Goal: Task Accomplishment & Management: Manage account settings

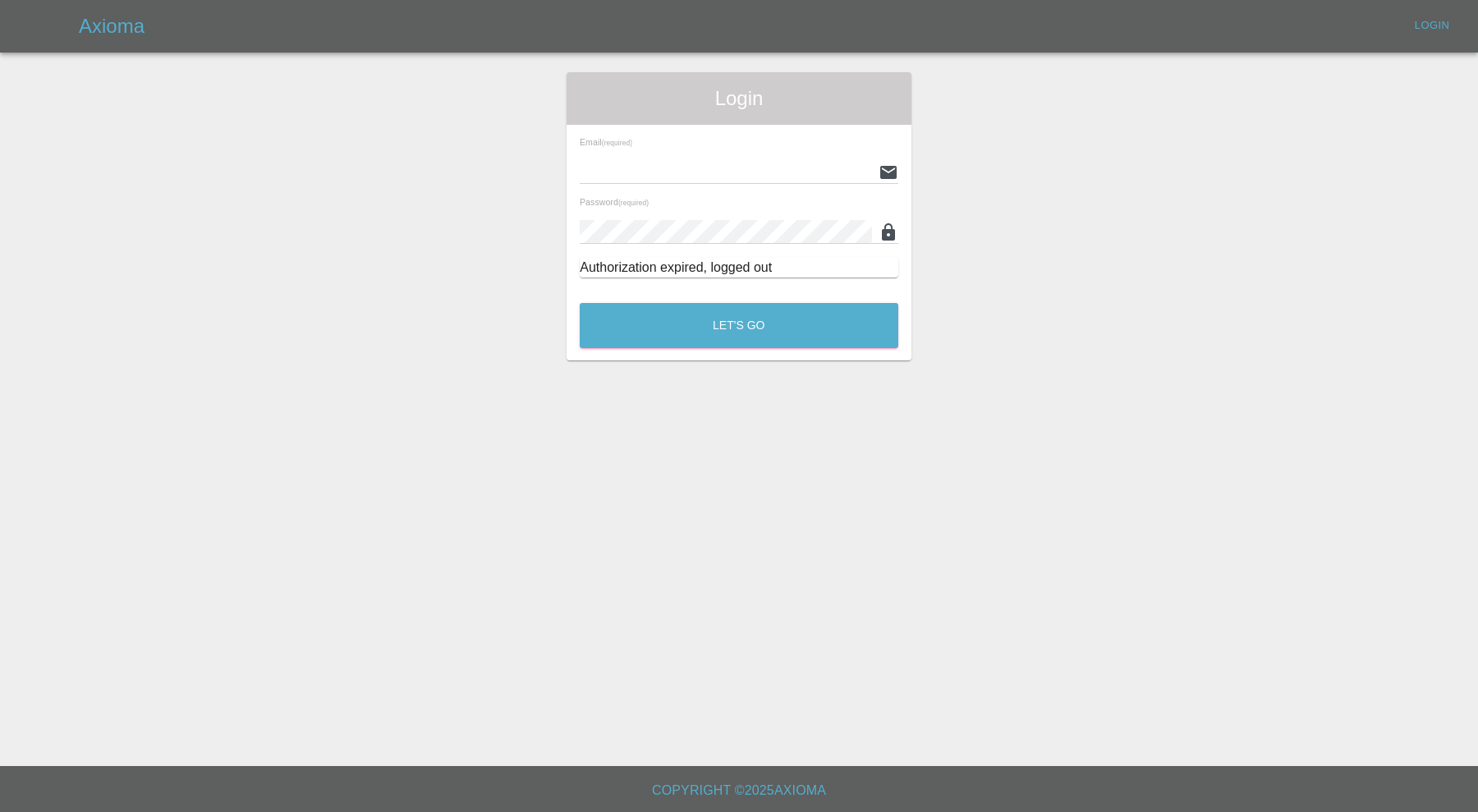
type input "carl.ainsworth@axioma.co.uk"
click at [643, 320] on button "Let's Go" at bounding box center [739, 325] width 319 height 45
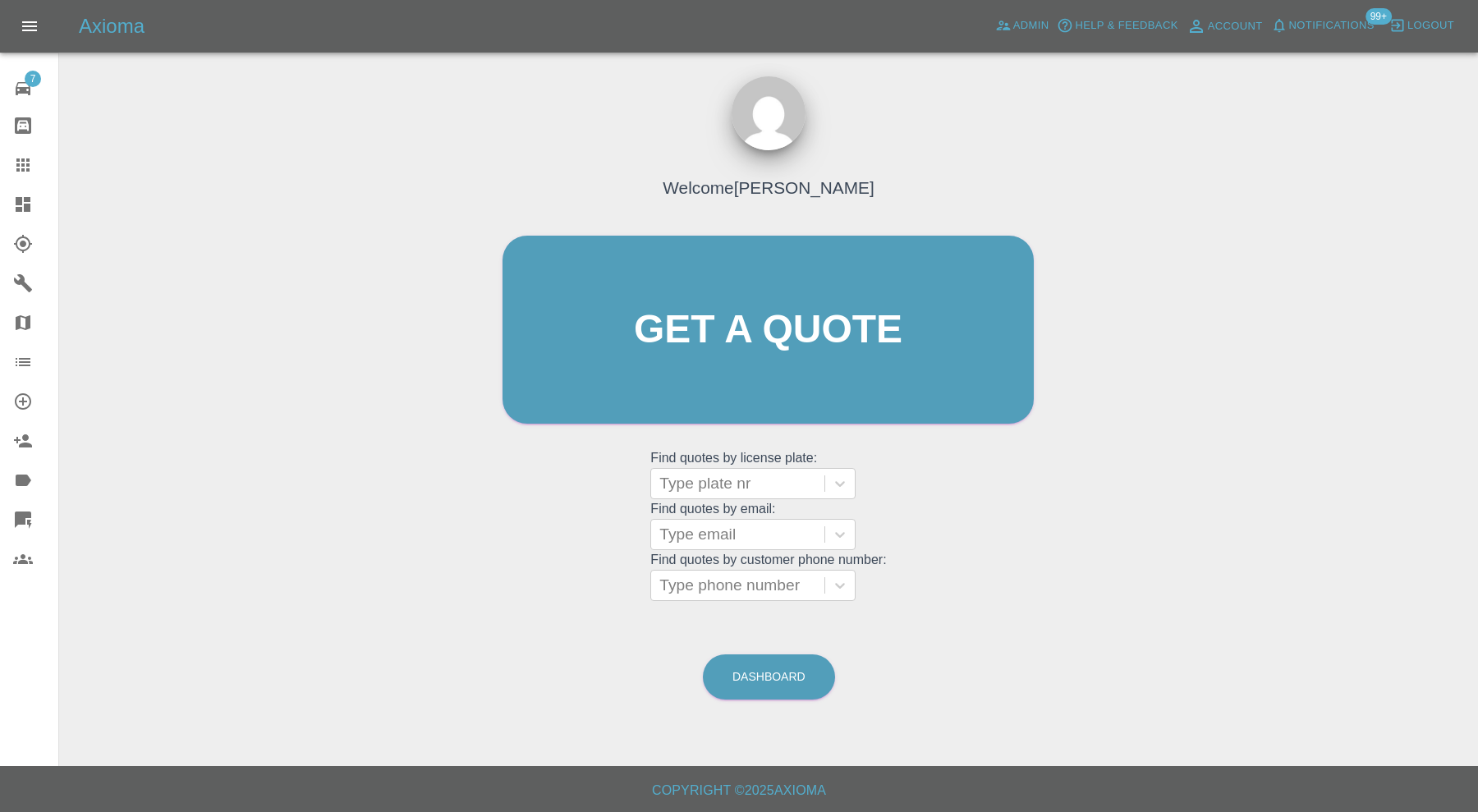
click at [37, 206] on div at bounding box center [36, 204] width 46 height 19
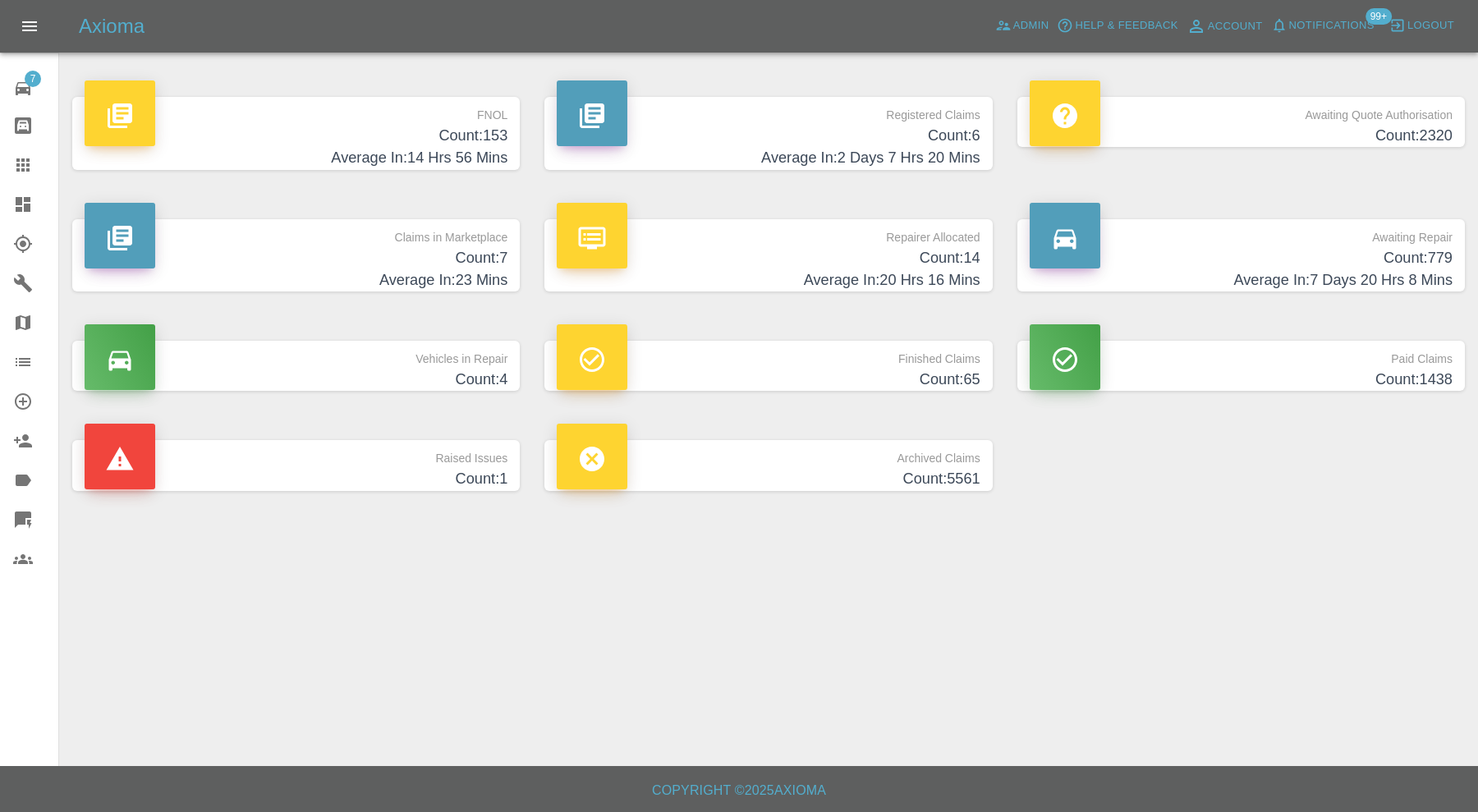
click at [469, 241] on p "Claims in Marketplace" at bounding box center [296, 232] width 423 height 28
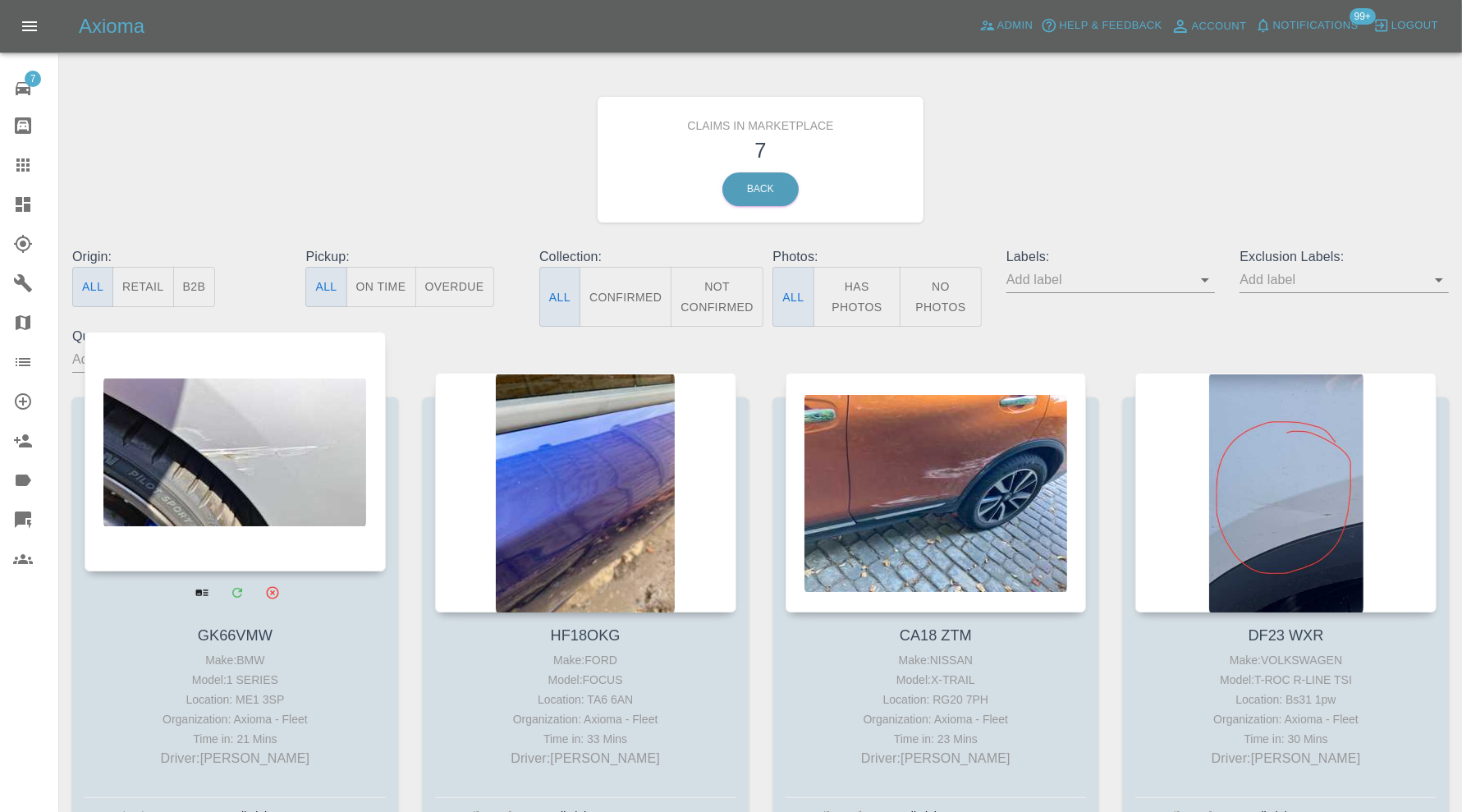
click at [279, 461] on div at bounding box center [235, 451] width 301 height 240
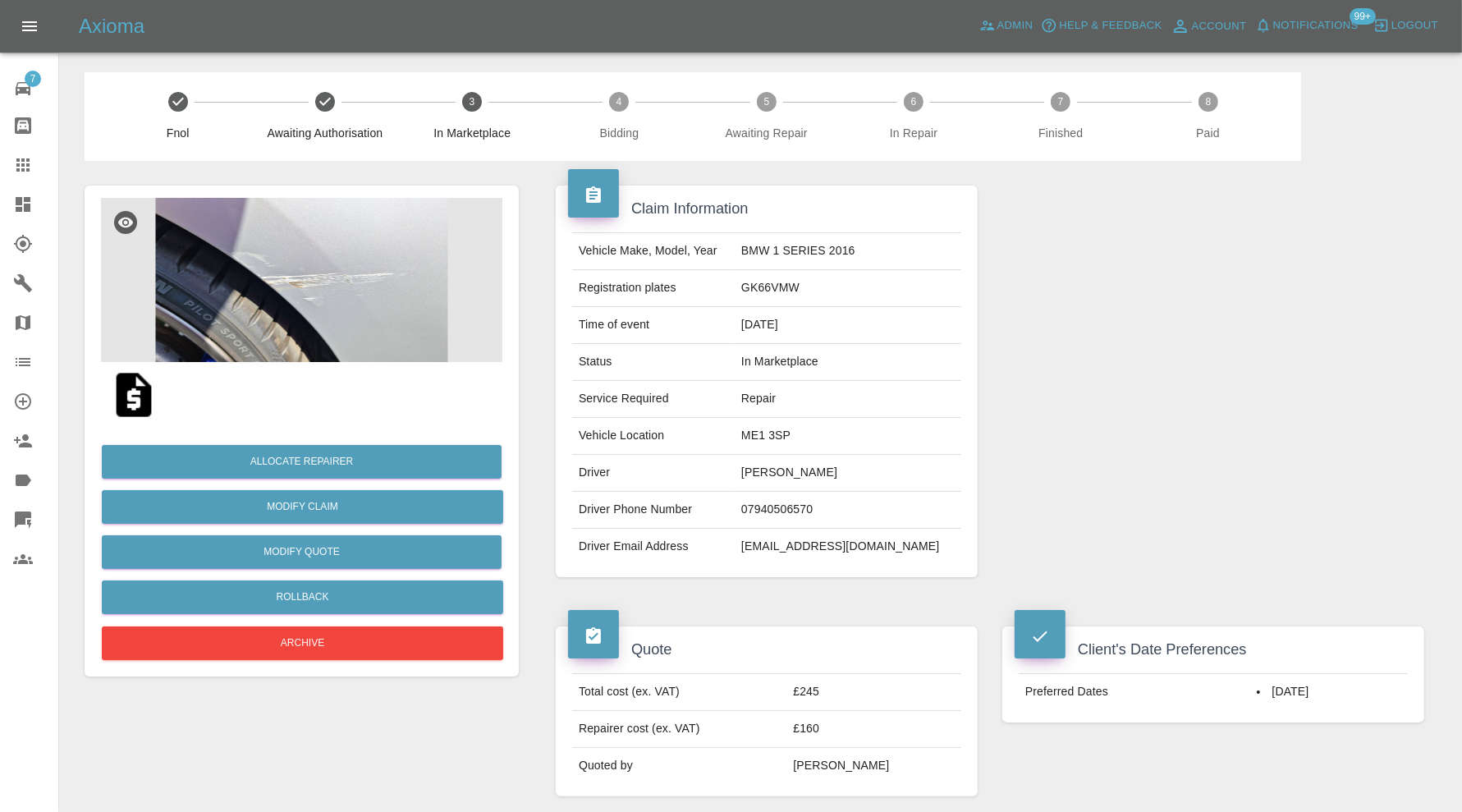
click at [347, 310] on img at bounding box center [301, 280] width 401 height 164
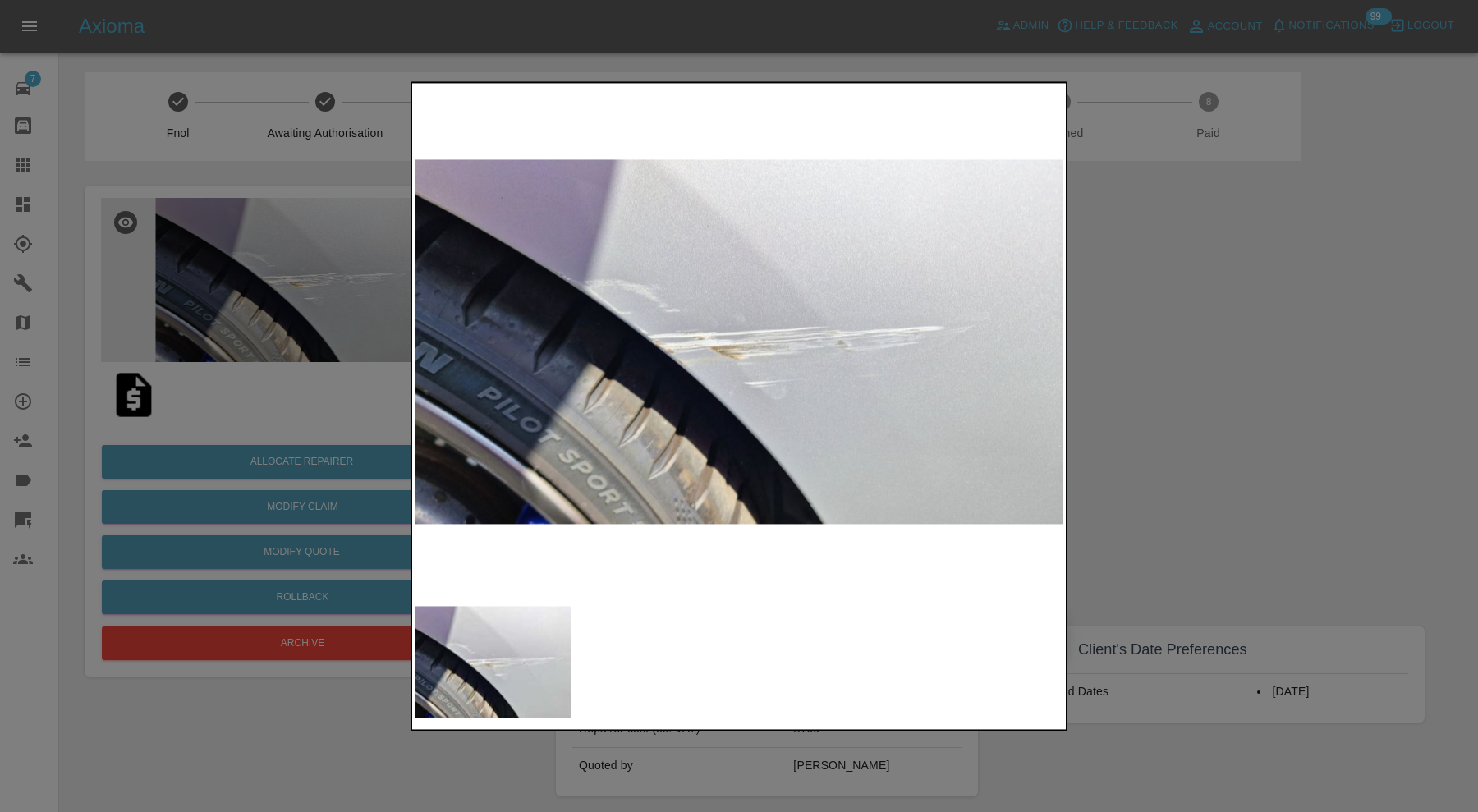
click at [1127, 431] on div at bounding box center [739, 406] width 1478 height 812
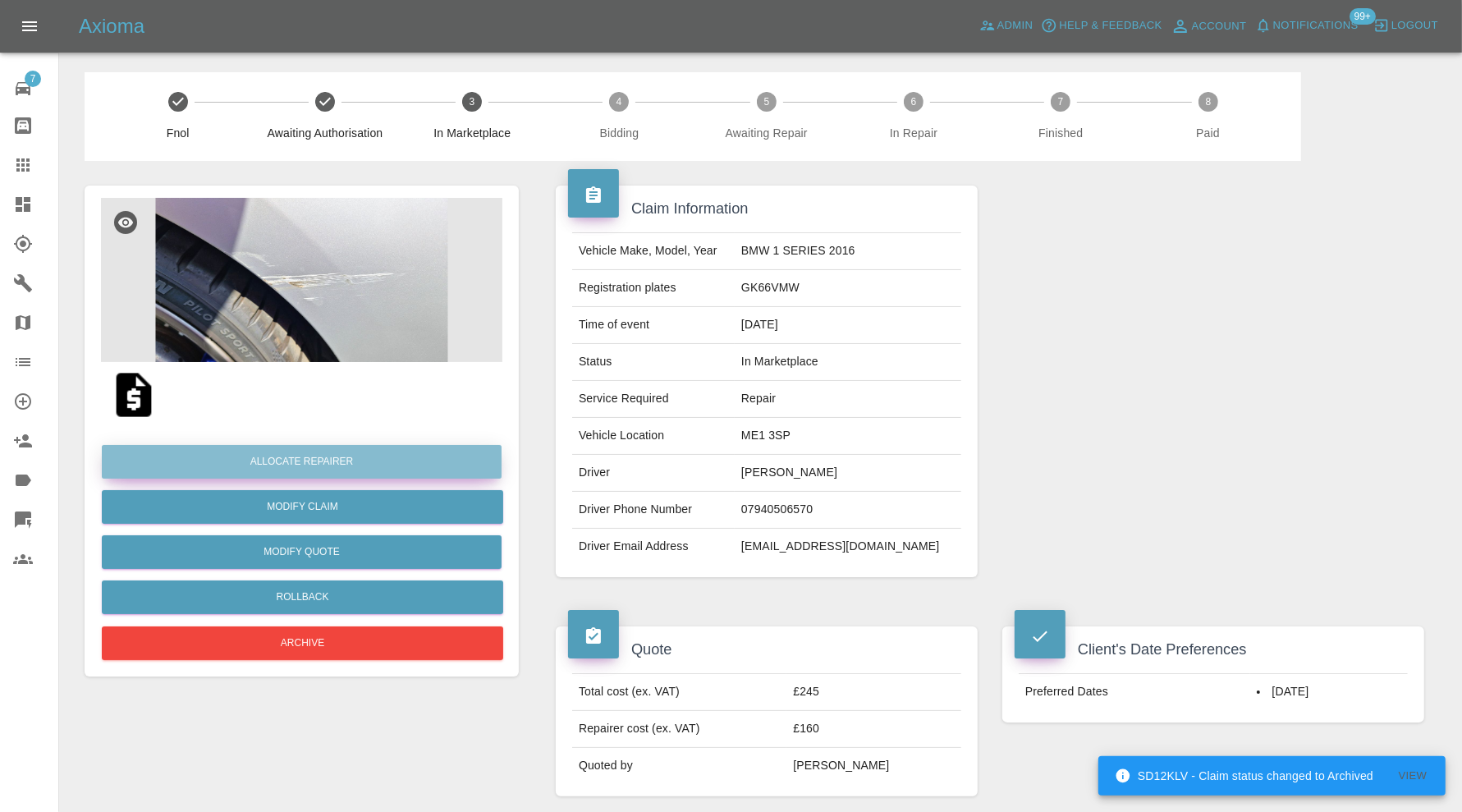
click at [358, 461] on button "Allocate Repairer" at bounding box center [301, 461] width 399 height 34
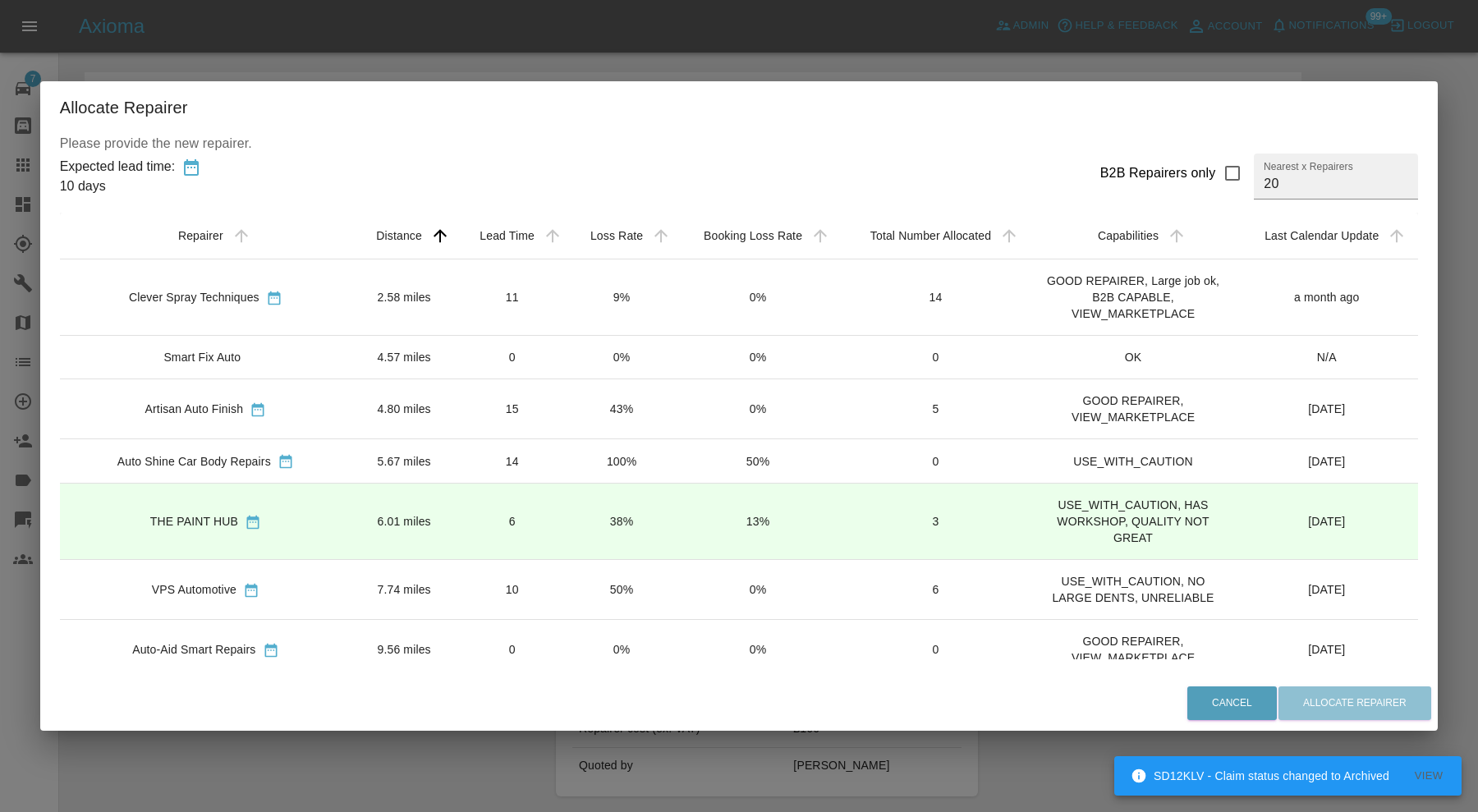
click at [388, 299] on td "2.58 miles" at bounding box center [404, 296] width 105 height 76
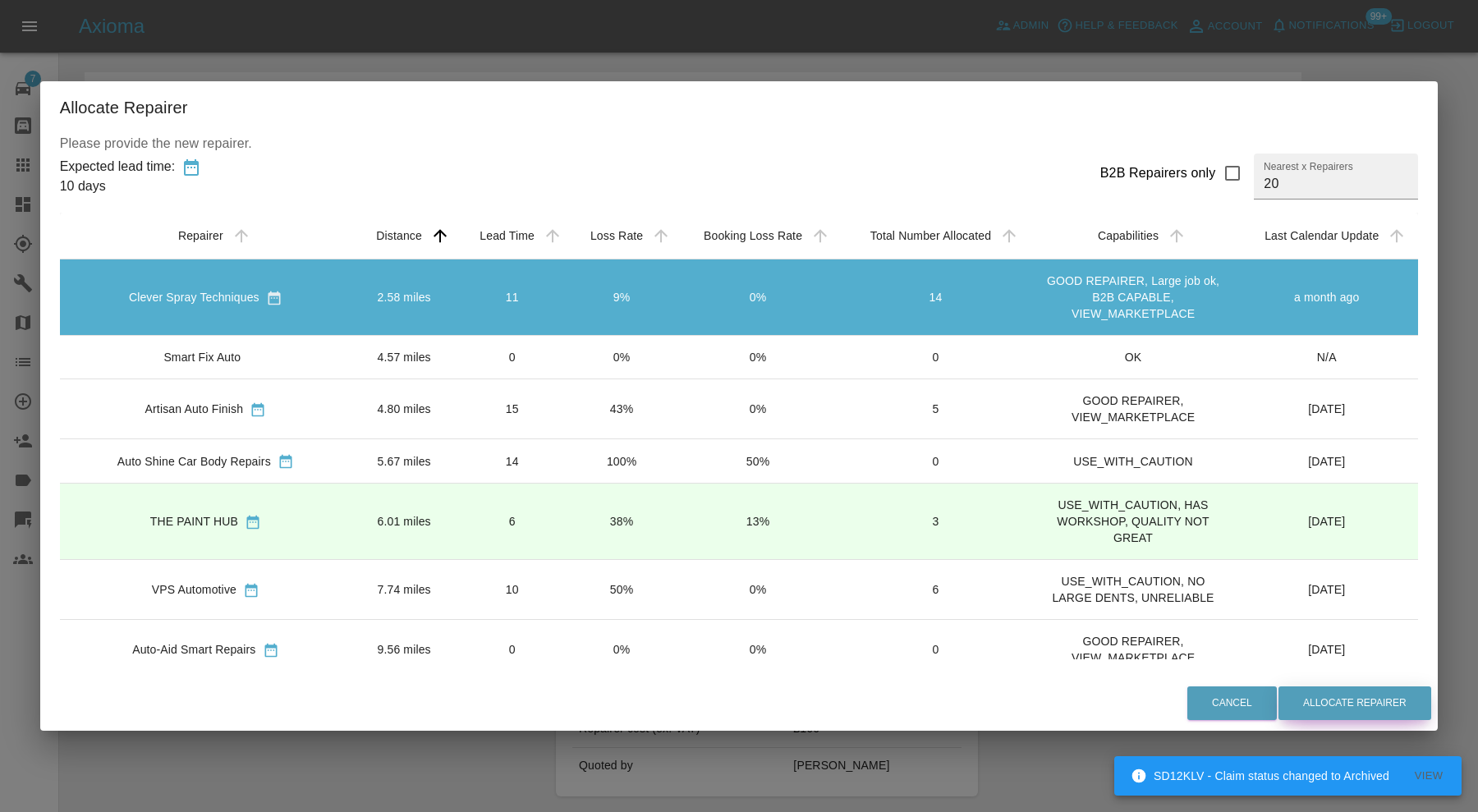
click at [1302, 690] on button "Allocate Repairer" at bounding box center [1355, 703] width 153 height 34
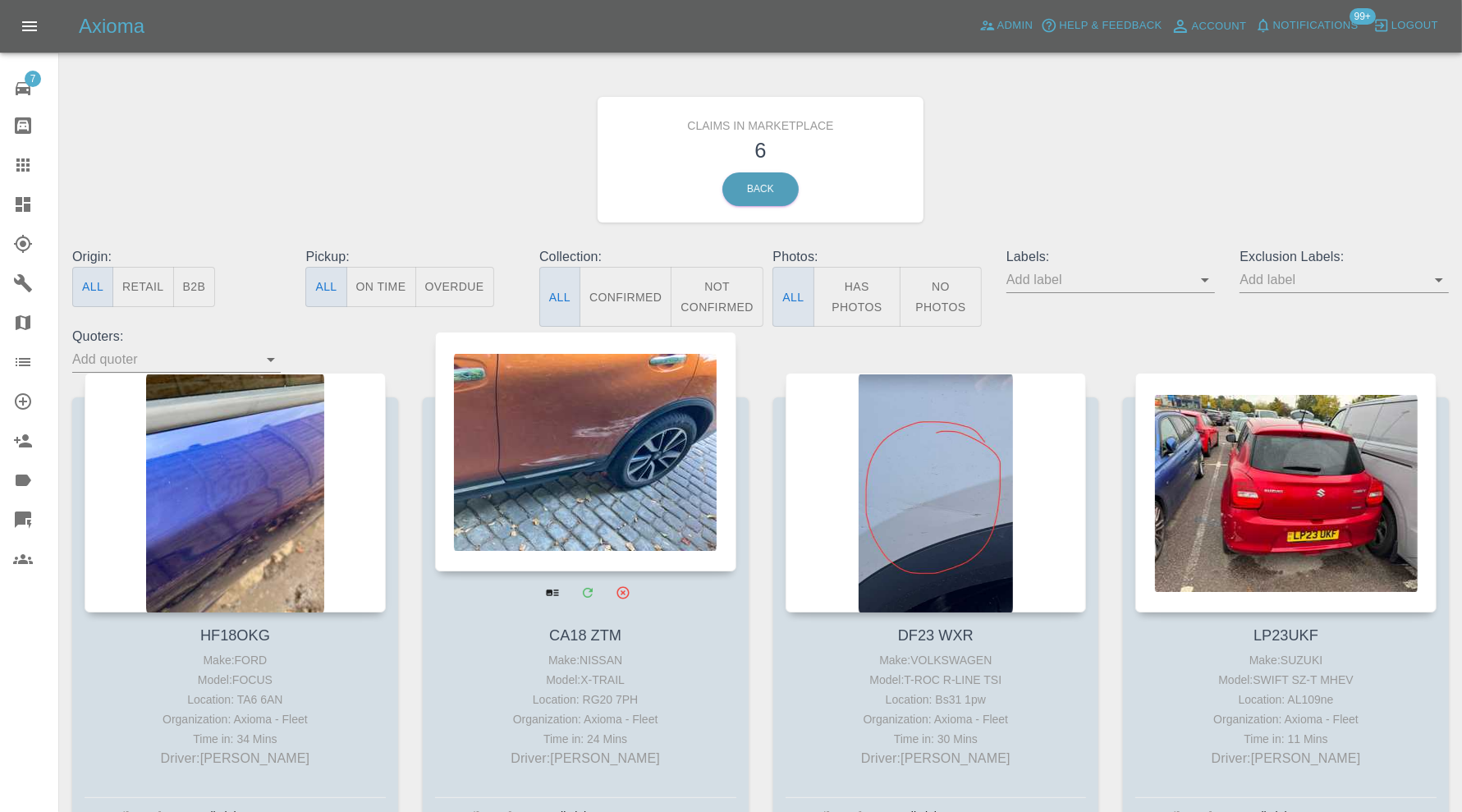
click at [629, 440] on div at bounding box center [585, 451] width 301 height 240
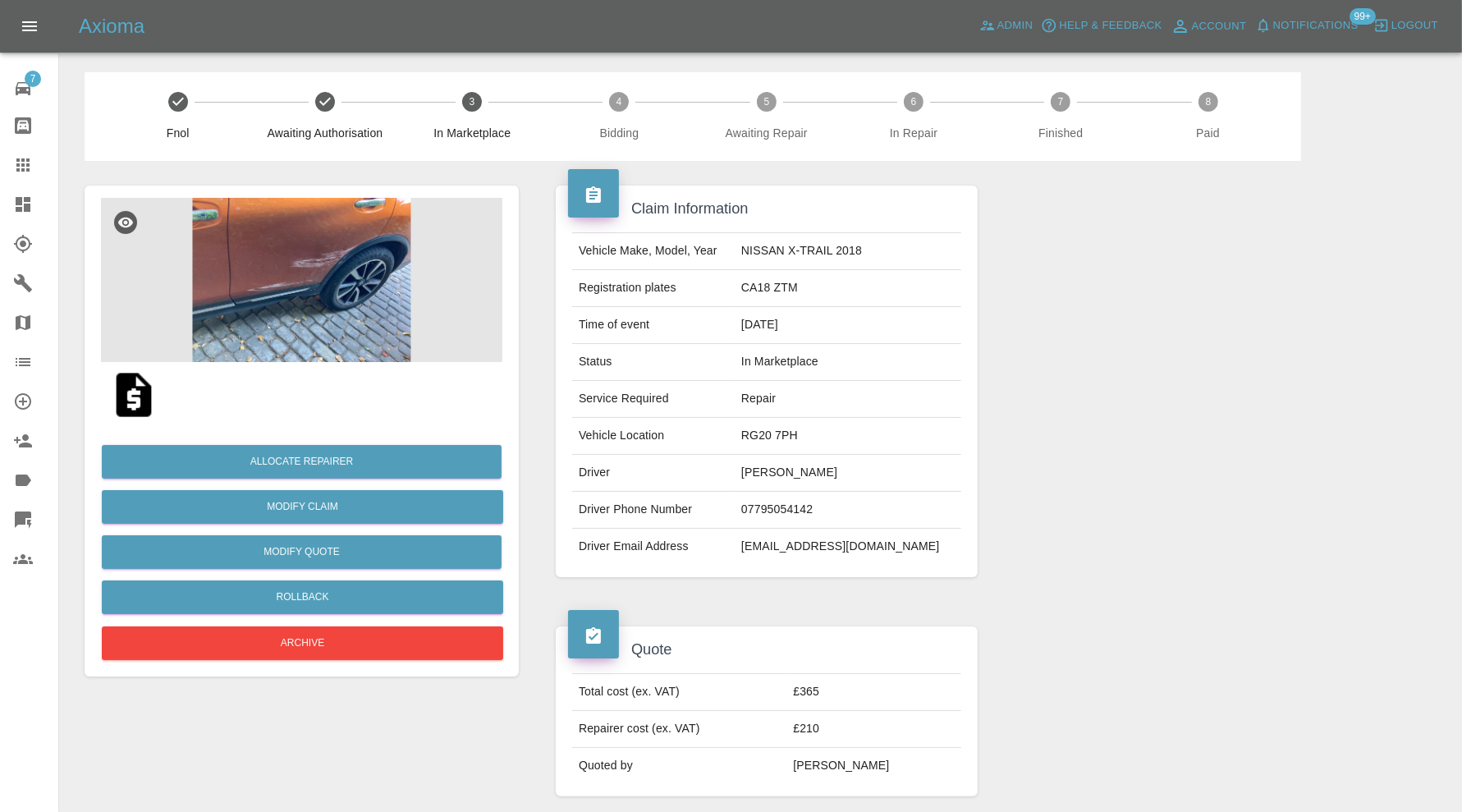
click at [335, 250] on img at bounding box center [301, 280] width 401 height 164
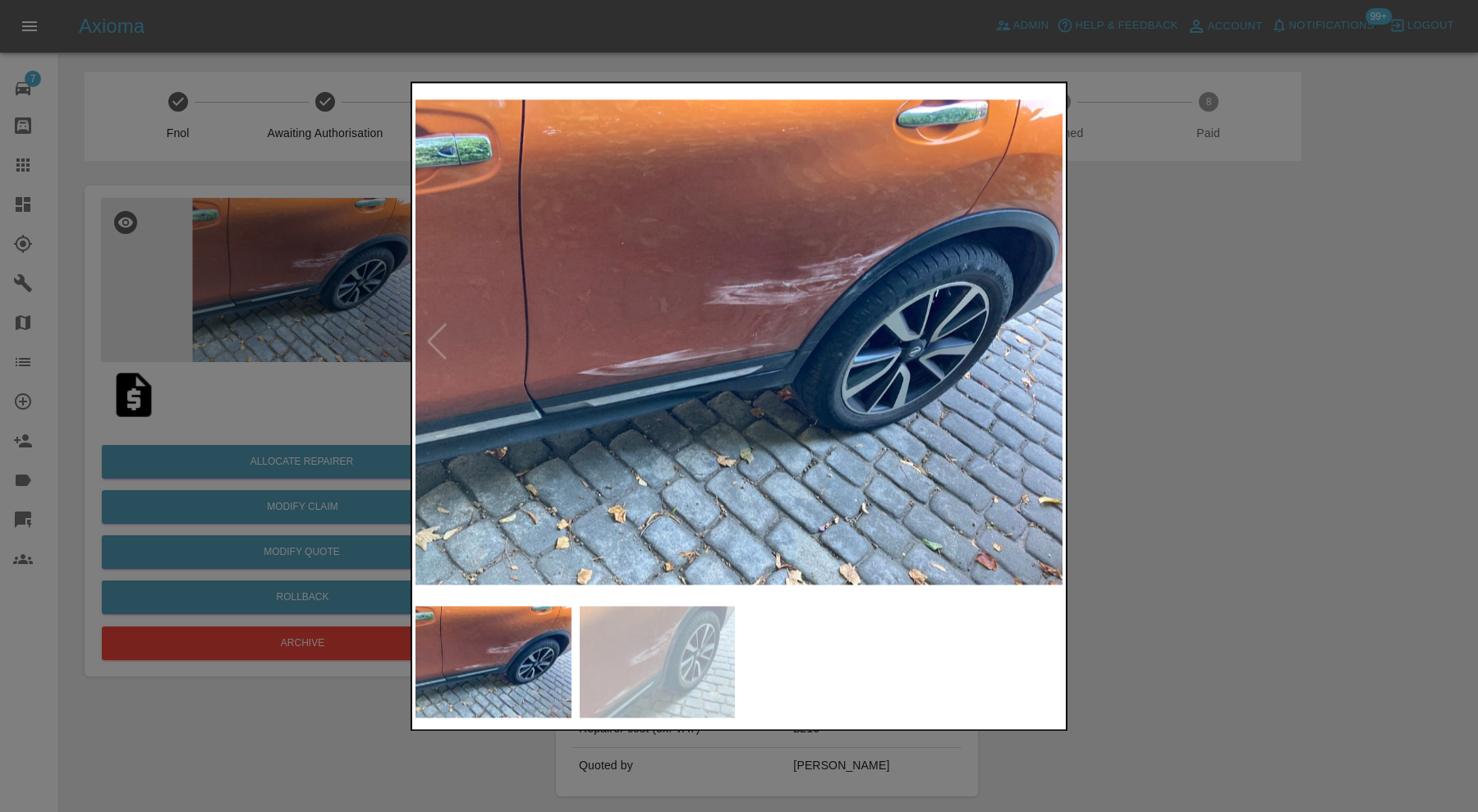
click at [1105, 377] on div at bounding box center [739, 406] width 1478 height 812
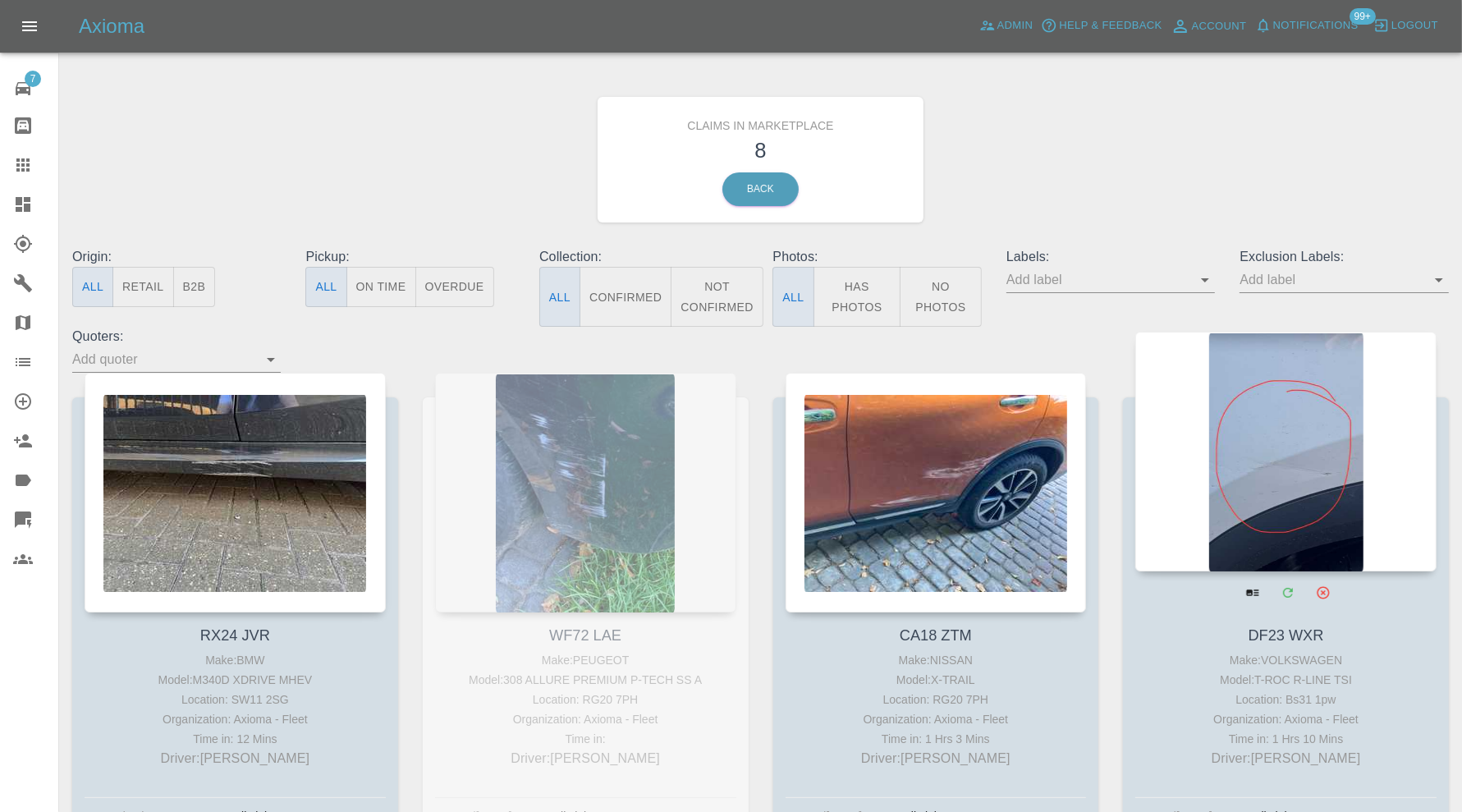
click at [1283, 448] on div at bounding box center [1286, 451] width 301 height 240
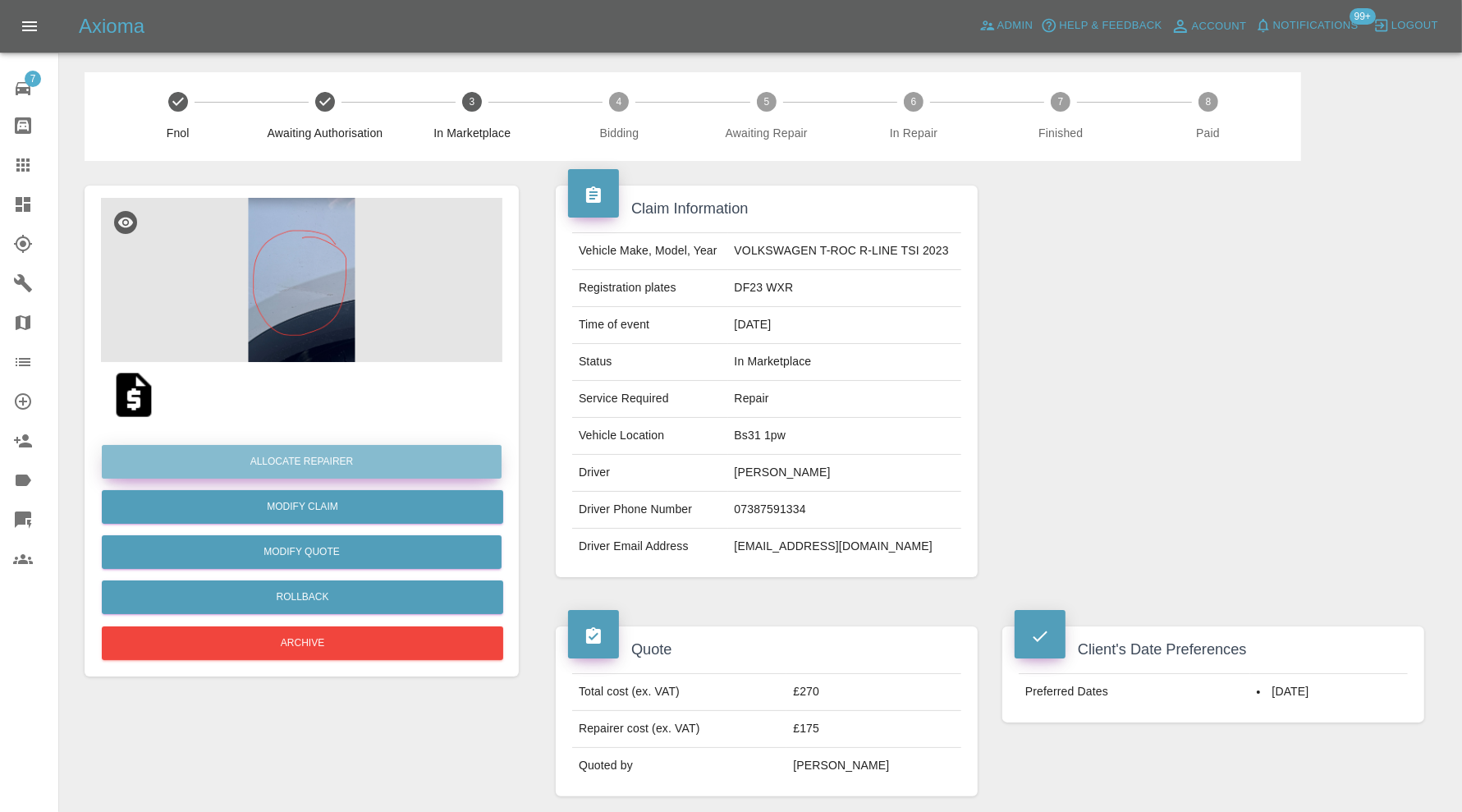
click at [369, 458] on button "Allocate Repairer" at bounding box center [301, 461] width 399 height 34
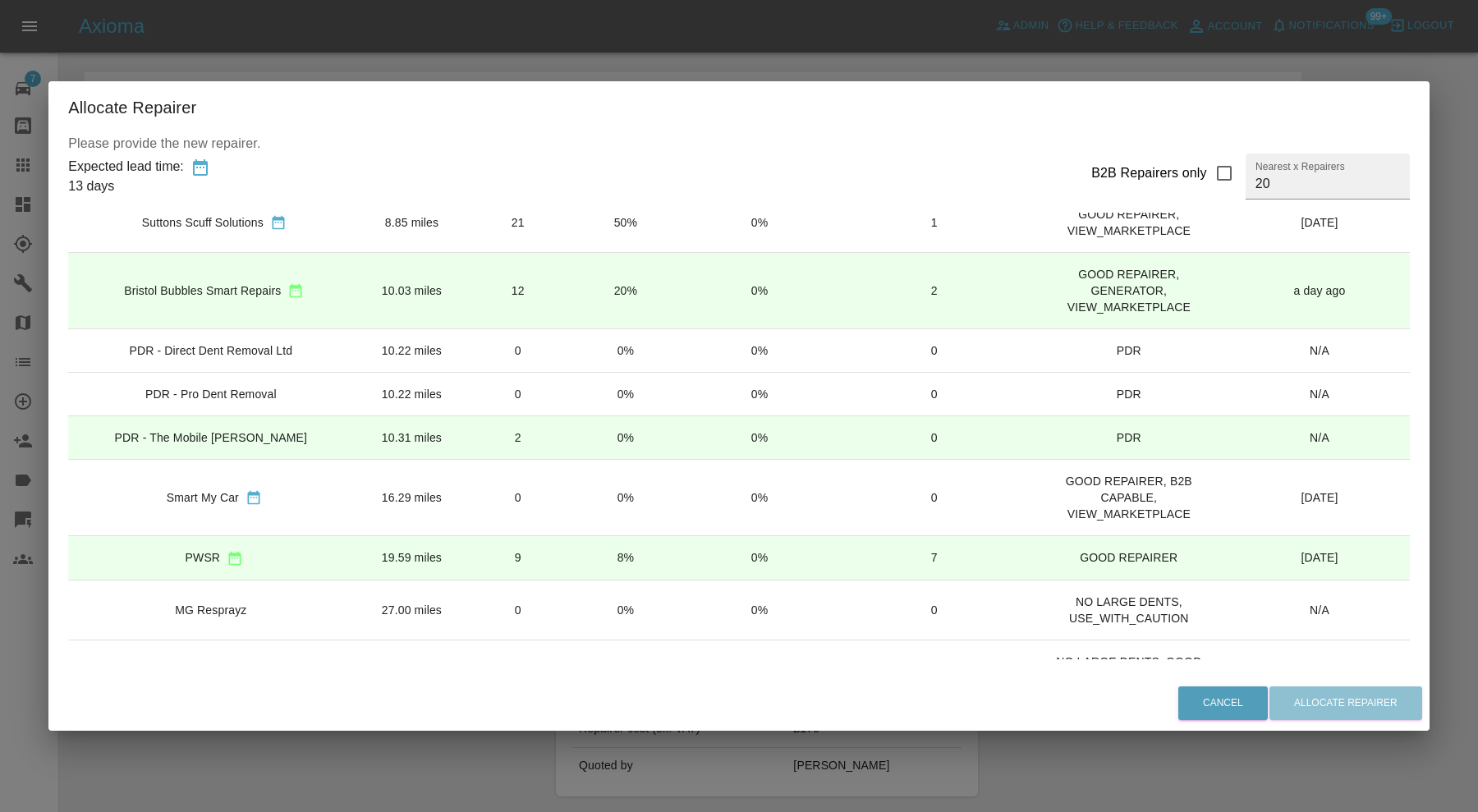
scroll to position [198, 0]
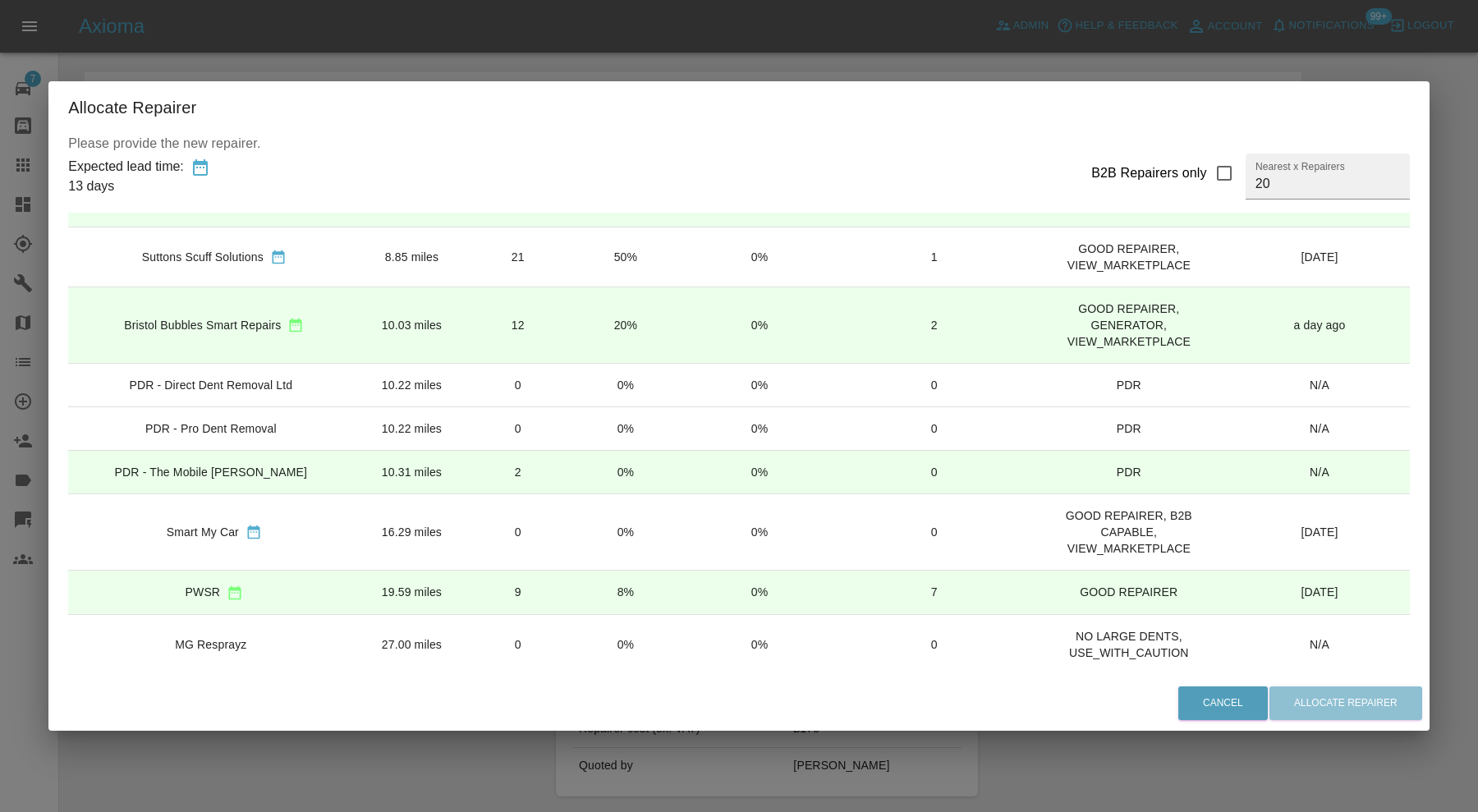
click at [410, 580] on td "19.59 miles" at bounding box center [410, 591] width 103 height 44
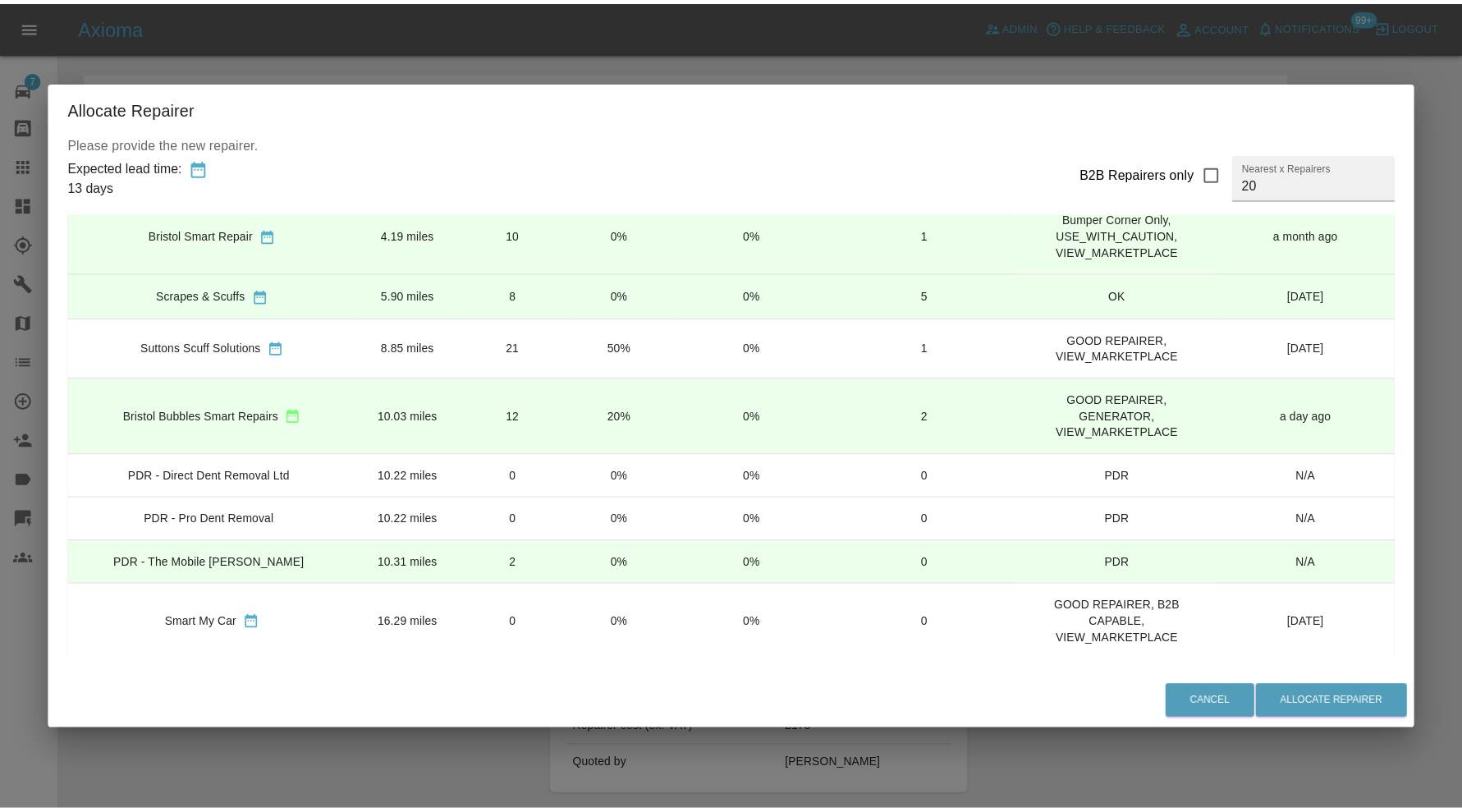
scroll to position [136, 0]
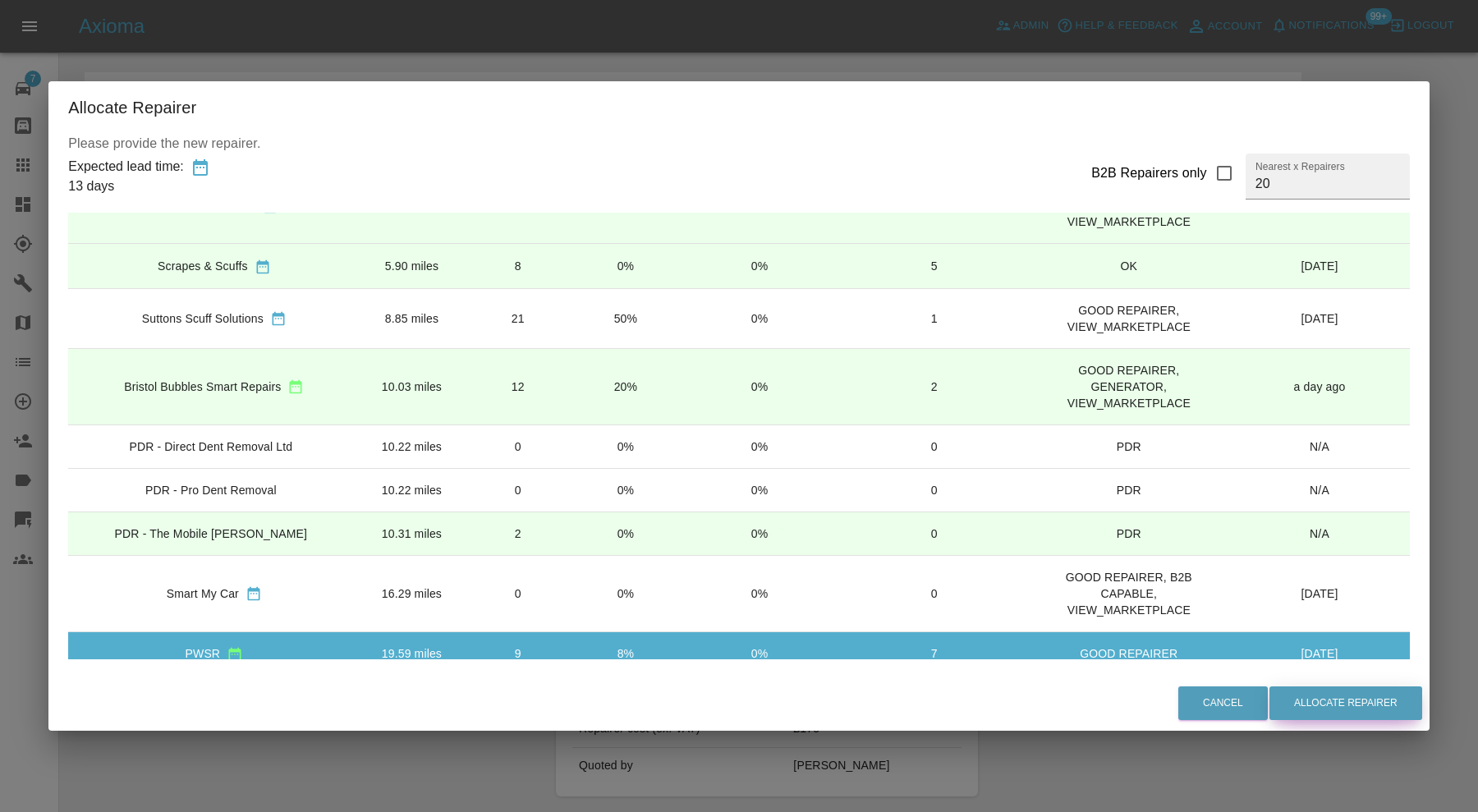
click at [1305, 706] on button "Allocate Repairer" at bounding box center [1345, 703] width 153 height 34
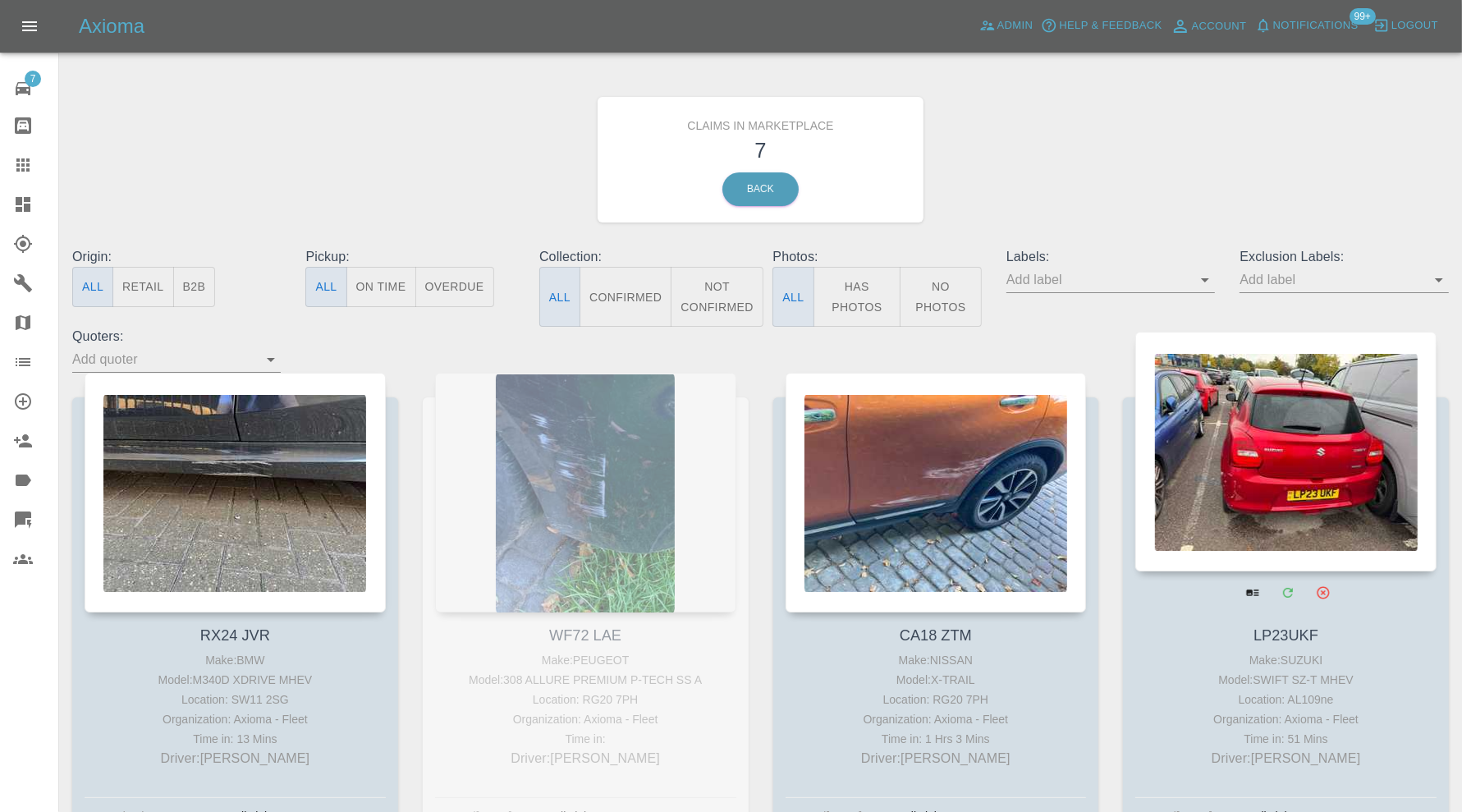
click at [1305, 481] on div at bounding box center [1286, 451] width 301 height 240
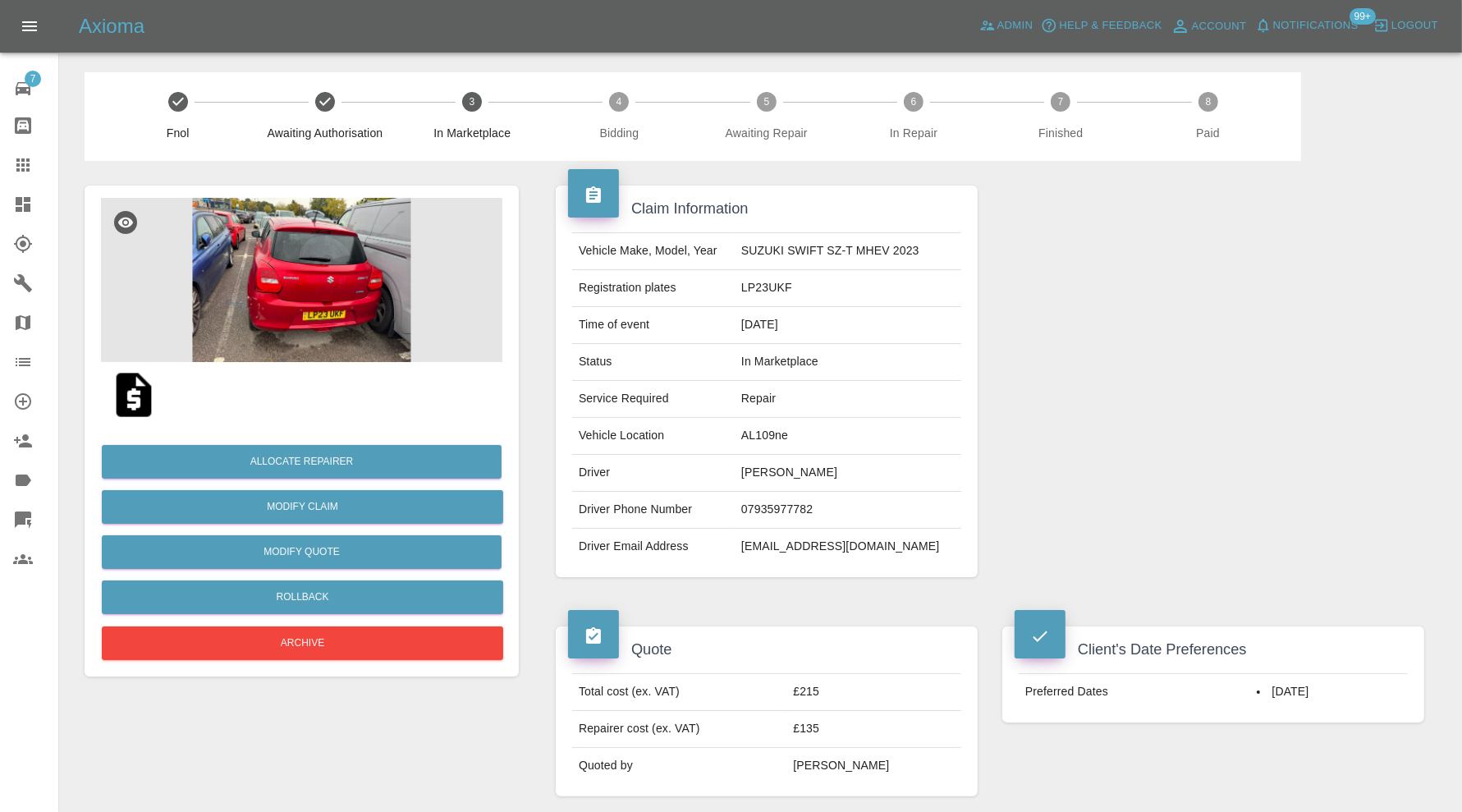
click at [337, 274] on img at bounding box center [301, 280] width 401 height 164
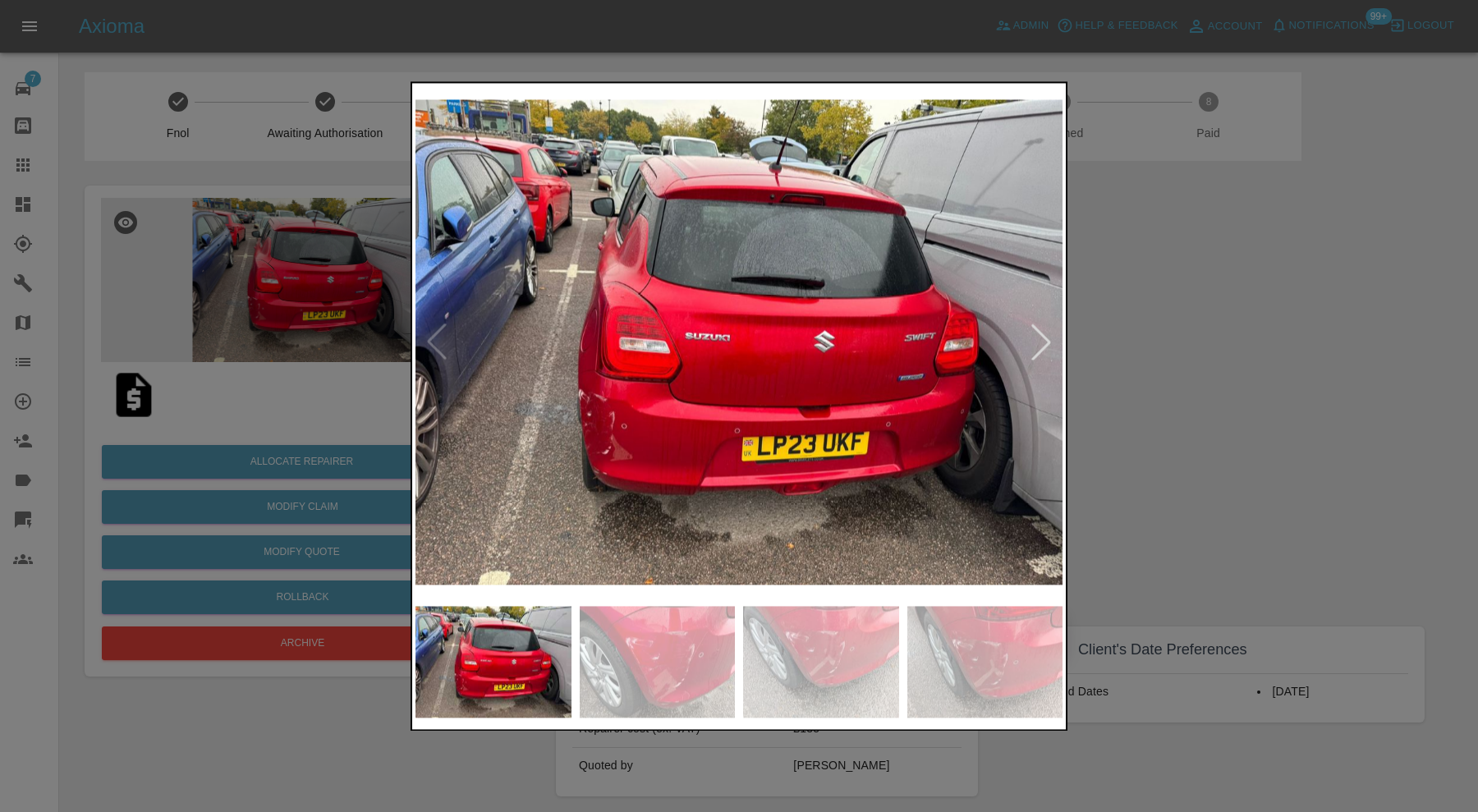
click at [658, 621] on img at bounding box center [658, 661] width 156 height 112
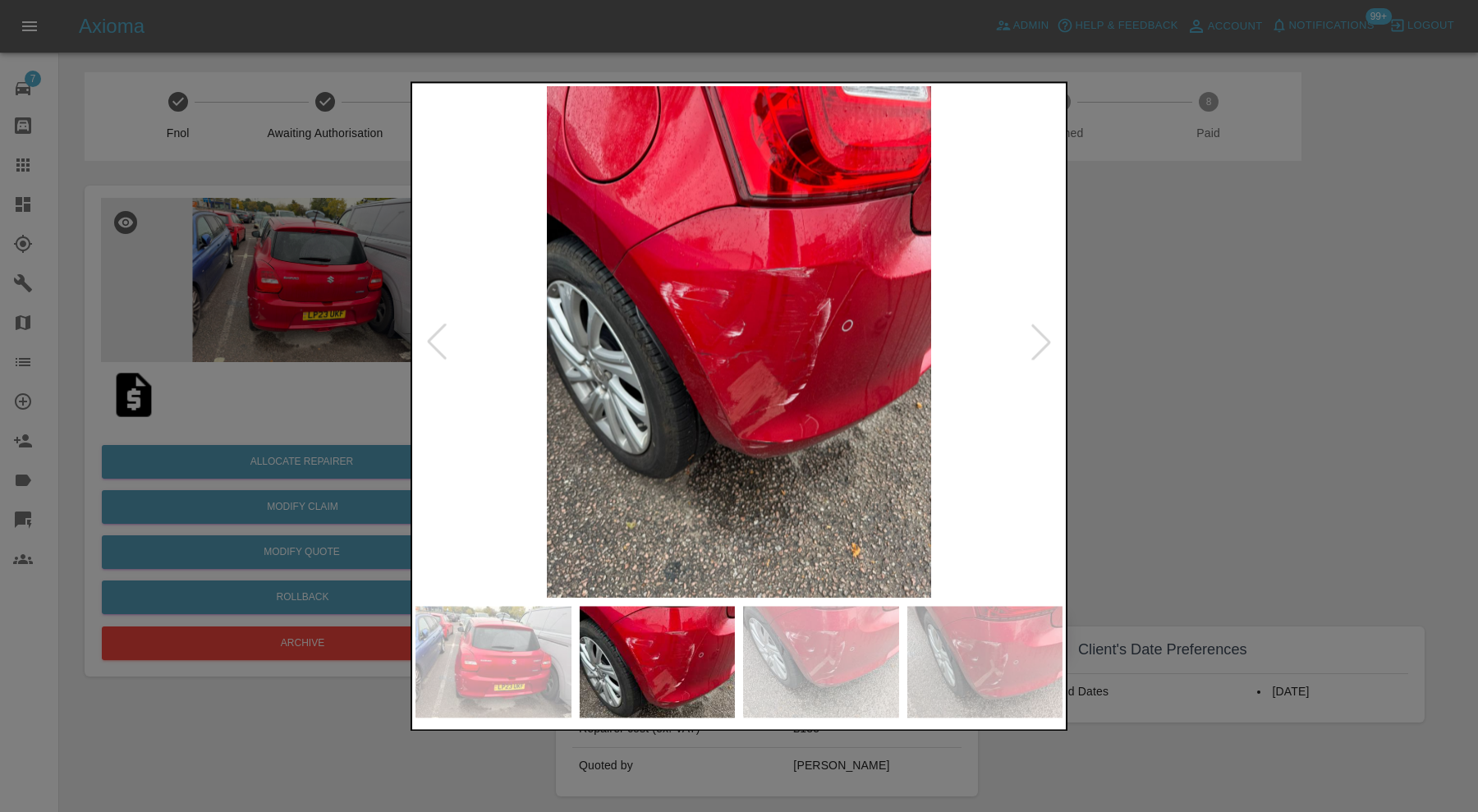
click at [774, 645] on img at bounding box center [821, 661] width 156 height 112
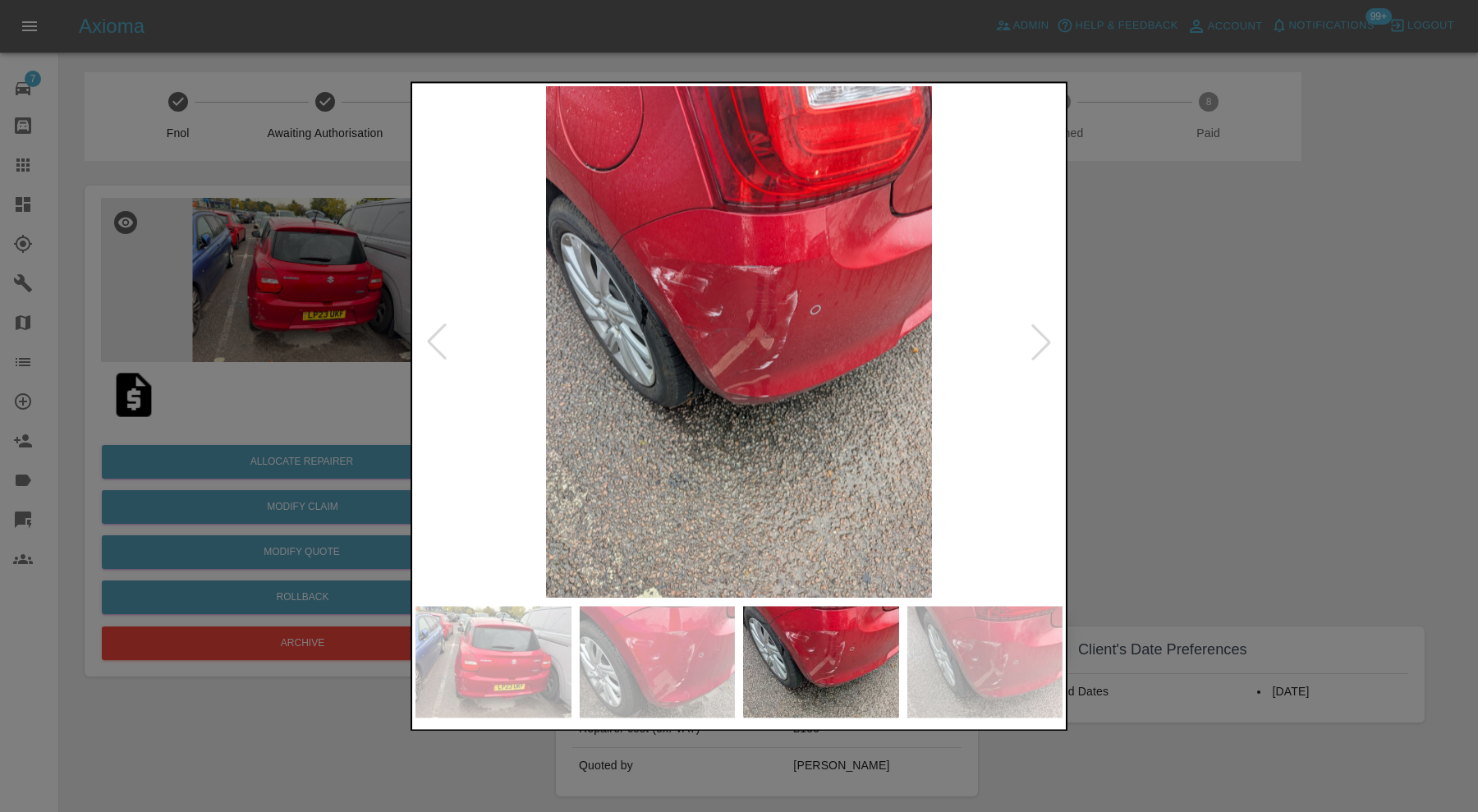
click at [898, 644] on div at bounding box center [739, 661] width 647 height 112
click at [928, 645] on img at bounding box center [985, 661] width 156 height 112
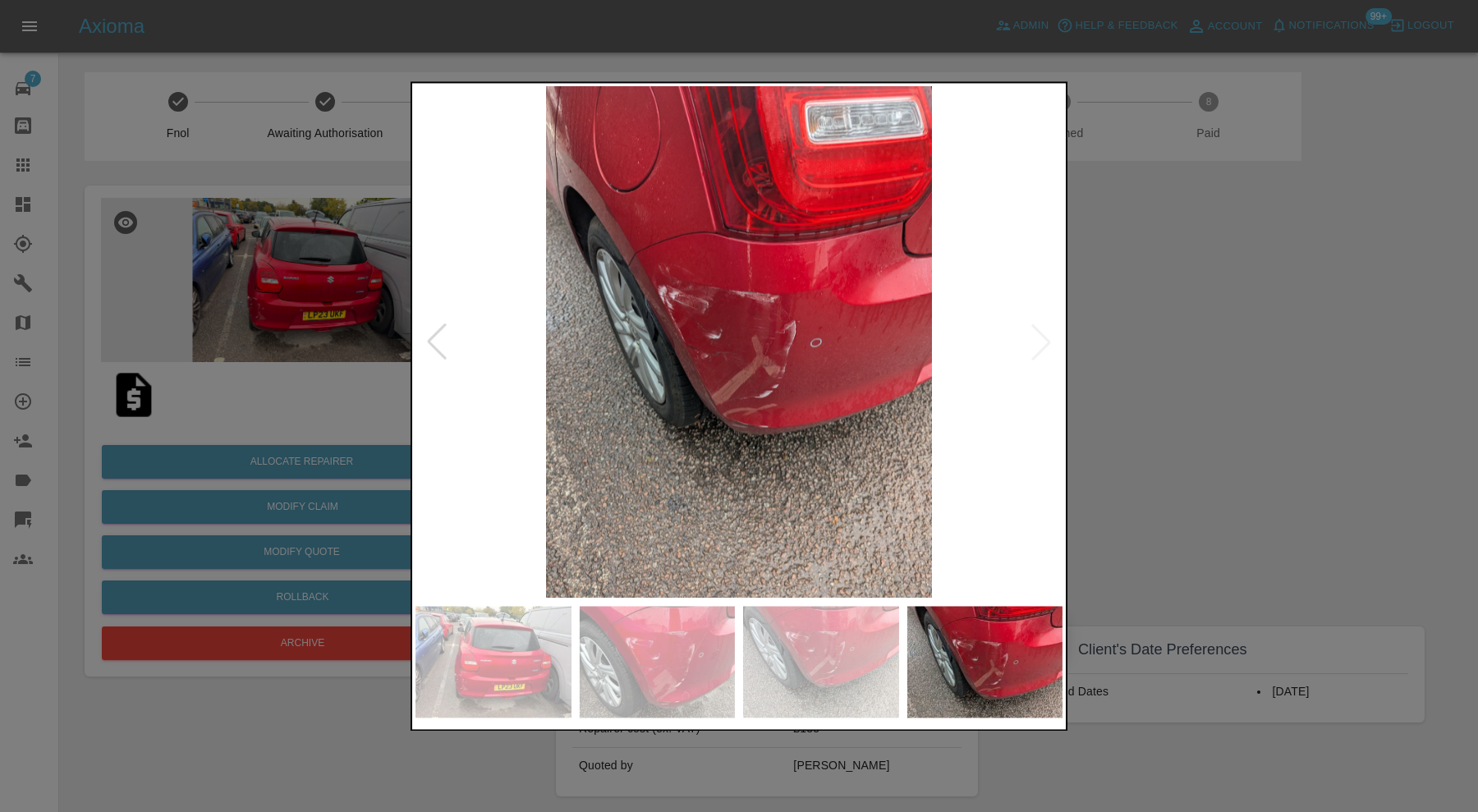
click at [1146, 379] on div at bounding box center [739, 406] width 1478 height 812
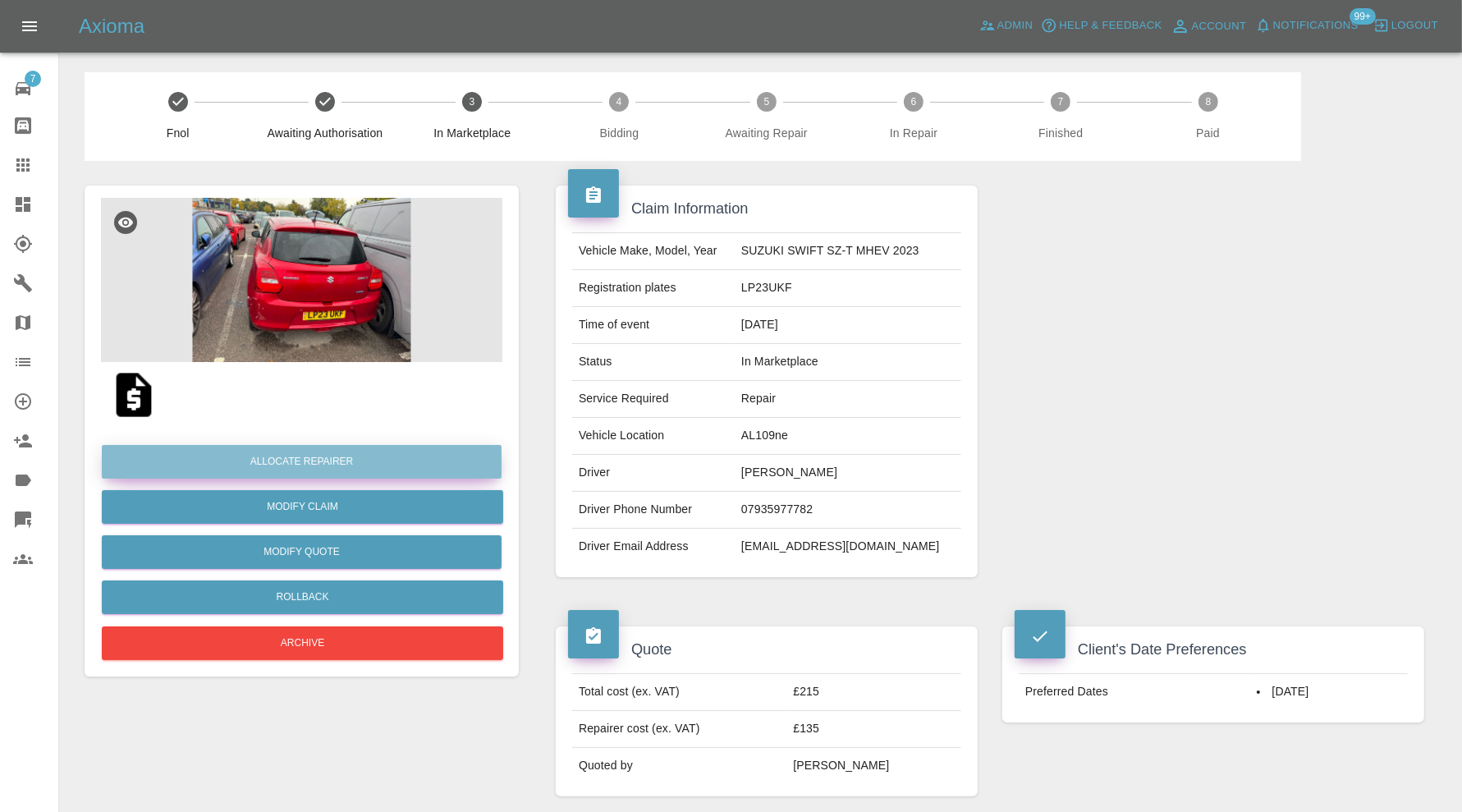
click at [454, 458] on button "Allocate Repairer" at bounding box center [301, 461] width 399 height 34
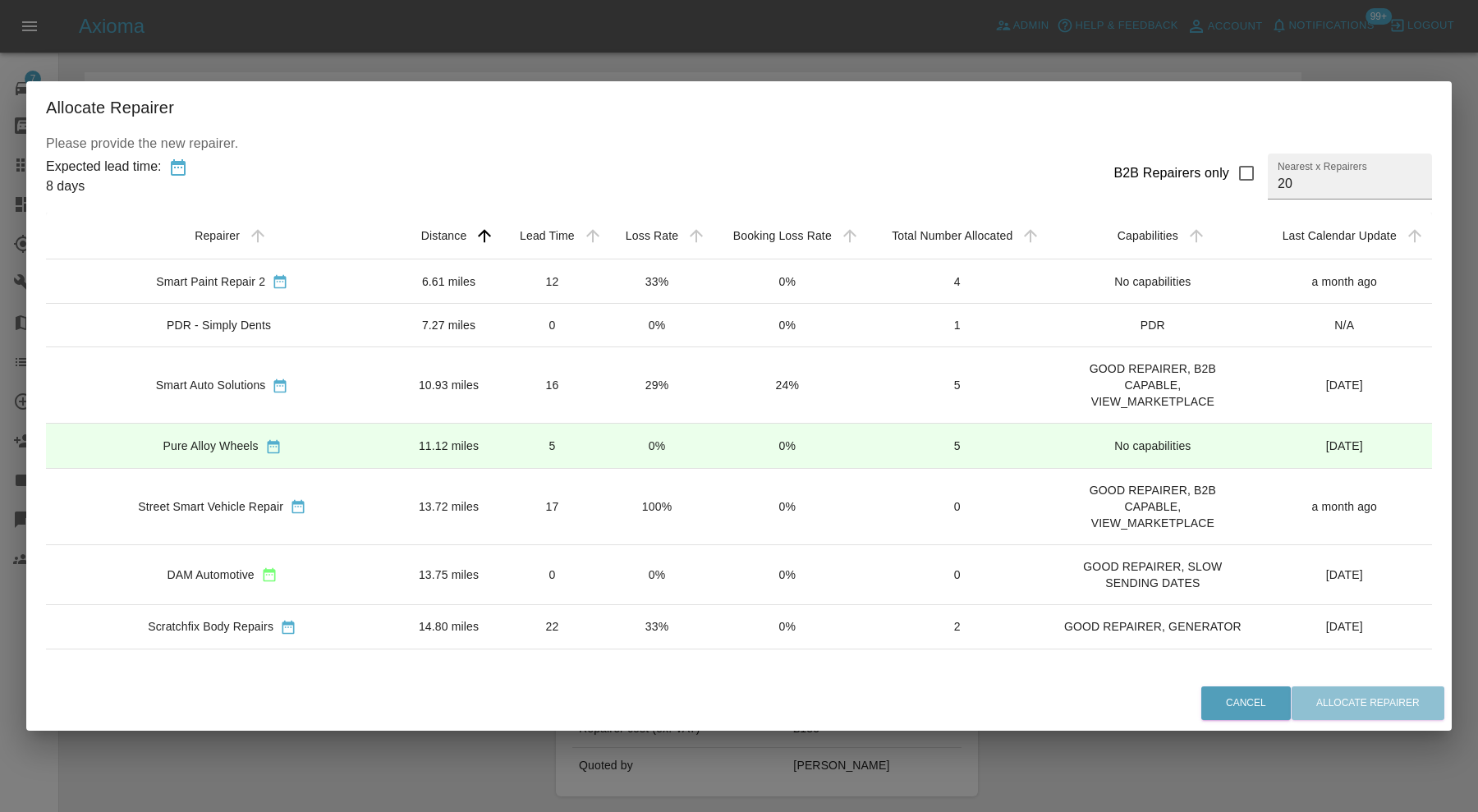
click at [499, 449] on td "5" at bounding box center [552, 445] width 106 height 44
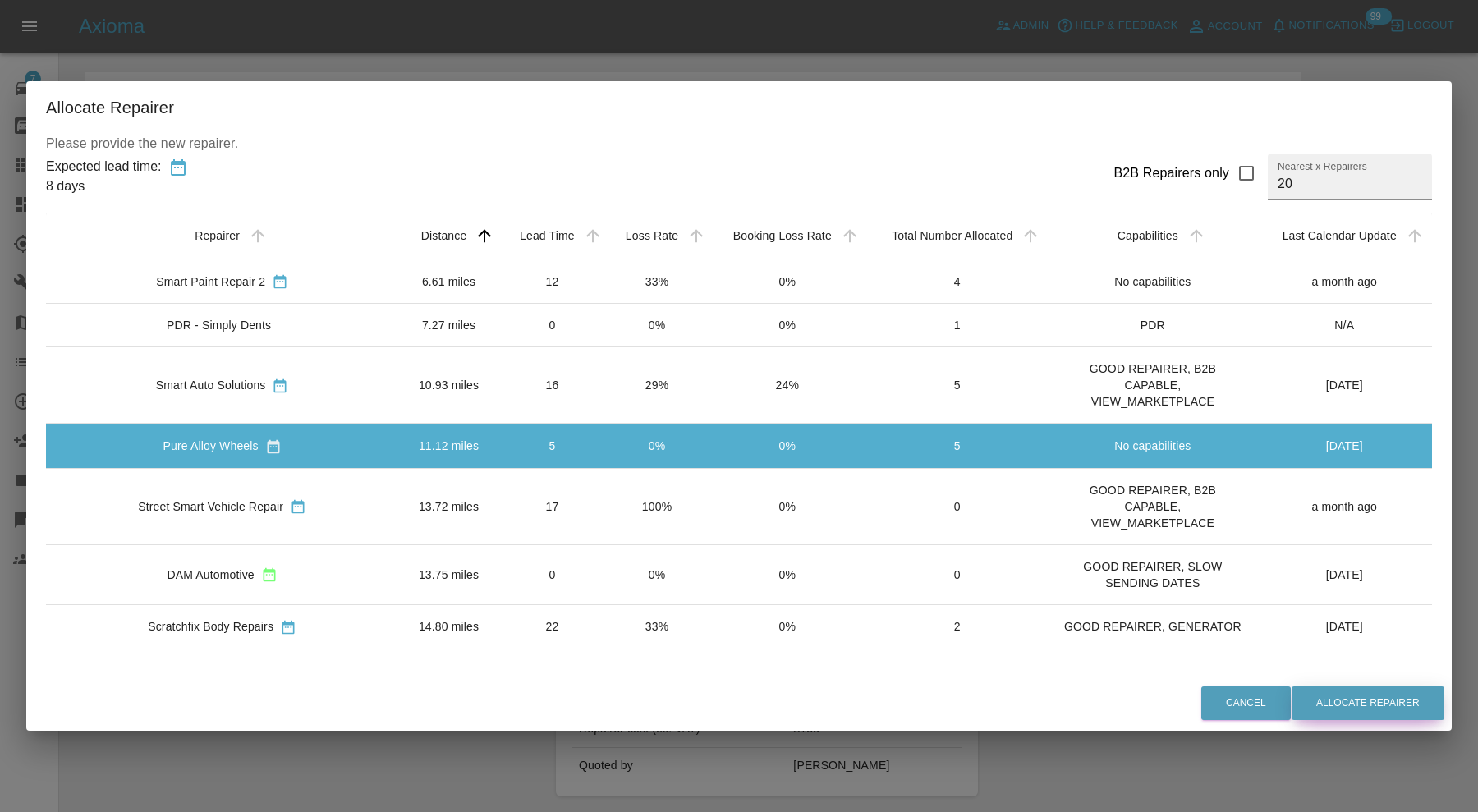
click at [1340, 698] on button "Allocate Repairer" at bounding box center [1368, 703] width 153 height 34
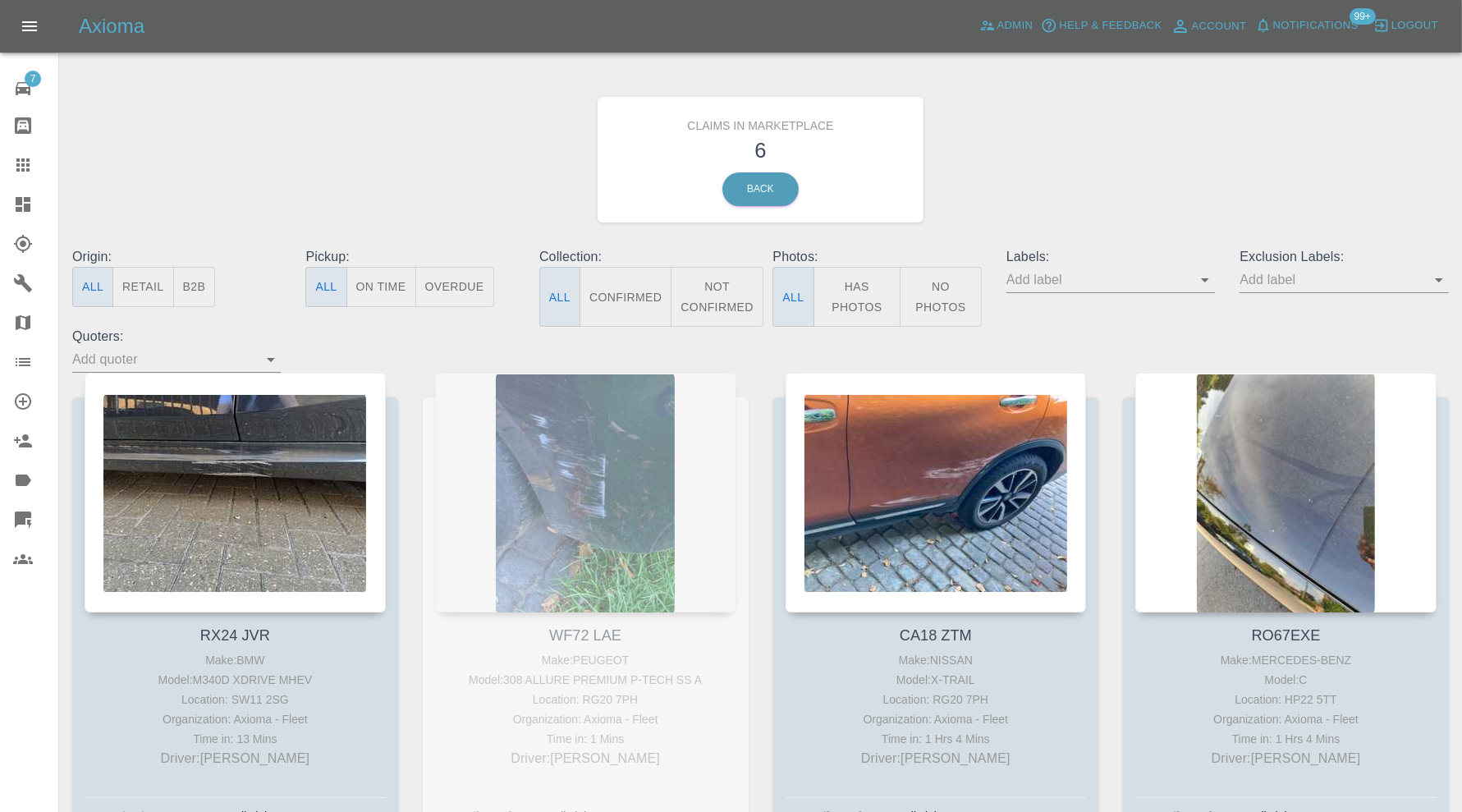
click at [576, 431] on div "WF72 LAE Make: PEUGEOT Model: 308 ALLURE PREMIUM P-TECH SS A Location: RG20 7PH…" at bounding box center [586, 615] width 351 height 485
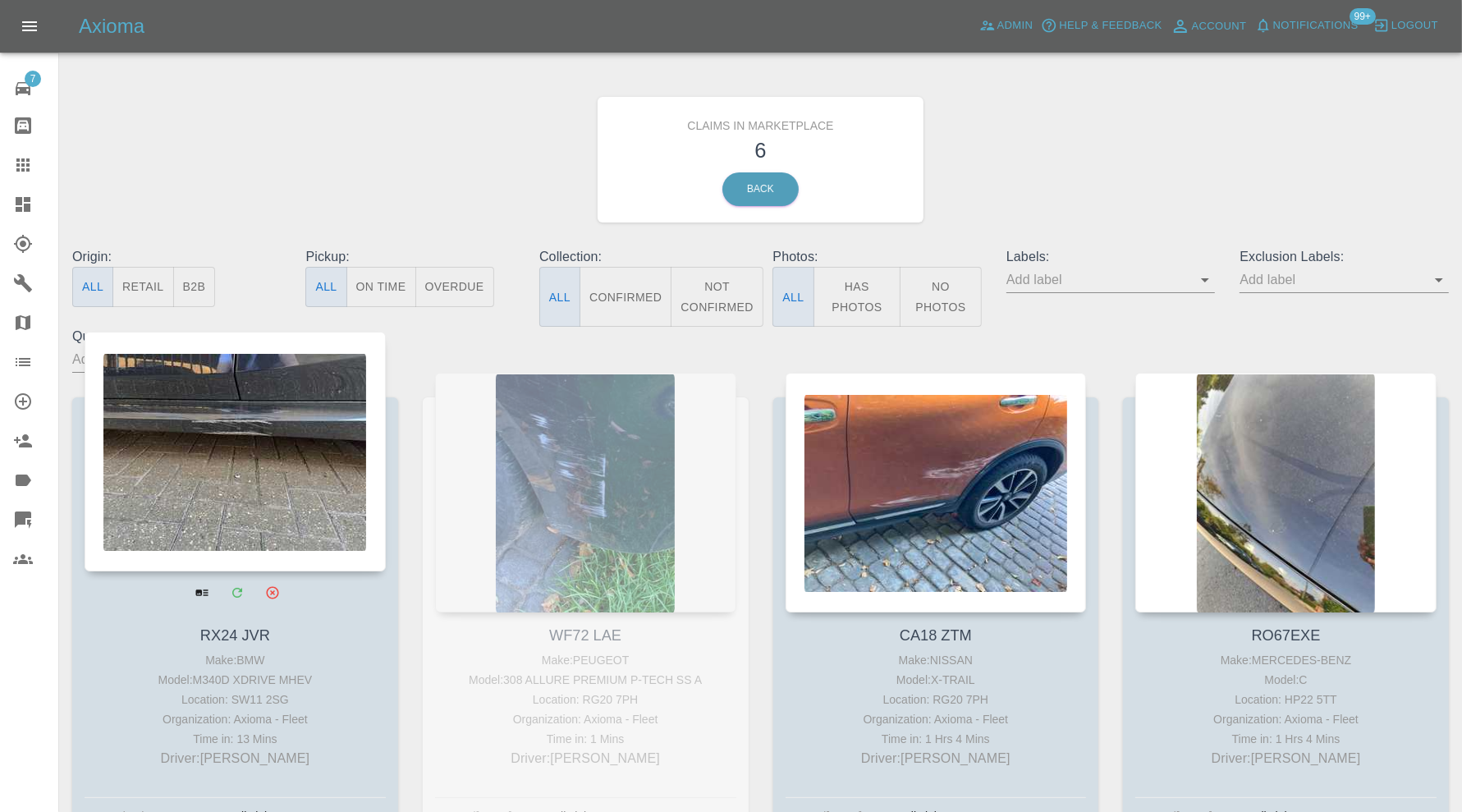
click at [326, 471] on div at bounding box center [235, 451] width 301 height 240
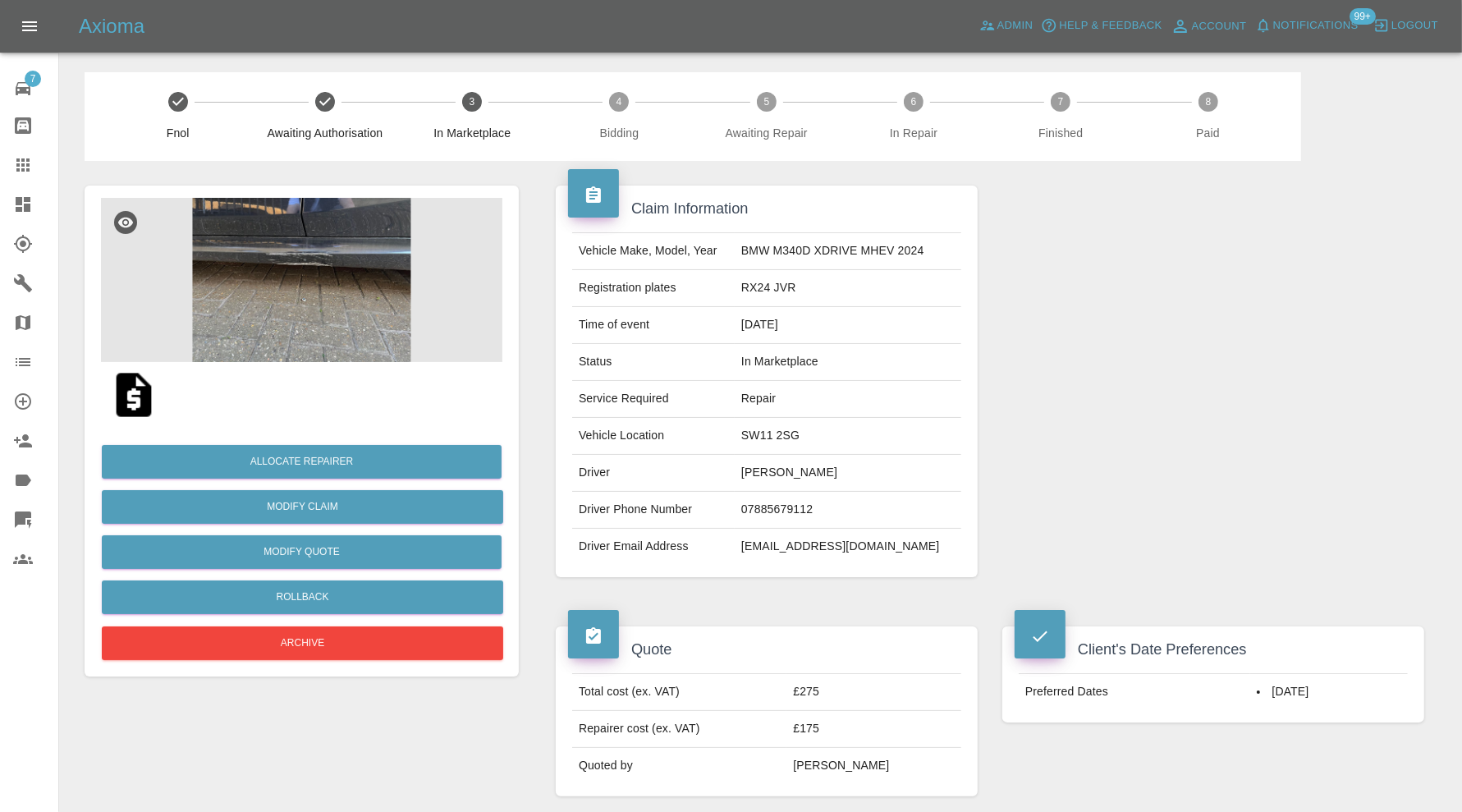
click at [337, 320] on img at bounding box center [301, 280] width 401 height 164
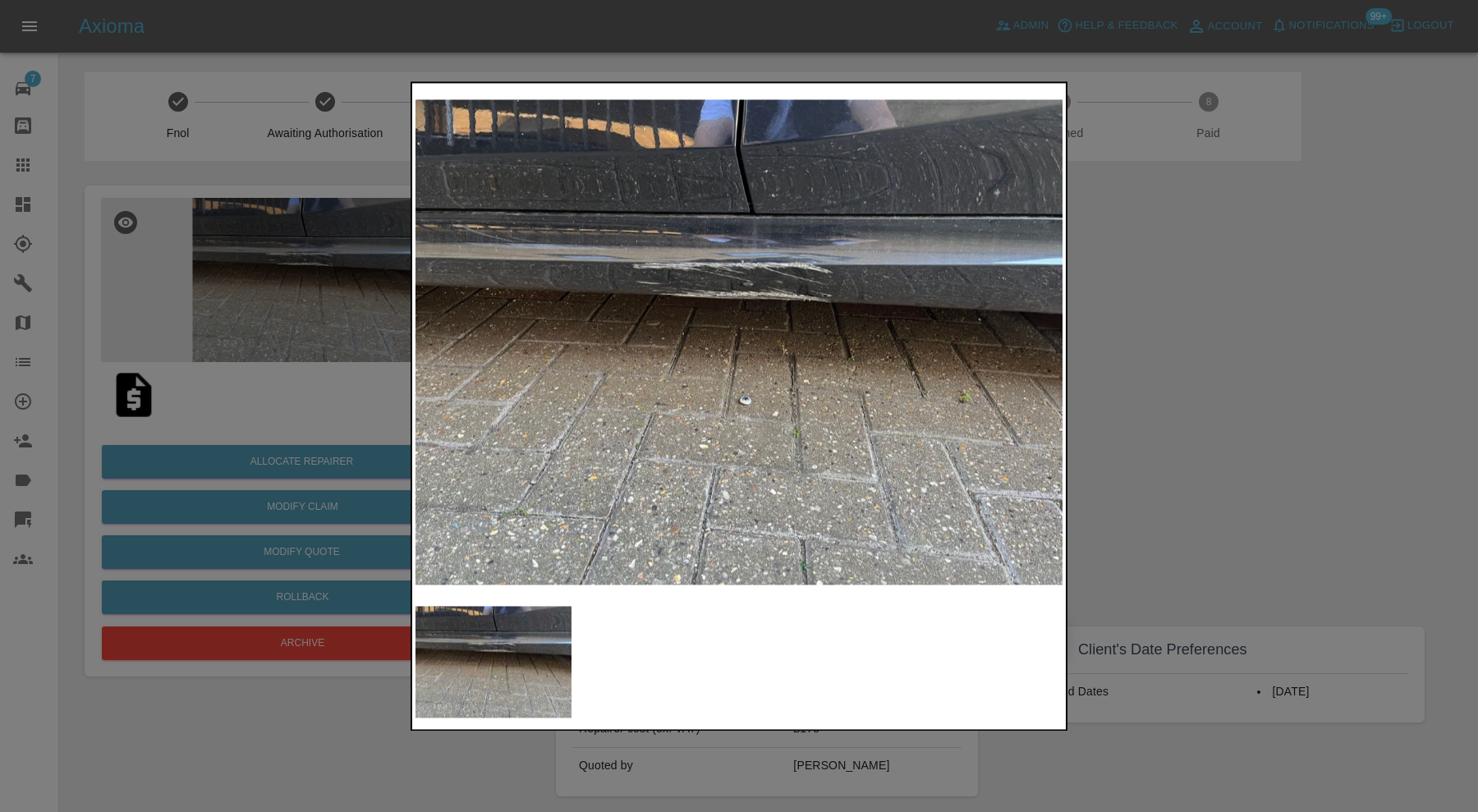
click at [1175, 364] on div at bounding box center [739, 406] width 1478 height 812
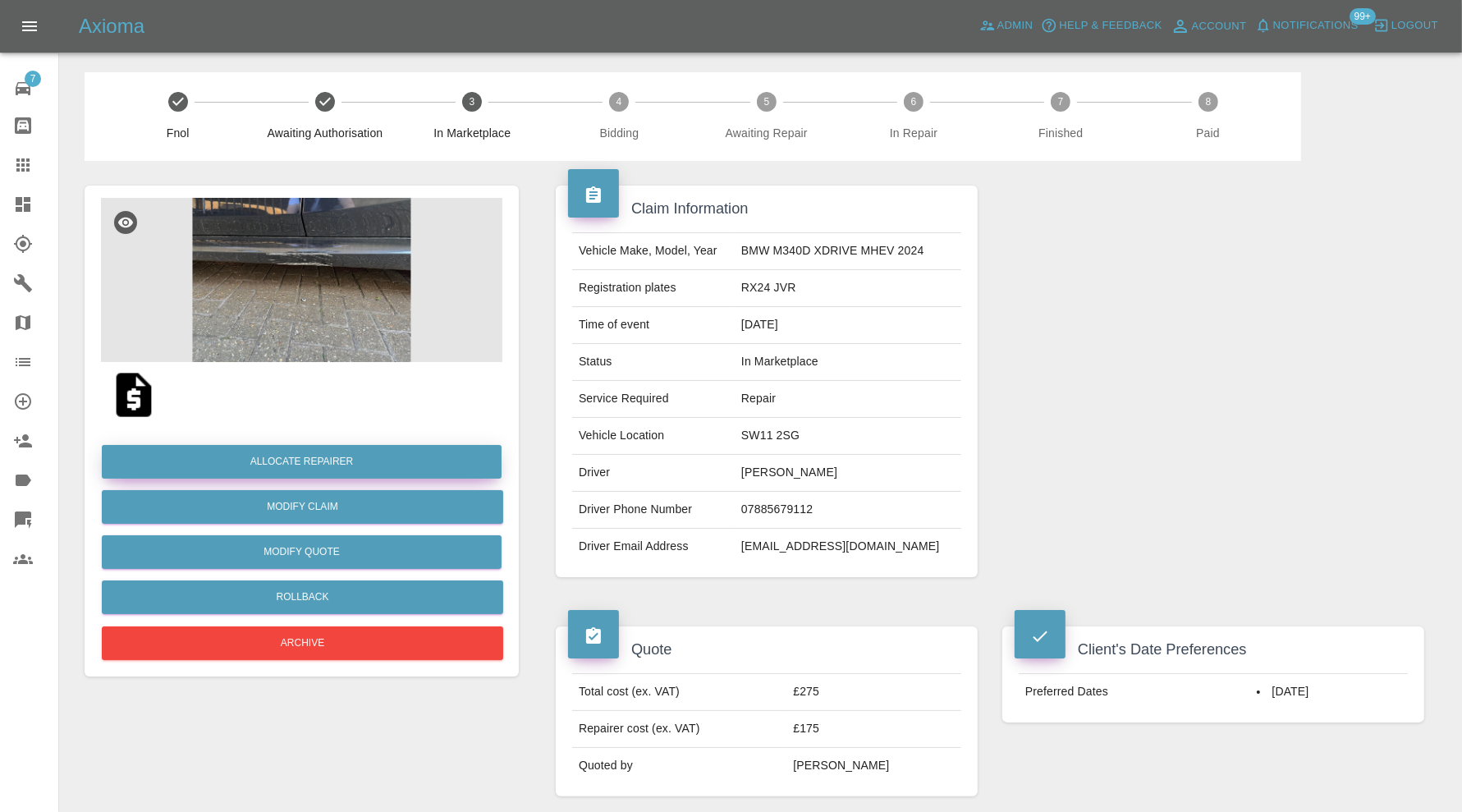
click at [326, 455] on button "Allocate Repairer" at bounding box center [301, 461] width 399 height 34
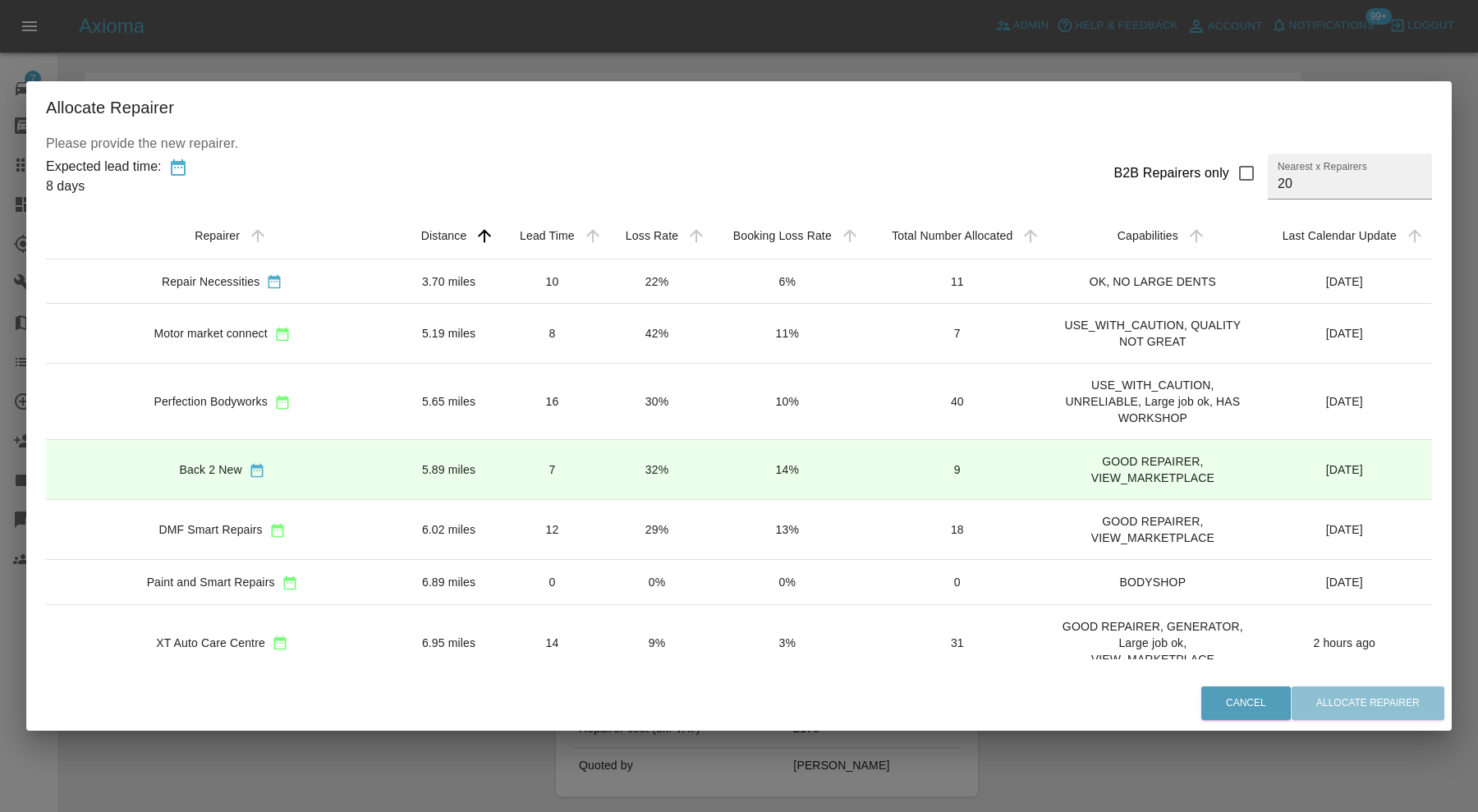
click at [402, 282] on td "3.70 miles" at bounding box center [448, 280] width 101 height 44
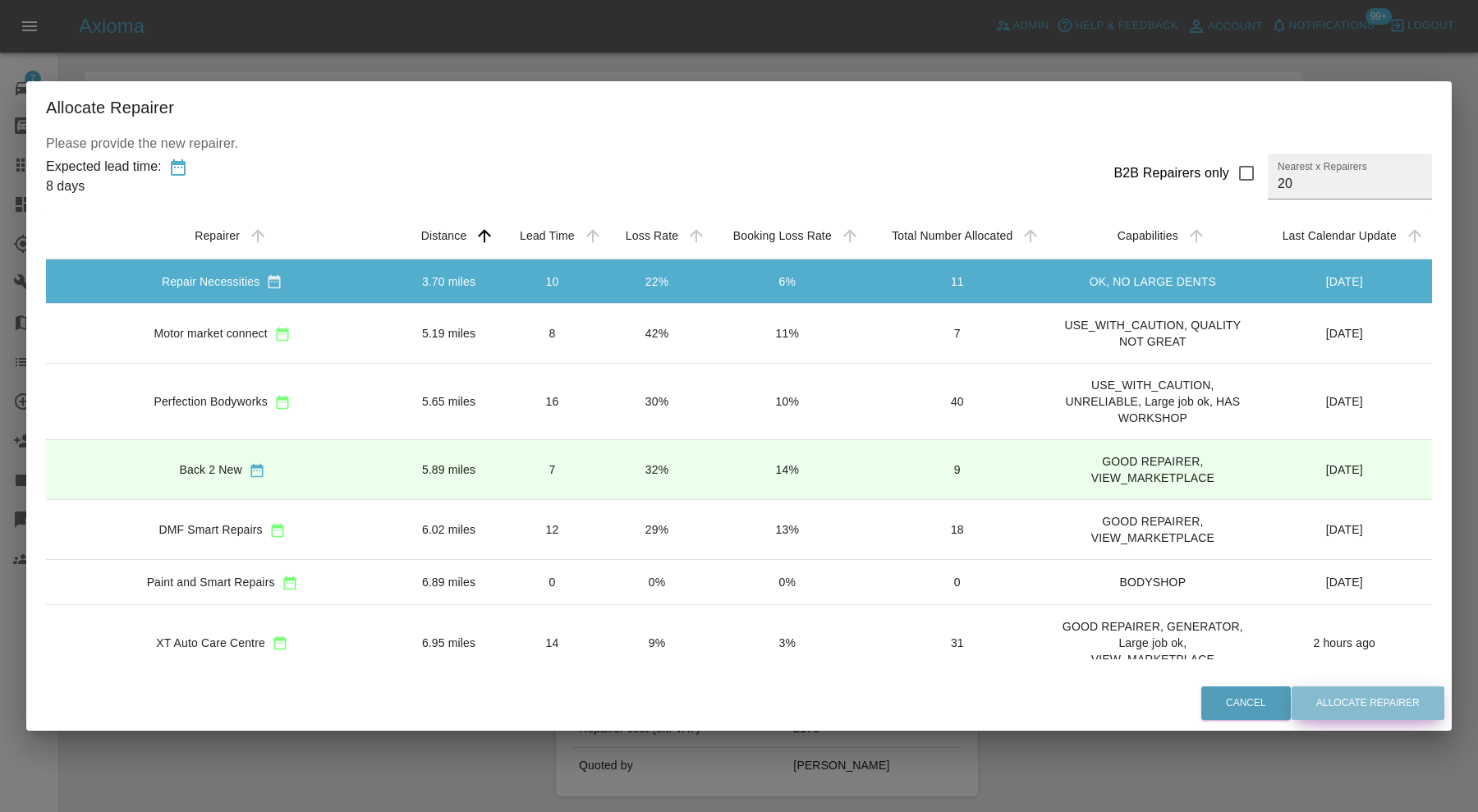
click at [1364, 698] on button "Allocate Repairer" at bounding box center [1368, 703] width 153 height 34
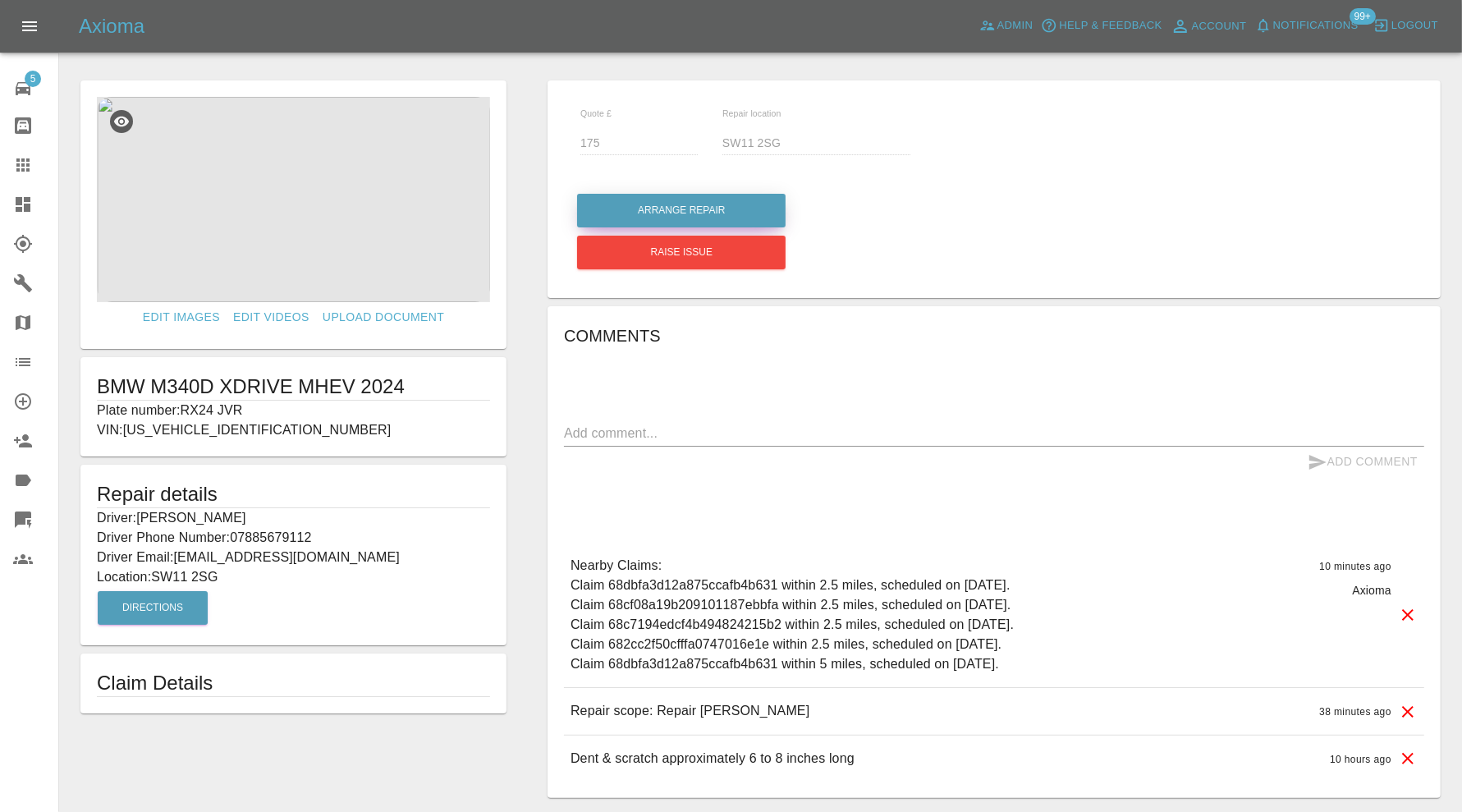
click at [648, 204] on button "Arrange Repair" at bounding box center [681, 211] width 208 height 34
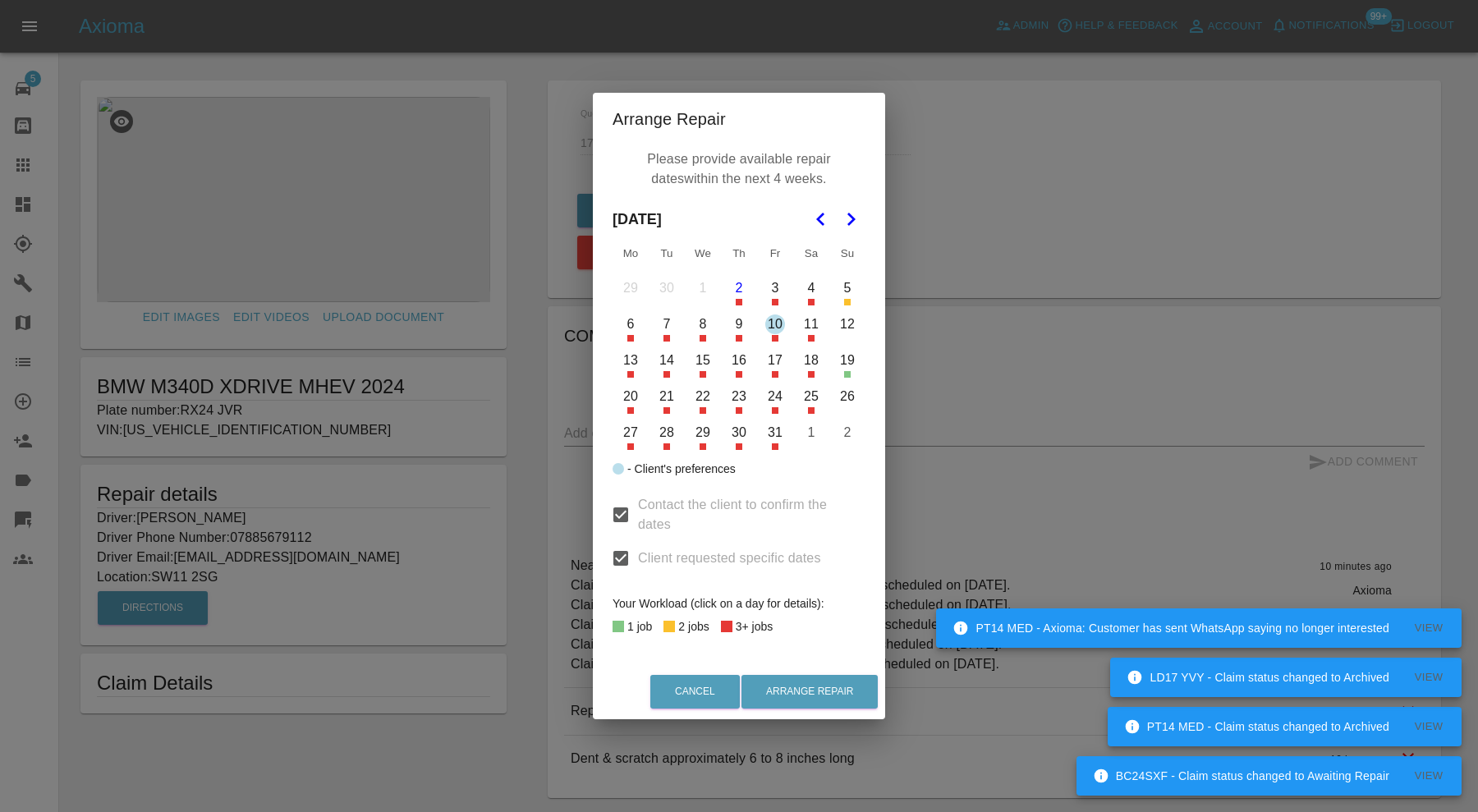
click at [633, 363] on button "13" at bounding box center [630, 360] width 34 height 34
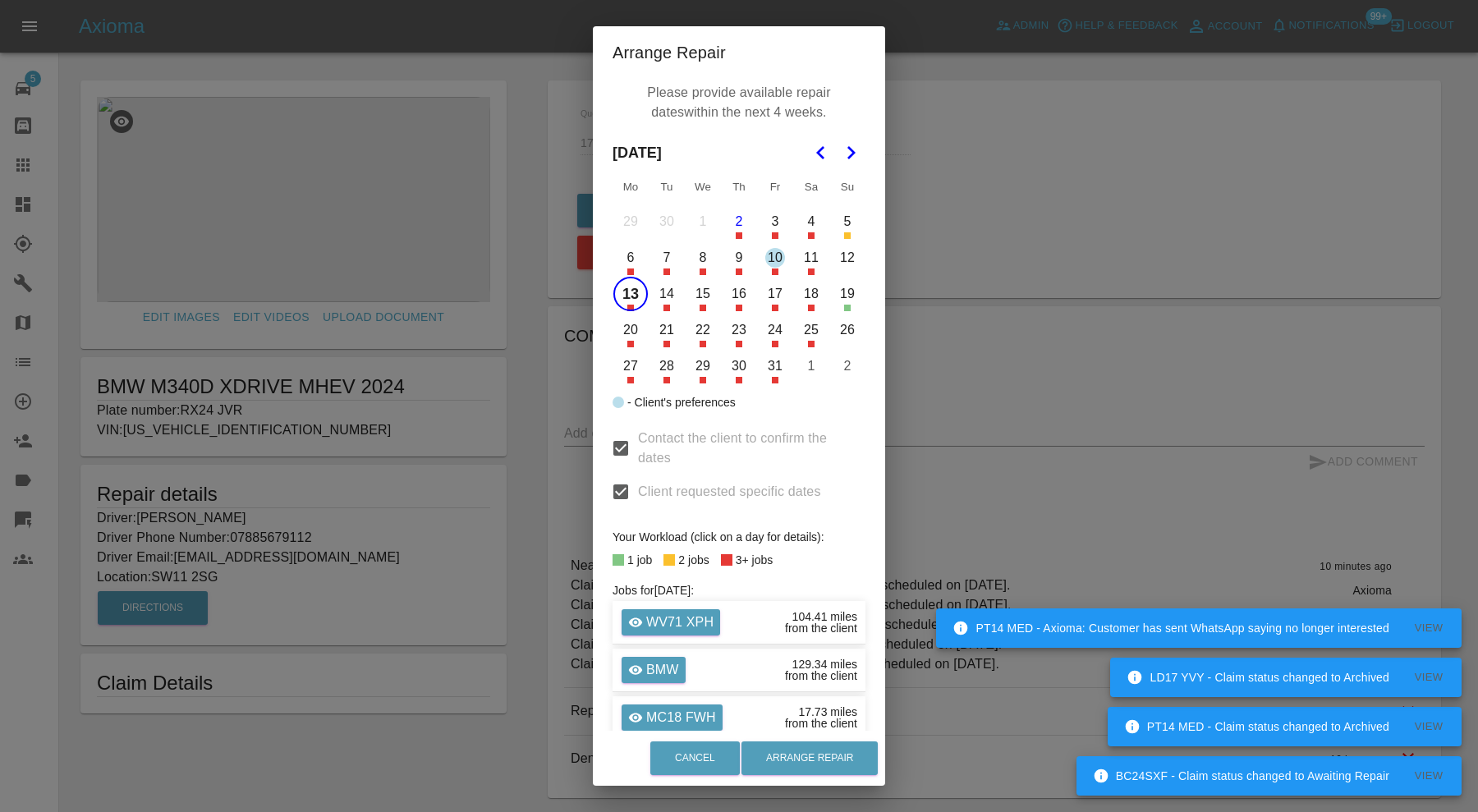
click at [660, 294] on button "14" at bounding box center [666, 294] width 34 height 34
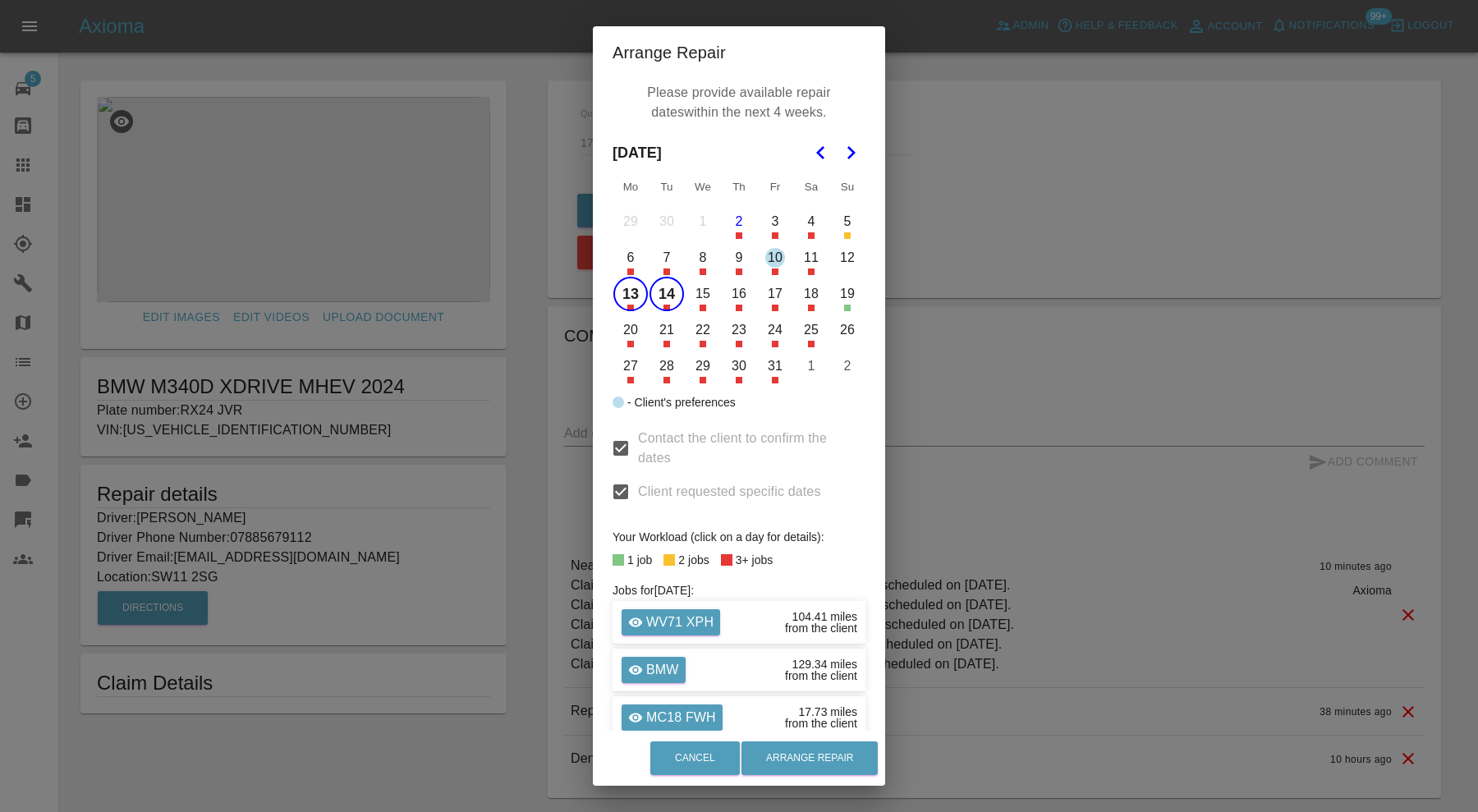
click at [691, 298] on button "15" at bounding box center [702, 294] width 34 height 34
click at [730, 299] on button "16" at bounding box center [739, 294] width 34 height 34
click at [624, 332] on button "20" at bounding box center [630, 330] width 34 height 34
click at [662, 332] on button "21" at bounding box center [666, 330] width 34 height 34
click at [692, 331] on button "22" at bounding box center [702, 330] width 34 height 34
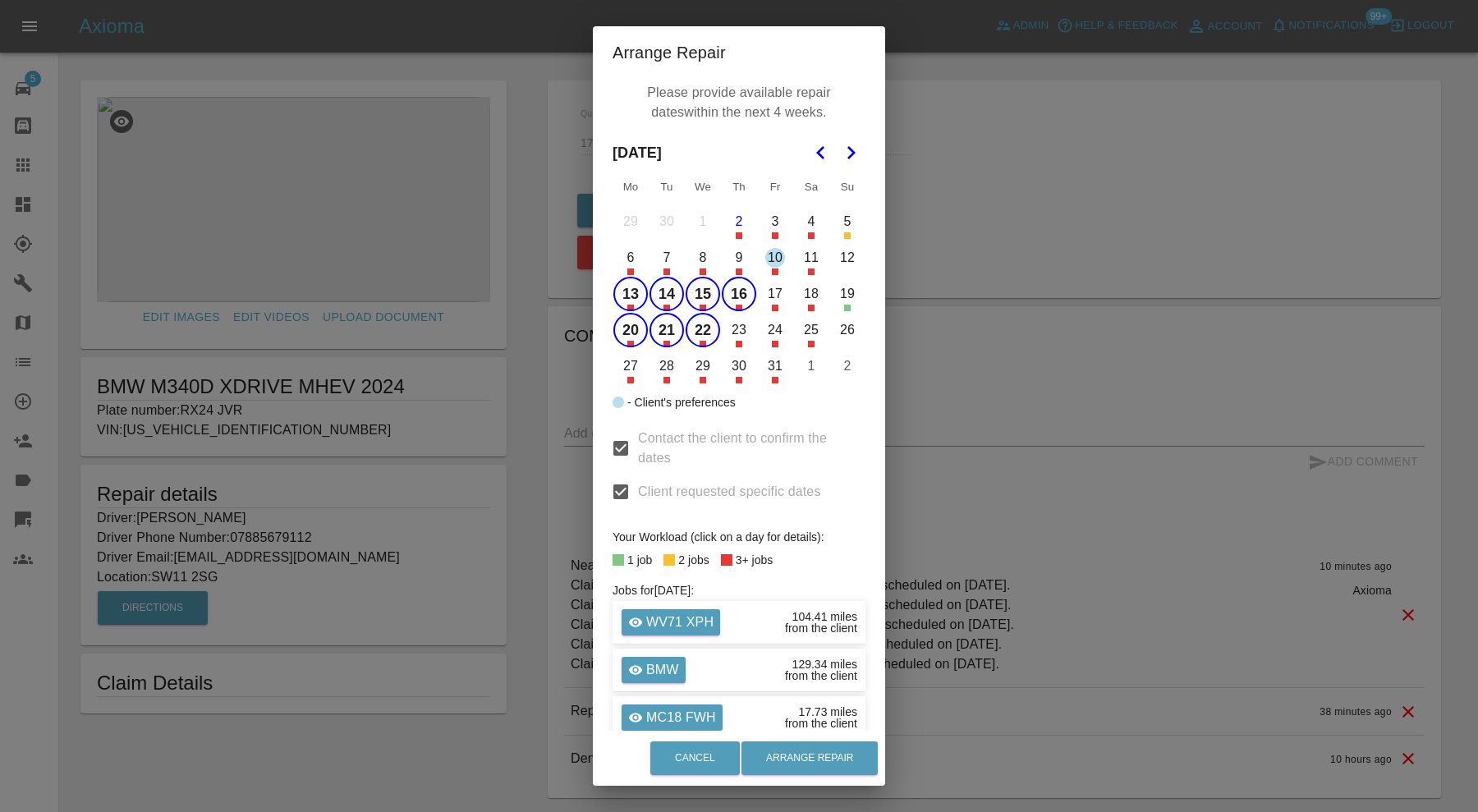
click at [728, 336] on button "23" at bounding box center [739, 330] width 34 height 34
click at [814, 754] on button "Arrange Repair" at bounding box center [809, 757] width 136 height 34
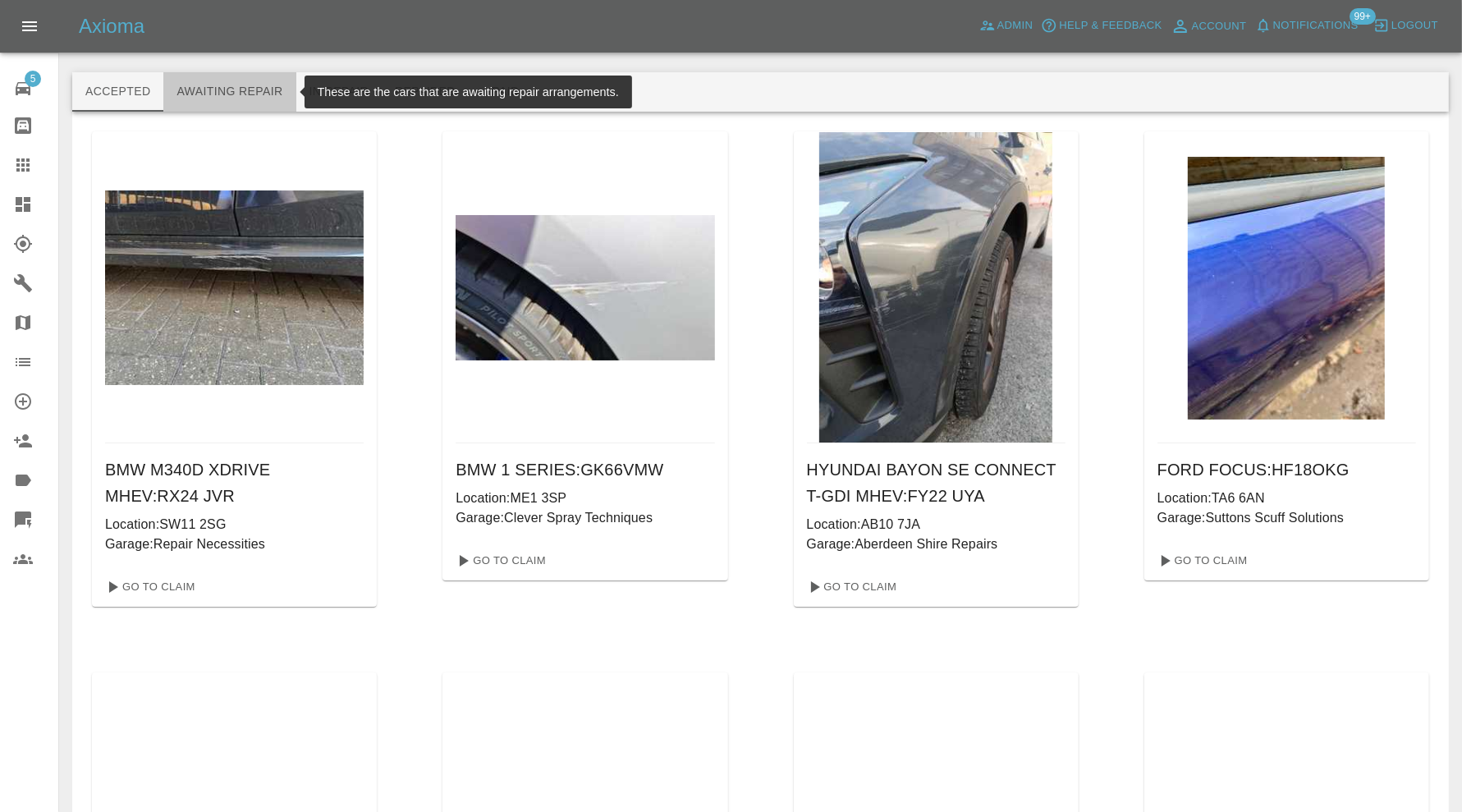
click at [227, 88] on button "Awaiting Repair" at bounding box center [230, 91] width 133 height 39
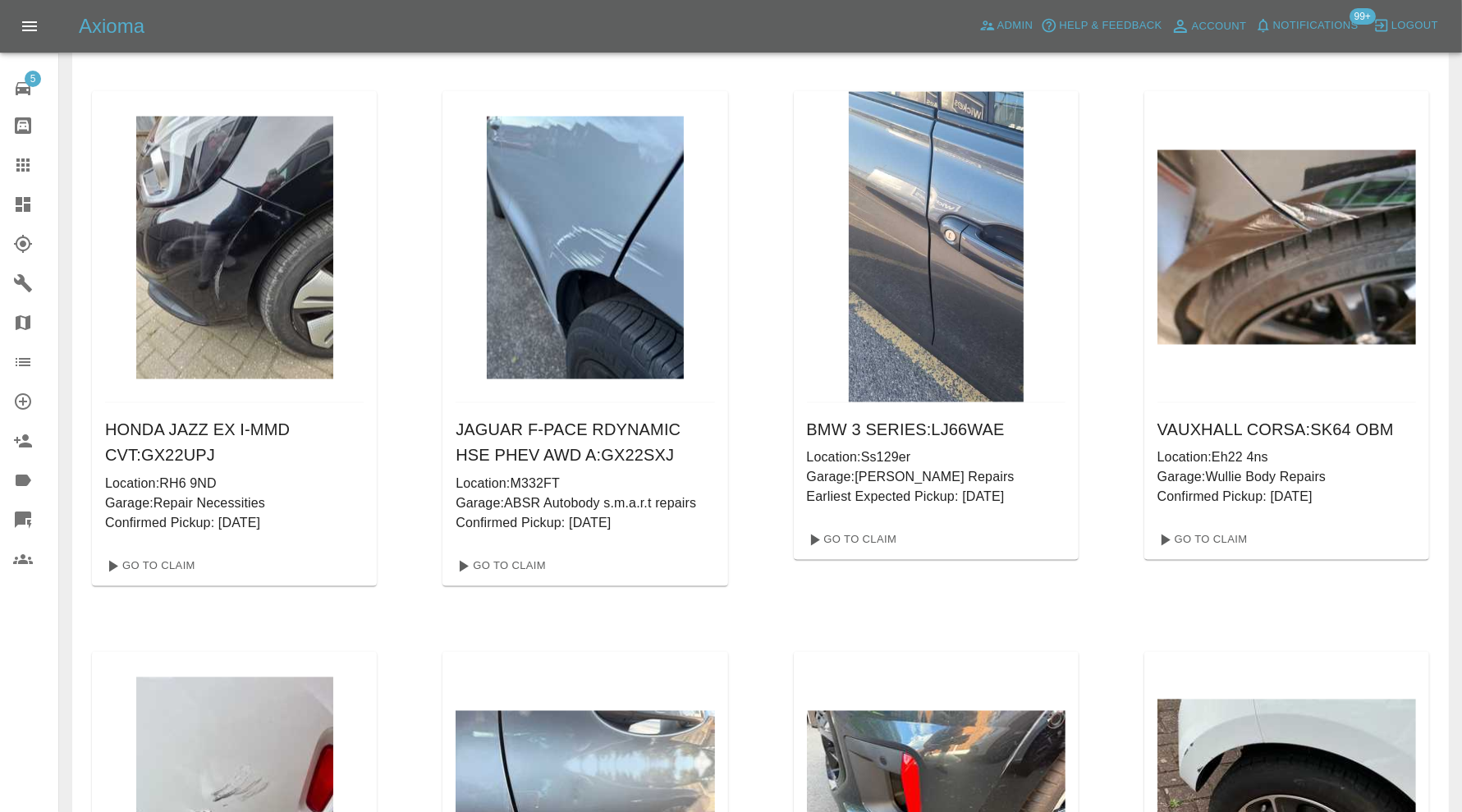
scroll to position [99666, 0]
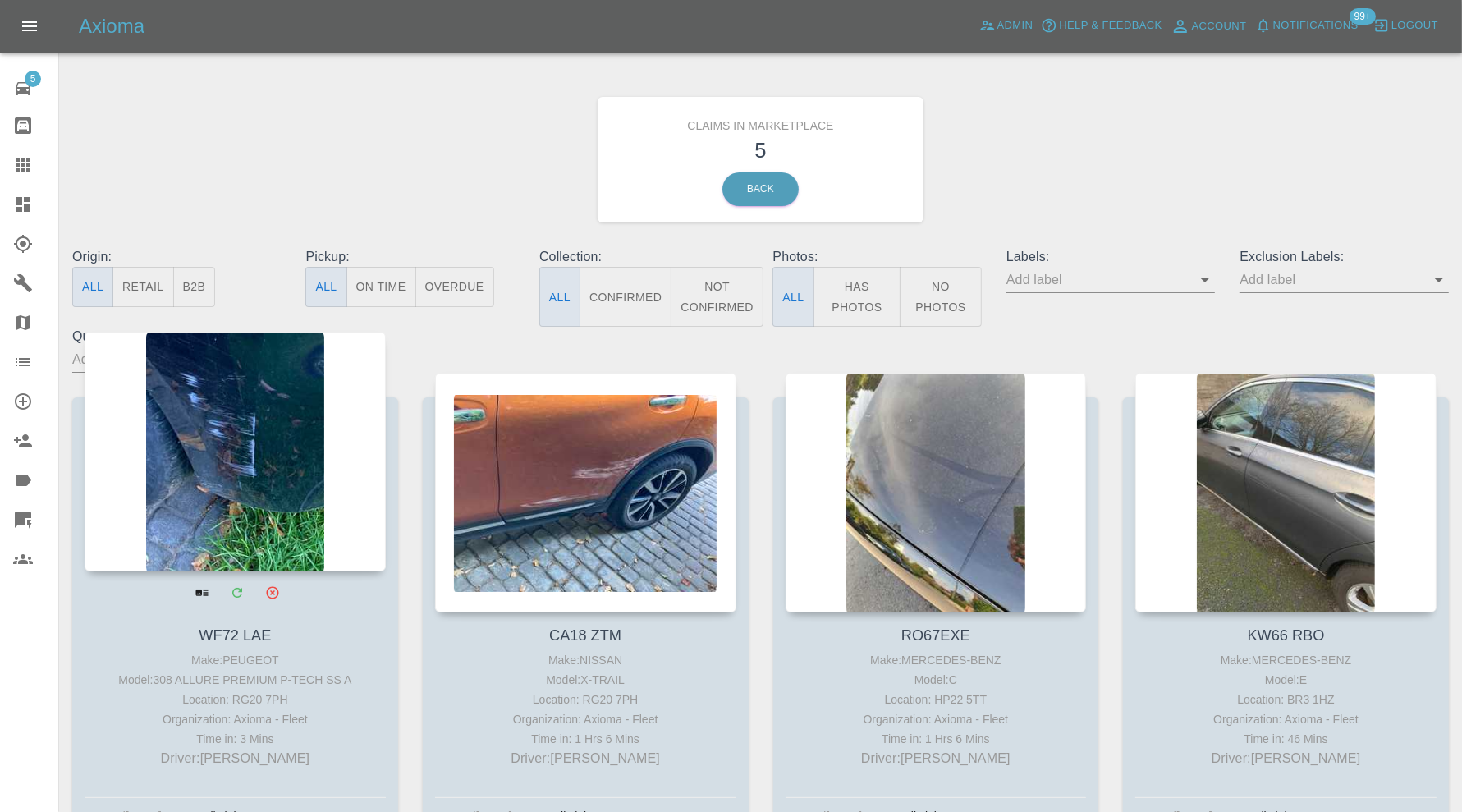
click at [285, 417] on div at bounding box center [235, 451] width 301 height 240
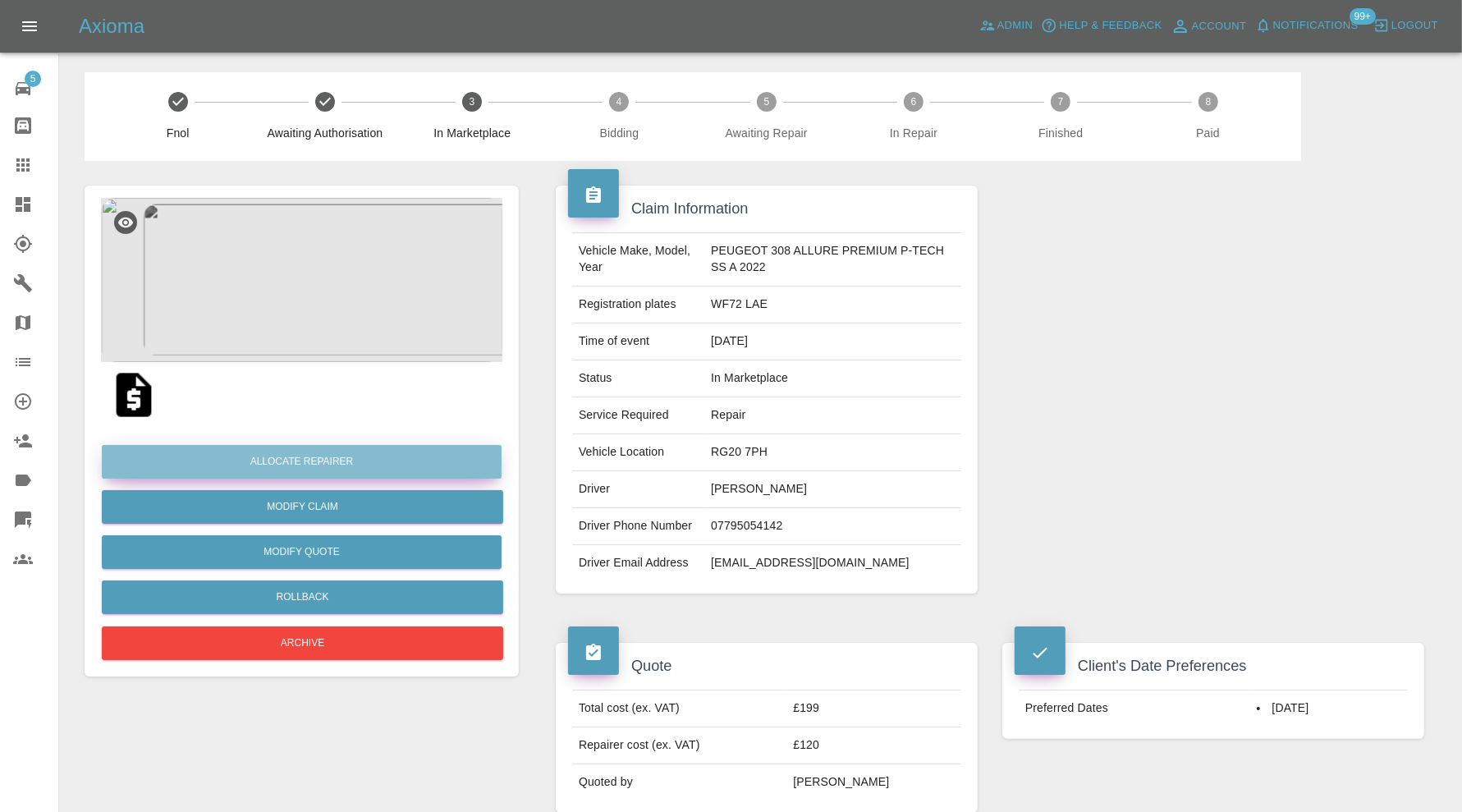
click at [316, 462] on button "Allocate Repairer" at bounding box center [301, 461] width 399 height 34
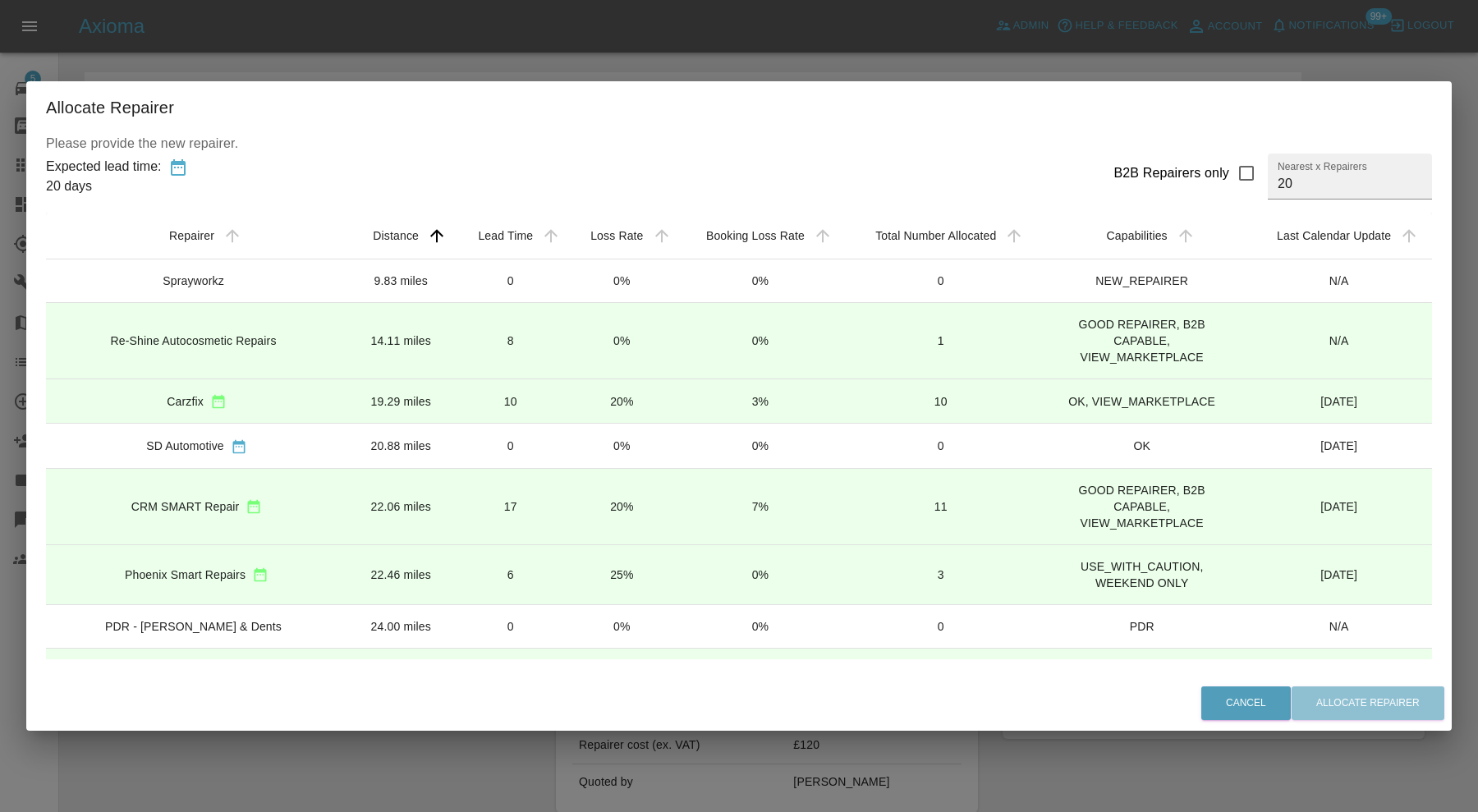
click at [315, 403] on div "Carzfix" at bounding box center [196, 401] width 275 height 18
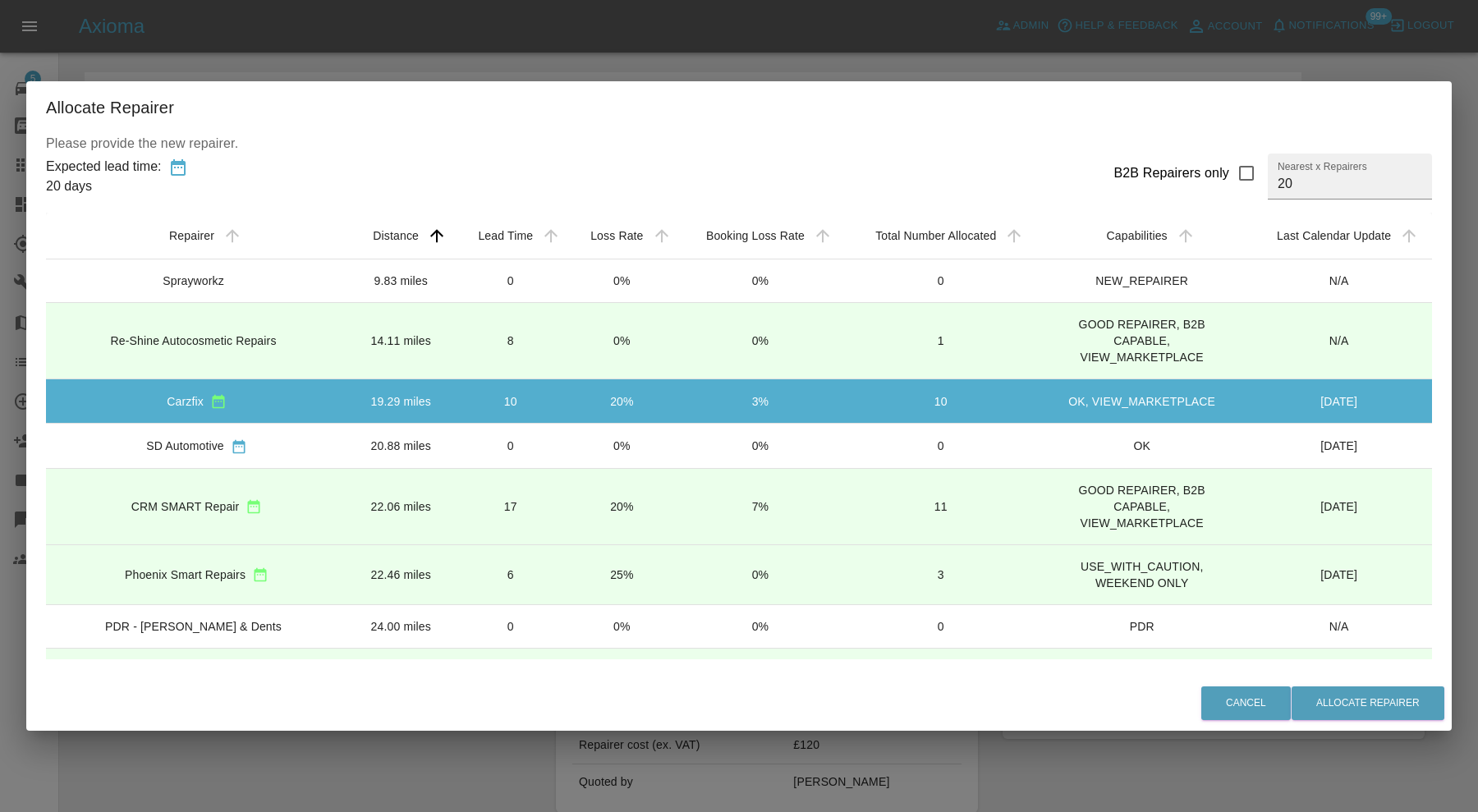
drag, startPoint x: 199, startPoint y: 275, endPoint x: 441, endPoint y: 341, distance: 250.8
click at [199, 275] on div "Sprayworkz" at bounding box center [193, 281] width 61 height 17
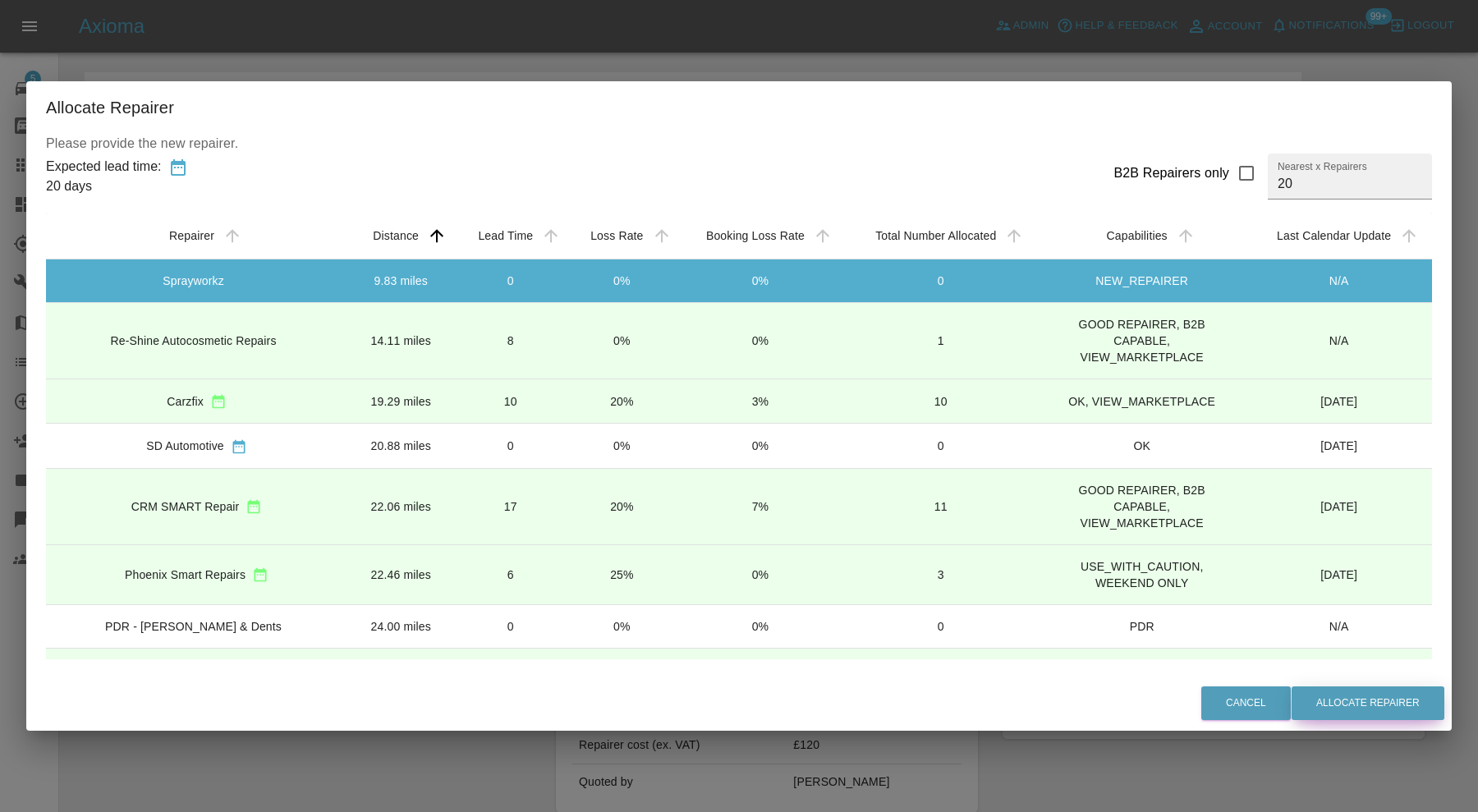
click at [1323, 700] on button "Allocate Repairer" at bounding box center [1368, 703] width 153 height 34
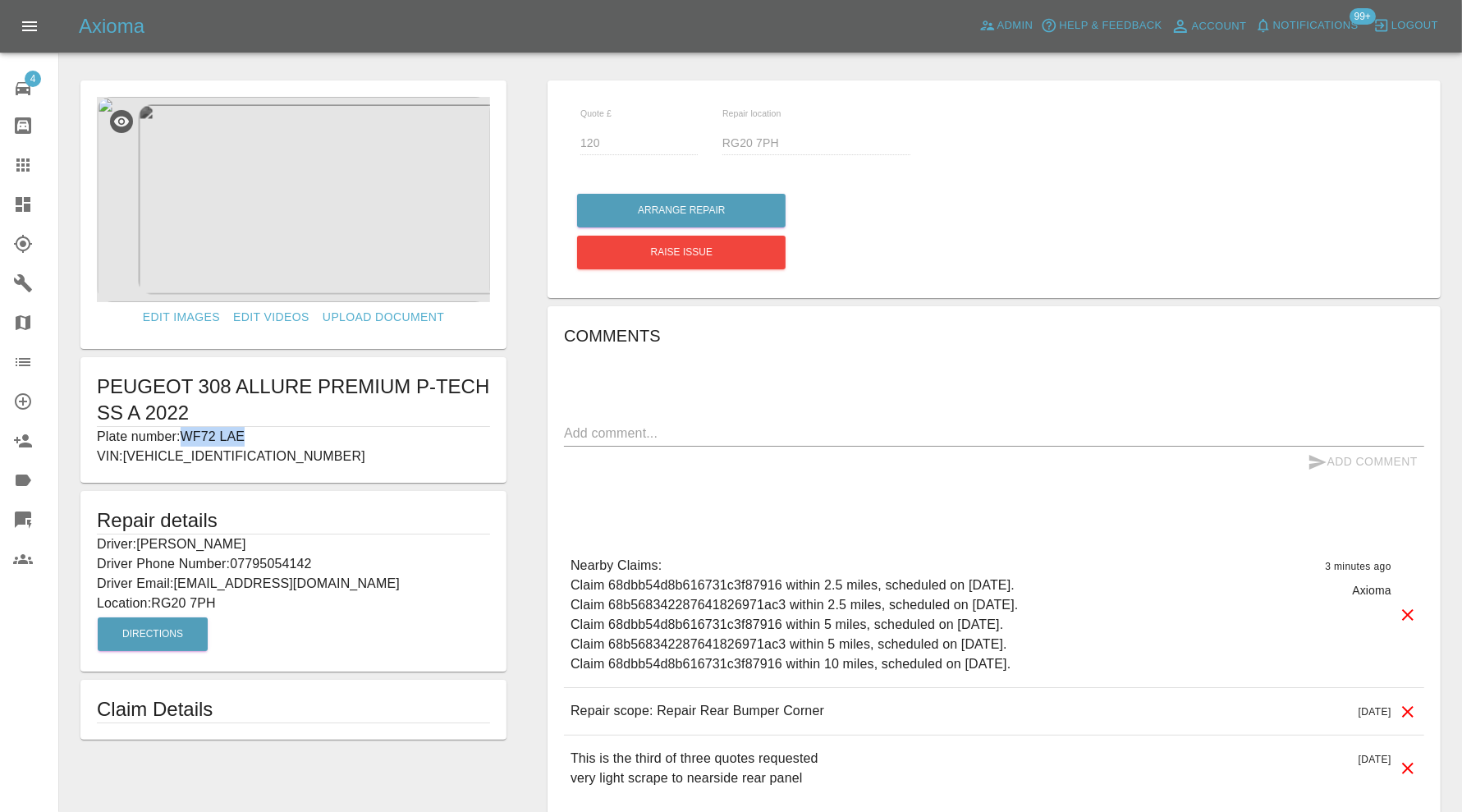
drag, startPoint x: 248, startPoint y: 434, endPoint x: 186, endPoint y: 435, distance: 62.0
click at [186, 435] on p "Plate number: WF72 LAE" at bounding box center [293, 436] width 394 height 19
copy p "WF72 LAE"
click at [34, 165] on div at bounding box center [36, 164] width 46 height 19
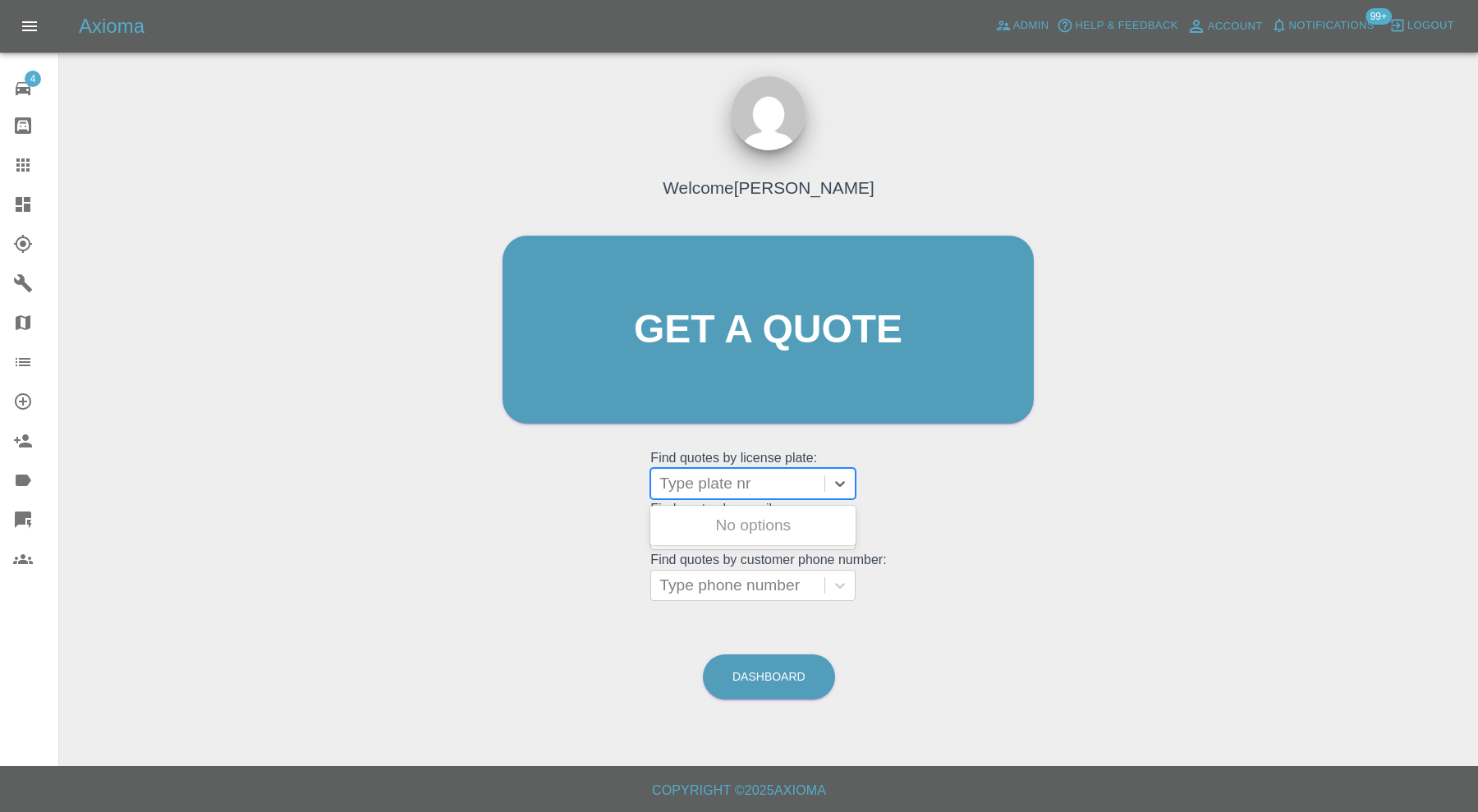
click at [742, 485] on div at bounding box center [738, 483] width 157 height 23
paste input "WF72 LAE"
type input "WF72 LAE"
click at [817, 518] on div "WF72 LAE, Bidding" at bounding box center [753, 525] width 206 height 33
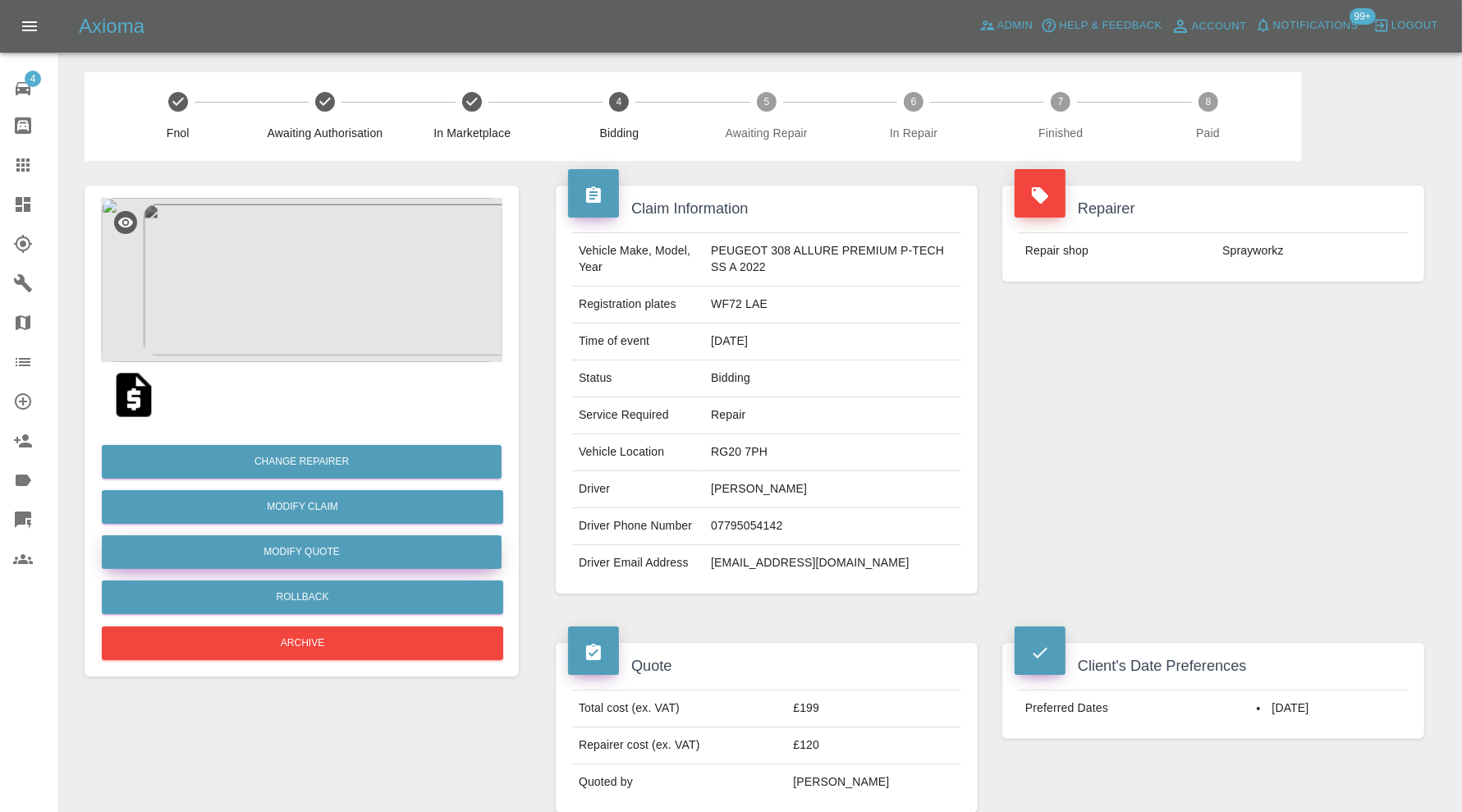
click at [410, 548] on button "Modify Quote" at bounding box center [301, 552] width 399 height 34
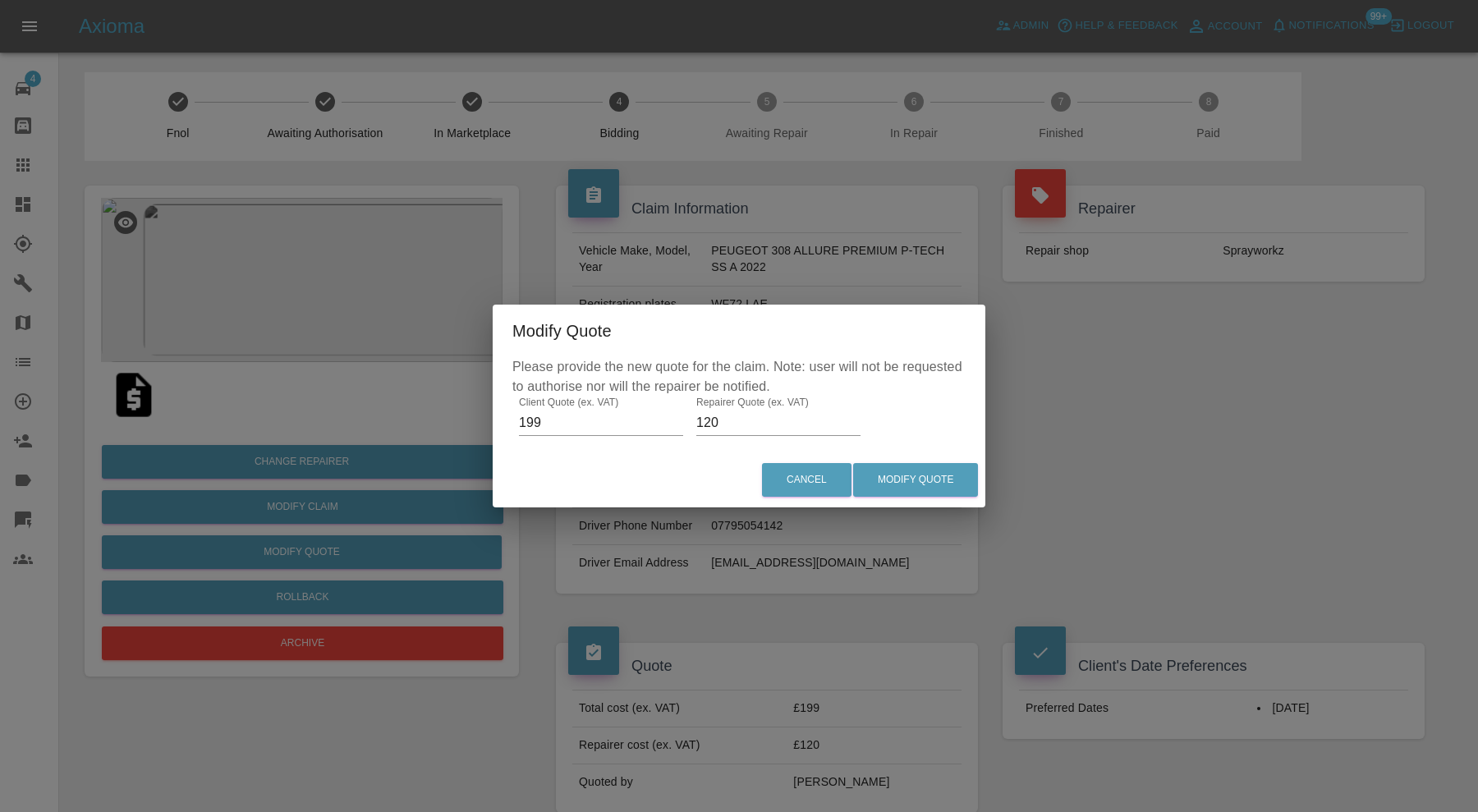
click at [736, 429] on input "120" at bounding box center [779, 422] width 165 height 26
type input "125"
click at [908, 494] on button "Modify Quote" at bounding box center [915, 480] width 125 height 34
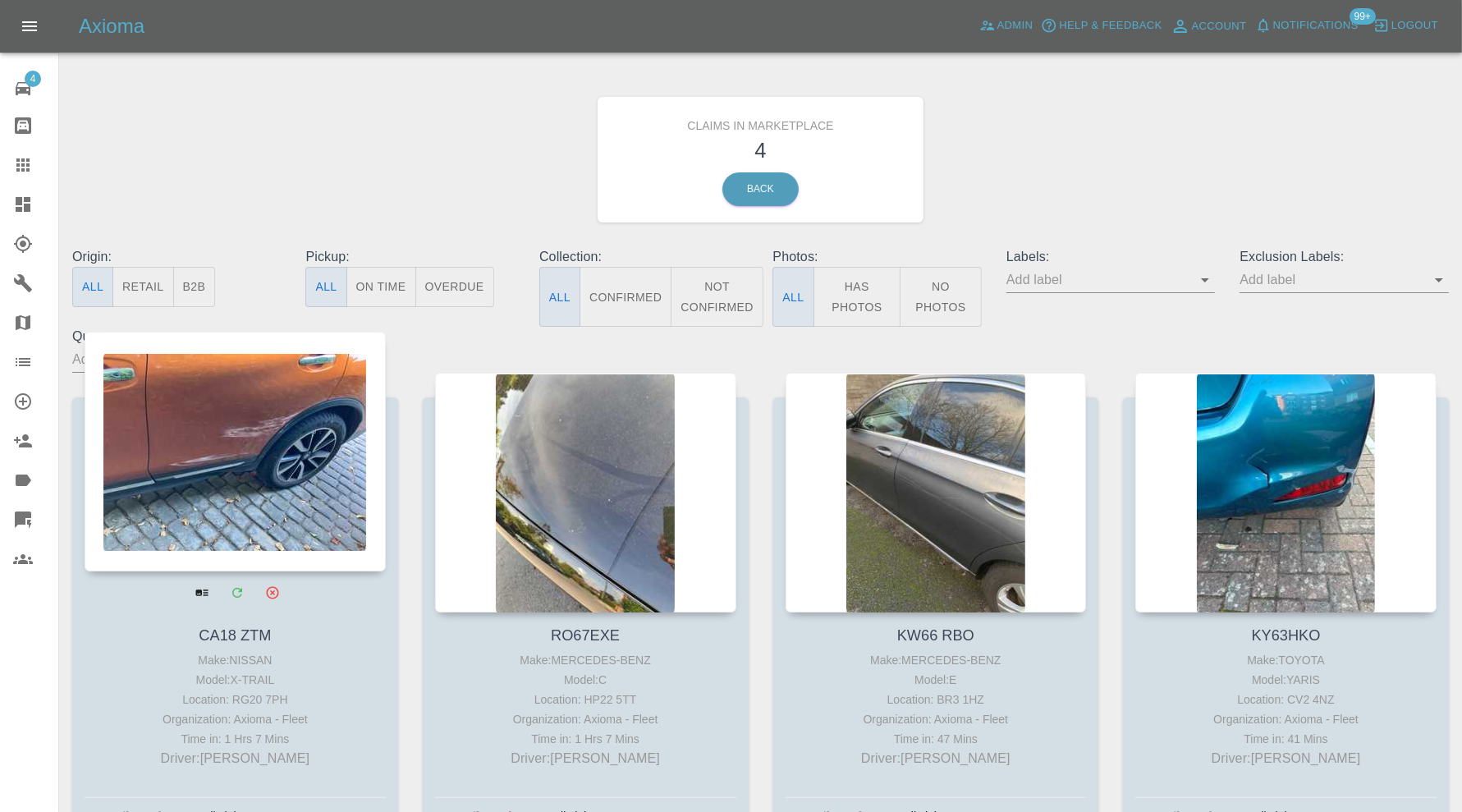
click at [255, 463] on div at bounding box center [235, 451] width 301 height 240
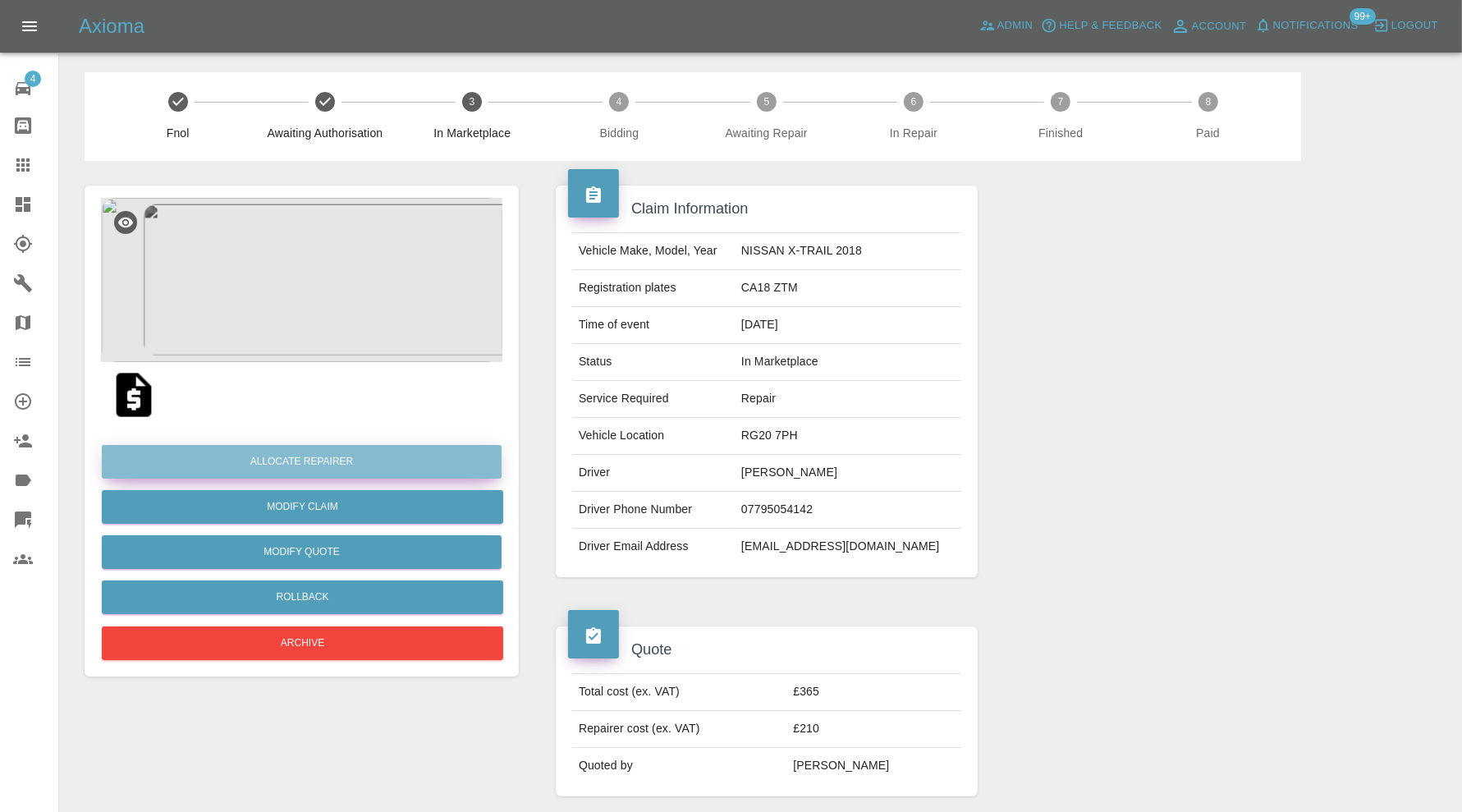
click at [274, 458] on button "Allocate Repairer" at bounding box center [301, 461] width 399 height 34
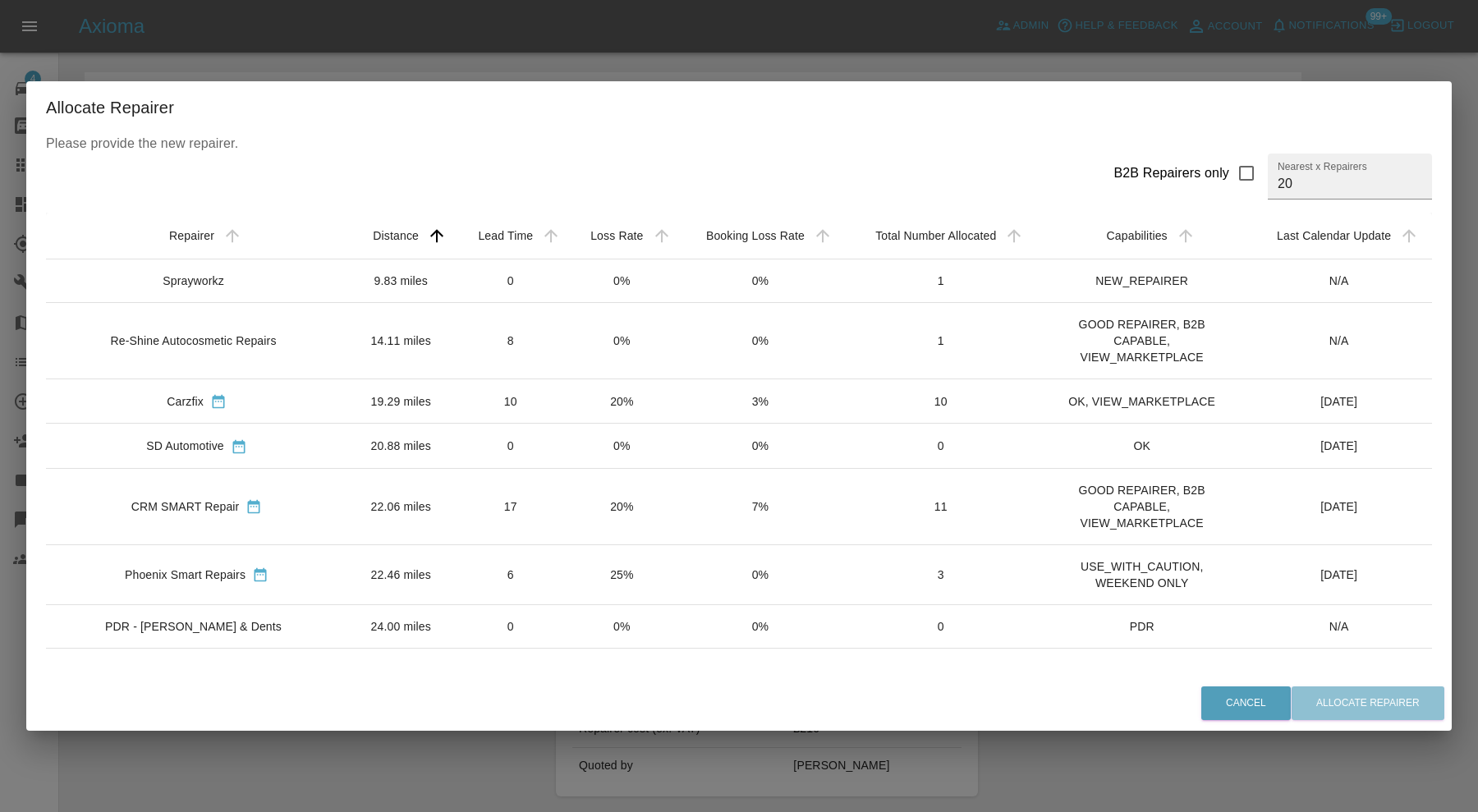
click at [333, 747] on div "Allocate Repairer Please provide the new repairer. B2B Repairers only Nearest x…" at bounding box center [739, 406] width 1478 height 812
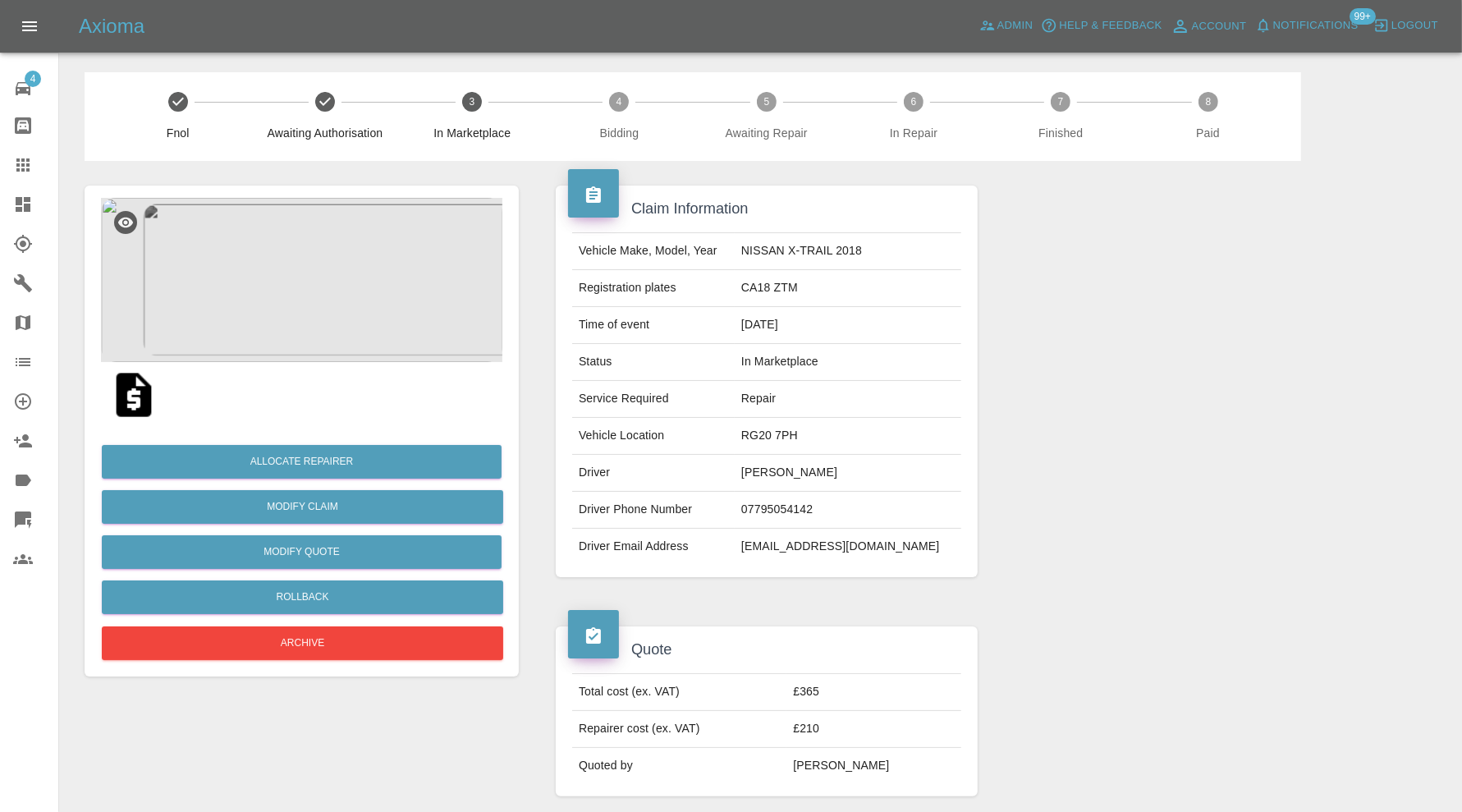
click at [321, 289] on img at bounding box center [301, 280] width 401 height 164
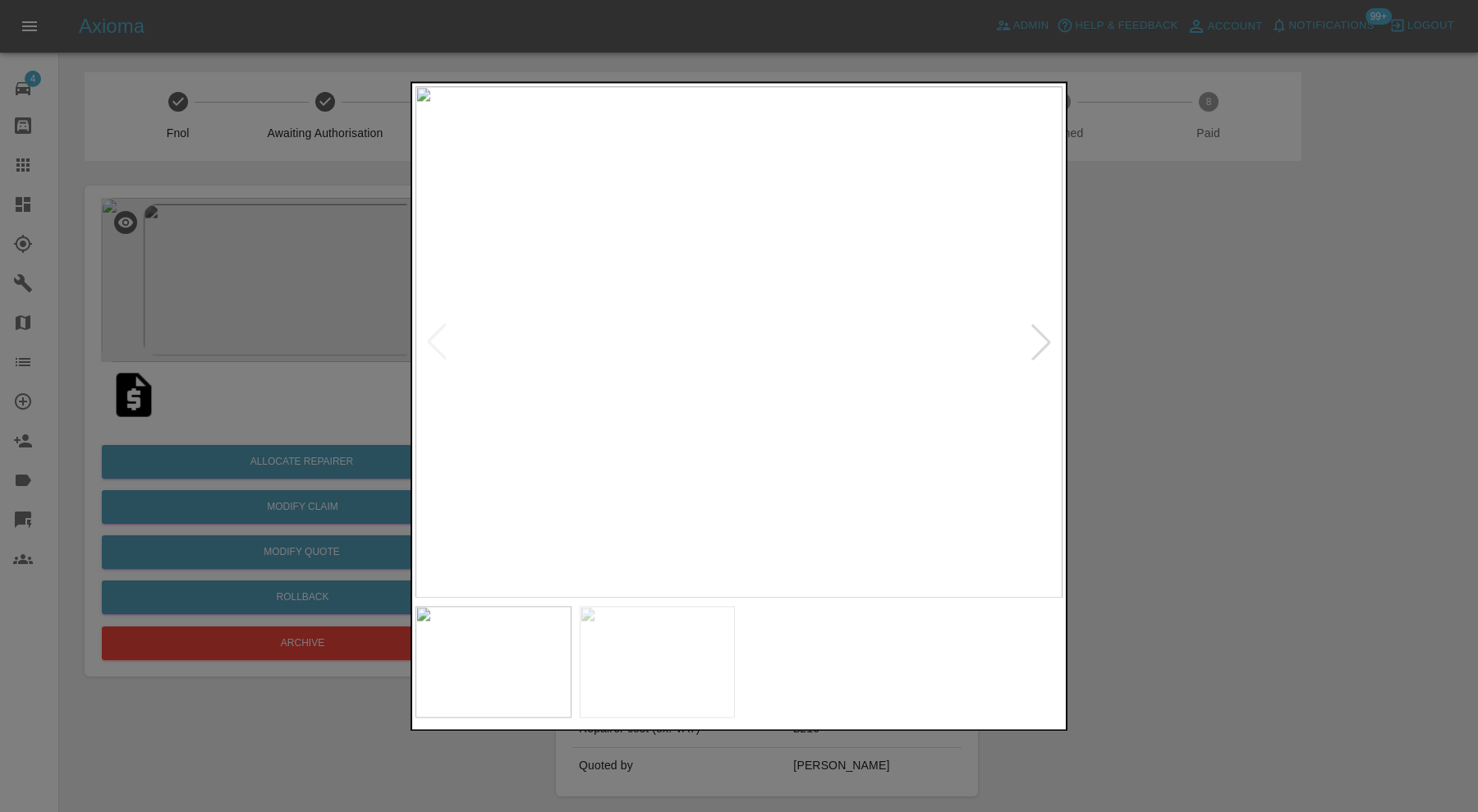
click at [1183, 294] on div at bounding box center [739, 406] width 1478 height 812
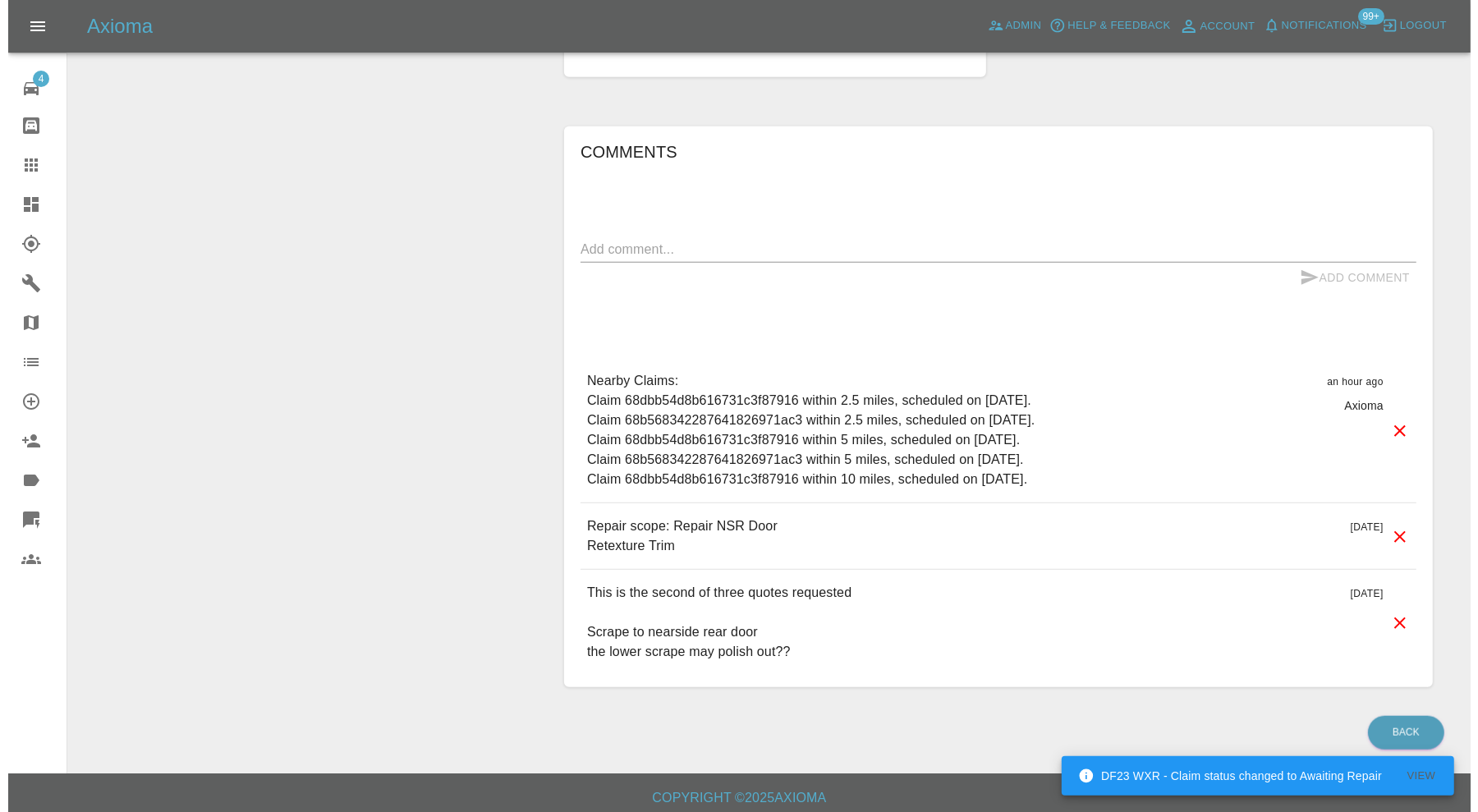
scroll to position [103, 0]
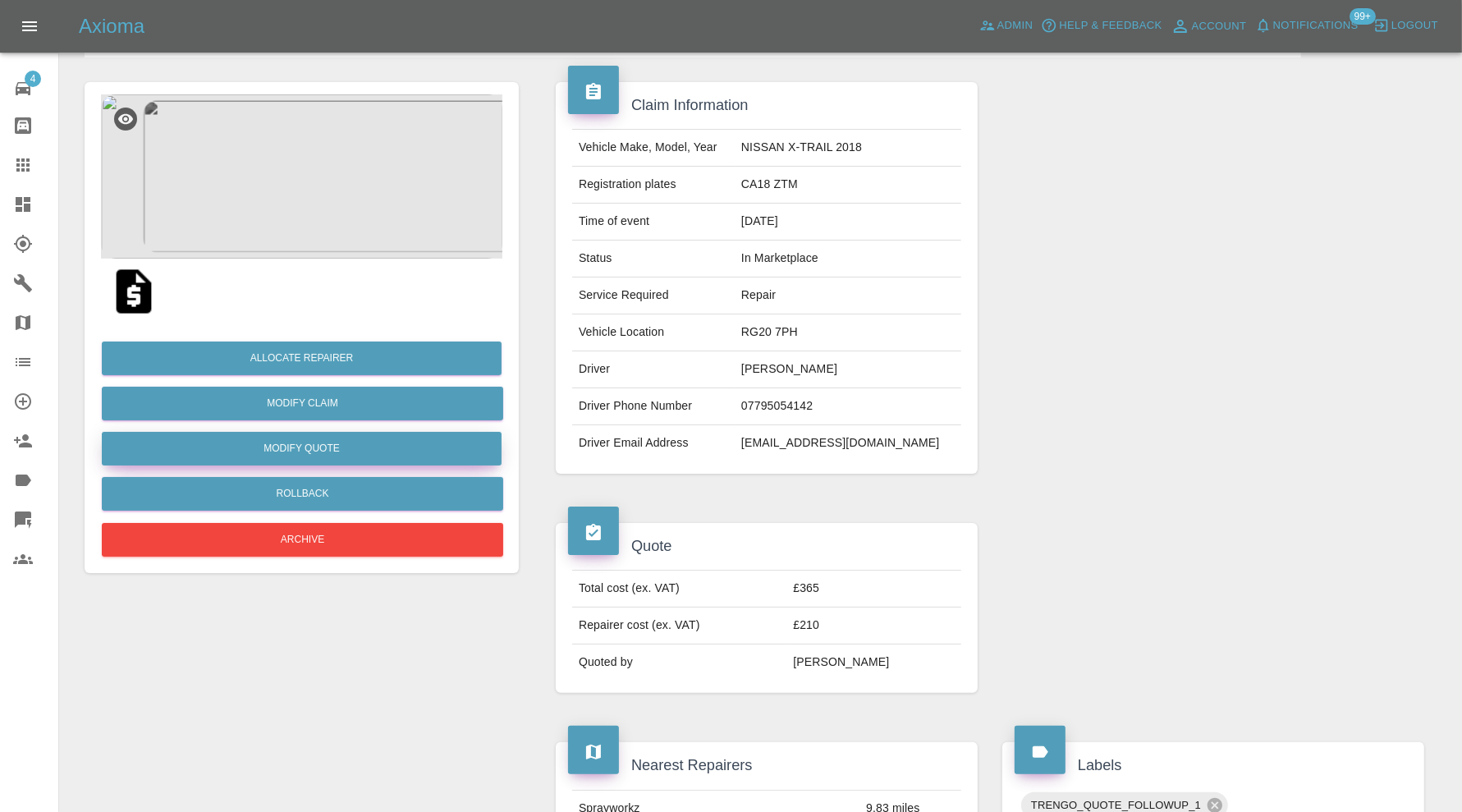
click at [473, 445] on button "Modify Quote" at bounding box center [301, 449] width 399 height 34
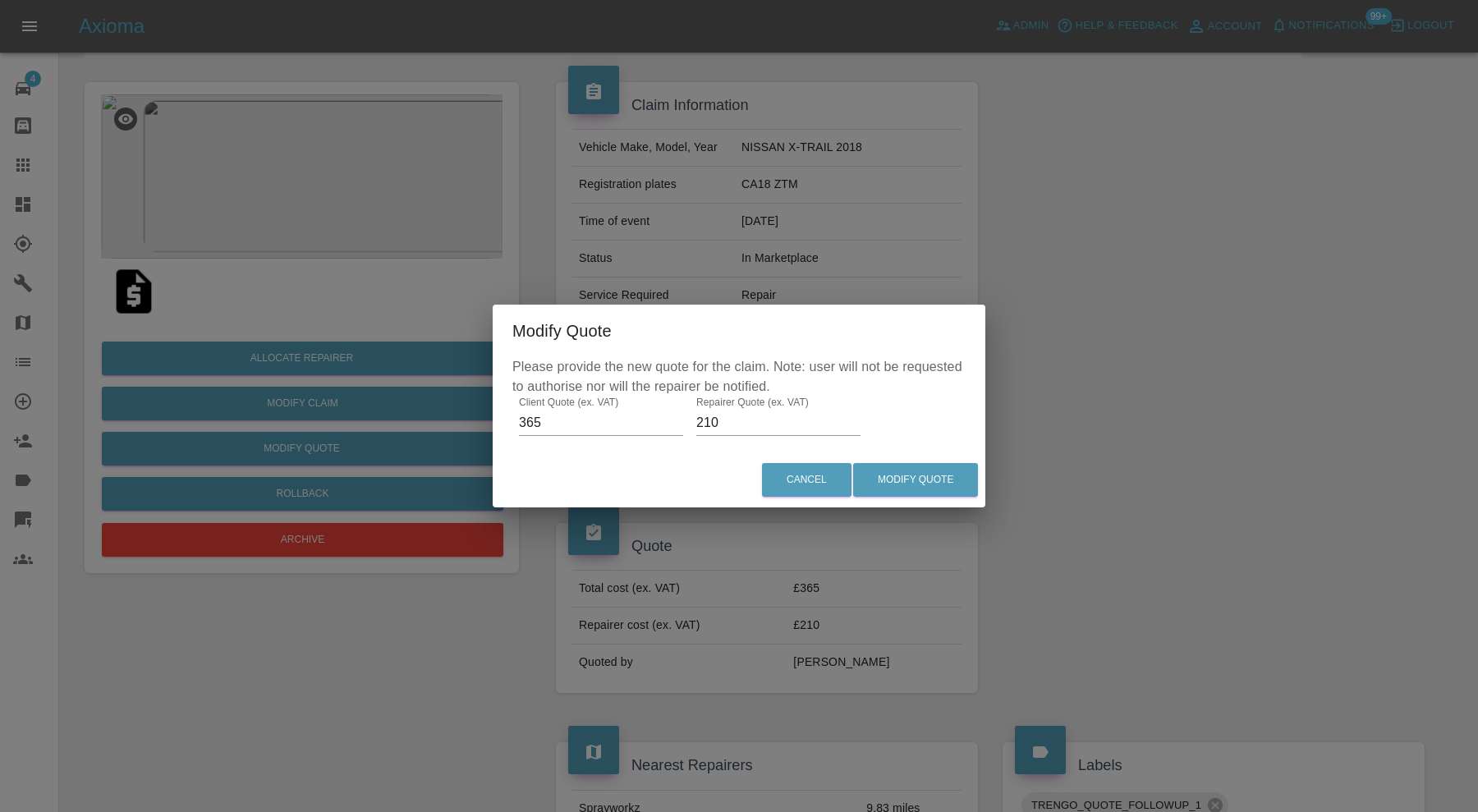
click at [714, 424] on input "210" at bounding box center [779, 422] width 165 height 26
type input "225"
click at [890, 473] on button "Modify Quote" at bounding box center [915, 480] width 125 height 34
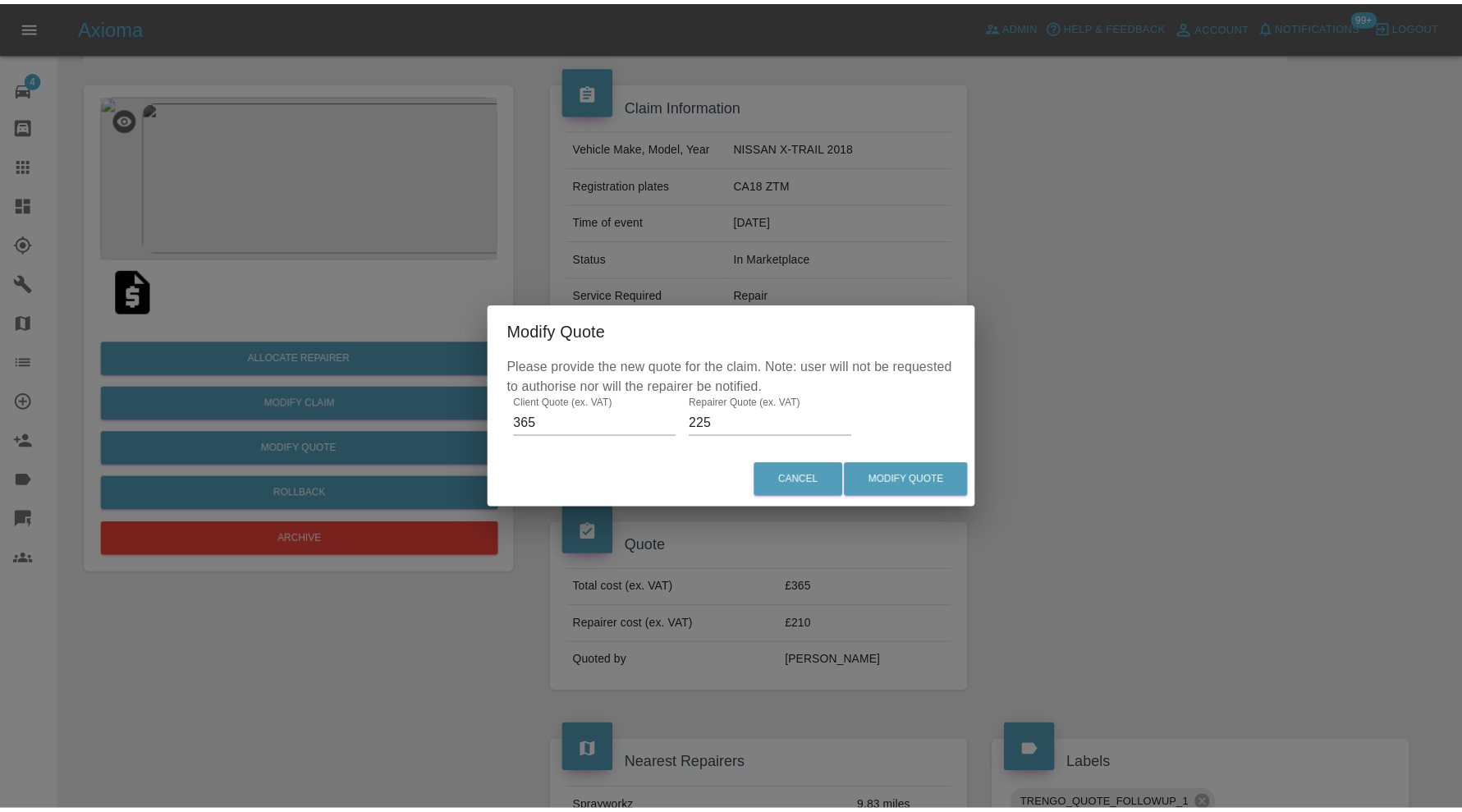
scroll to position [0, 0]
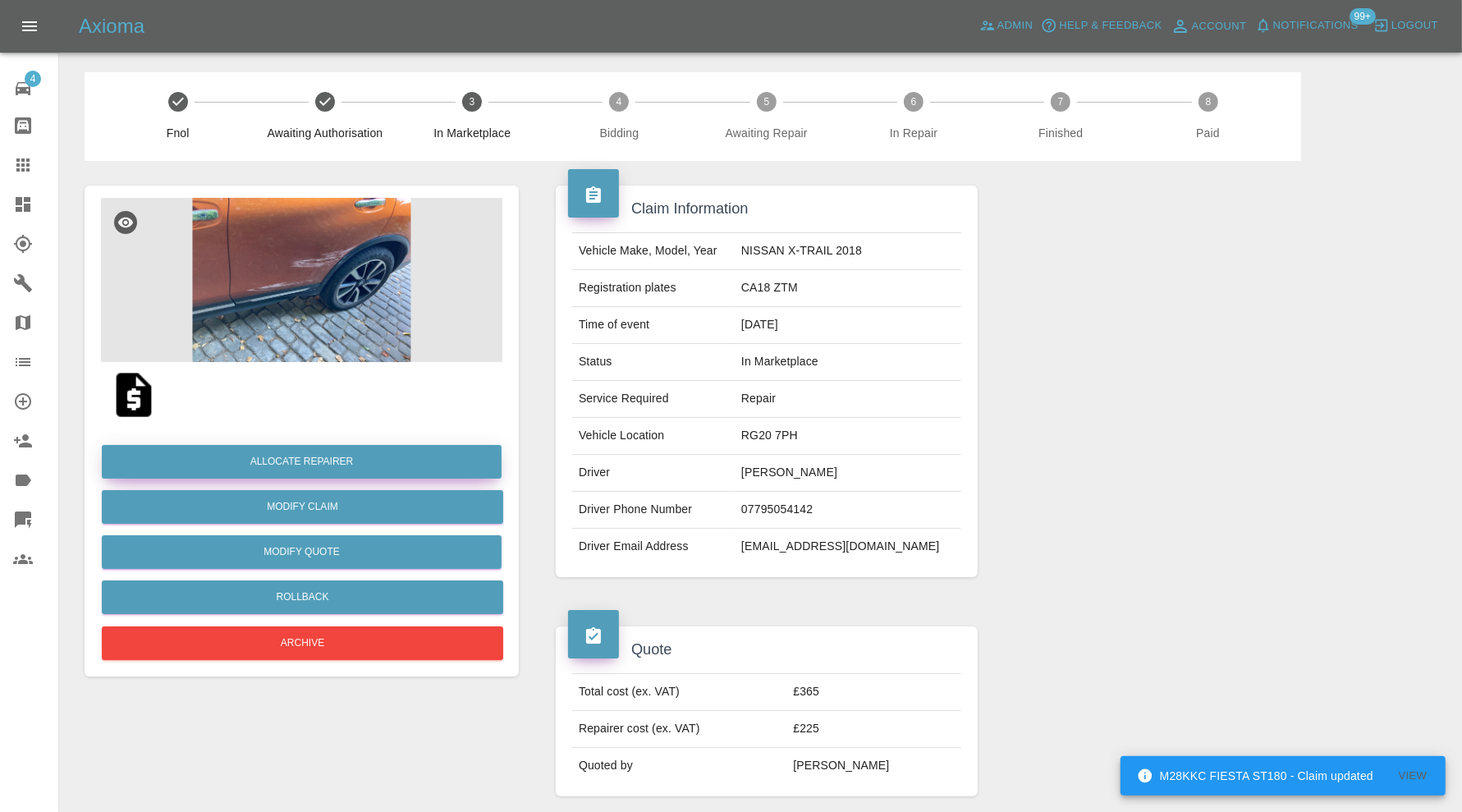
click at [366, 454] on button "Allocate Repairer" at bounding box center [301, 461] width 399 height 34
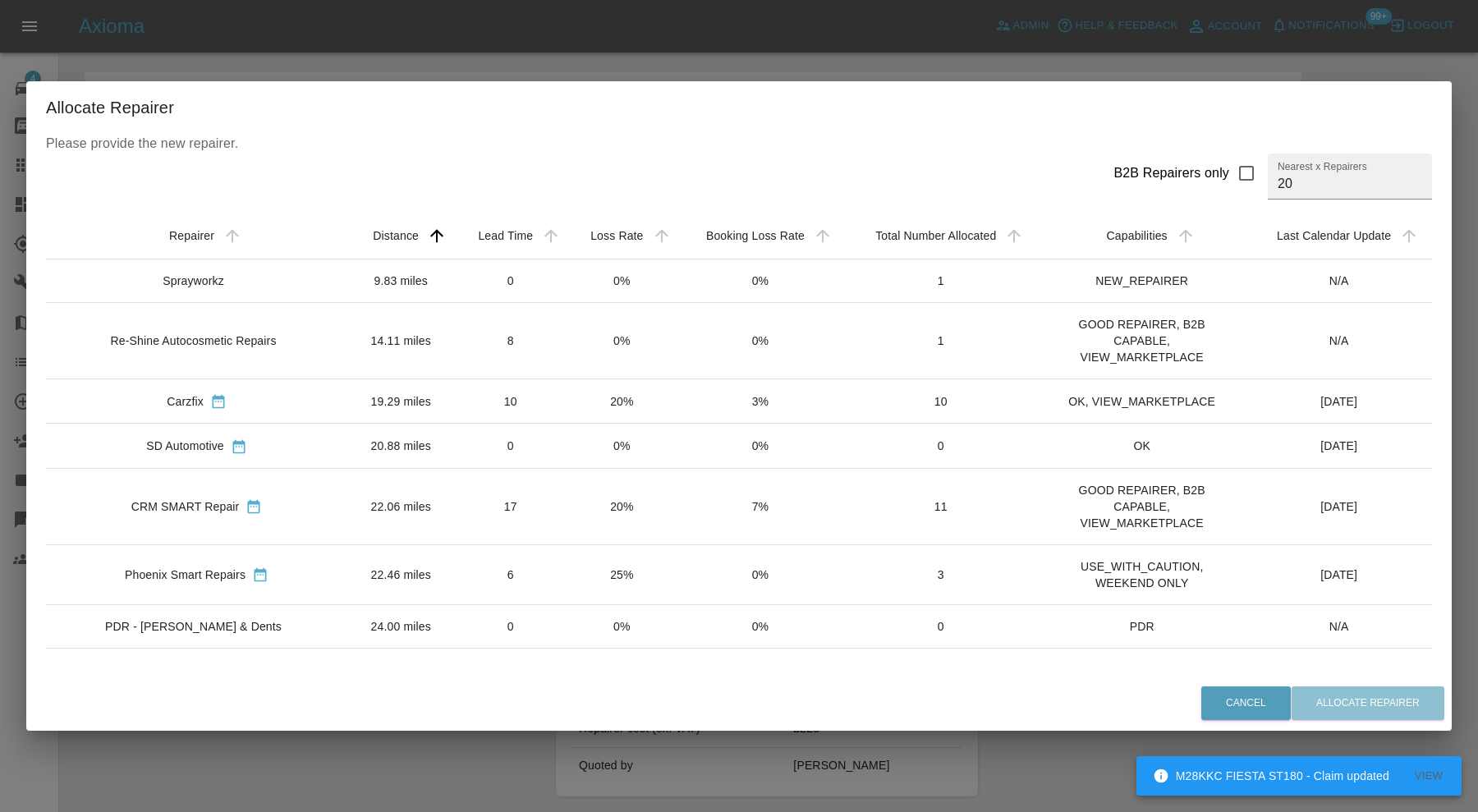
click at [381, 276] on td "9.83 miles" at bounding box center [400, 280] width 107 height 44
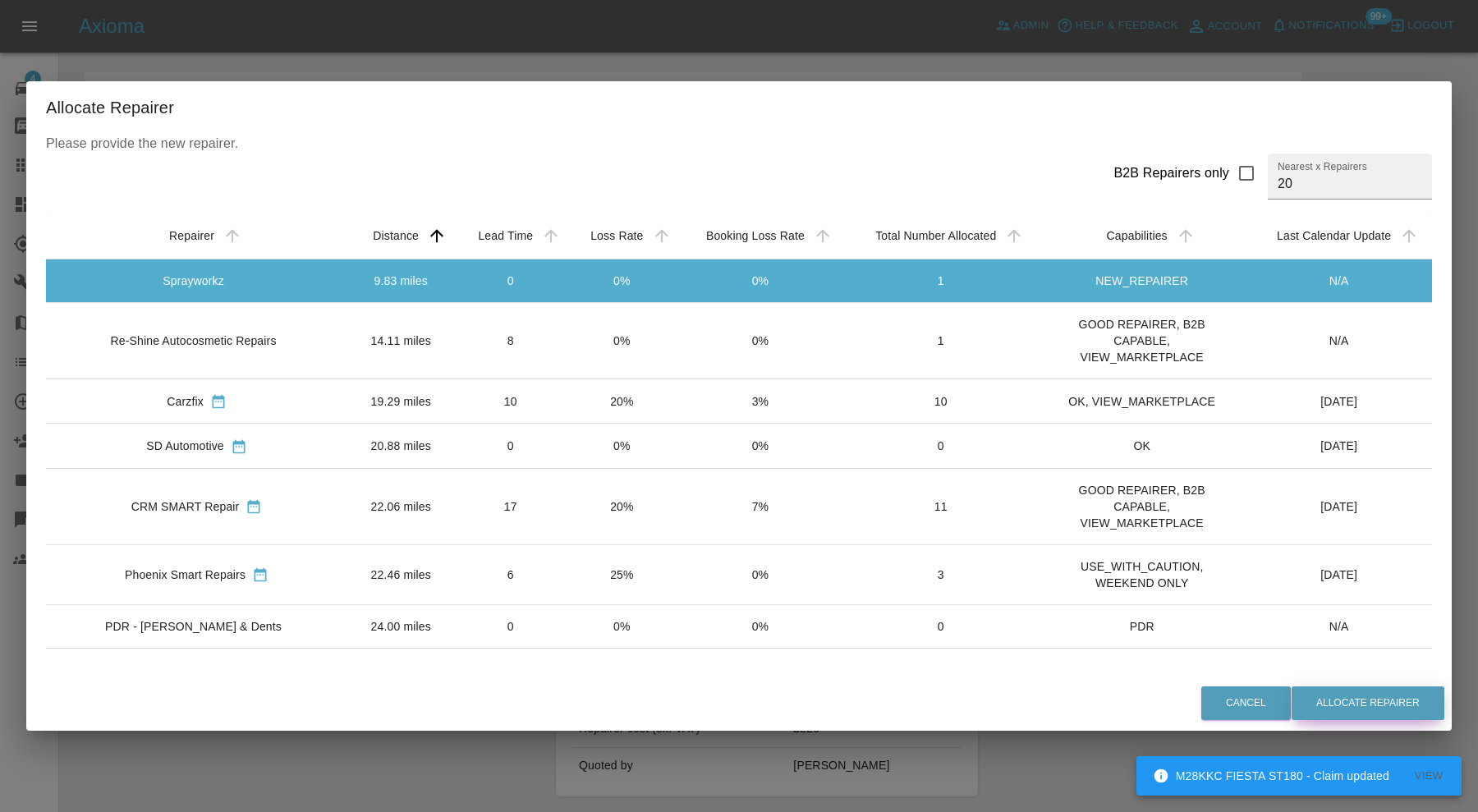
click at [1344, 695] on button "Allocate Repairer" at bounding box center [1368, 703] width 153 height 34
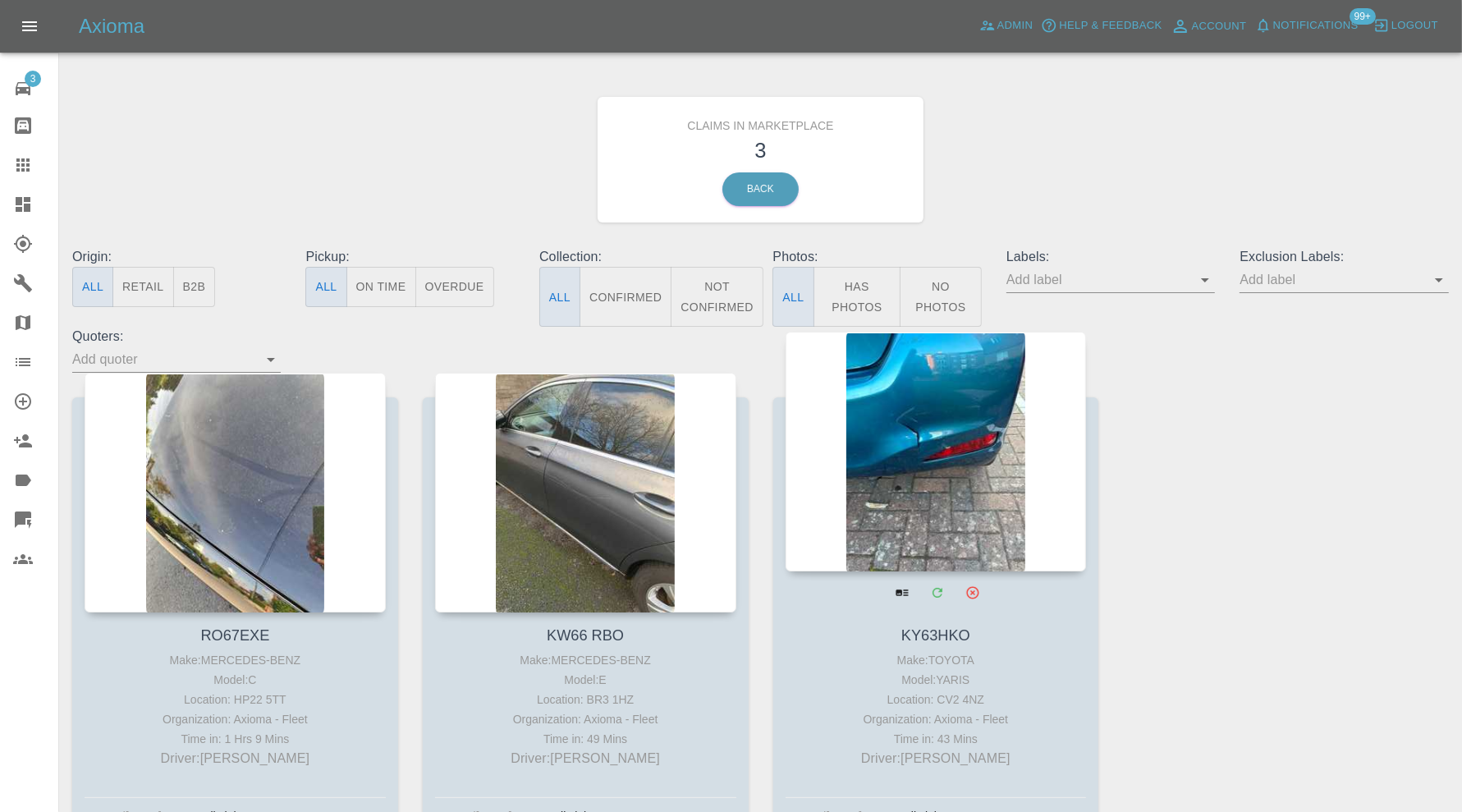
click at [945, 476] on div at bounding box center [936, 451] width 301 height 240
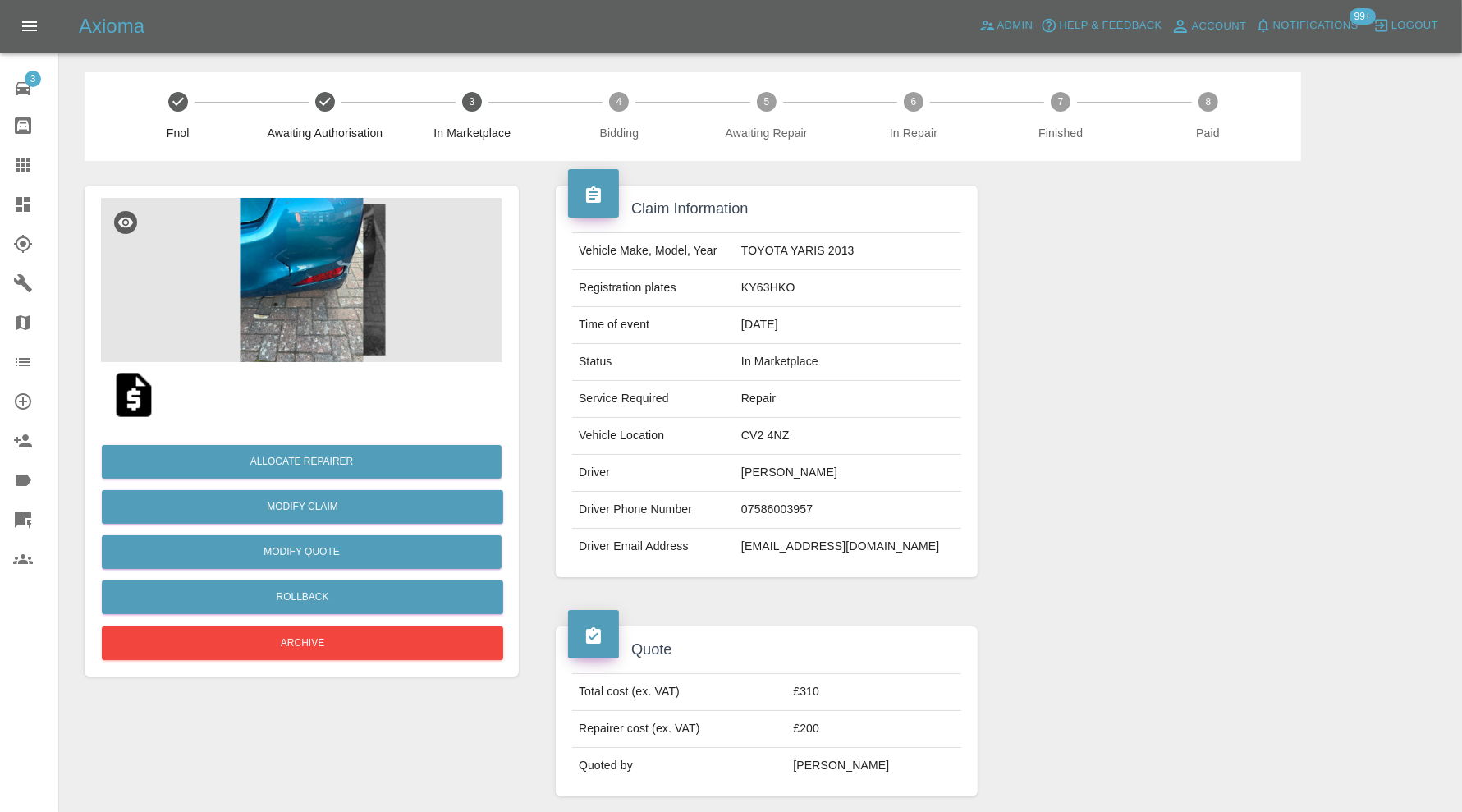
click at [306, 288] on img at bounding box center [301, 280] width 401 height 164
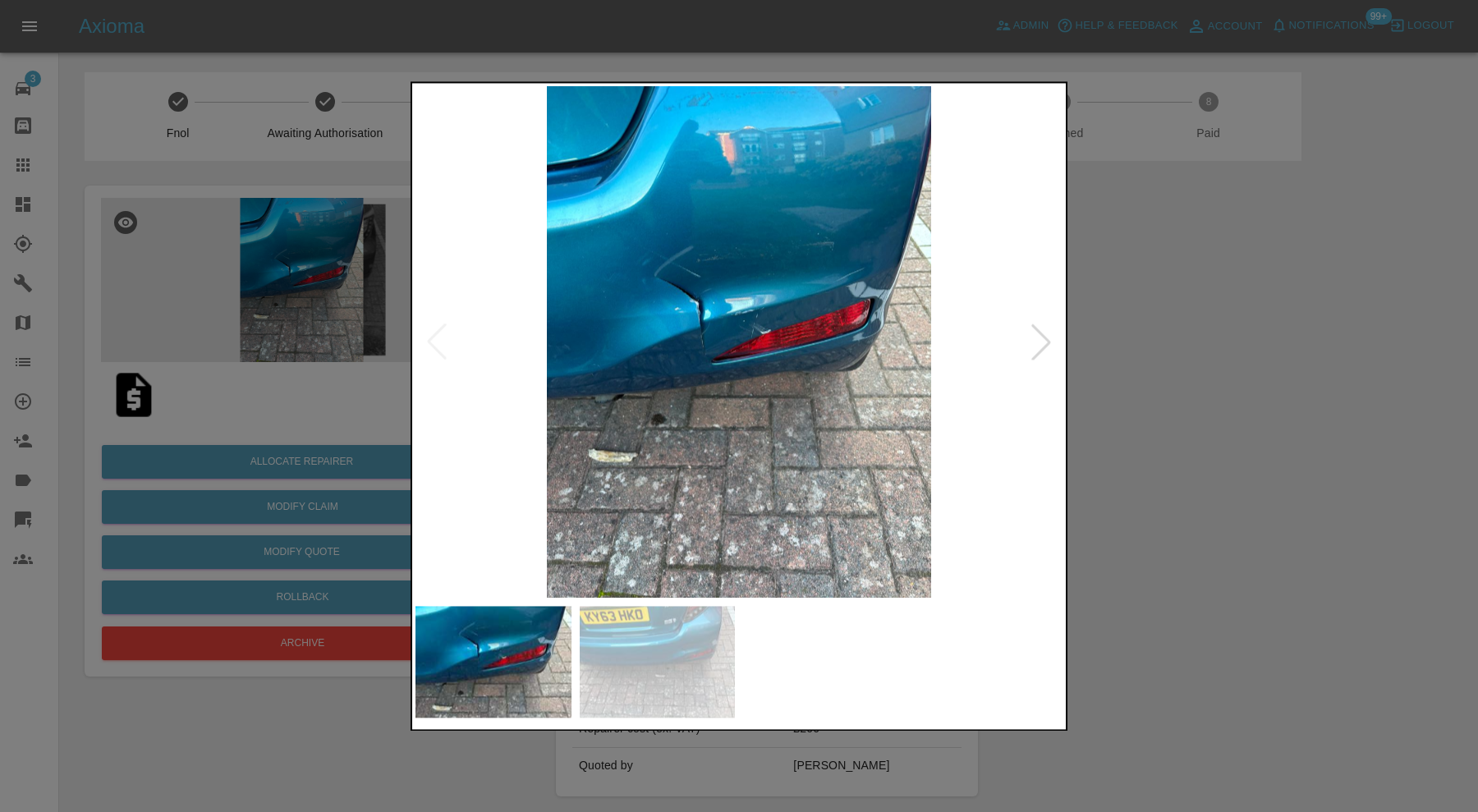
click at [1040, 340] on div at bounding box center [1041, 341] width 36 height 36
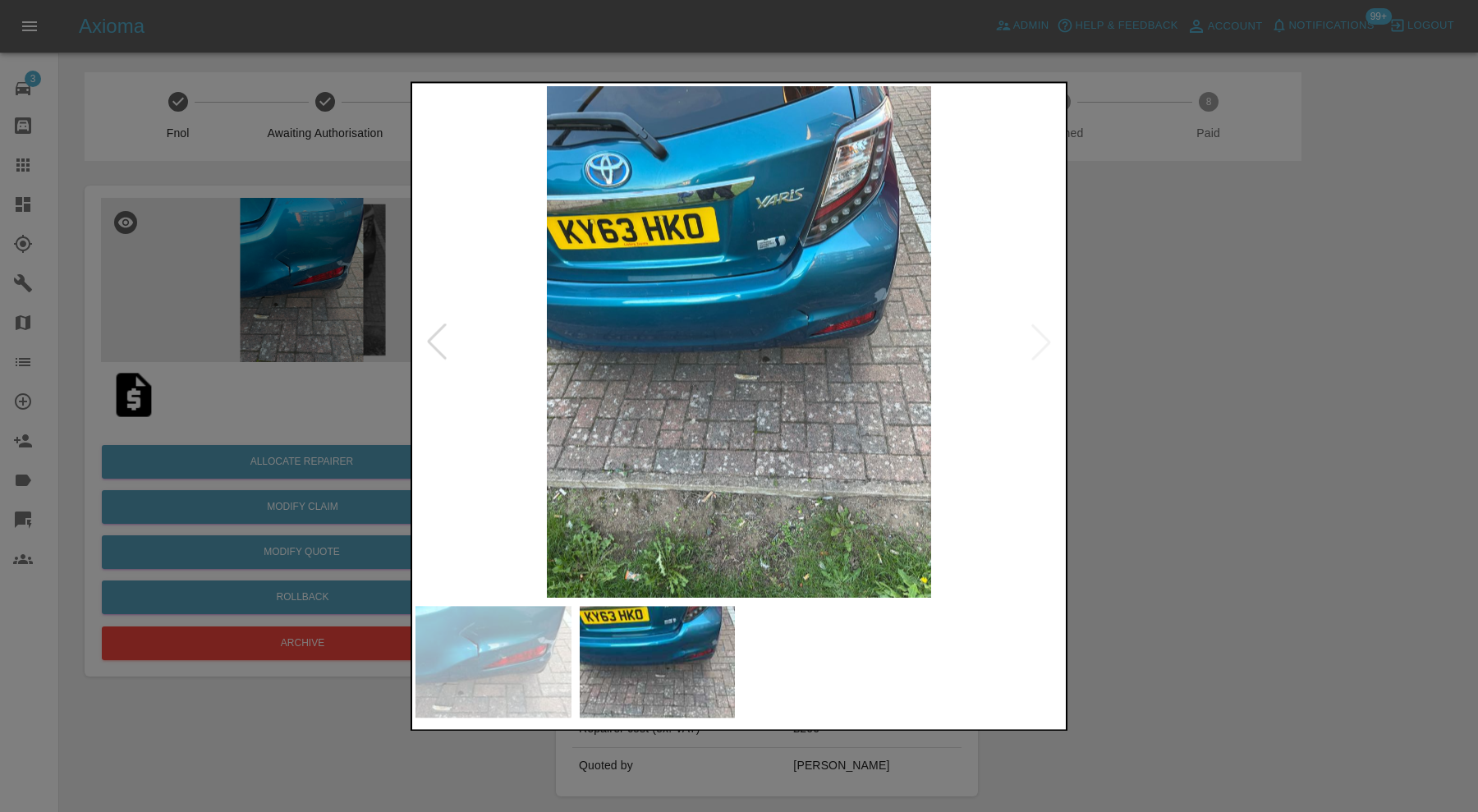
click at [1040, 340] on img at bounding box center [739, 341] width 647 height 511
click at [1217, 320] on div at bounding box center [739, 406] width 1478 height 812
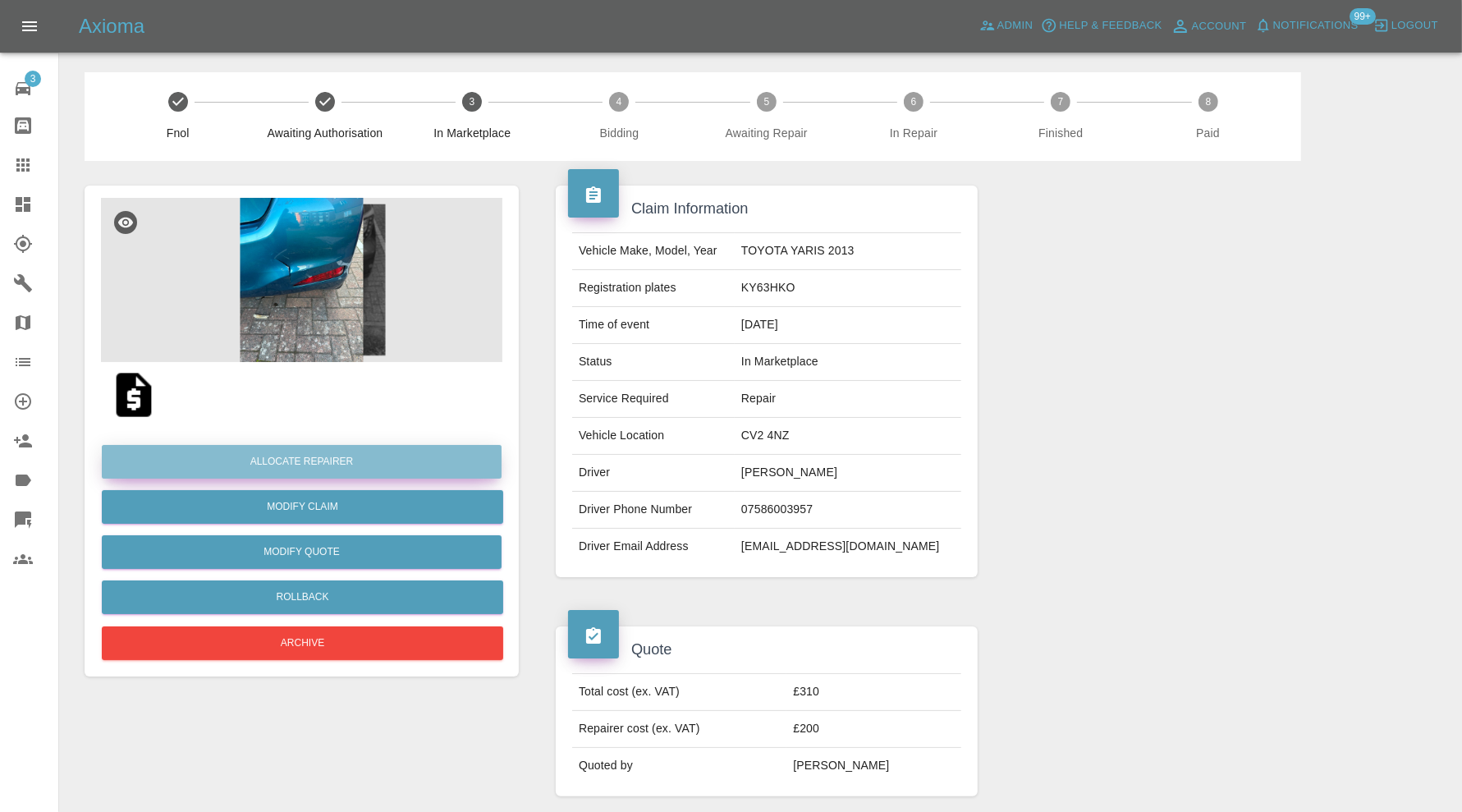
click at [420, 461] on button "Allocate Repairer" at bounding box center [301, 461] width 399 height 34
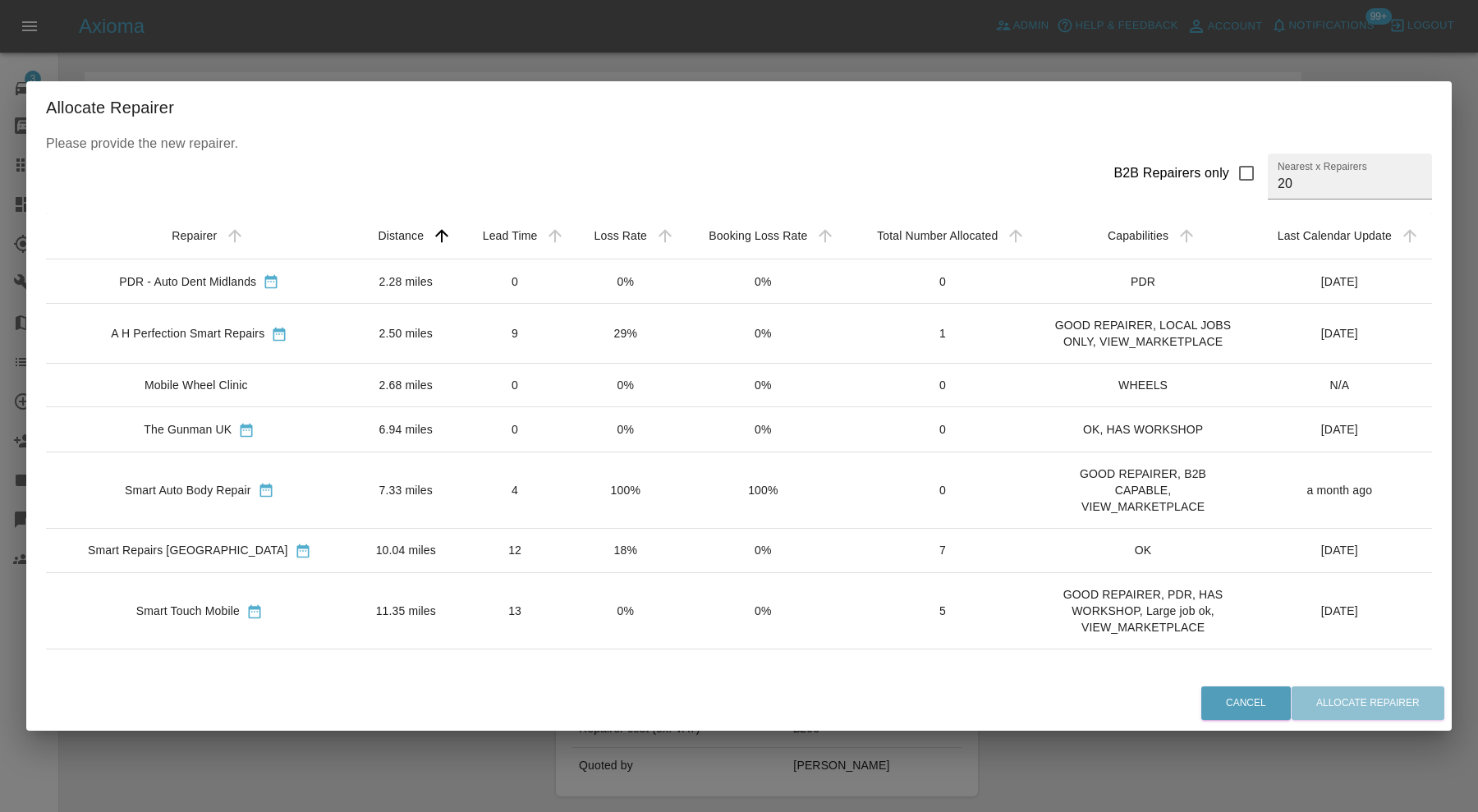
click at [353, 328] on td "2.50 miles" at bounding box center [406, 333] width 106 height 60
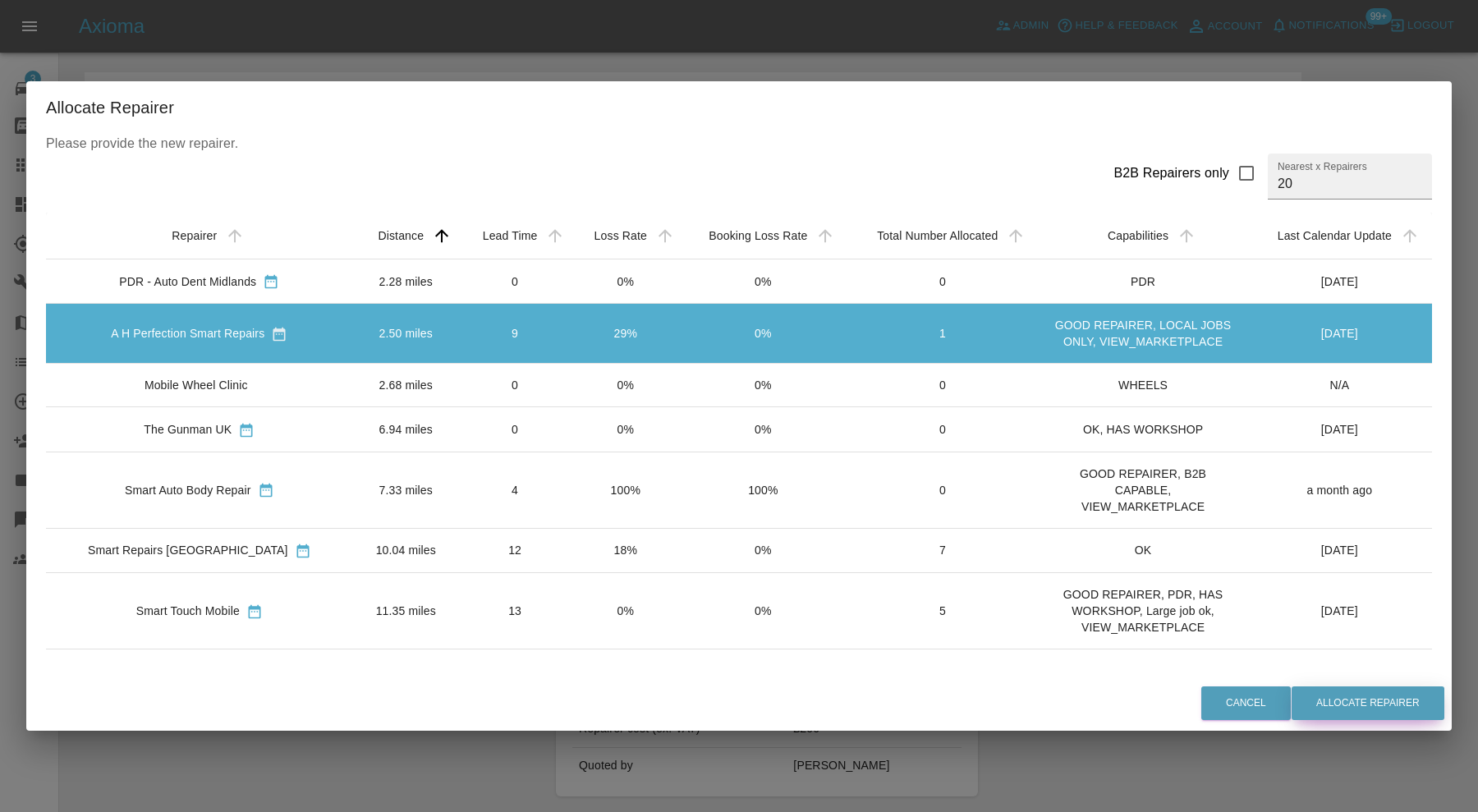
click at [1345, 703] on button "Allocate Repairer" at bounding box center [1368, 703] width 153 height 34
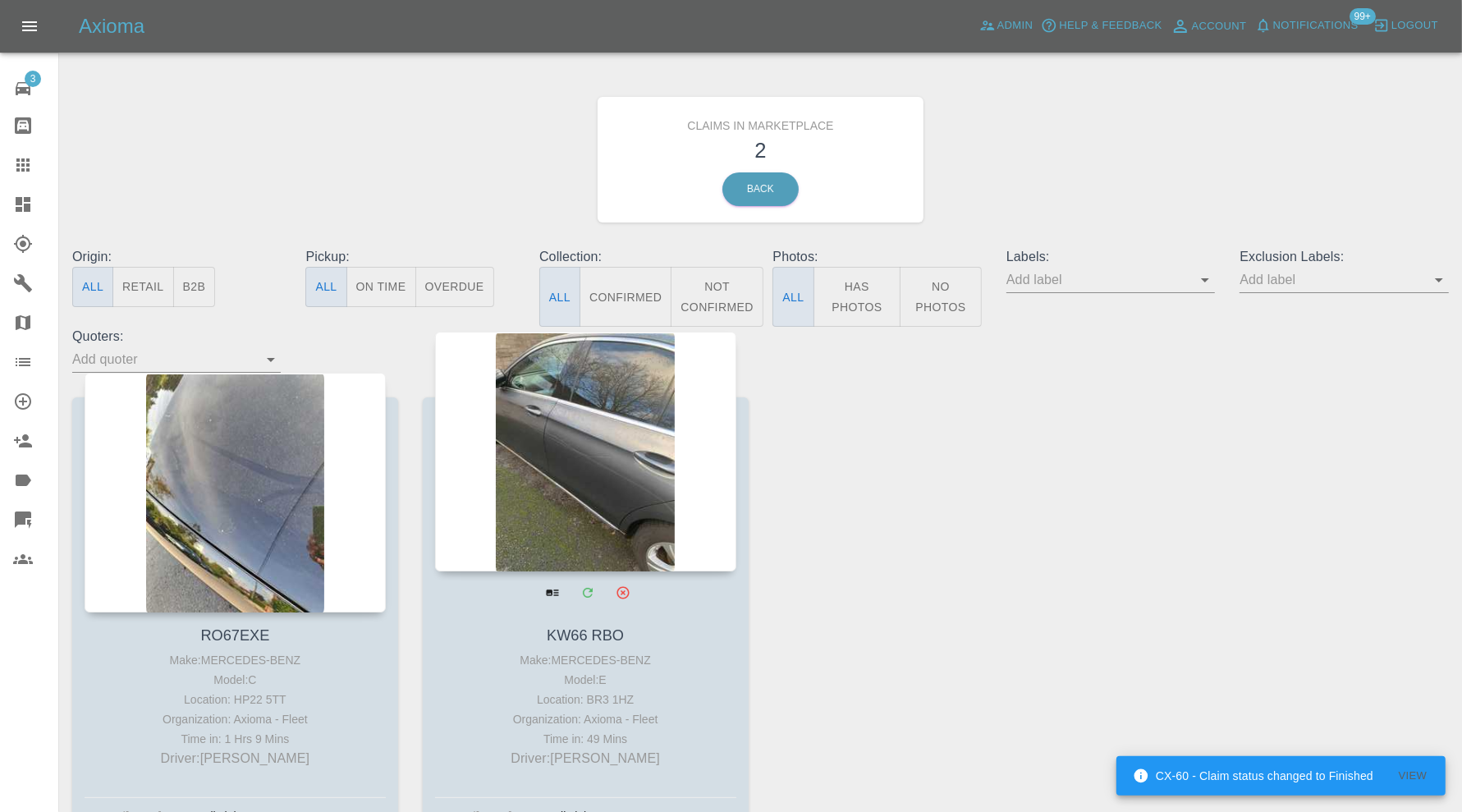
click at [600, 458] on div at bounding box center [585, 451] width 301 height 240
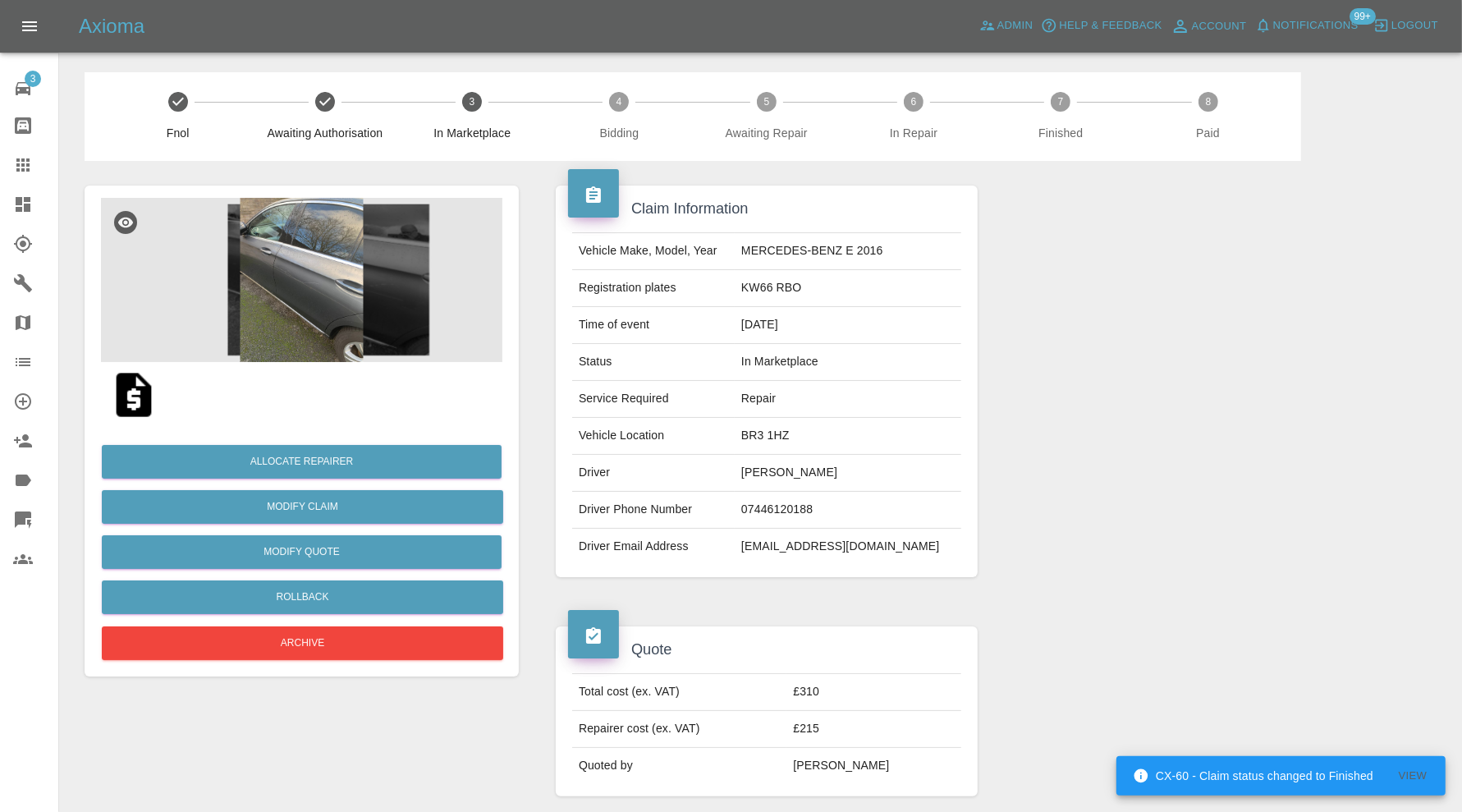
click at [315, 300] on img at bounding box center [301, 280] width 401 height 164
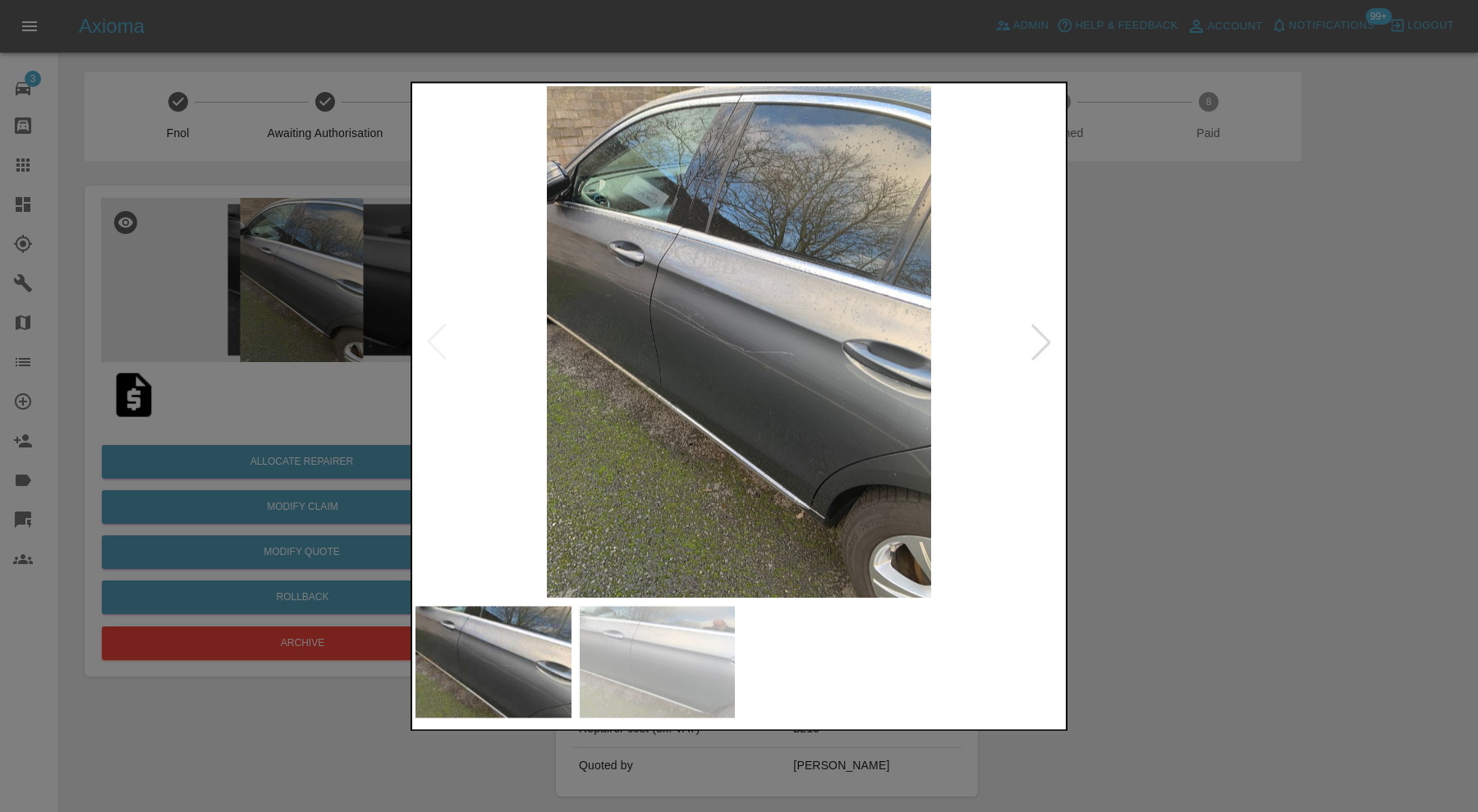
click at [1040, 346] on div at bounding box center [1041, 341] width 36 height 36
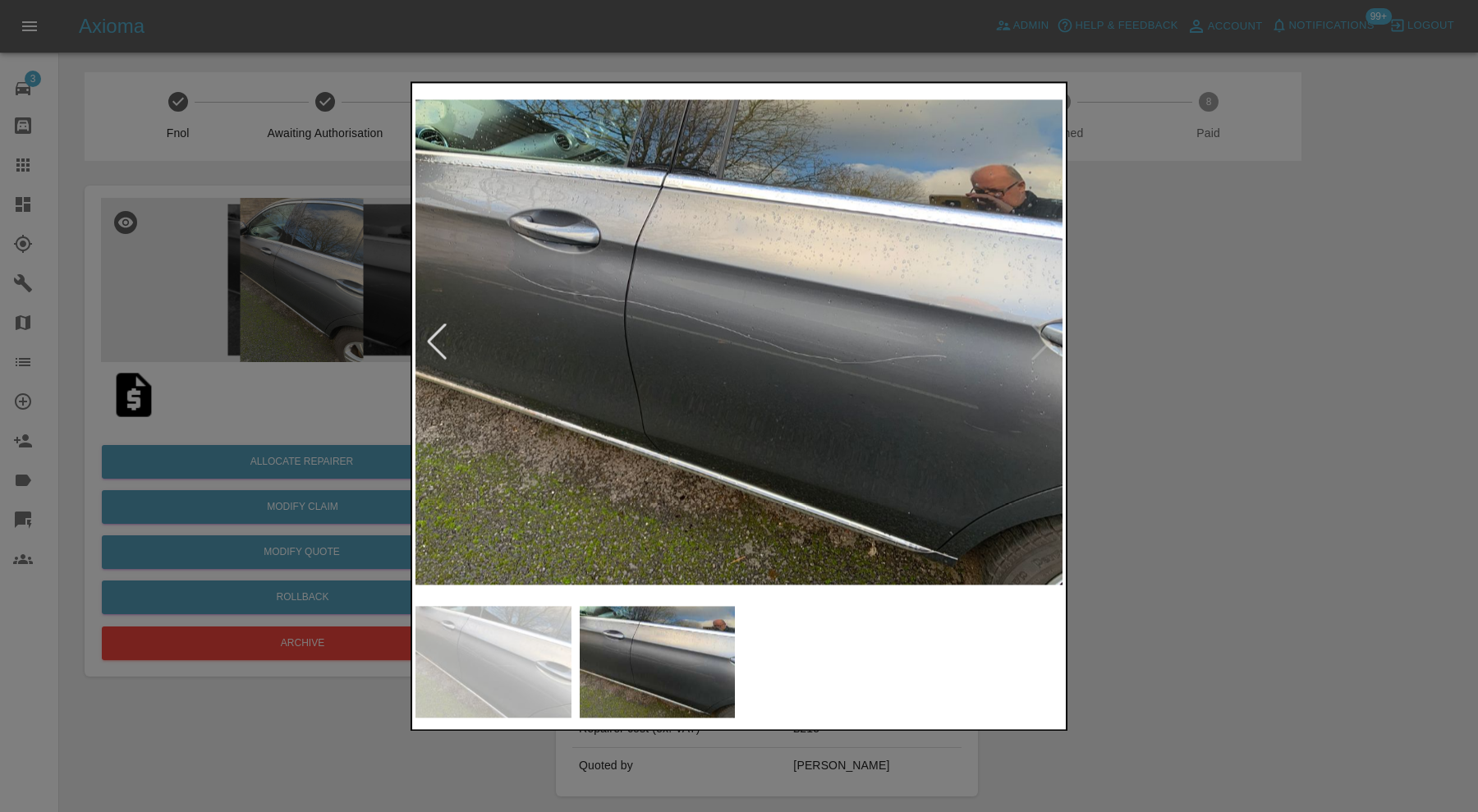
click at [1040, 346] on img at bounding box center [739, 341] width 647 height 511
click at [1138, 322] on div at bounding box center [739, 406] width 1478 height 812
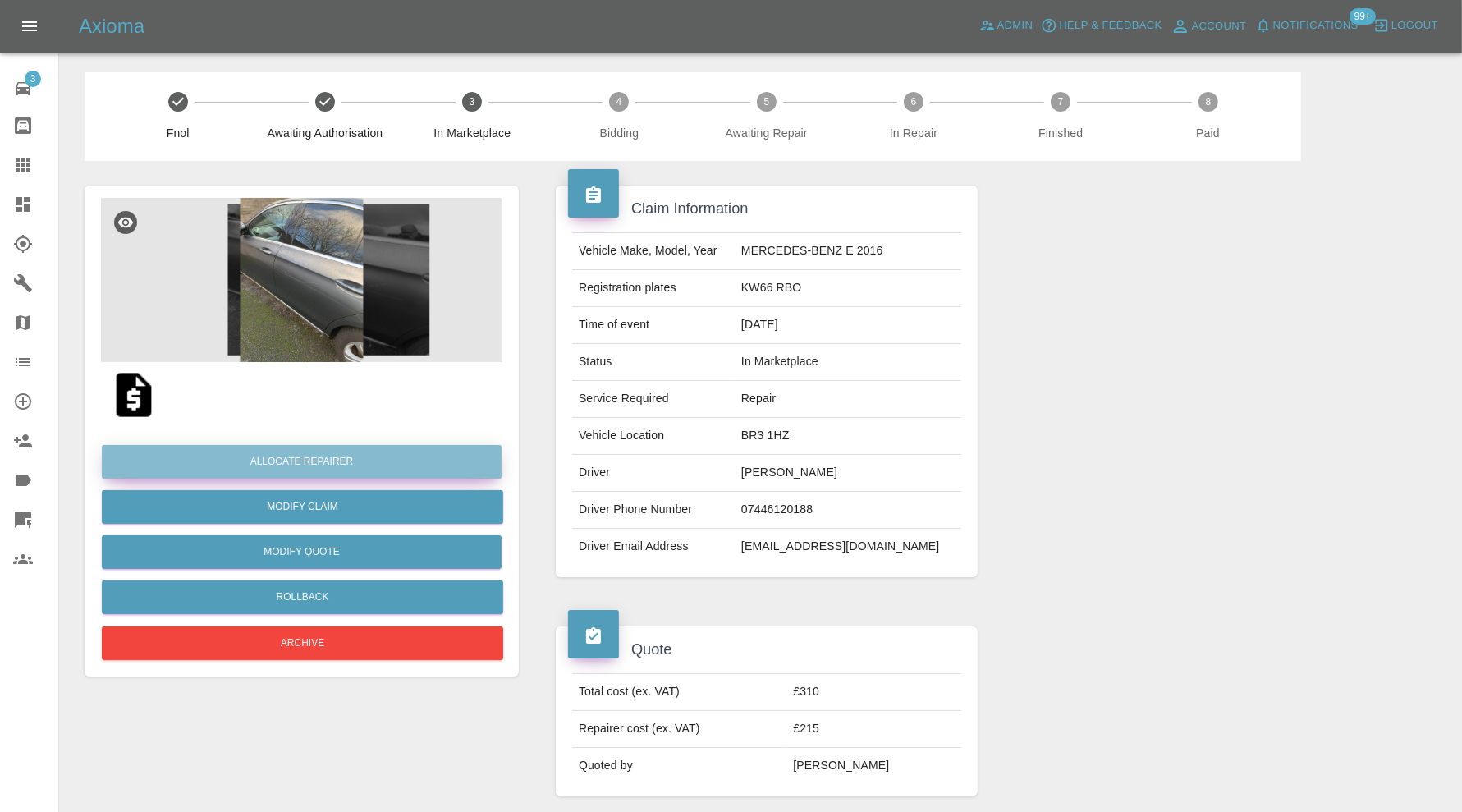
click at [396, 462] on button "Allocate Repairer" at bounding box center [301, 461] width 399 height 34
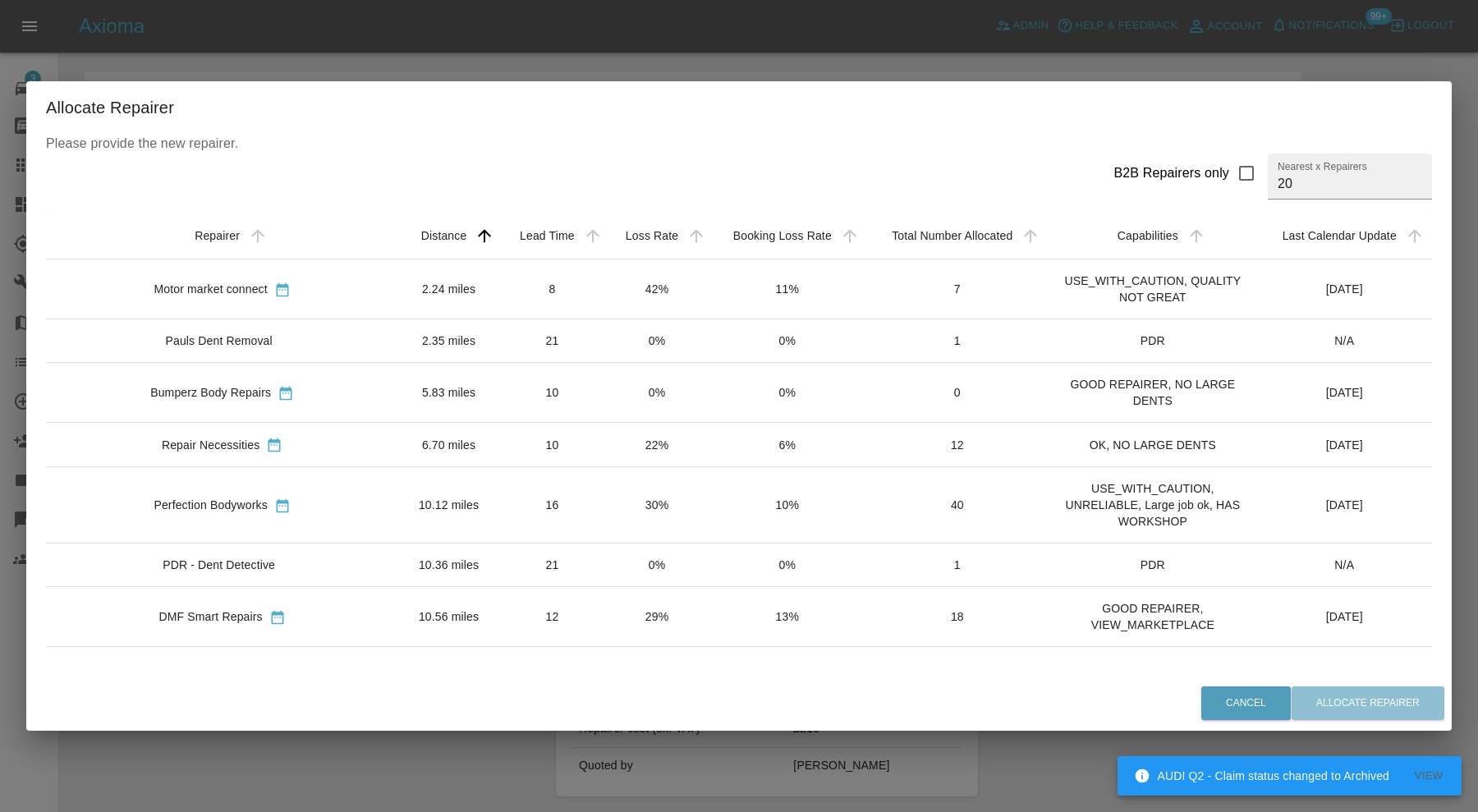
click at [398, 494] on td "10.12 miles" at bounding box center [448, 505] width 101 height 76
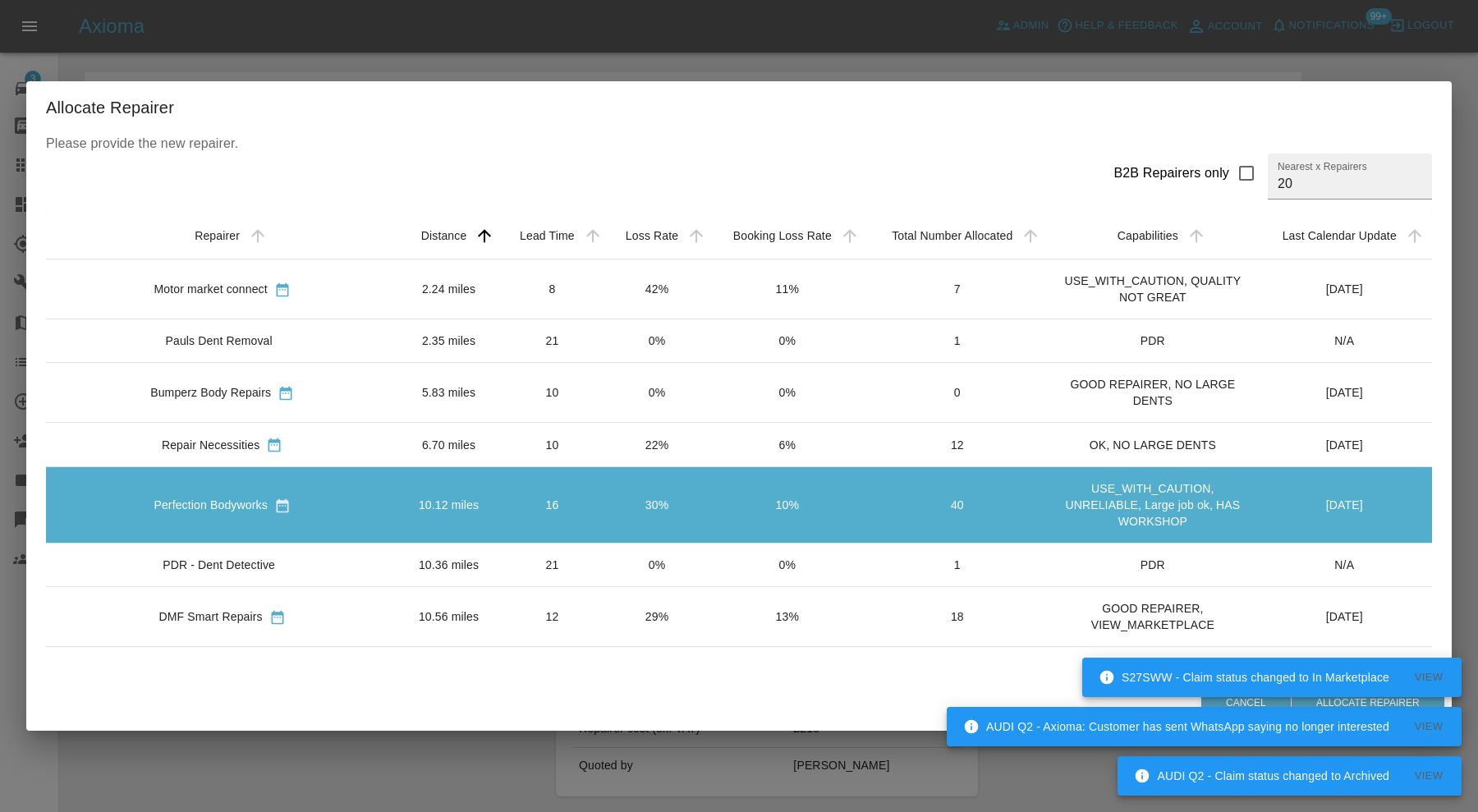
click at [1327, 700] on div "S27SWW - Claim status changed to In Marketplace View" at bounding box center [1272, 677] width 379 height 49
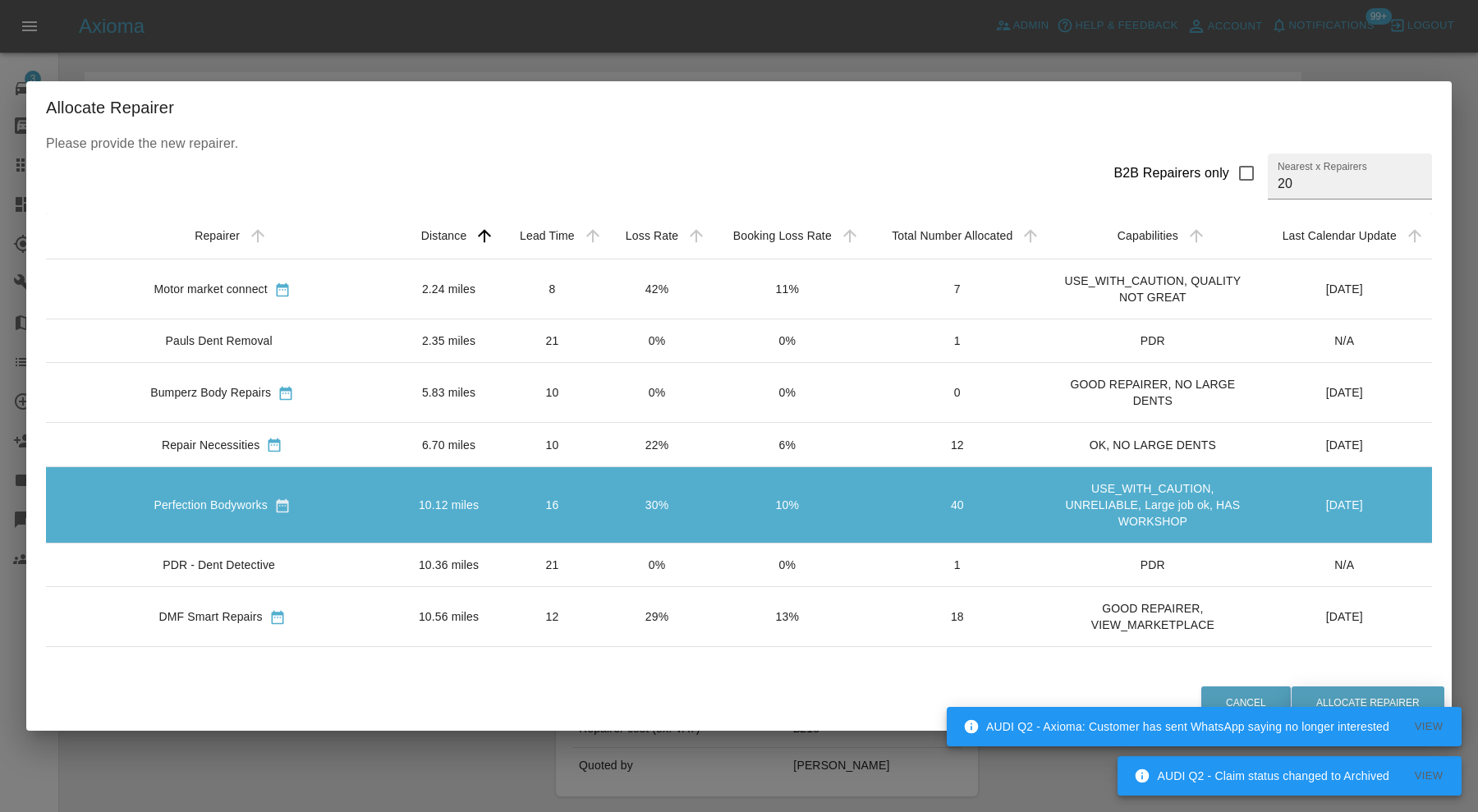
click at [1327, 685] on div "Cancel Allocate Repairer" at bounding box center [739, 703] width 1425 height 55
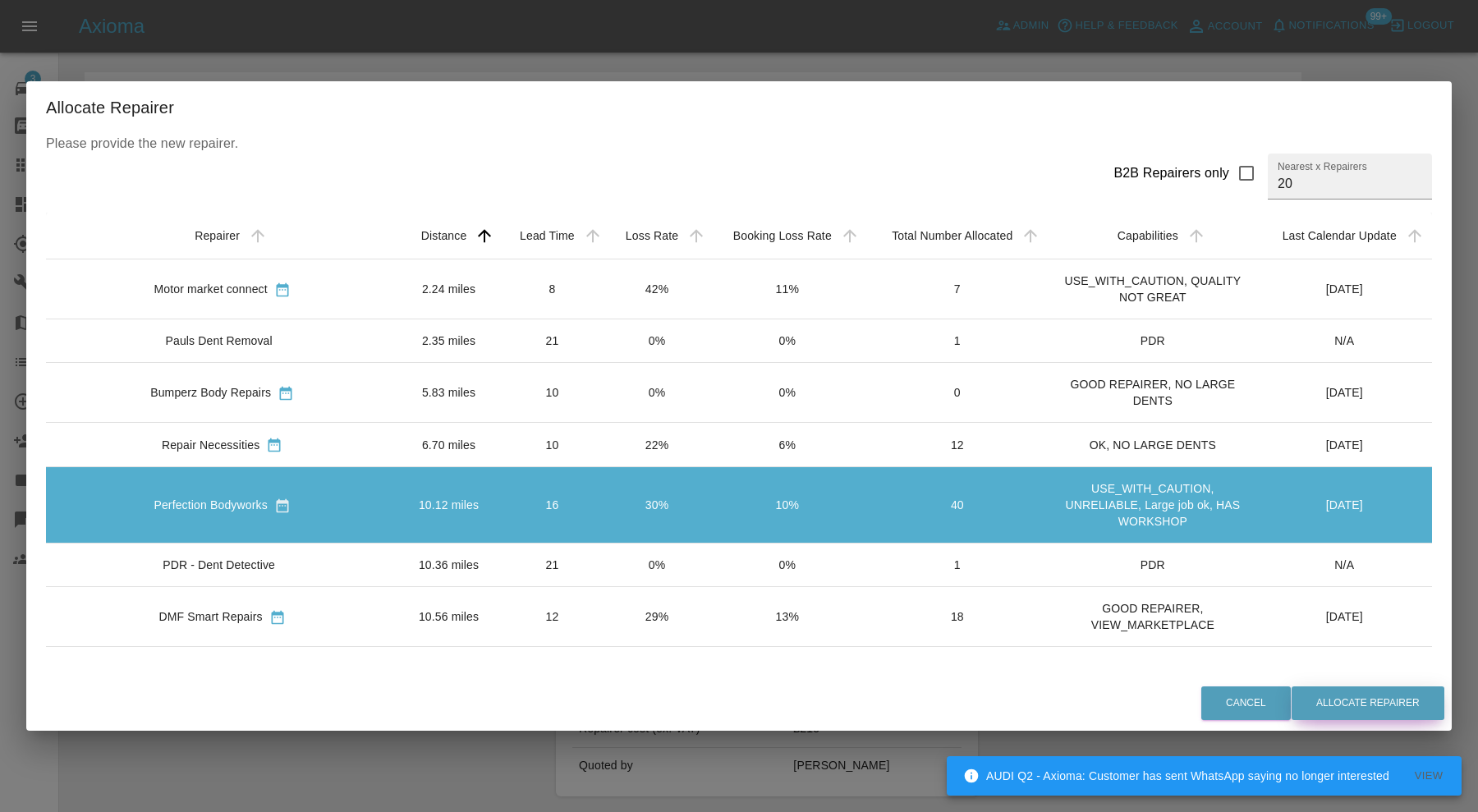
click at [1327, 690] on button "Allocate Repairer" at bounding box center [1368, 703] width 153 height 34
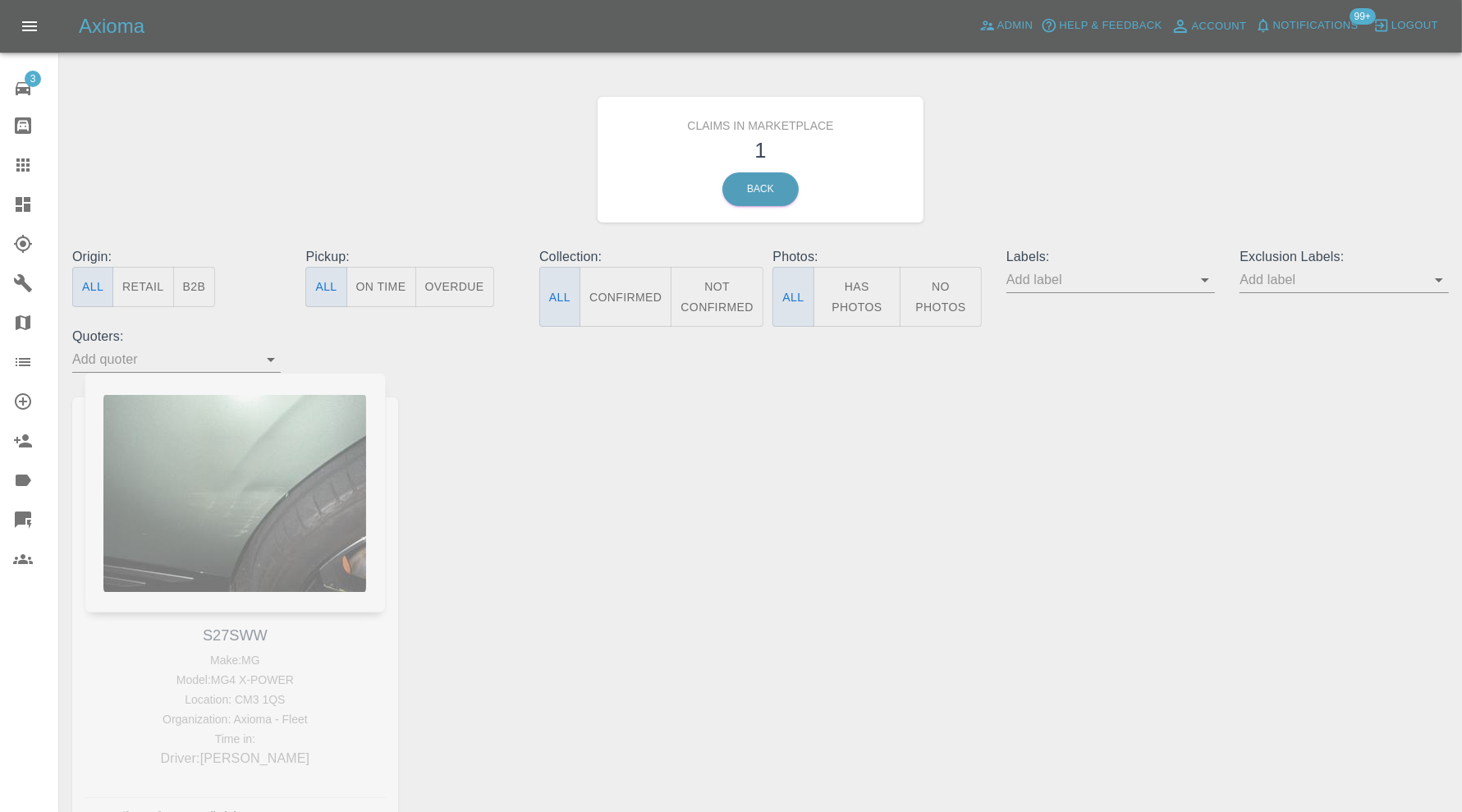
click at [232, 634] on div "S27SWW Make: MG Model: MG4 X-POWER Location: CM3 1QS Organization: Axioma - Fle…" at bounding box center [235, 615] width 351 height 485
copy link "S27SWW"
drag, startPoint x: 23, startPoint y: 150, endPoint x: 341, endPoint y: 347, distance: 374.1
click at [22, 150] on link "Claims" at bounding box center [29, 164] width 58 height 39
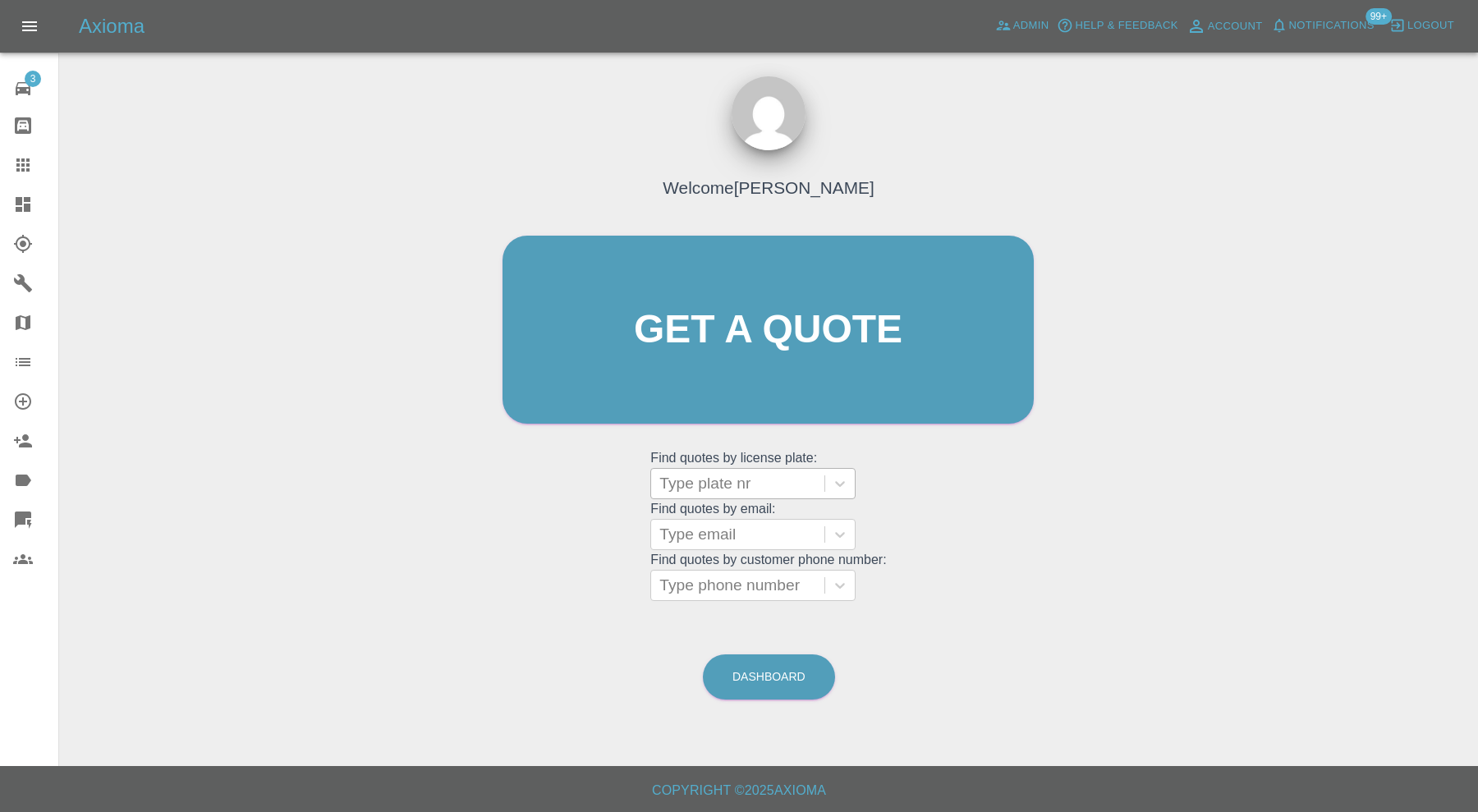
click at [705, 488] on div at bounding box center [738, 483] width 157 height 23
paste input "S27SWW"
type input "S27SWW"
click at [719, 522] on div "S27SWW, In Marketplace" at bounding box center [753, 525] width 206 height 33
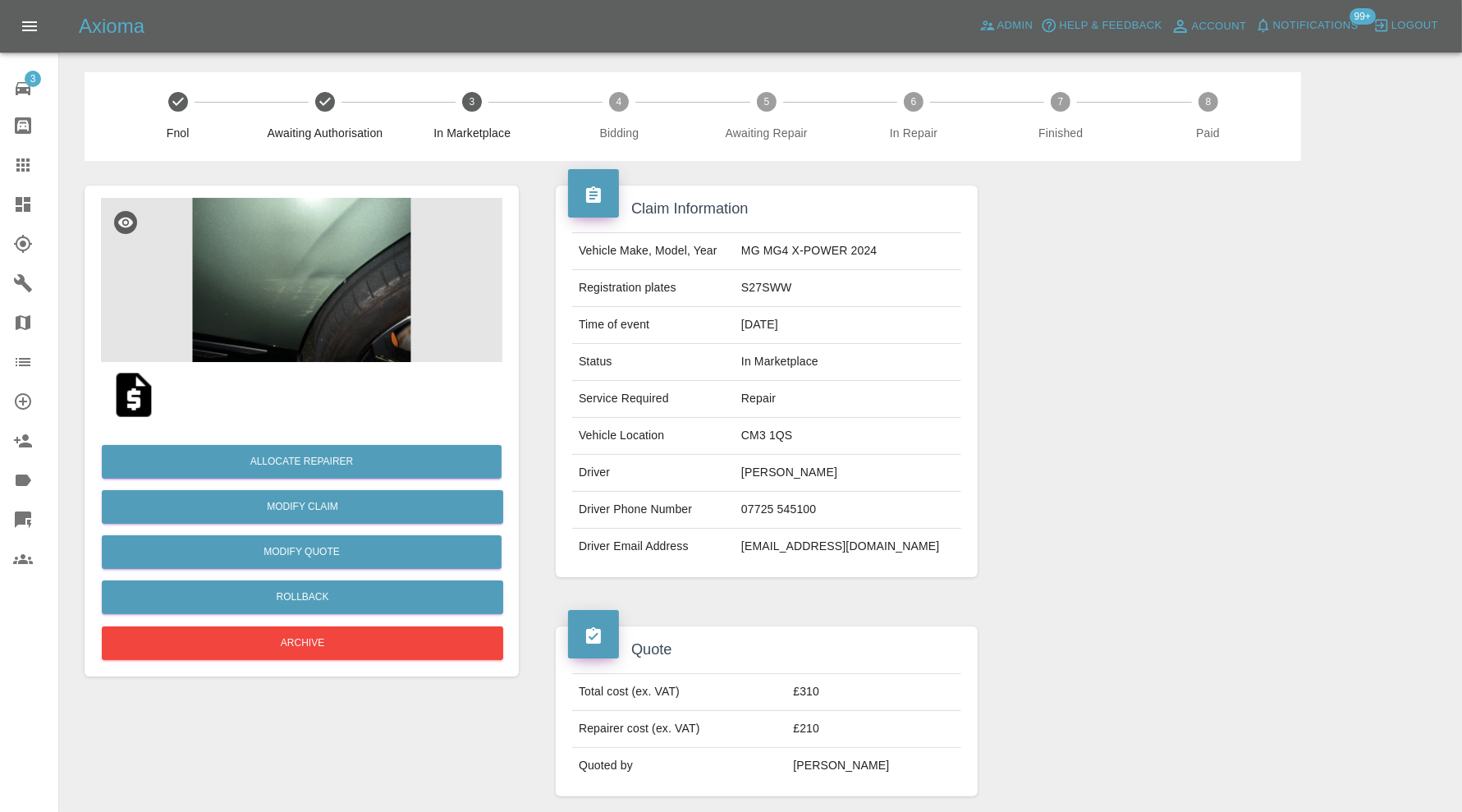
click at [306, 292] on img at bounding box center [301, 280] width 401 height 164
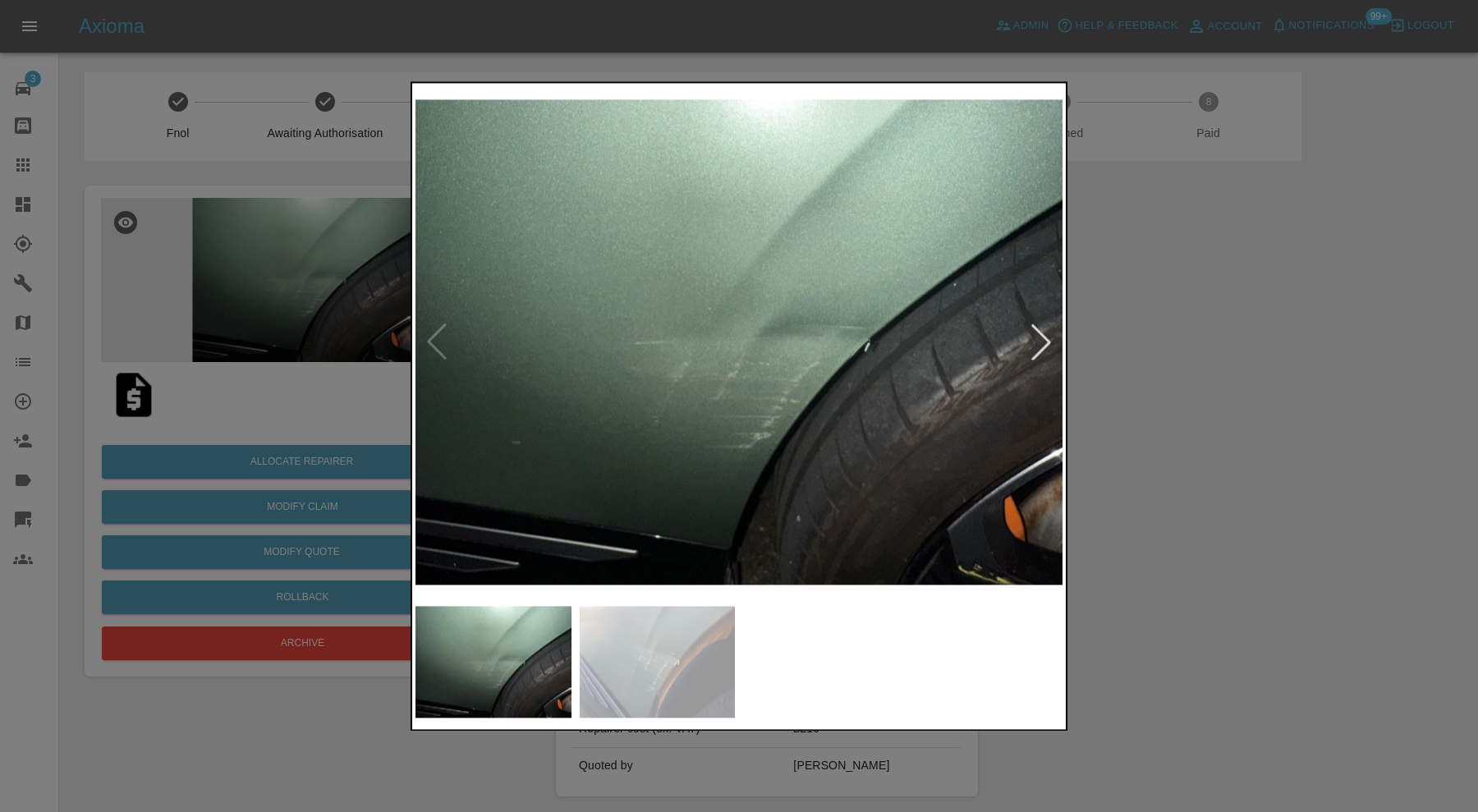
click at [1295, 377] on div at bounding box center [739, 406] width 1478 height 812
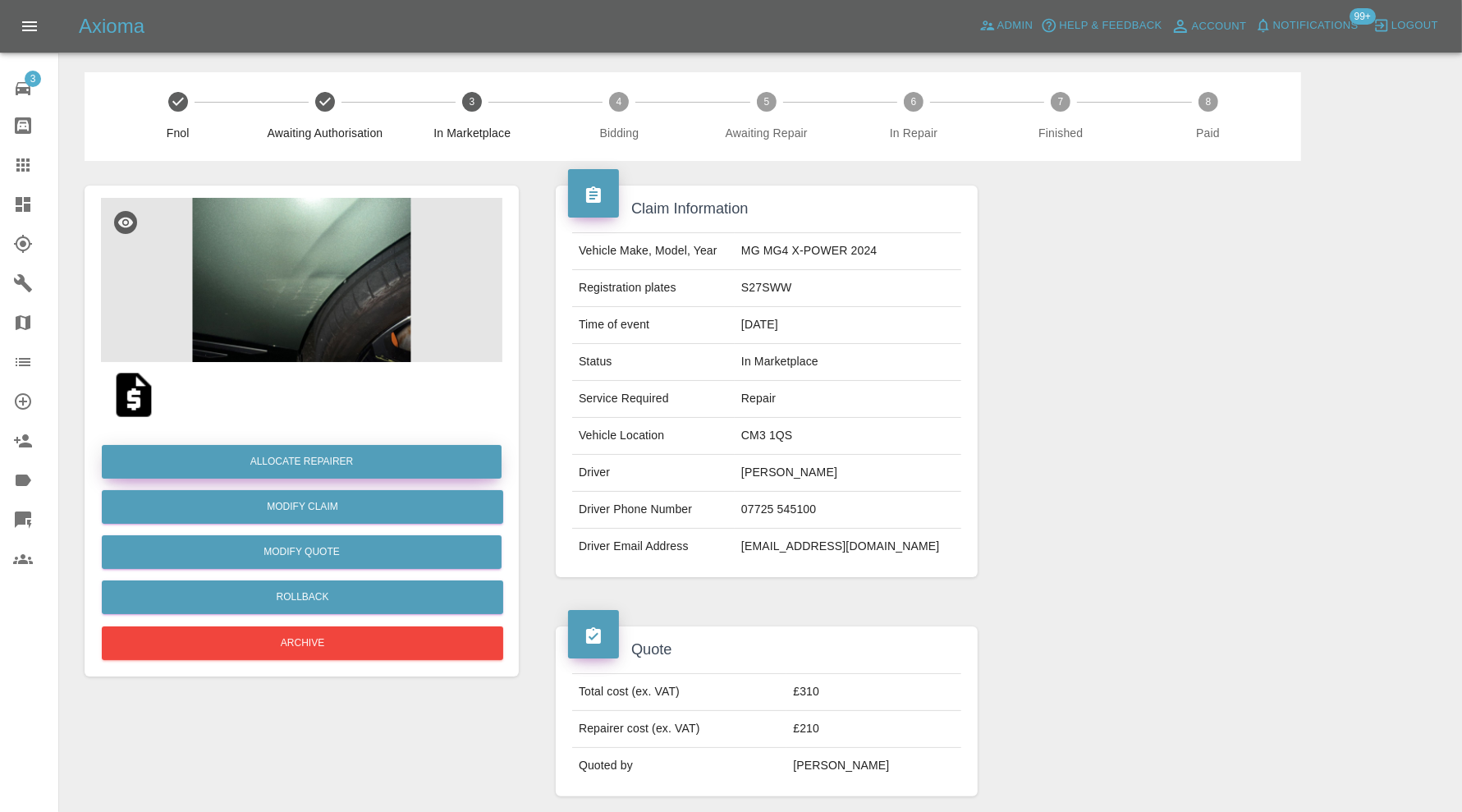
click at [389, 455] on button "Allocate Repairer" at bounding box center [301, 461] width 399 height 34
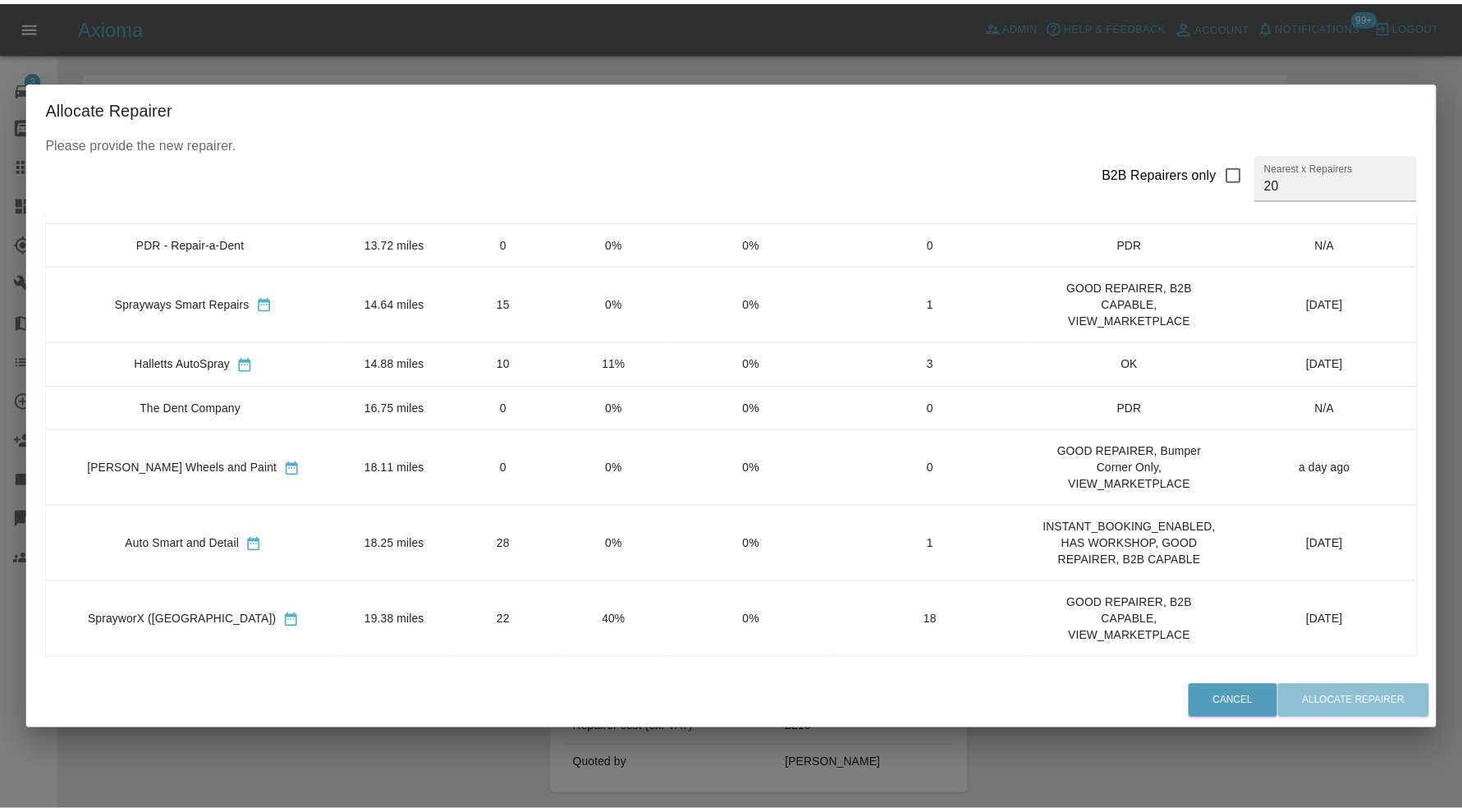
scroll to position [410, 0]
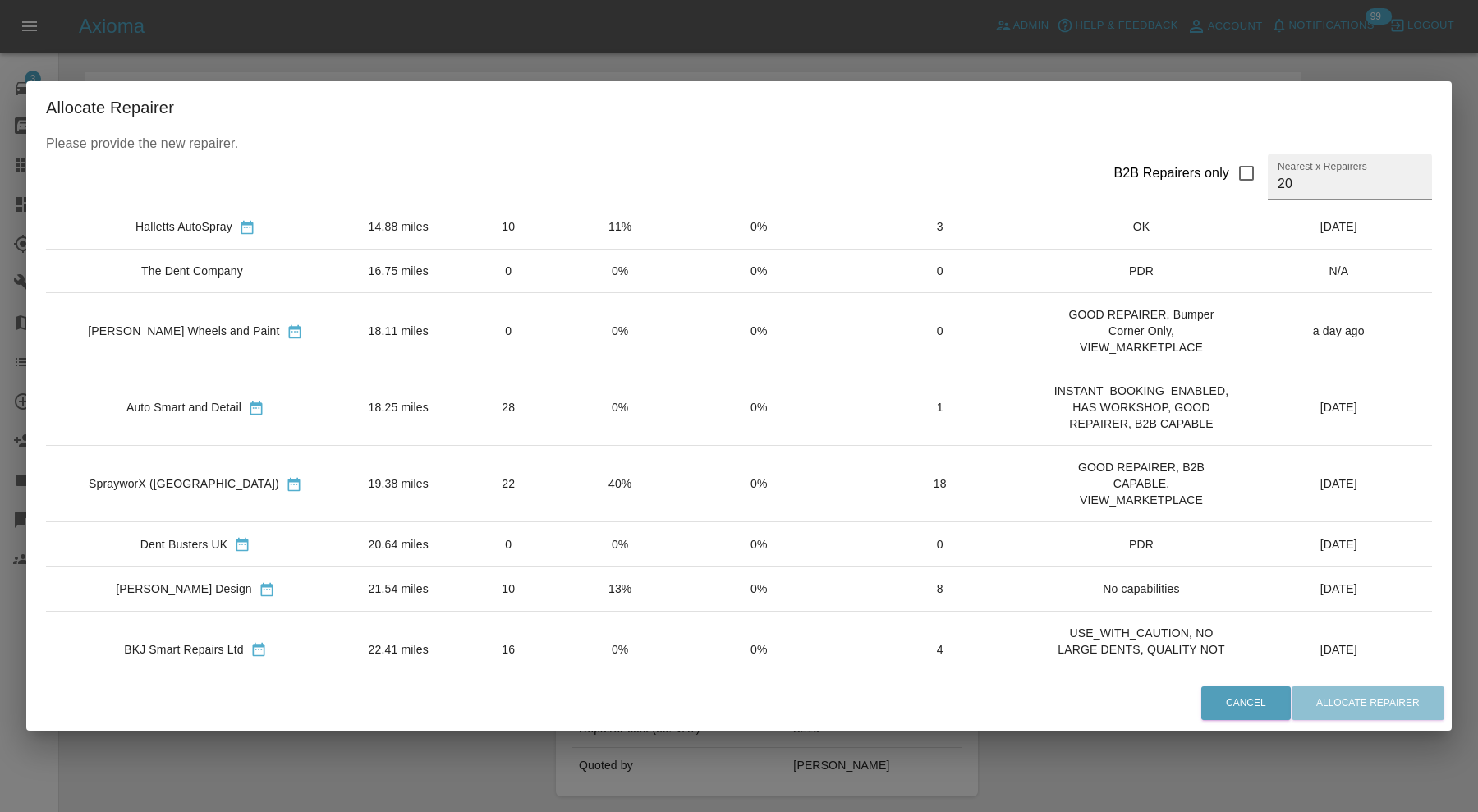
click at [384, 569] on td "21.54 miles" at bounding box center [399, 588] width 107 height 44
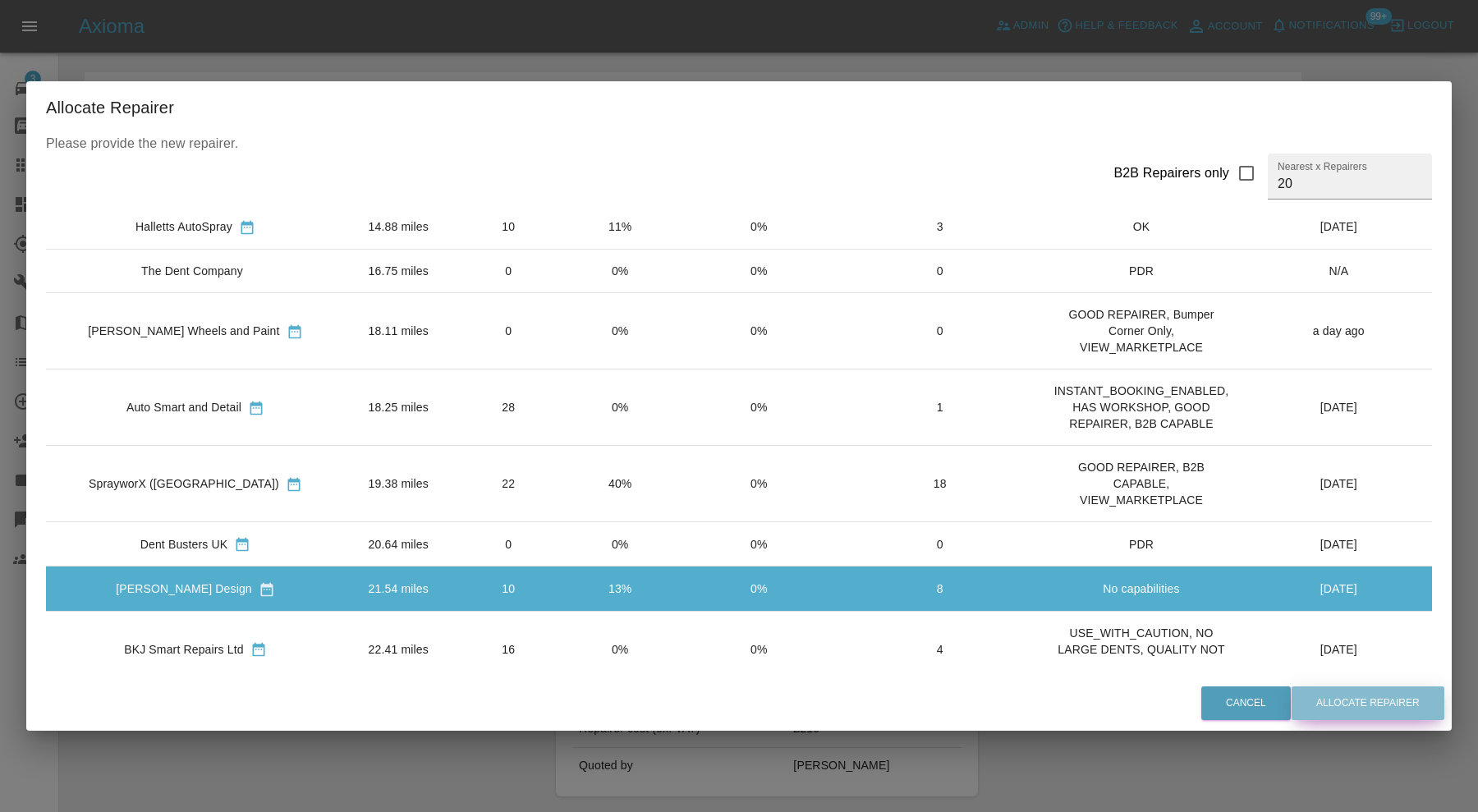
click at [1409, 705] on button "Allocate Repairer" at bounding box center [1368, 703] width 153 height 34
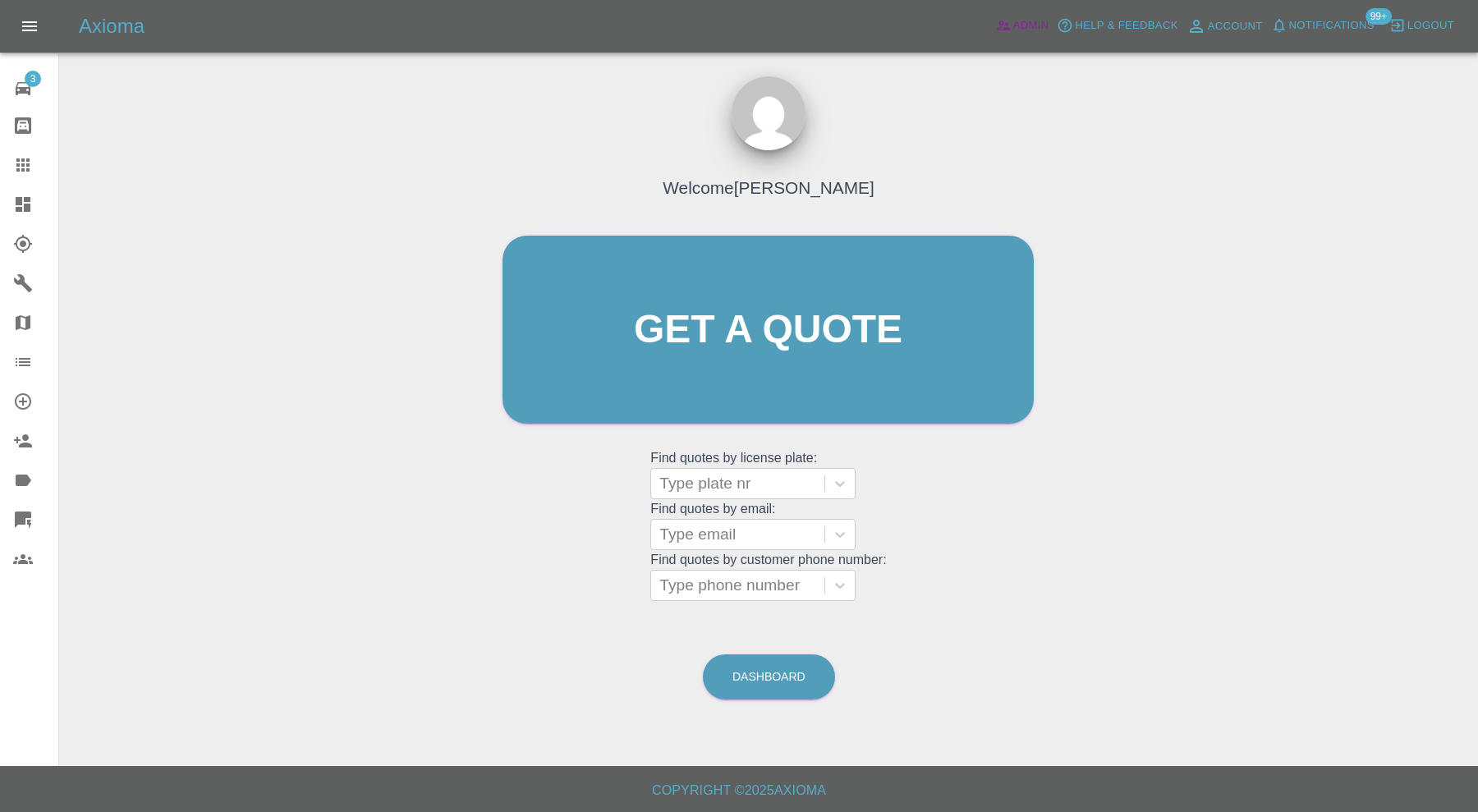
click at [1011, 27] on link "Admin" at bounding box center [1022, 26] width 62 height 25
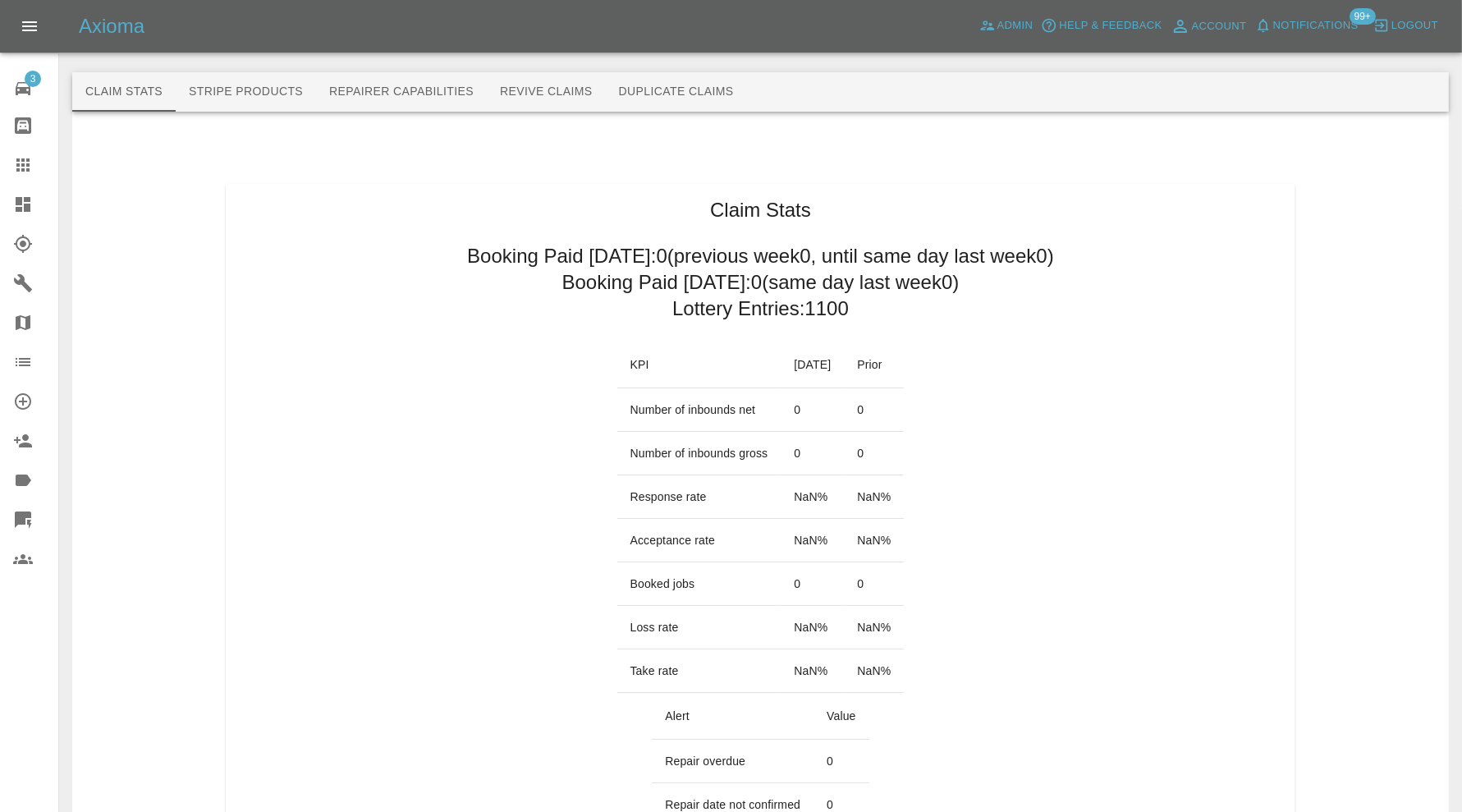
click at [407, 90] on button "Repairer Capabilities" at bounding box center [401, 91] width 170 height 39
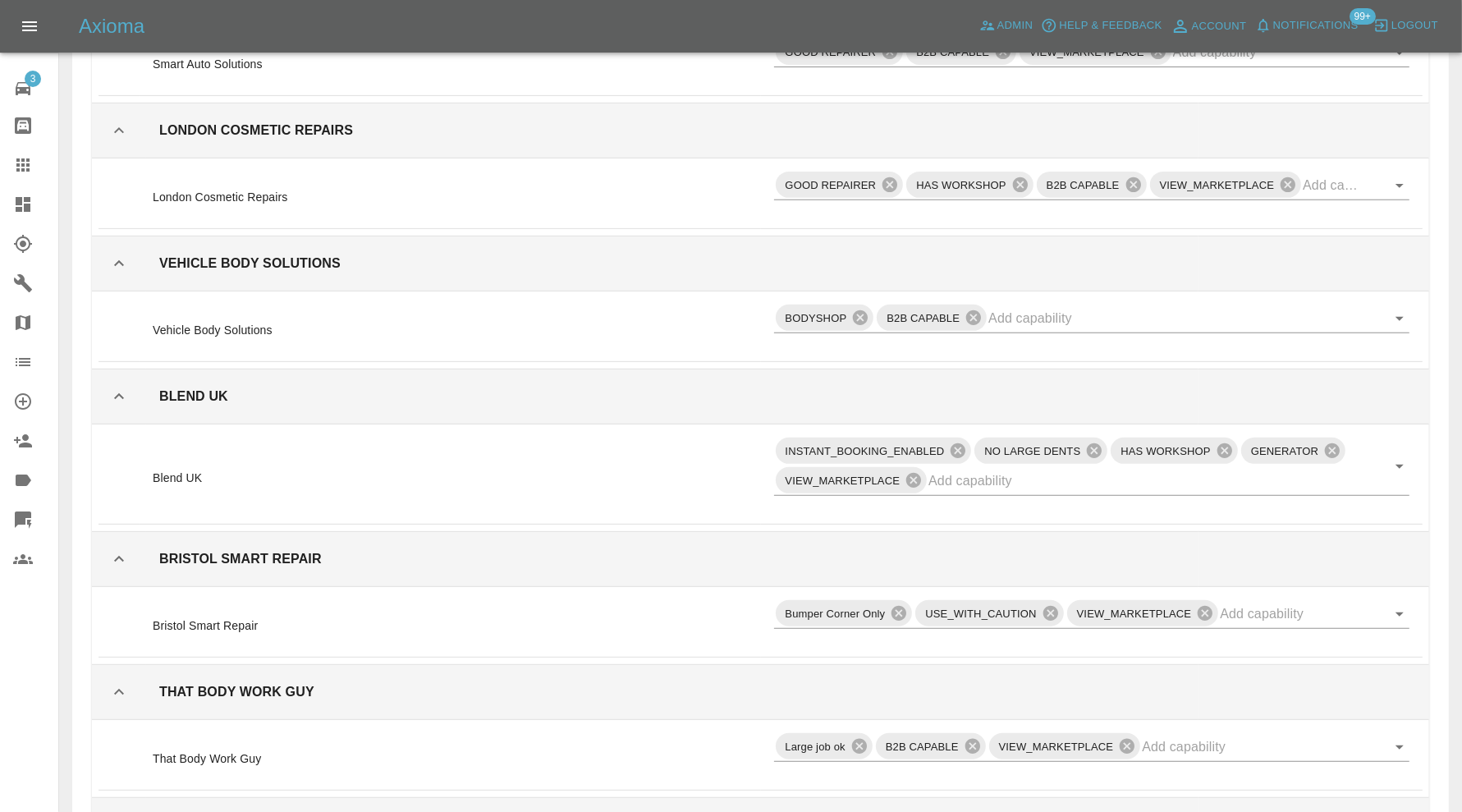
scroll to position [547, 0]
click at [911, 471] on icon at bounding box center [914, 480] width 18 height 18
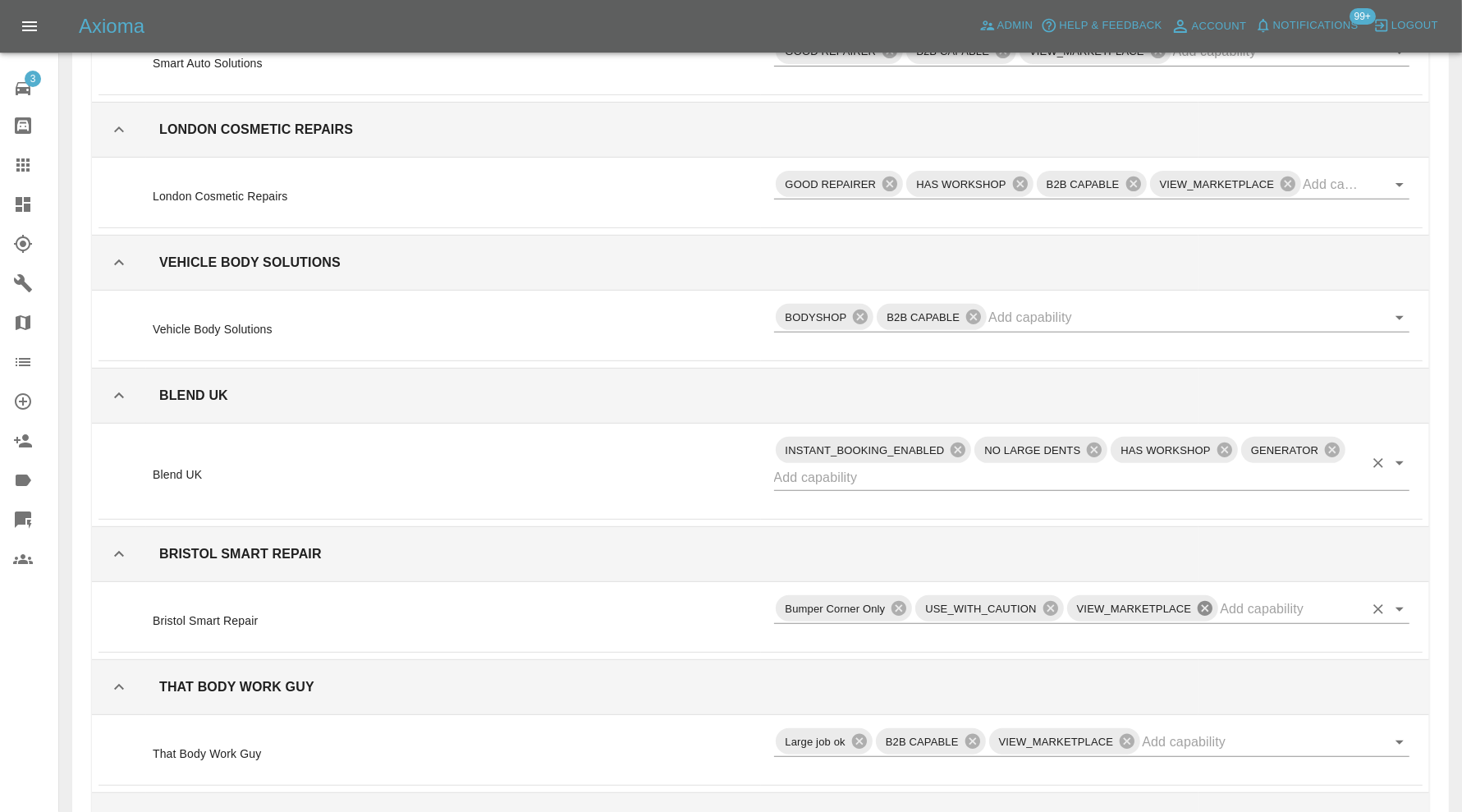
click at [1205, 601] on icon at bounding box center [1205, 608] width 18 height 18
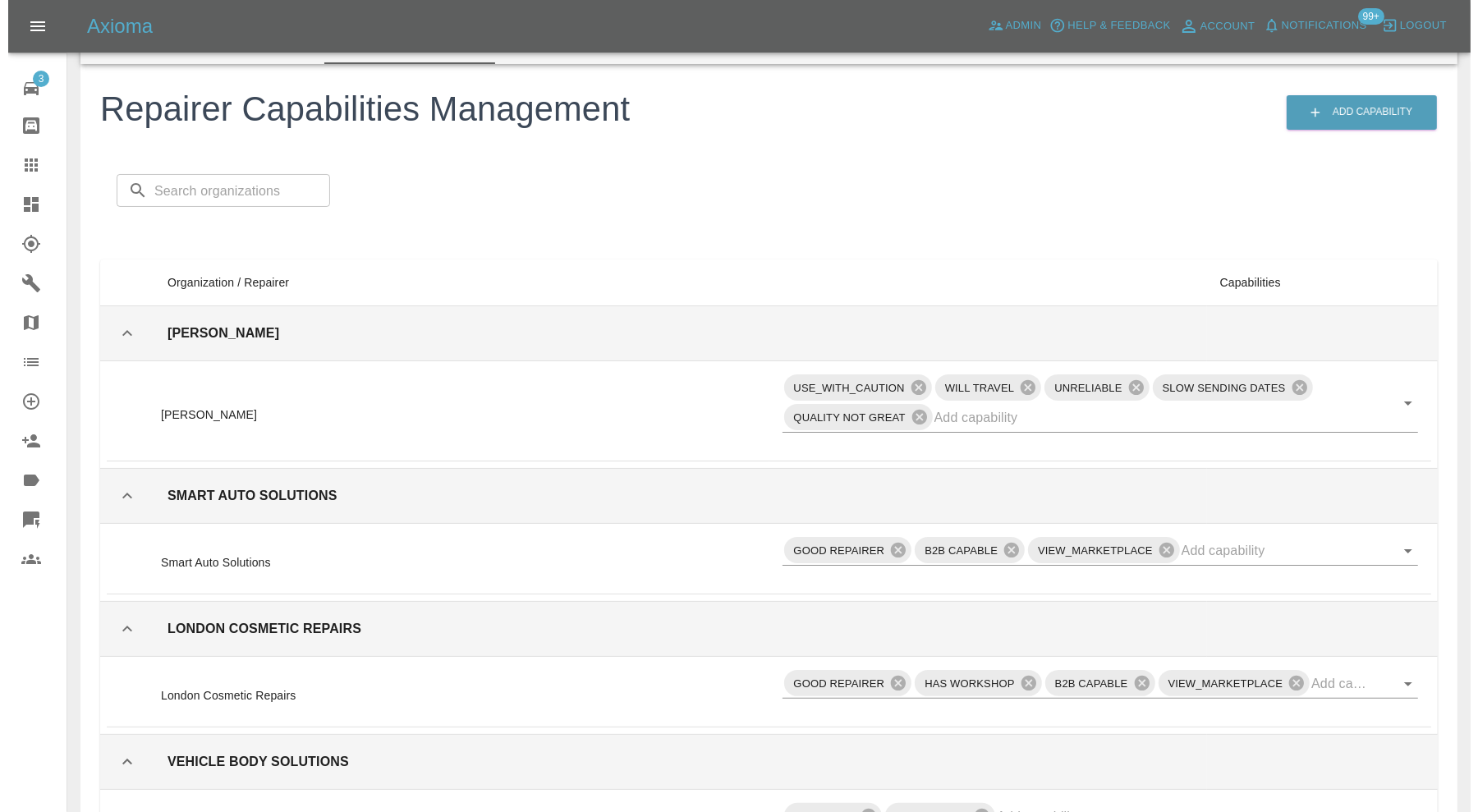
scroll to position [0, 0]
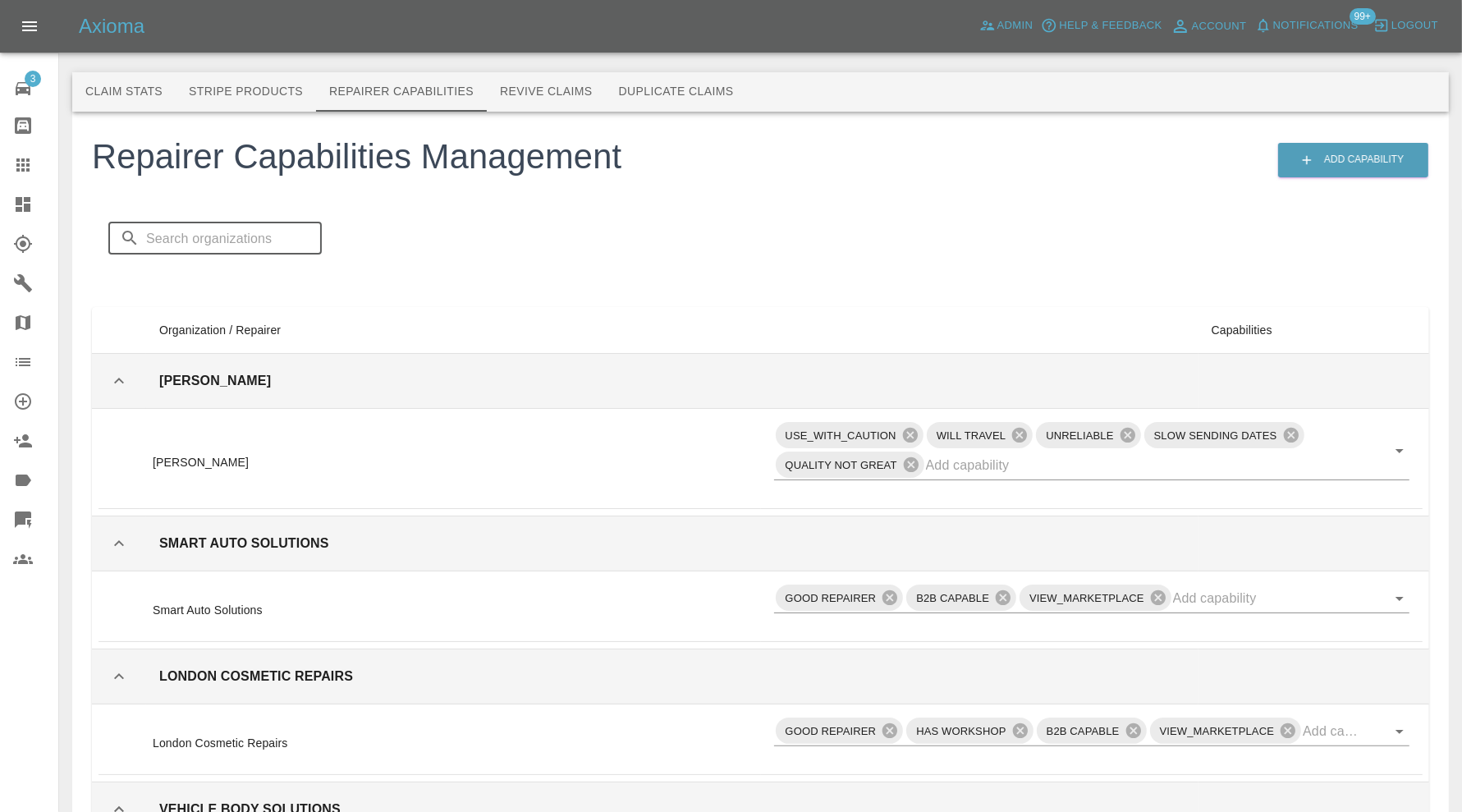
click at [264, 241] on input "text" at bounding box center [233, 237] width 175 height 33
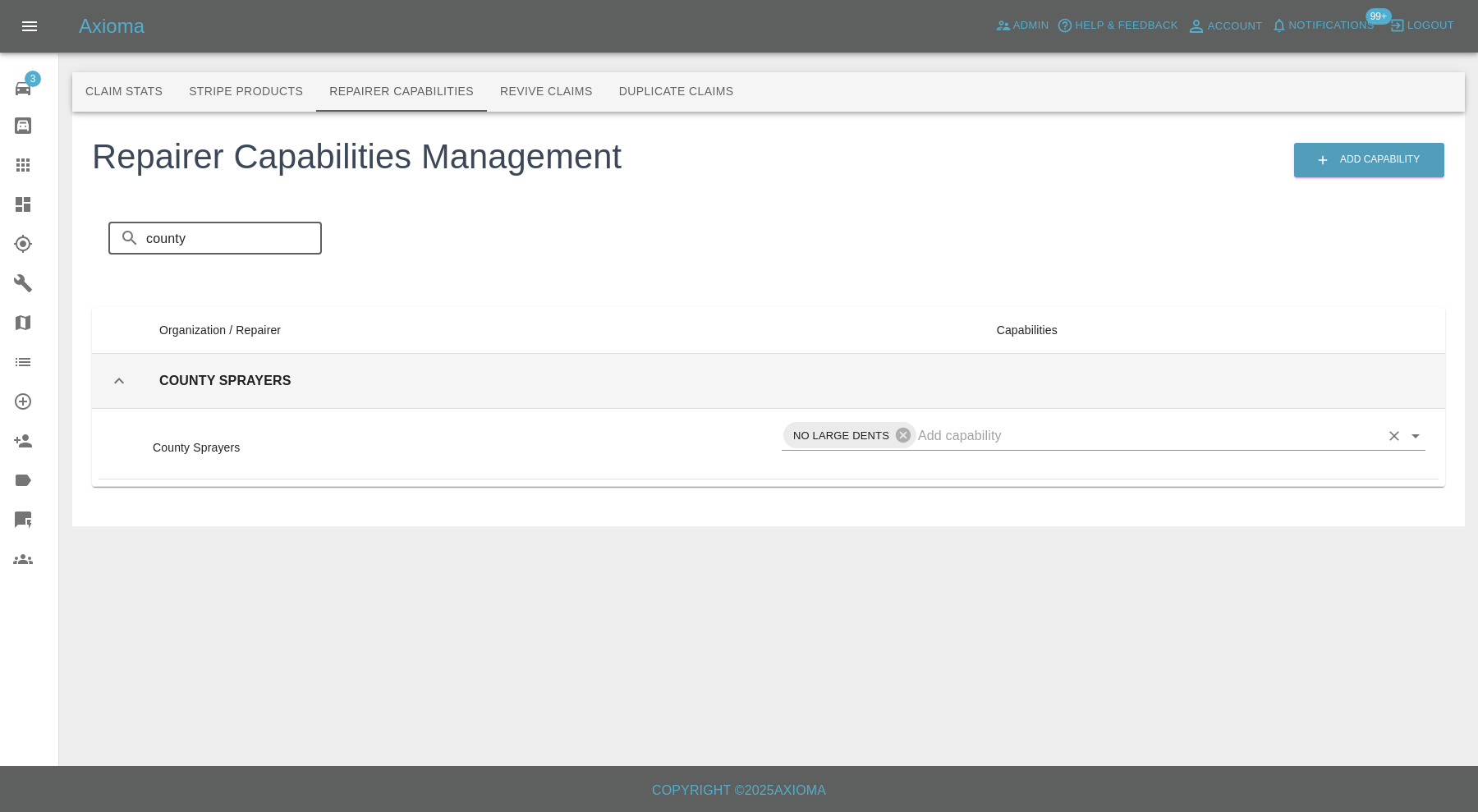
click at [1416, 435] on icon "Open" at bounding box center [1416, 436] width 8 height 4
type input "county"
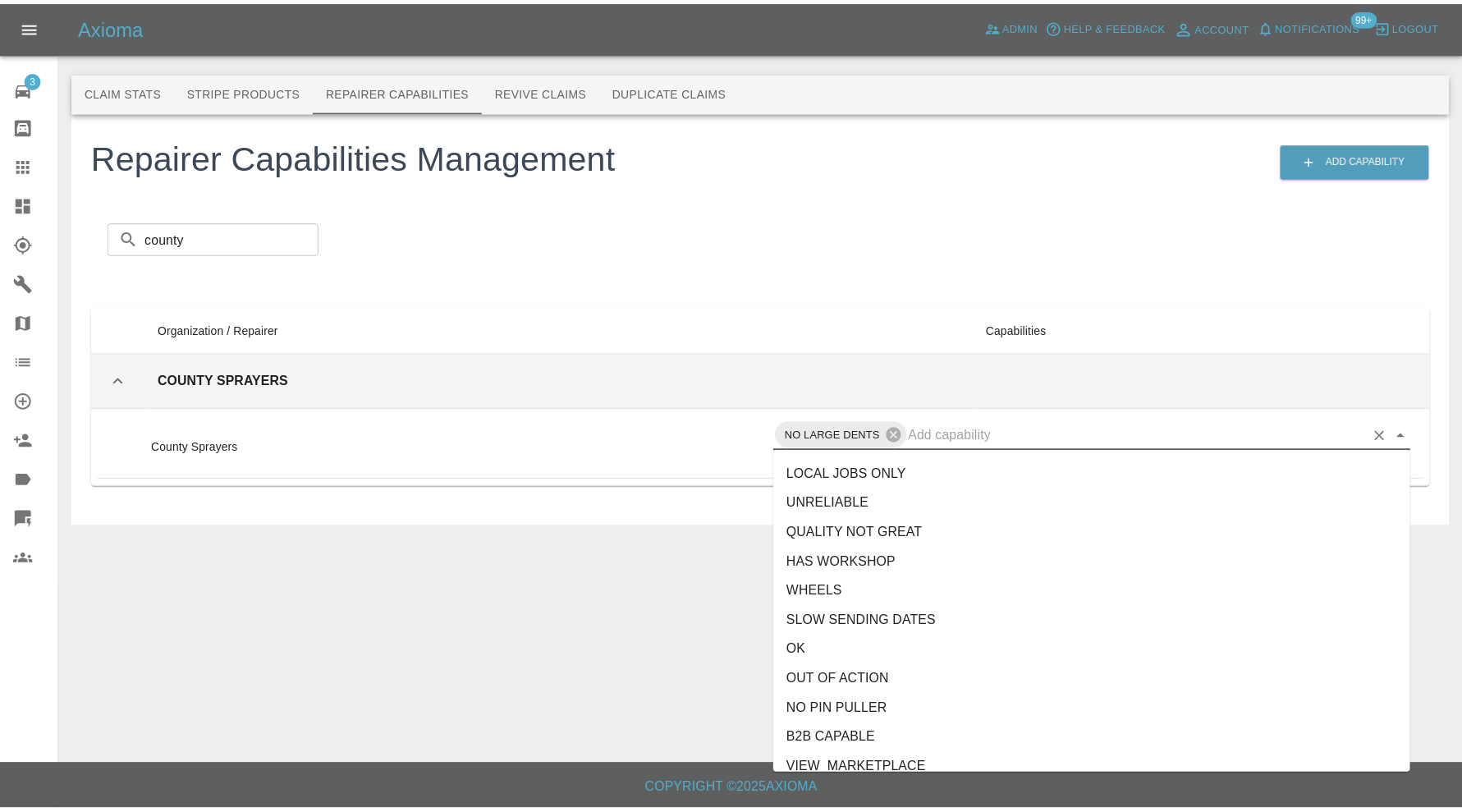
scroll to position [397, 0]
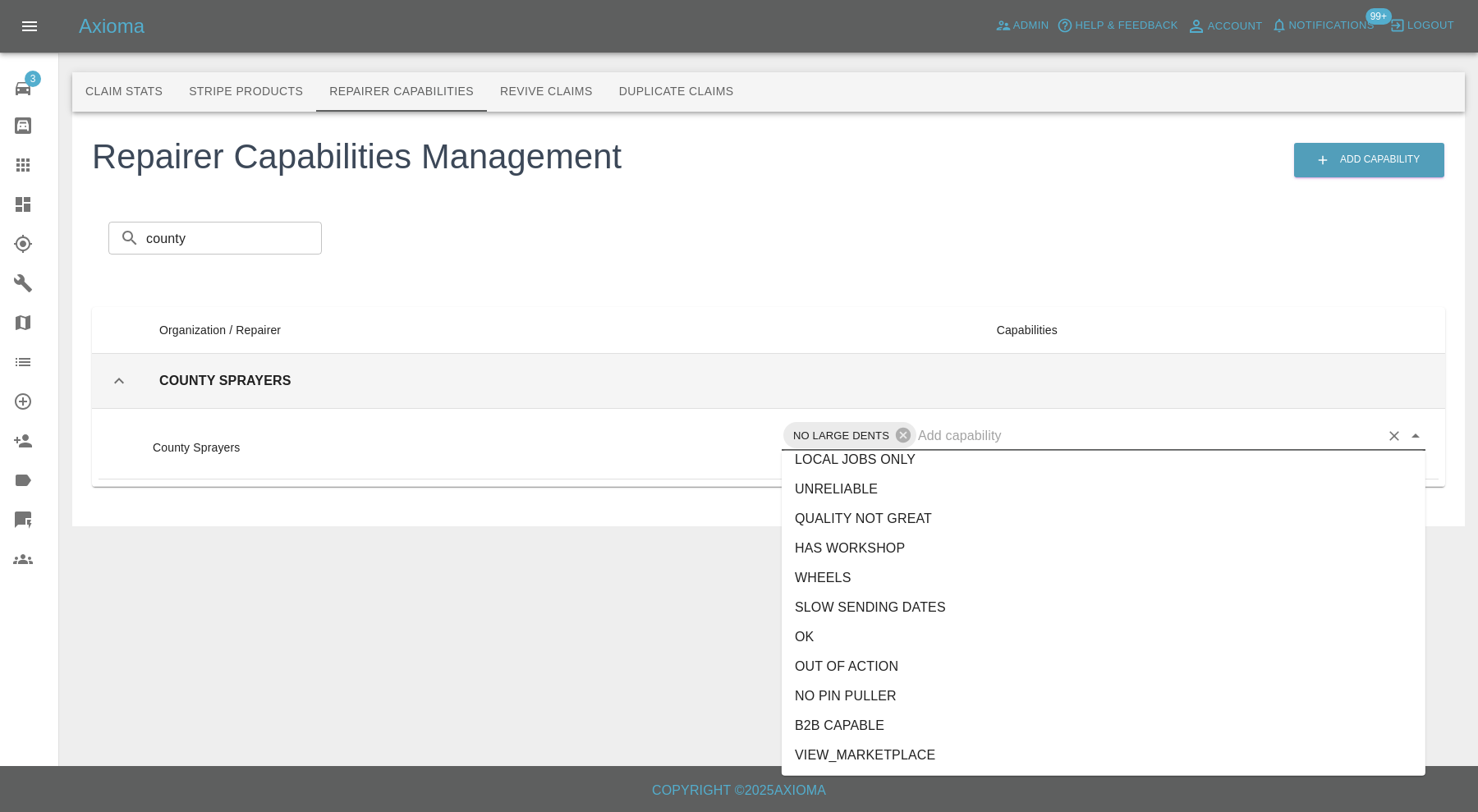
click at [959, 752] on li "VIEW_MARKETPLACE" at bounding box center [1103, 754] width 644 height 29
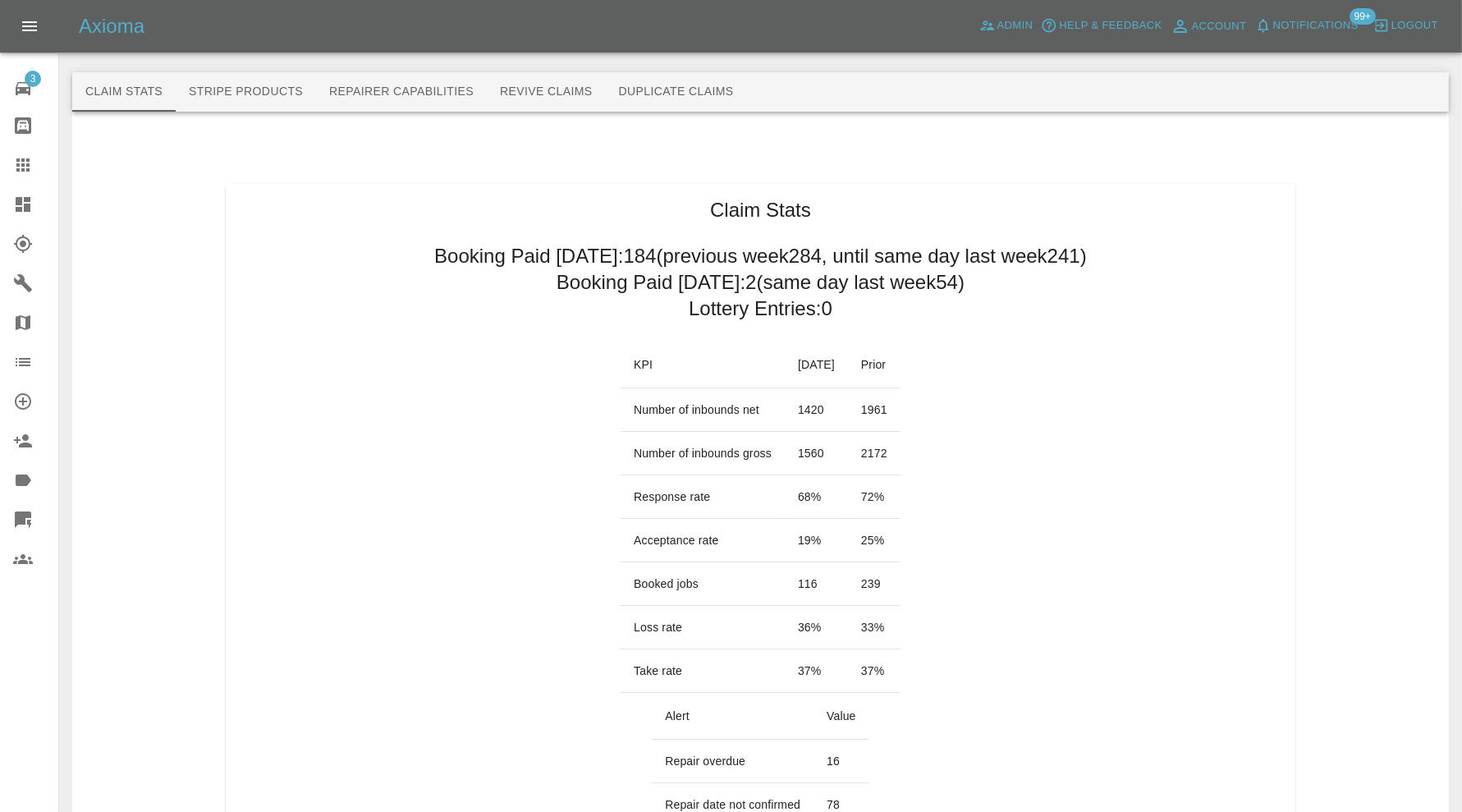
click at [447, 91] on button "Repairer Capabilities" at bounding box center [401, 91] width 170 height 39
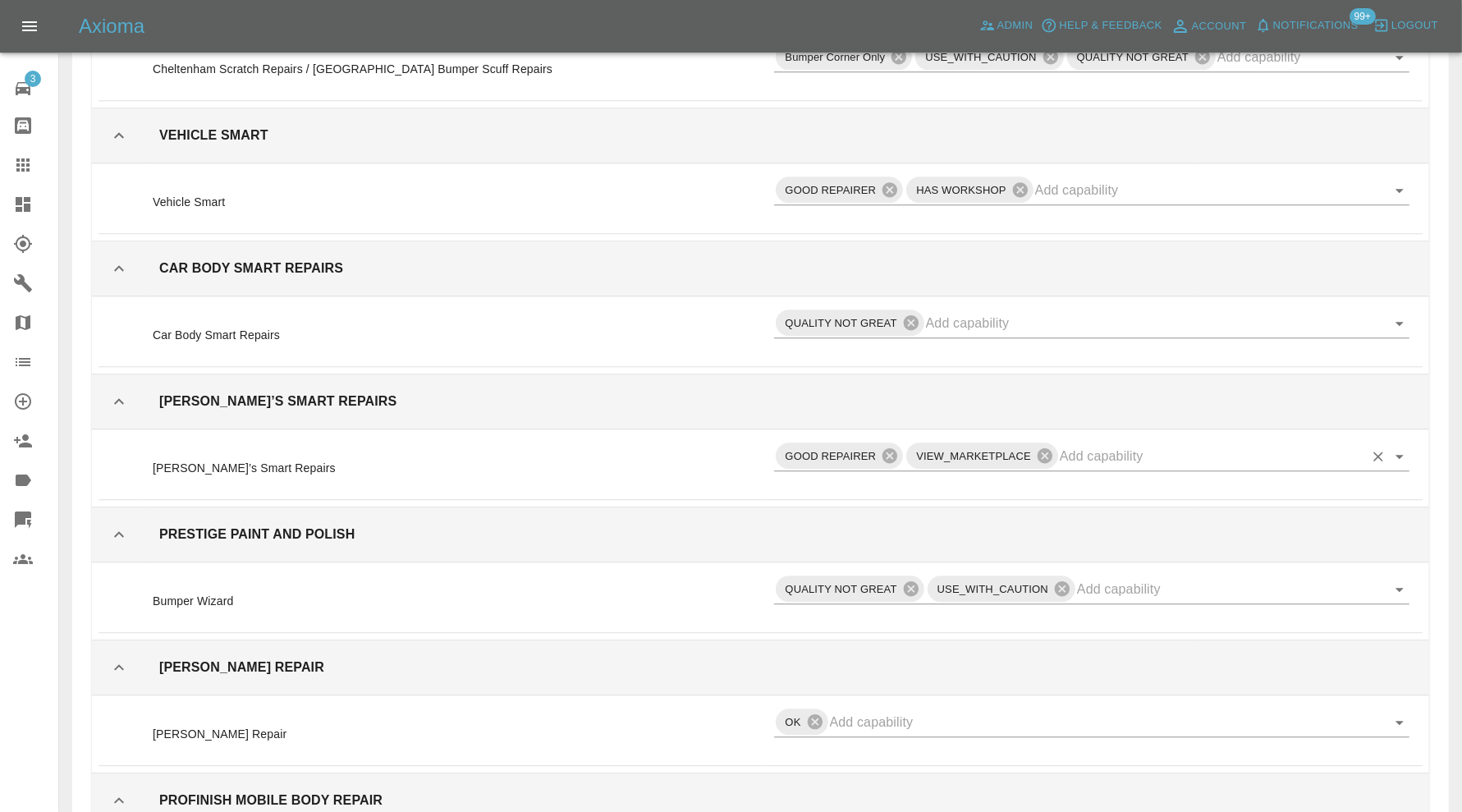
scroll to position [9984, 0]
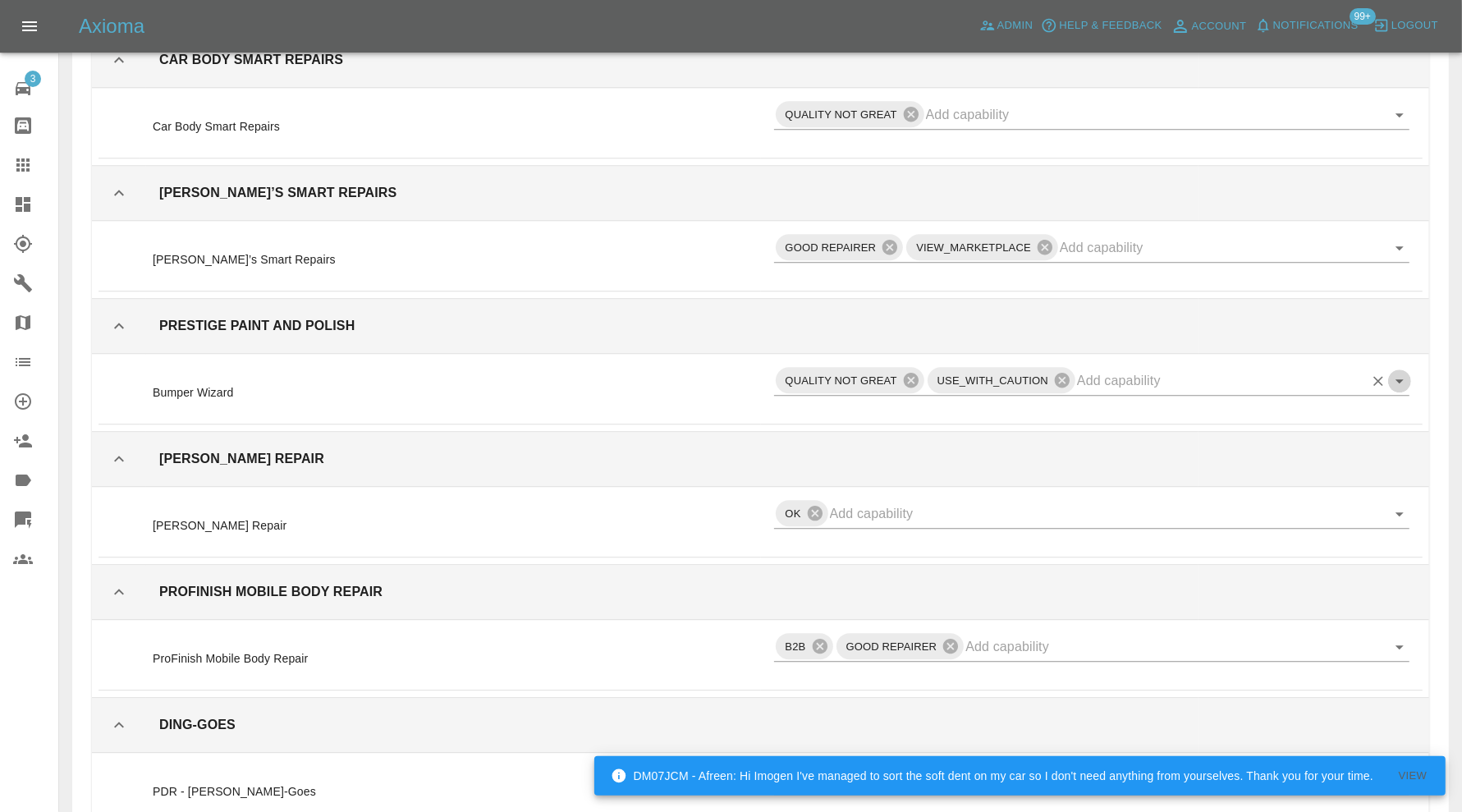
click at [1401, 371] on icon "Open" at bounding box center [1399, 380] width 19 height 19
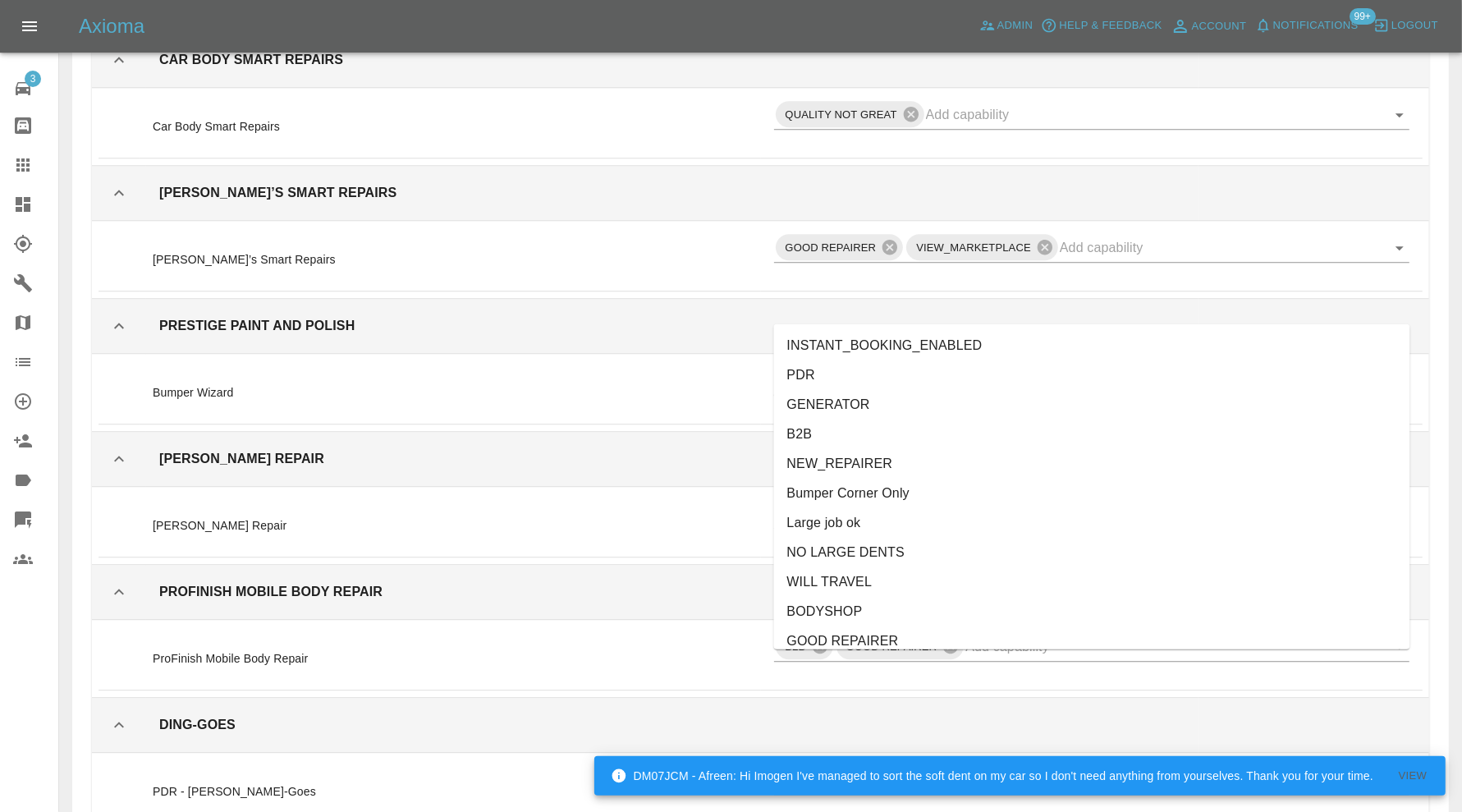
scroll to position [367, 0]
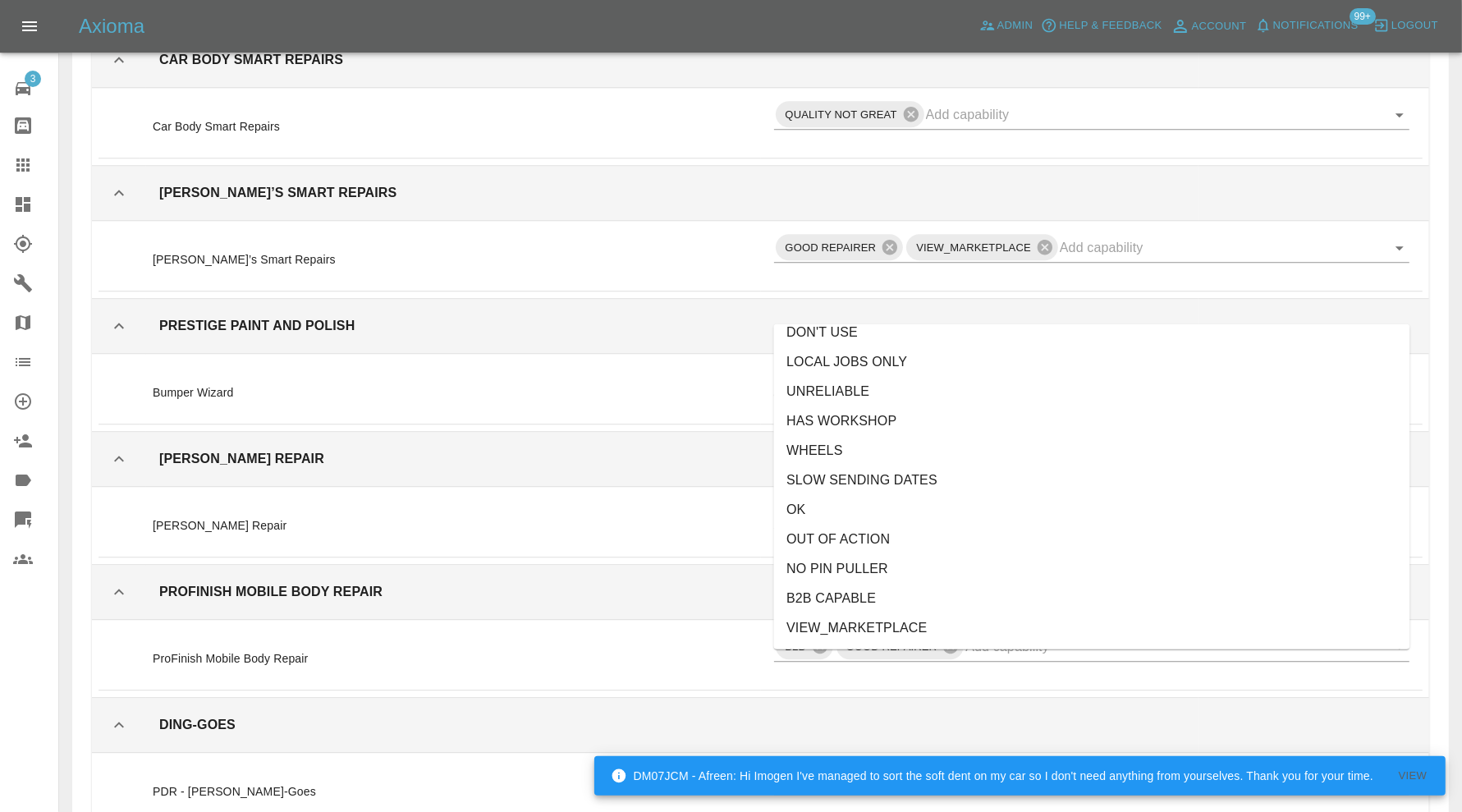
click at [911, 383] on li "UNRELIABLE" at bounding box center [1093, 391] width 636 height 29
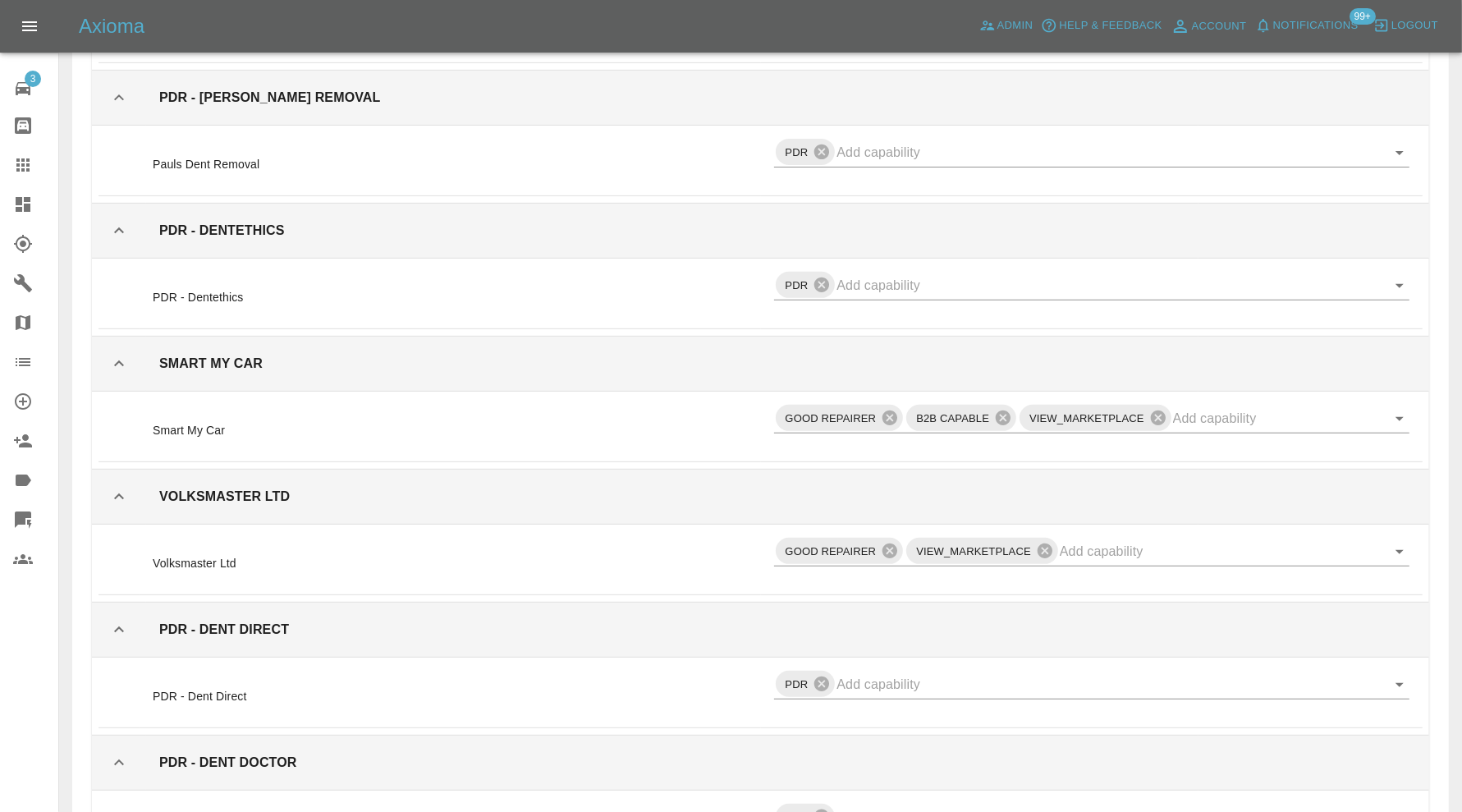
scroll to position [12309, 0]
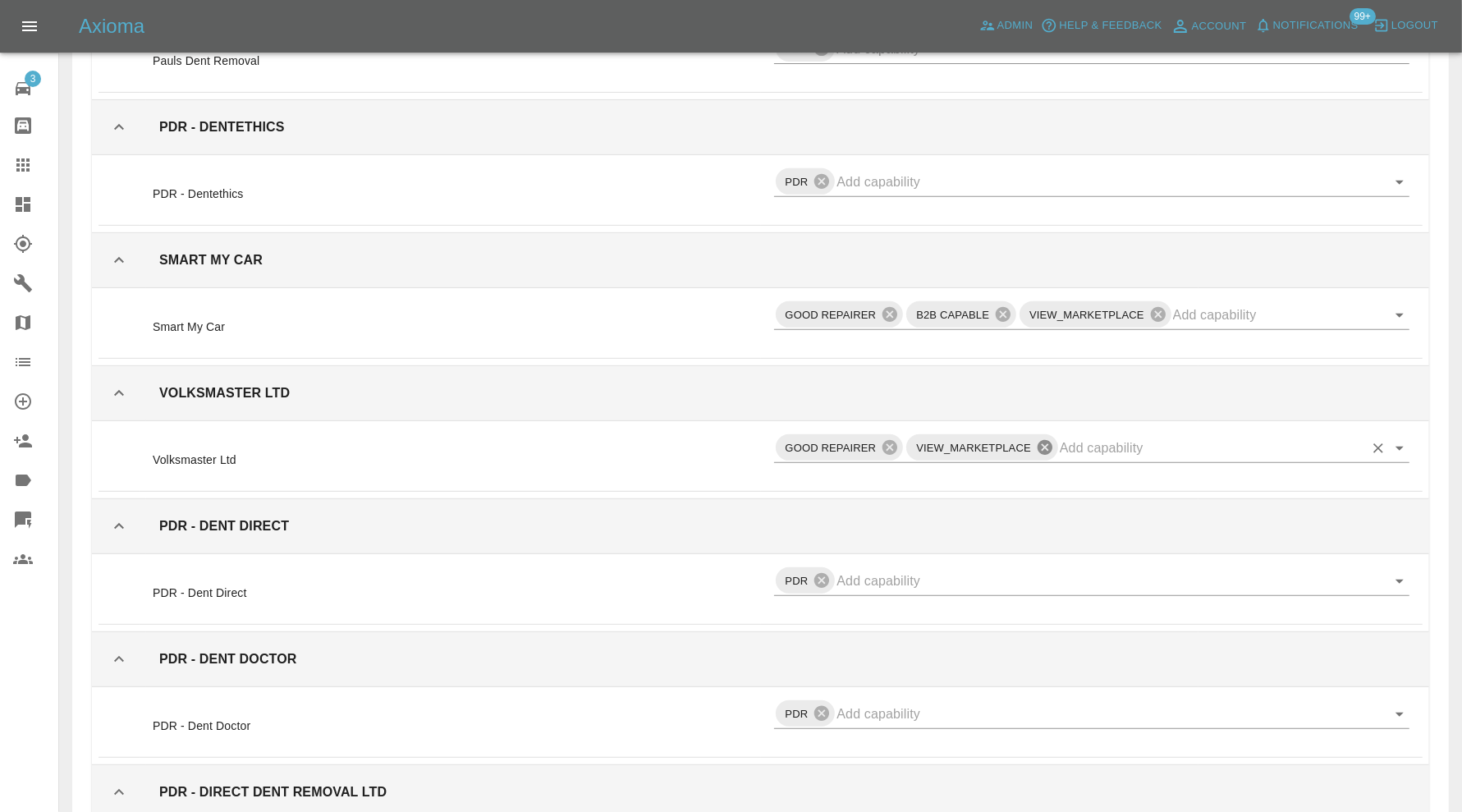
click at [1049, 440] on icon at bounding box center [1046, 447] width 15 height 15
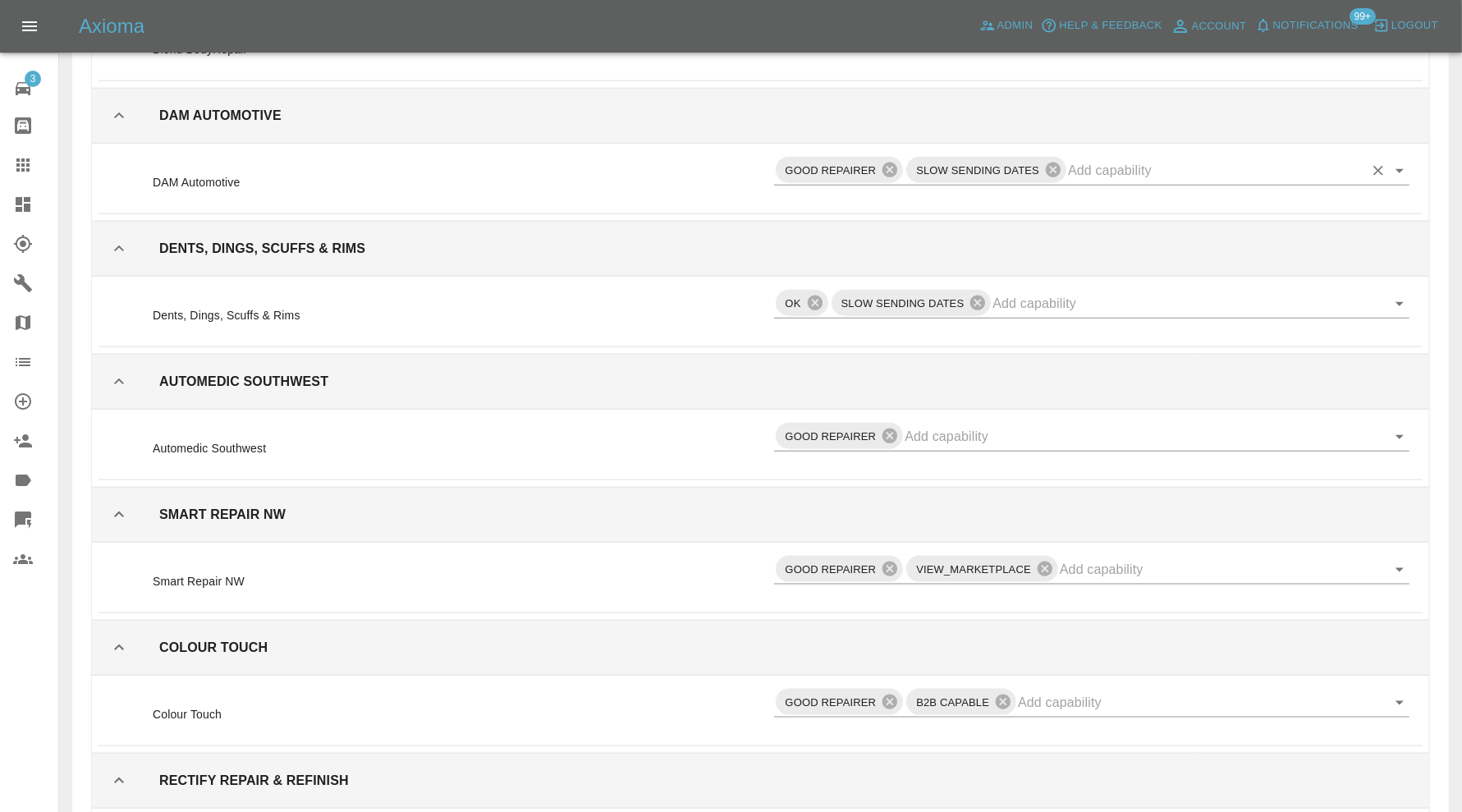
scroll to position [13403, 0]
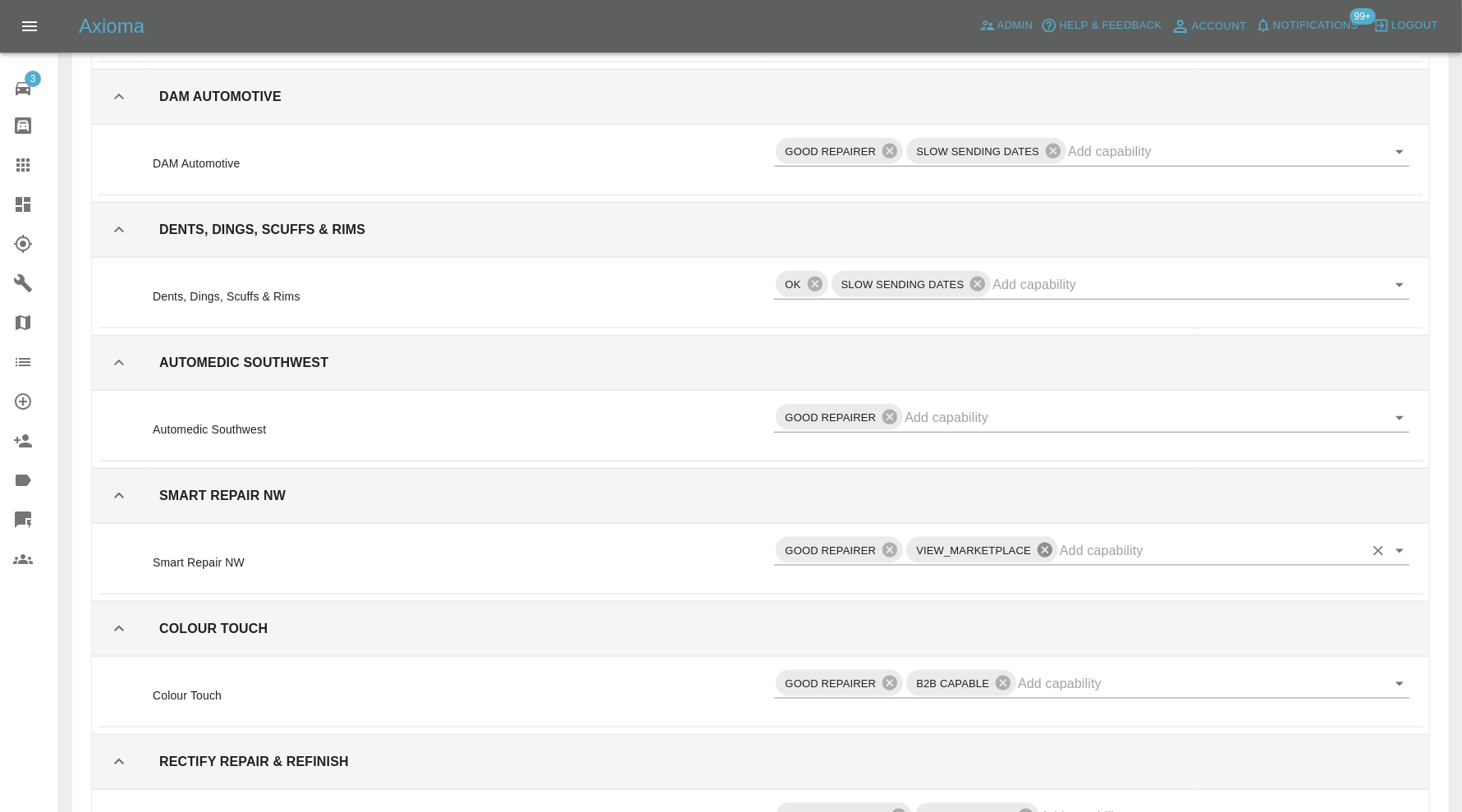
click at [1047, 543] on icon at bounding box center [1046, 550] width 15 height 15
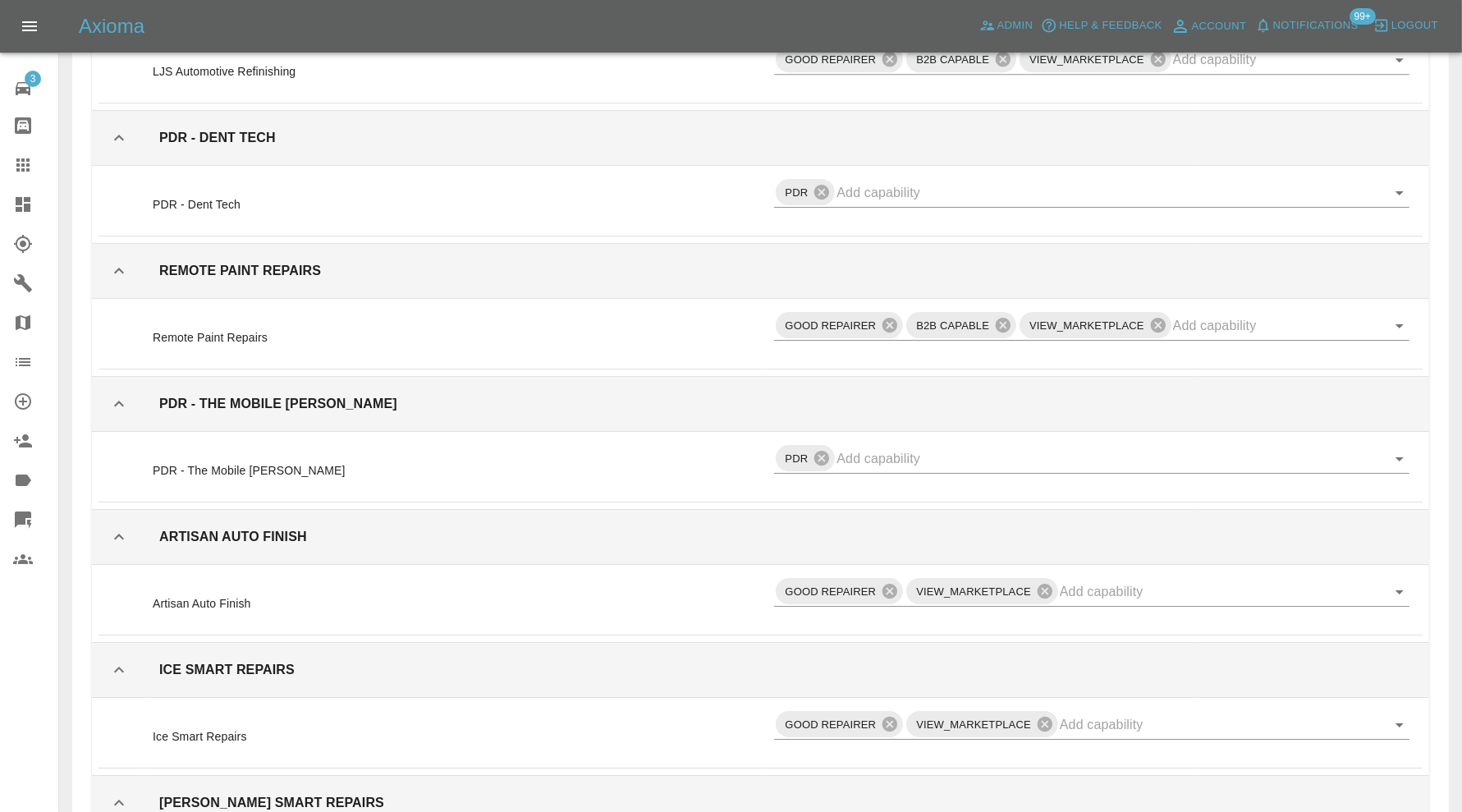
scroll to position [16959, 0]
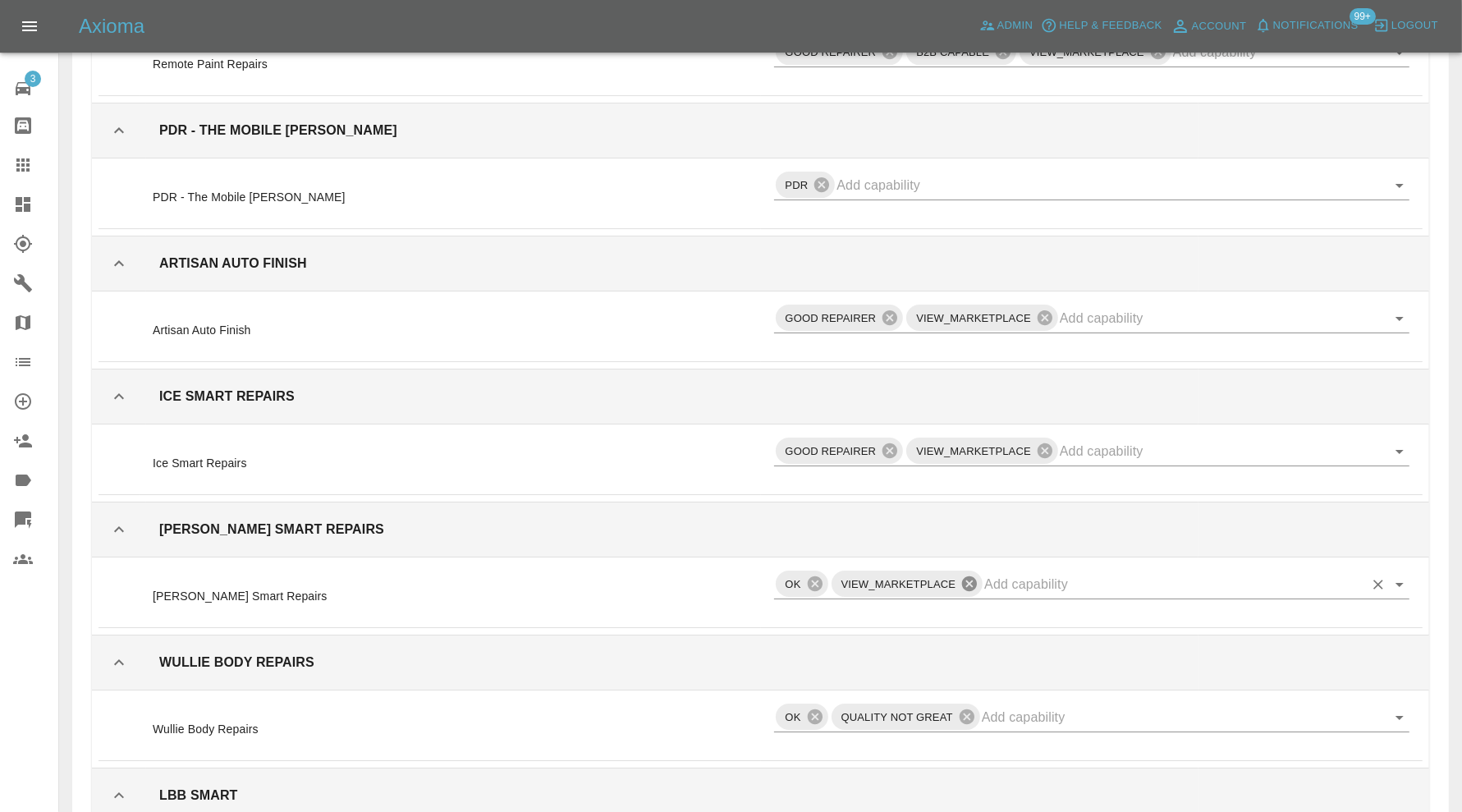
click at [972, 576] on icon at bounding box center [970, 584] width 15 height 15
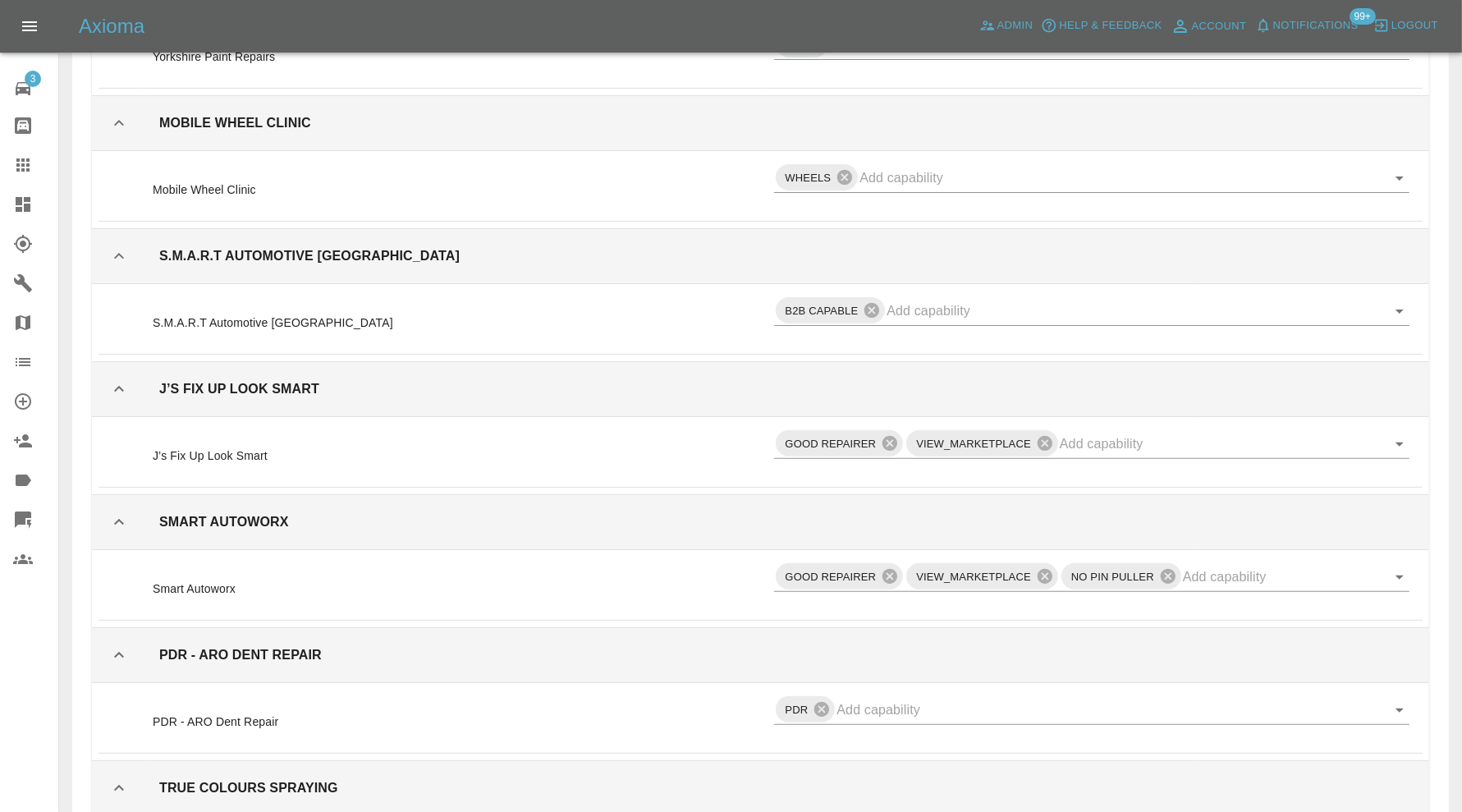
scroll to position [17917, 0]
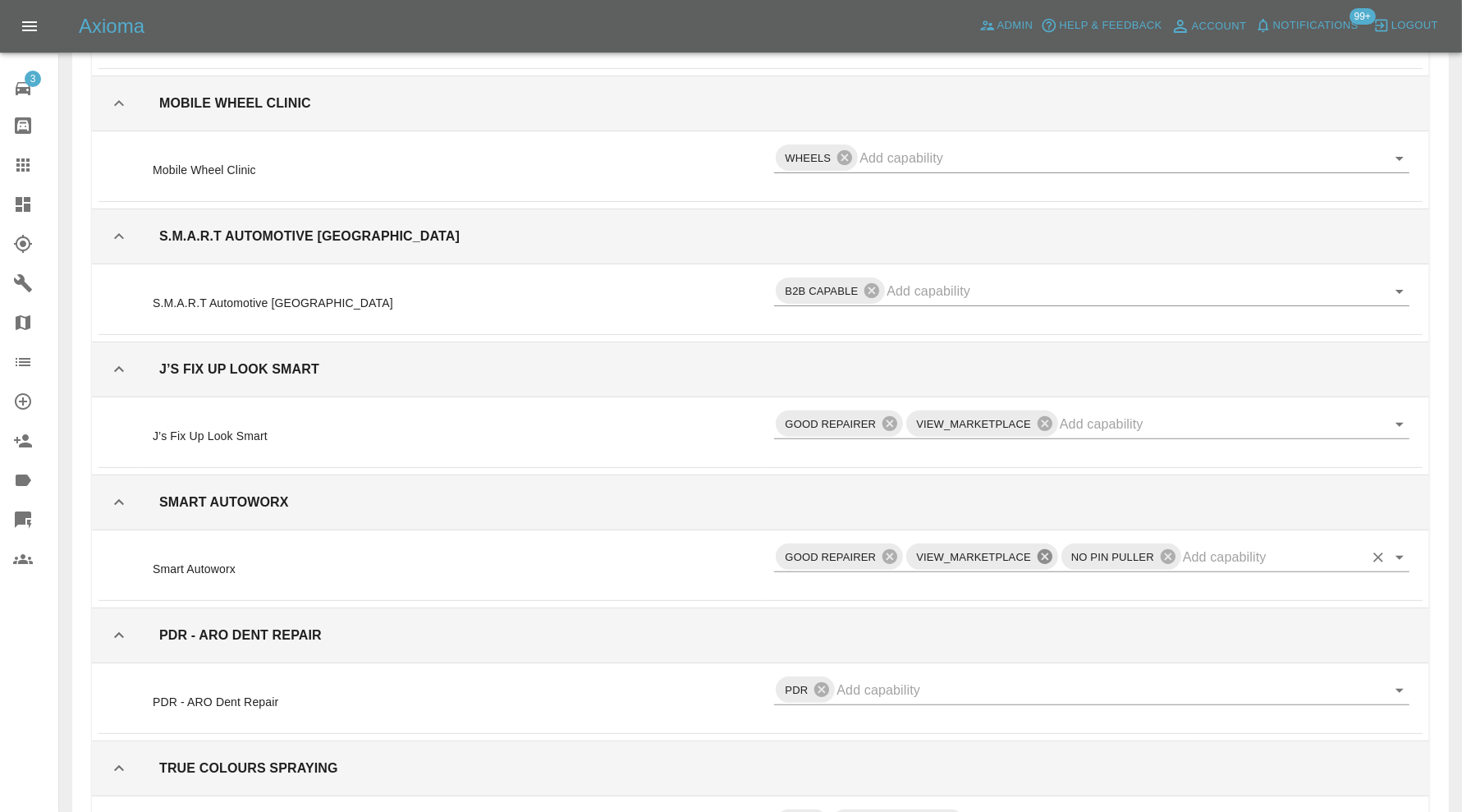
click at [1048, 549] on icon at bounding box center [1046, 556] width 15 height 15
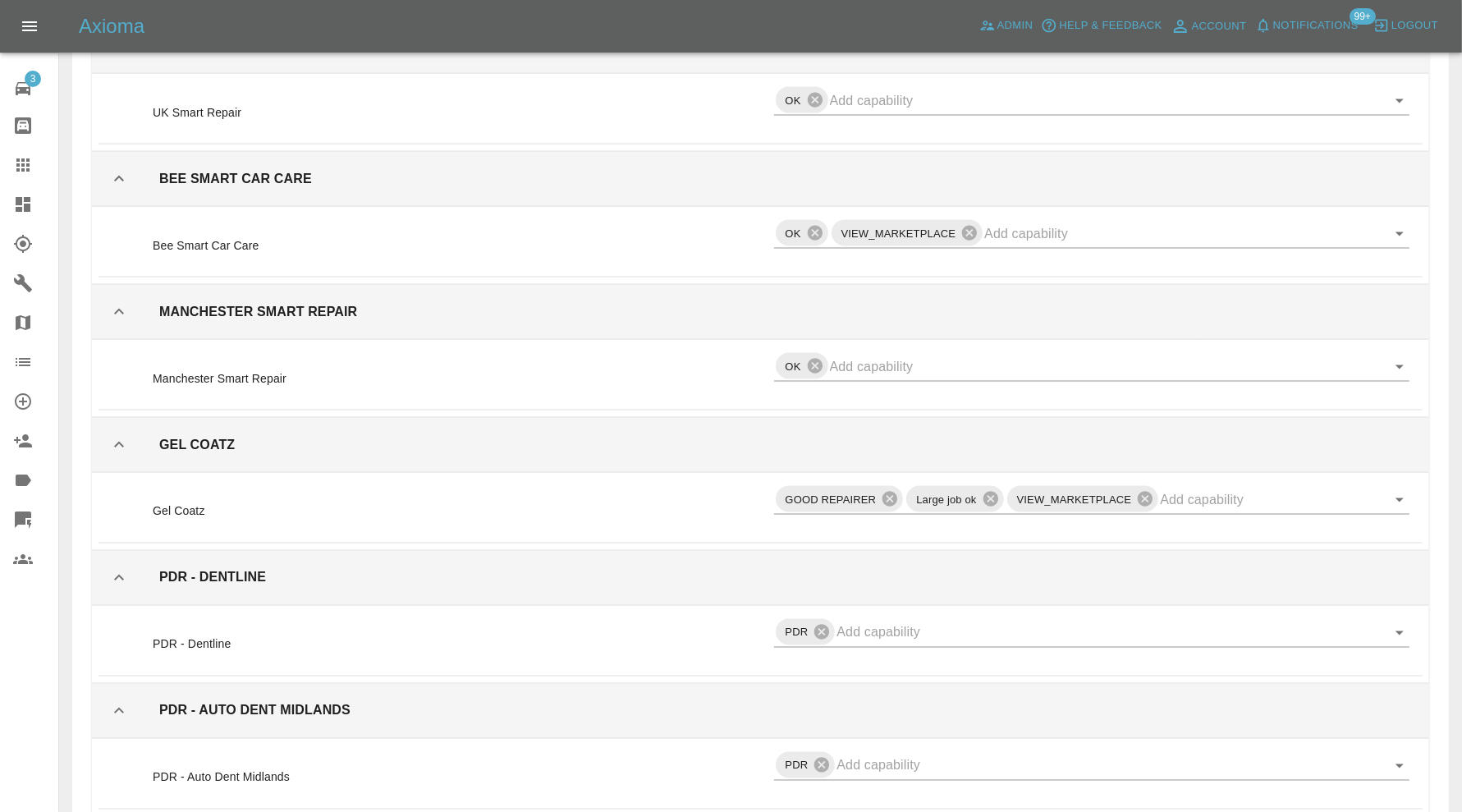
scroll to position [19969, 0]
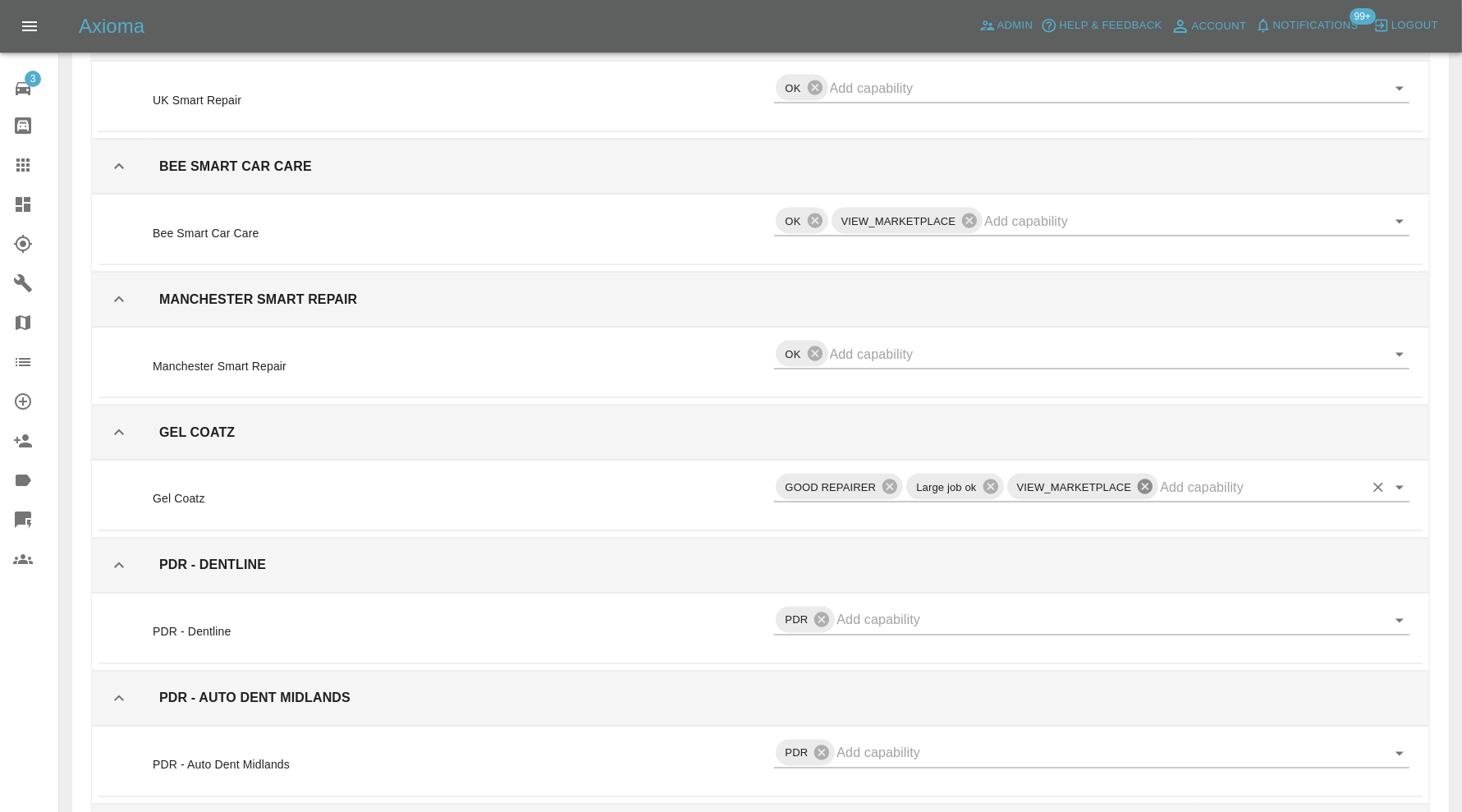
click at [1146, 477] on icon at bounding box center [1146, 487] width 18 height 18
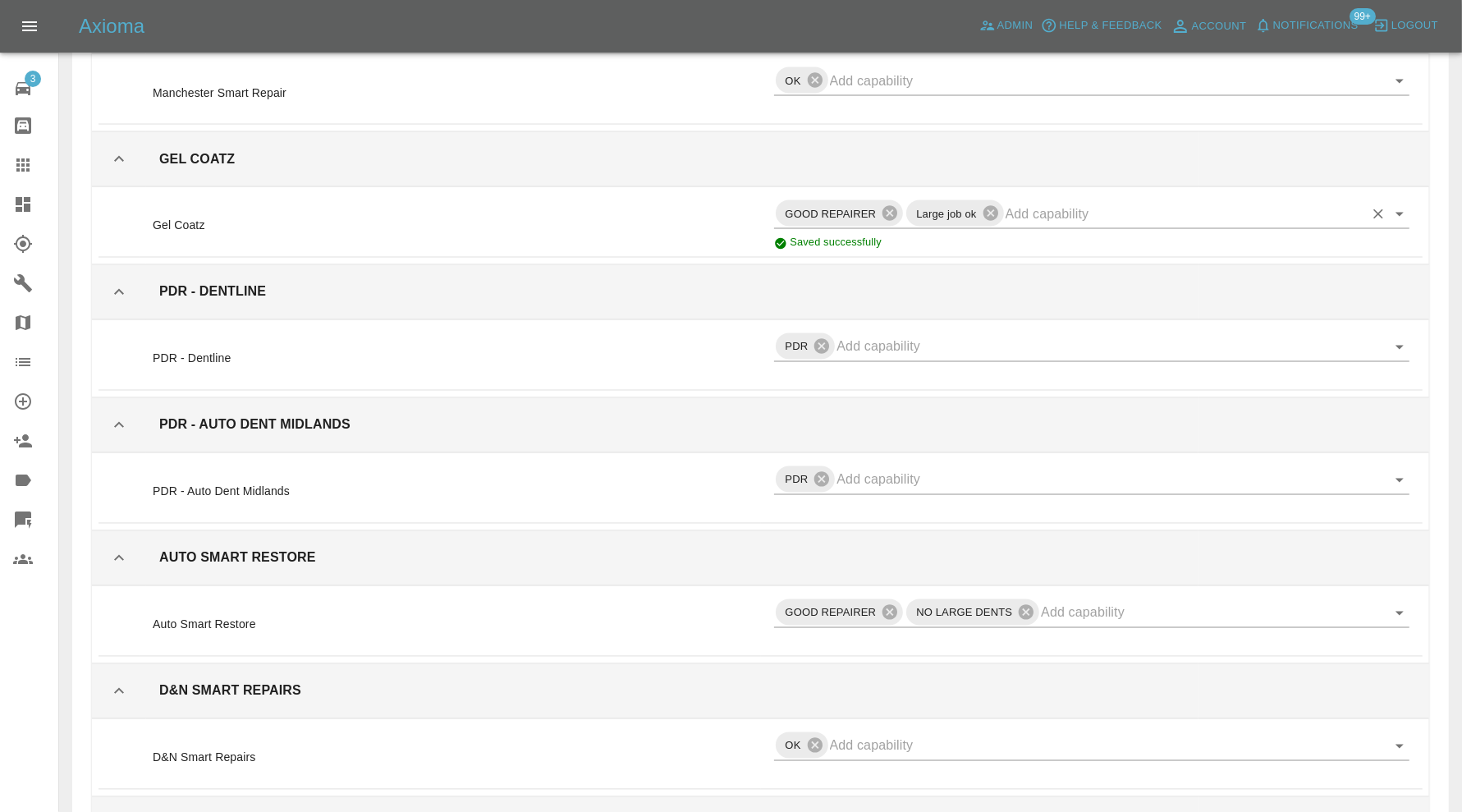
scroll to position [20516, 0]
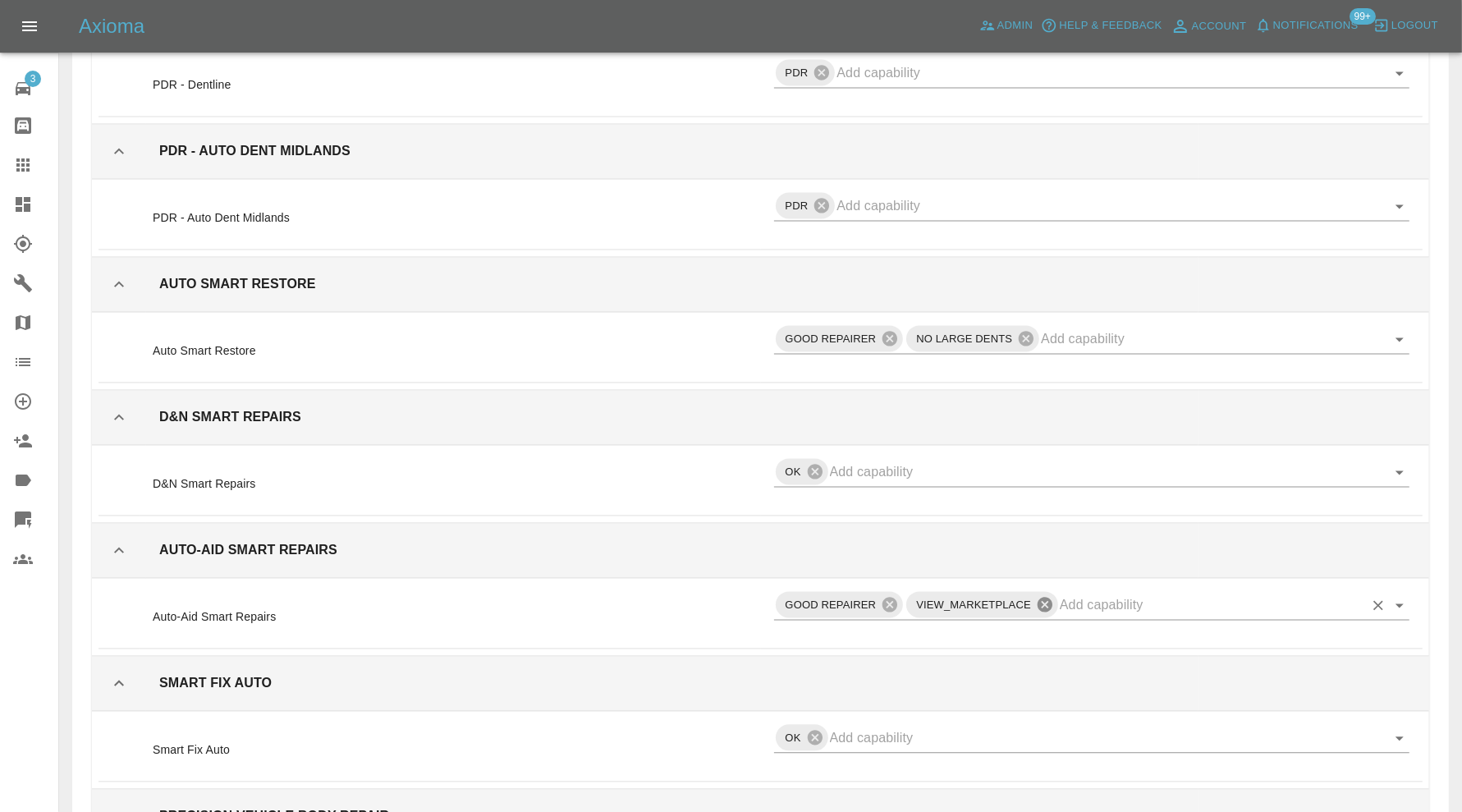
click at [1047, 596] on icon at bounding box center [1046, 604] width 15 height 15
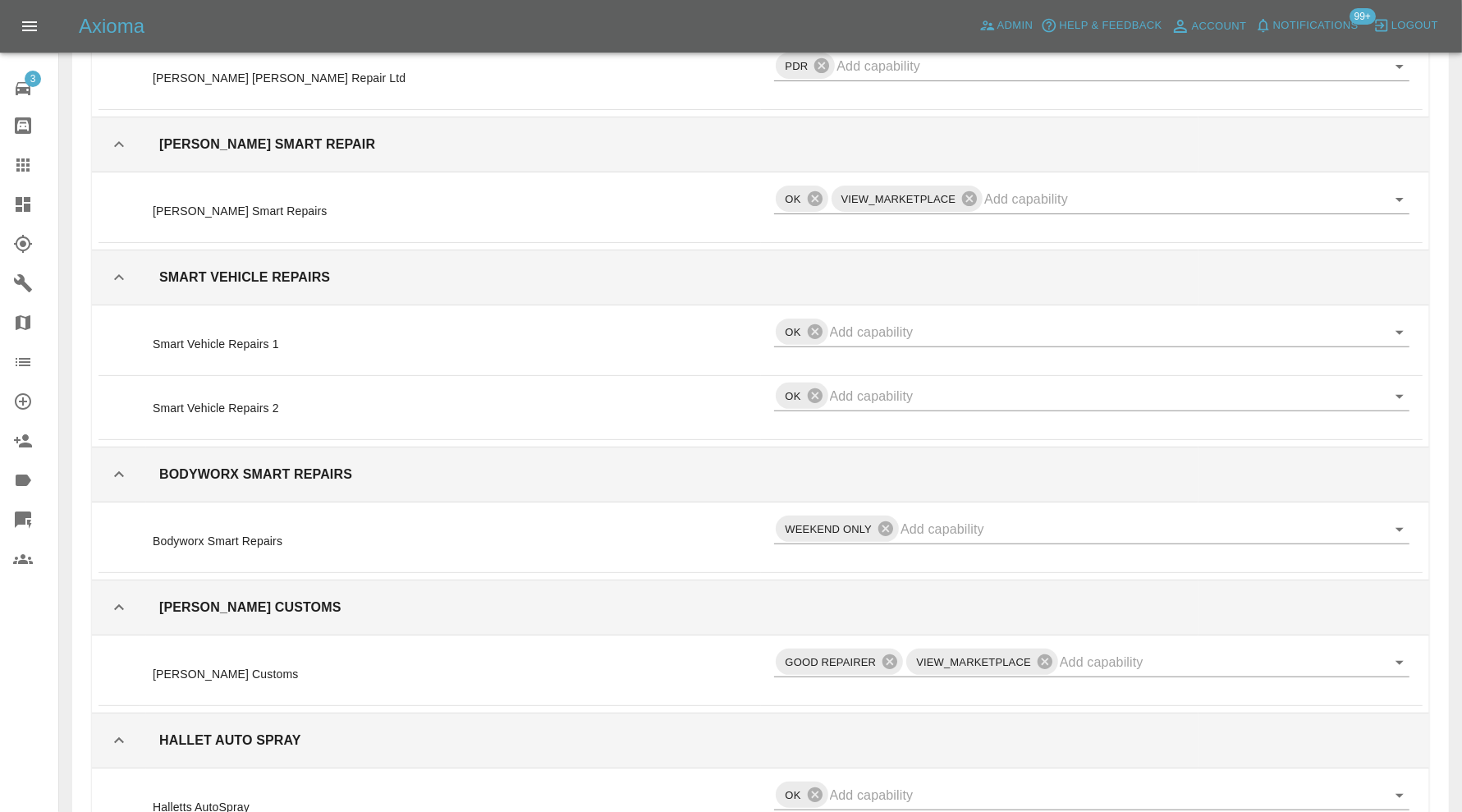
scroll to position [24071, 0]
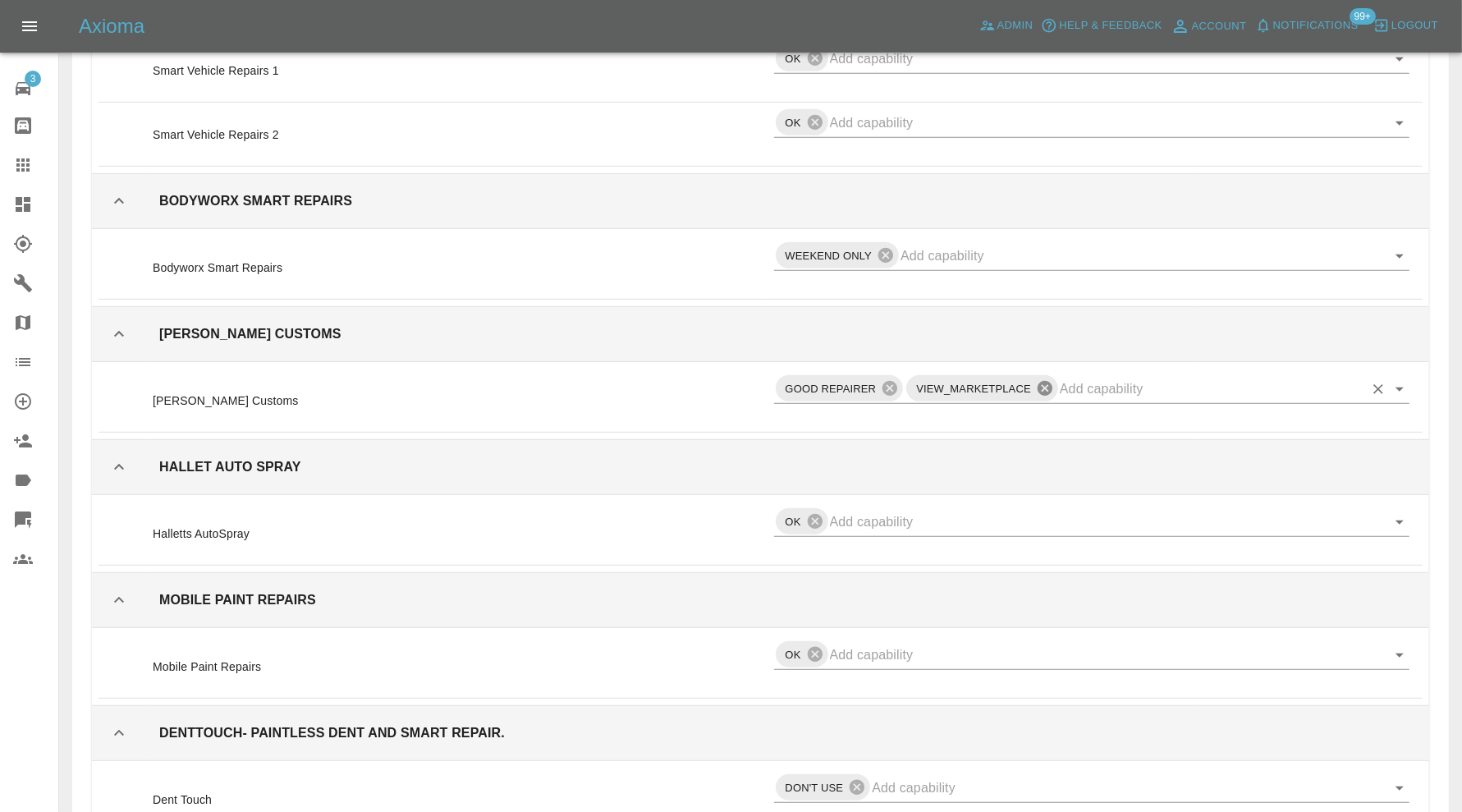
click at [1043, 381] on icon at bounding box center [1046, 388] width 15 height 15
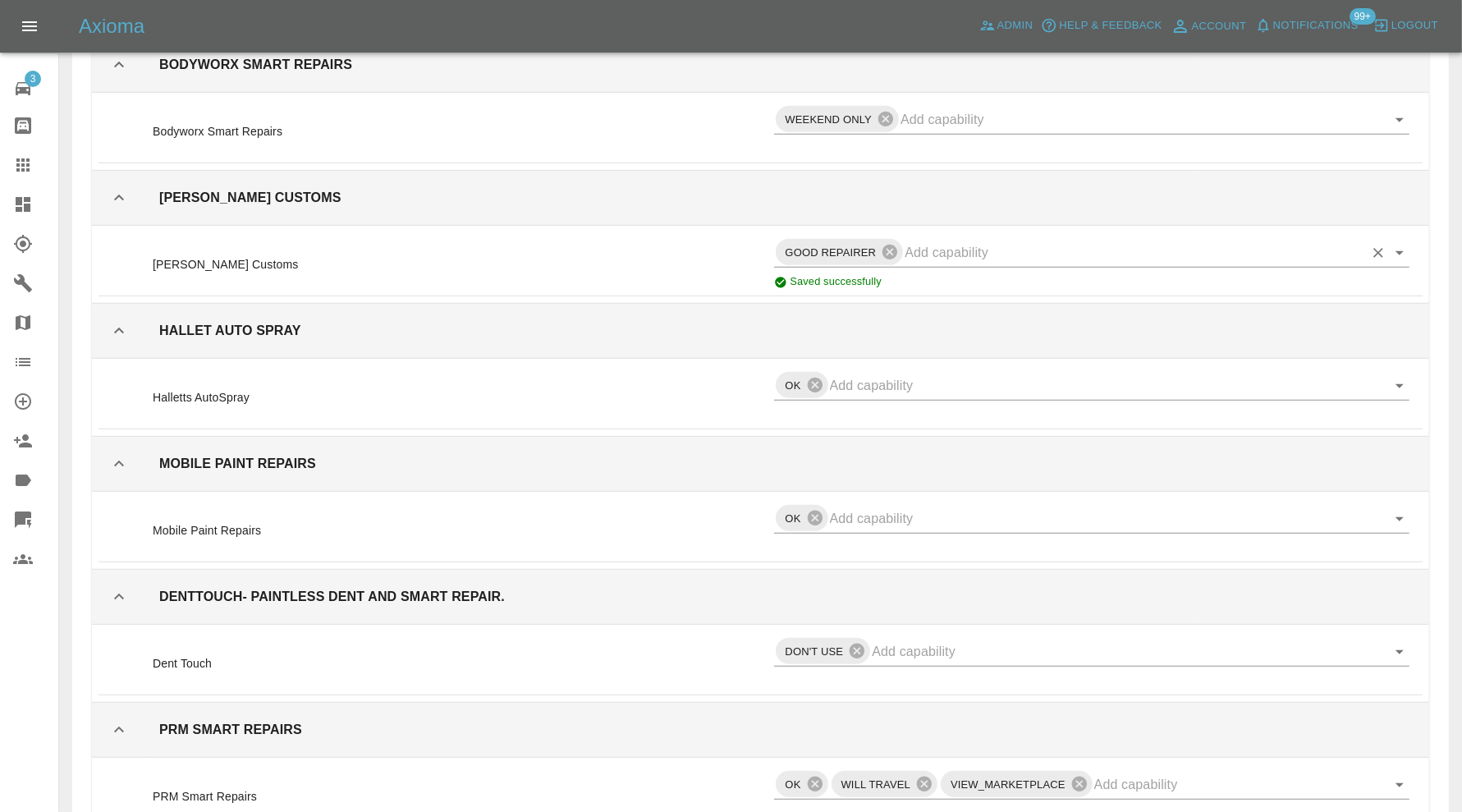
scroll to position [24345, 0]
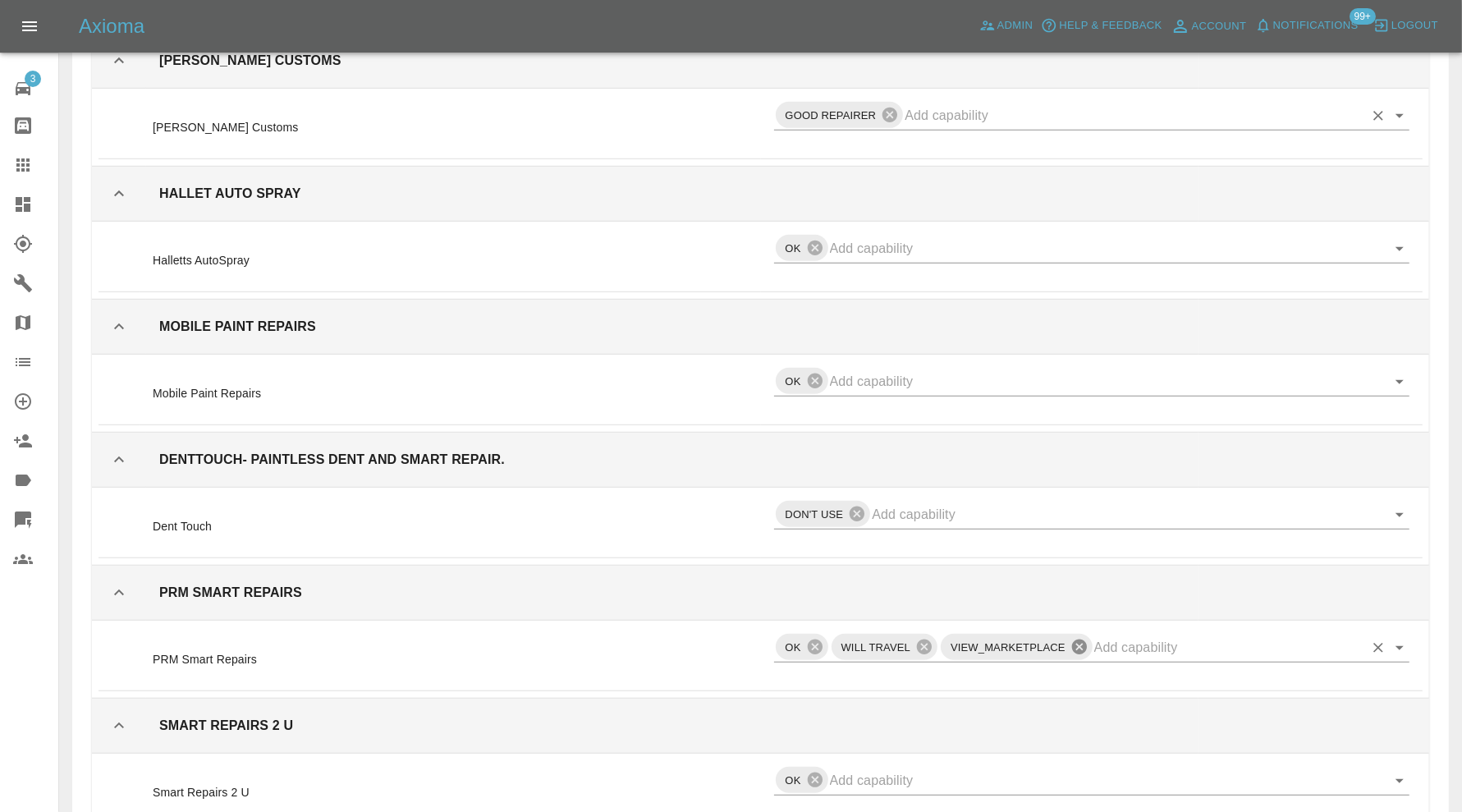
click at [1082, 638] on icon at bounding box center [1080, 647] width 18 height 18
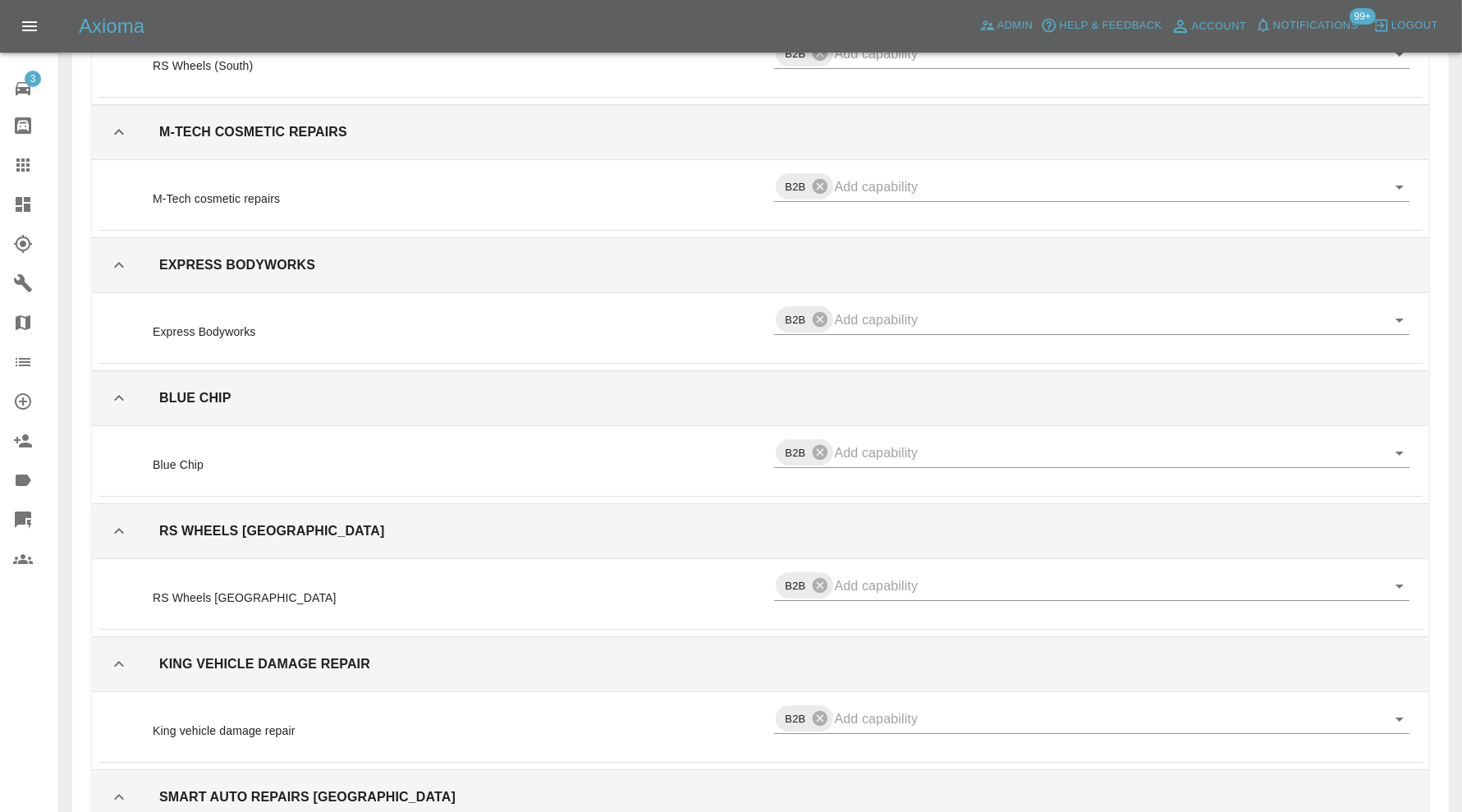
scroll to position [29679, 0]
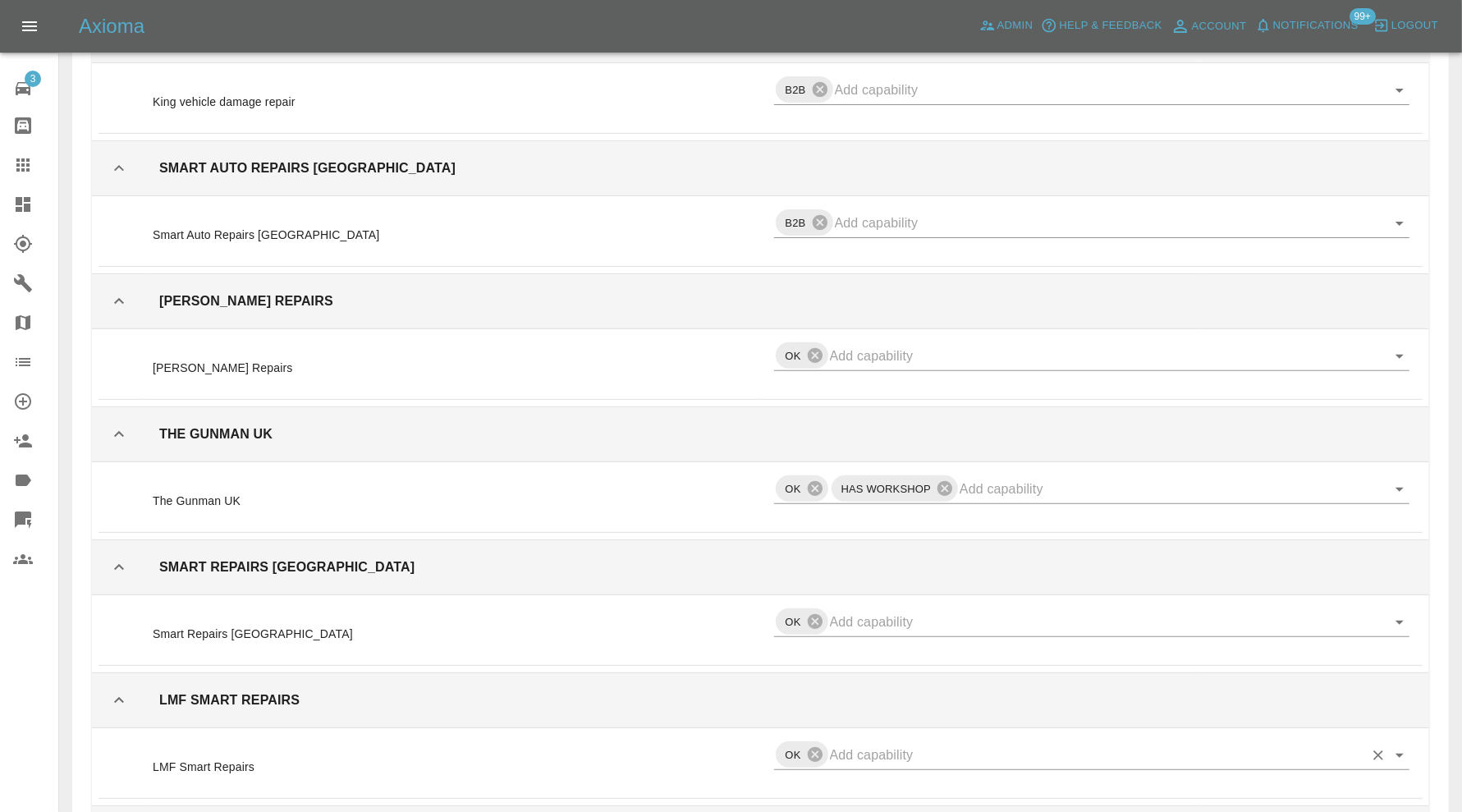
click at [1401, 745] on icon "Open" at bounding box center [1399, 754] width 19 height 19
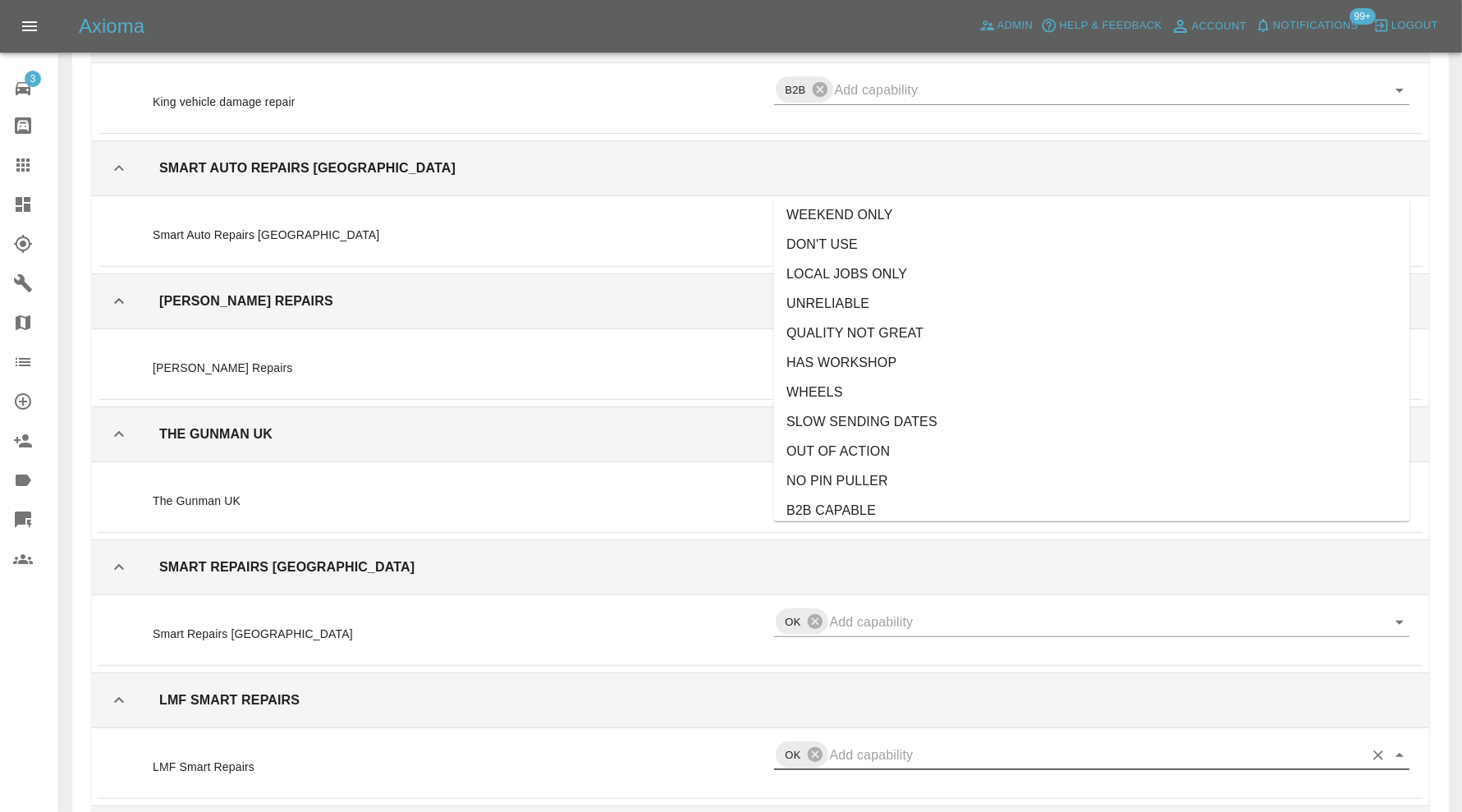
scroll to position [397, 0]
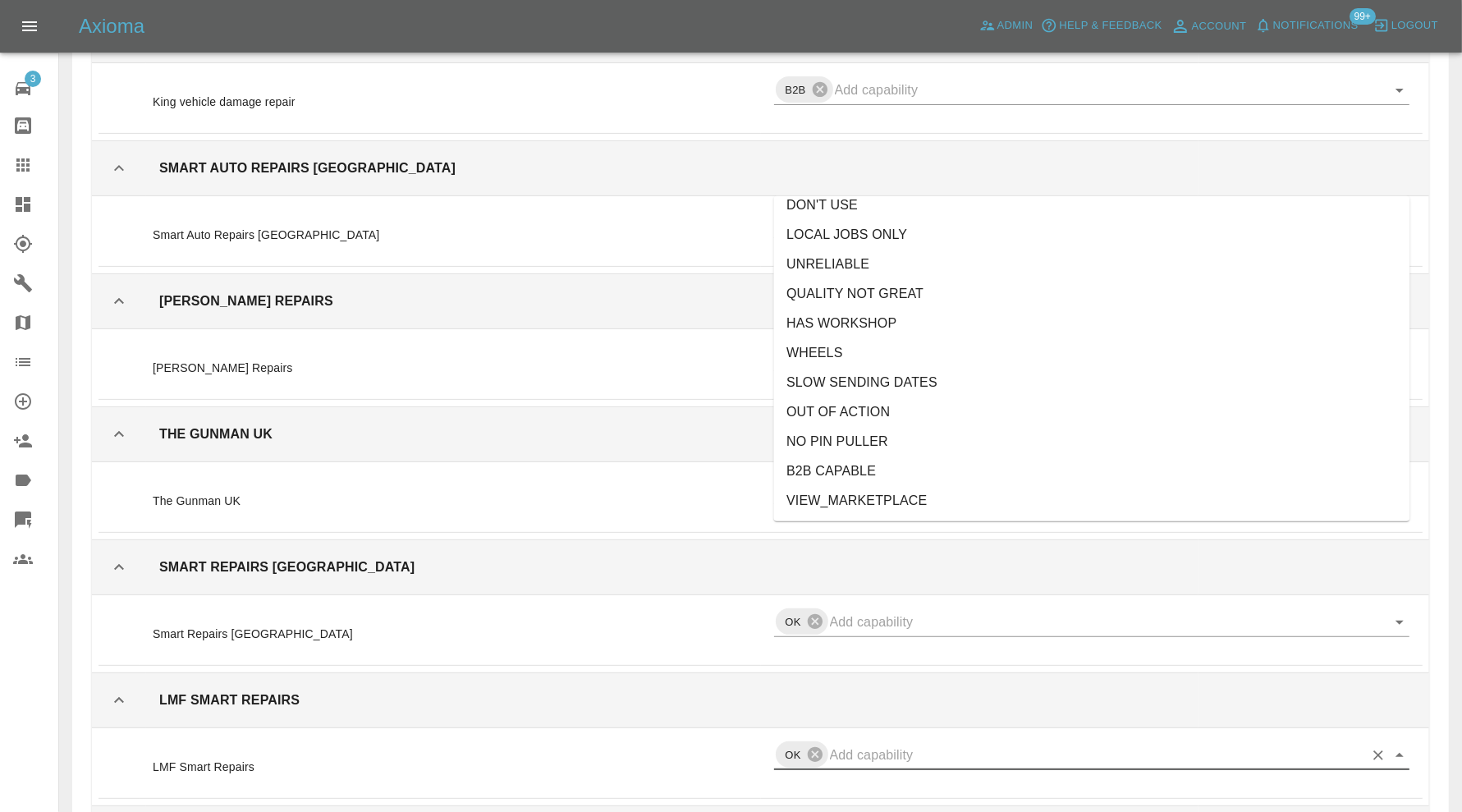
click at [899, 495] on li "VIEW_MARKETPLACE" at bounding box center [1093, 500] width 636 height 29
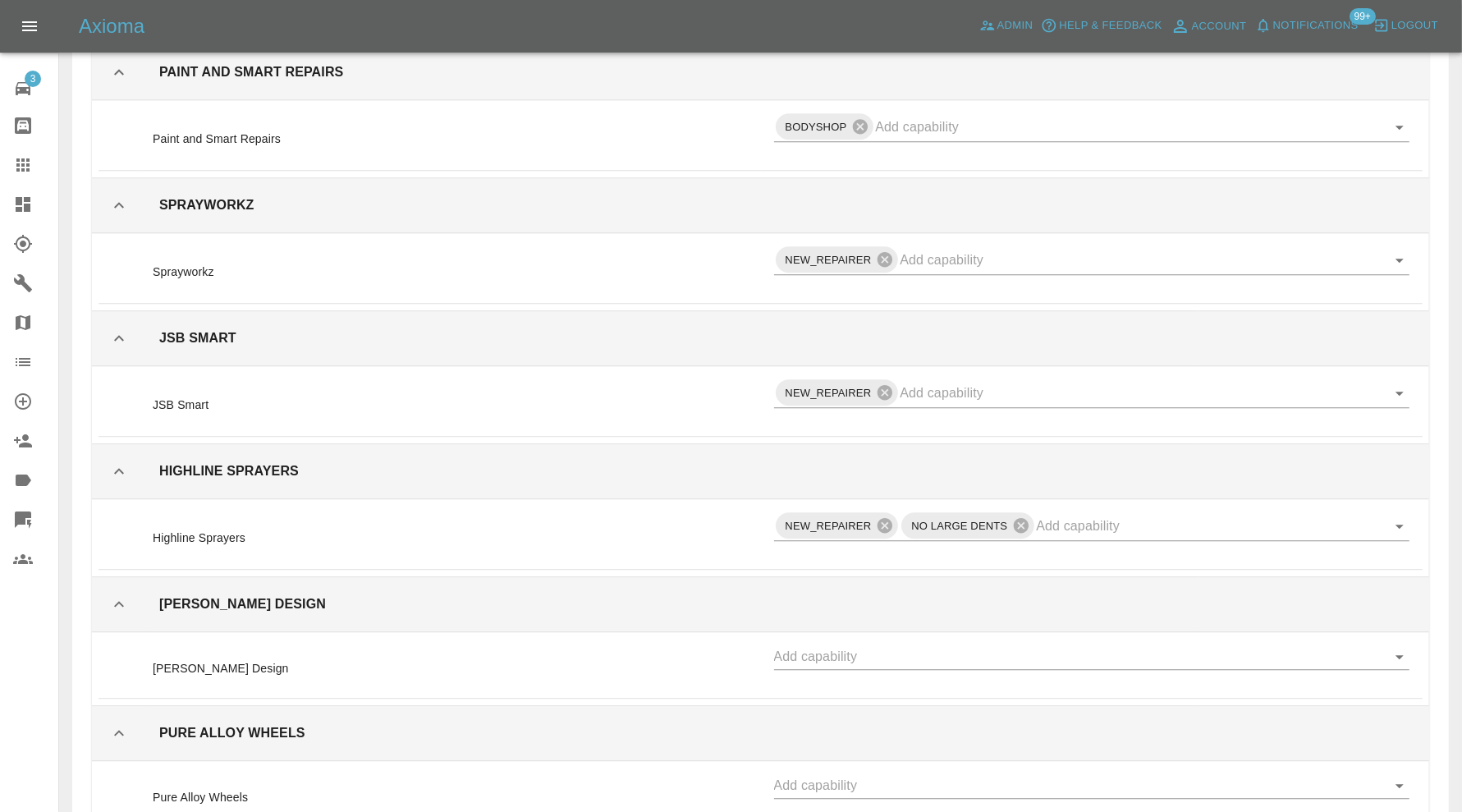
scroll to position [33243, 0]
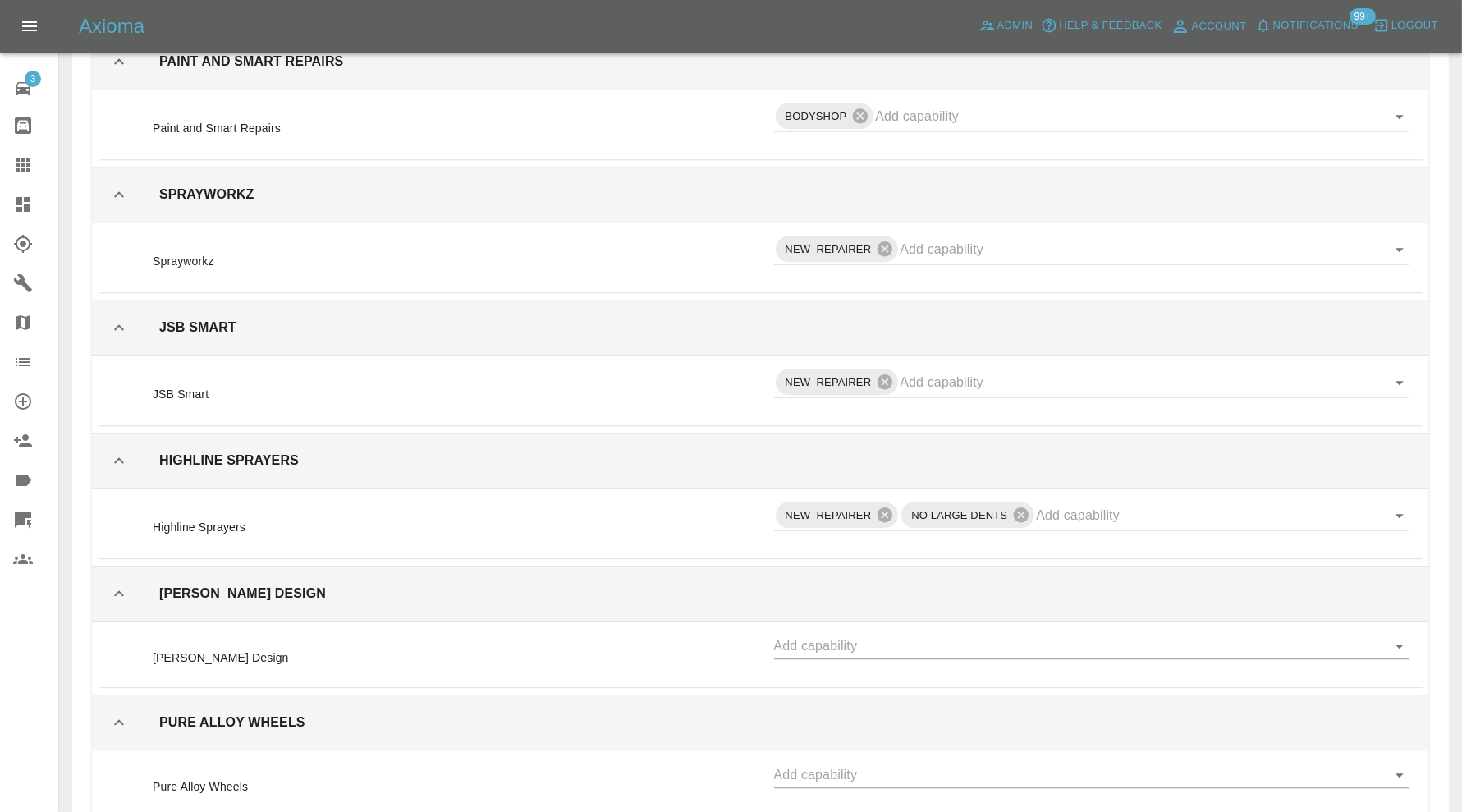
click at [1400, 636] on icon "Open" at bounding box center [1399, 645] width 19 height 19
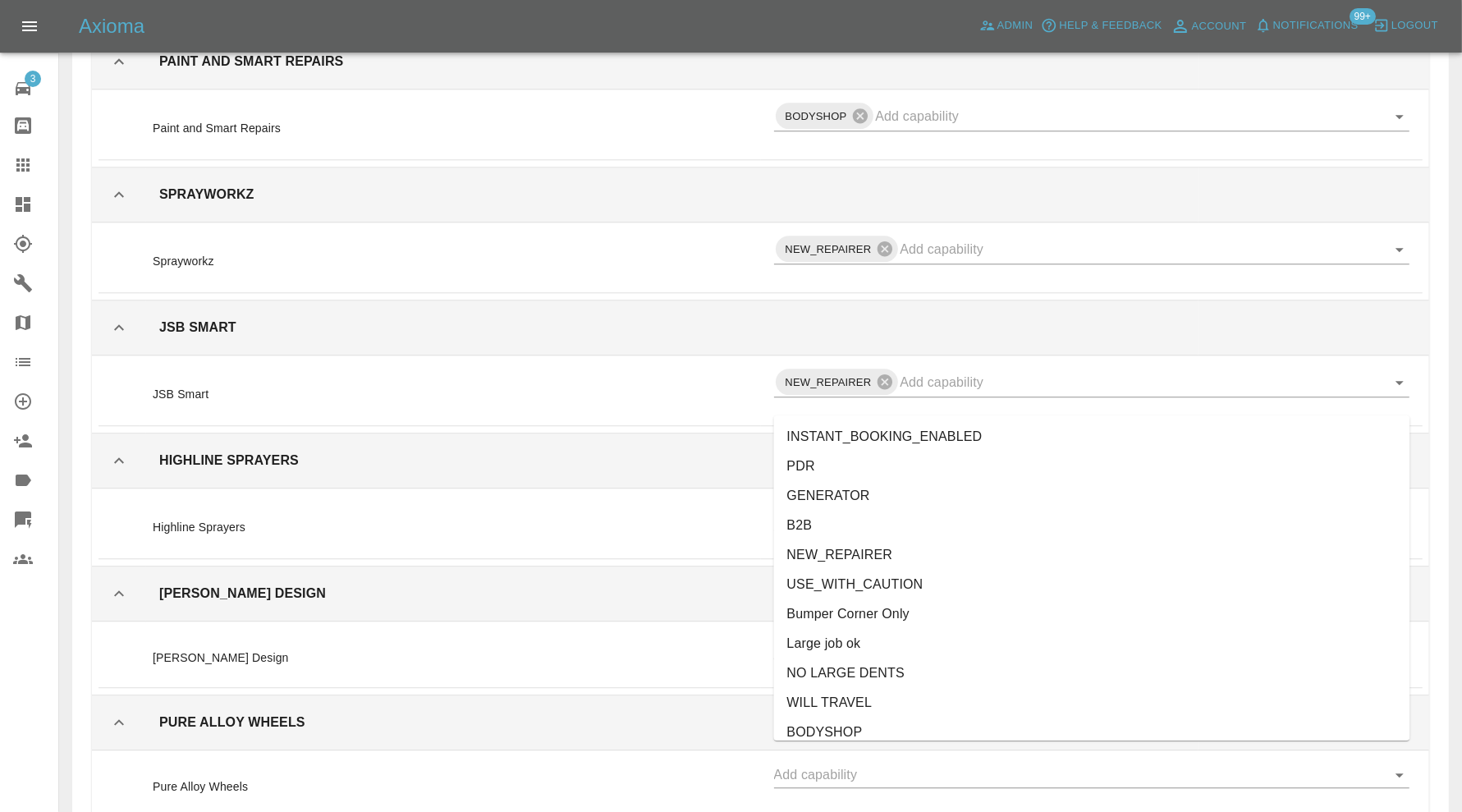
click at [914, 553] on li "NEW_REPAIRER" at bounding box center [1093, 554] width 636 height 29
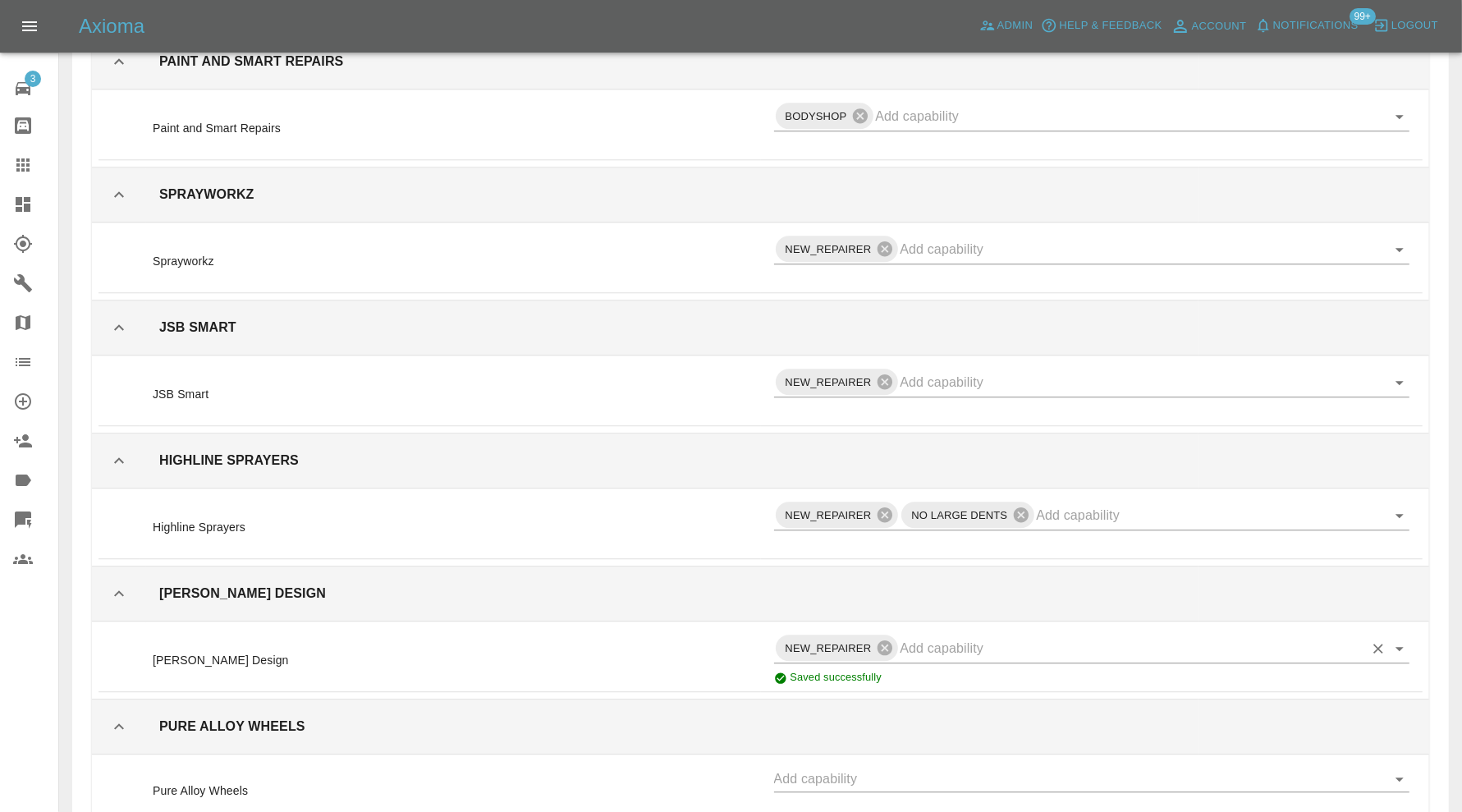
click at [1399, 647] on icon "Open" at bounding box center [1400, 648] width 8 height 4
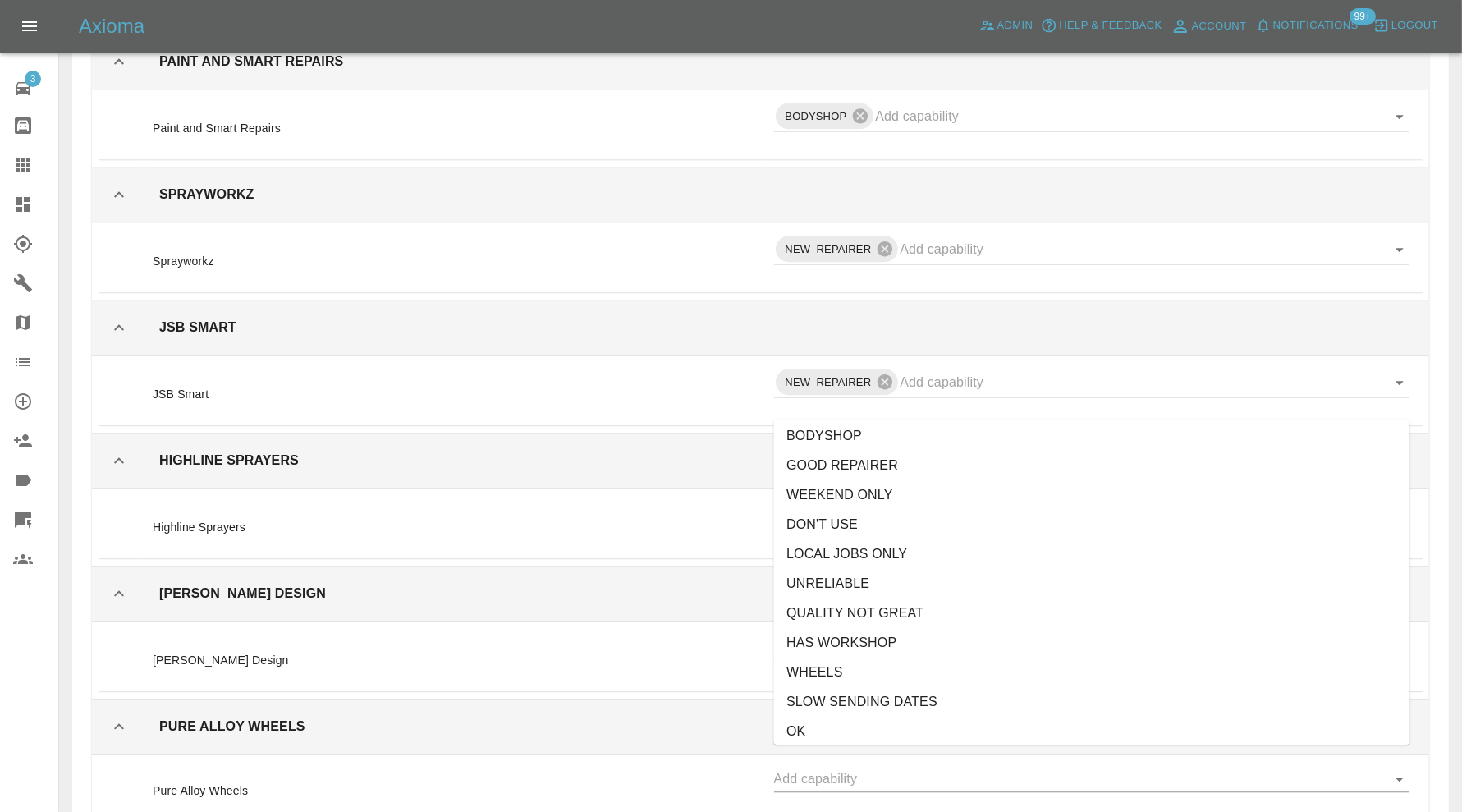
scroll to position [273, 0]
click at [838, 725] on li "OK" at bounding box center [1093, 728] width 636 height 29
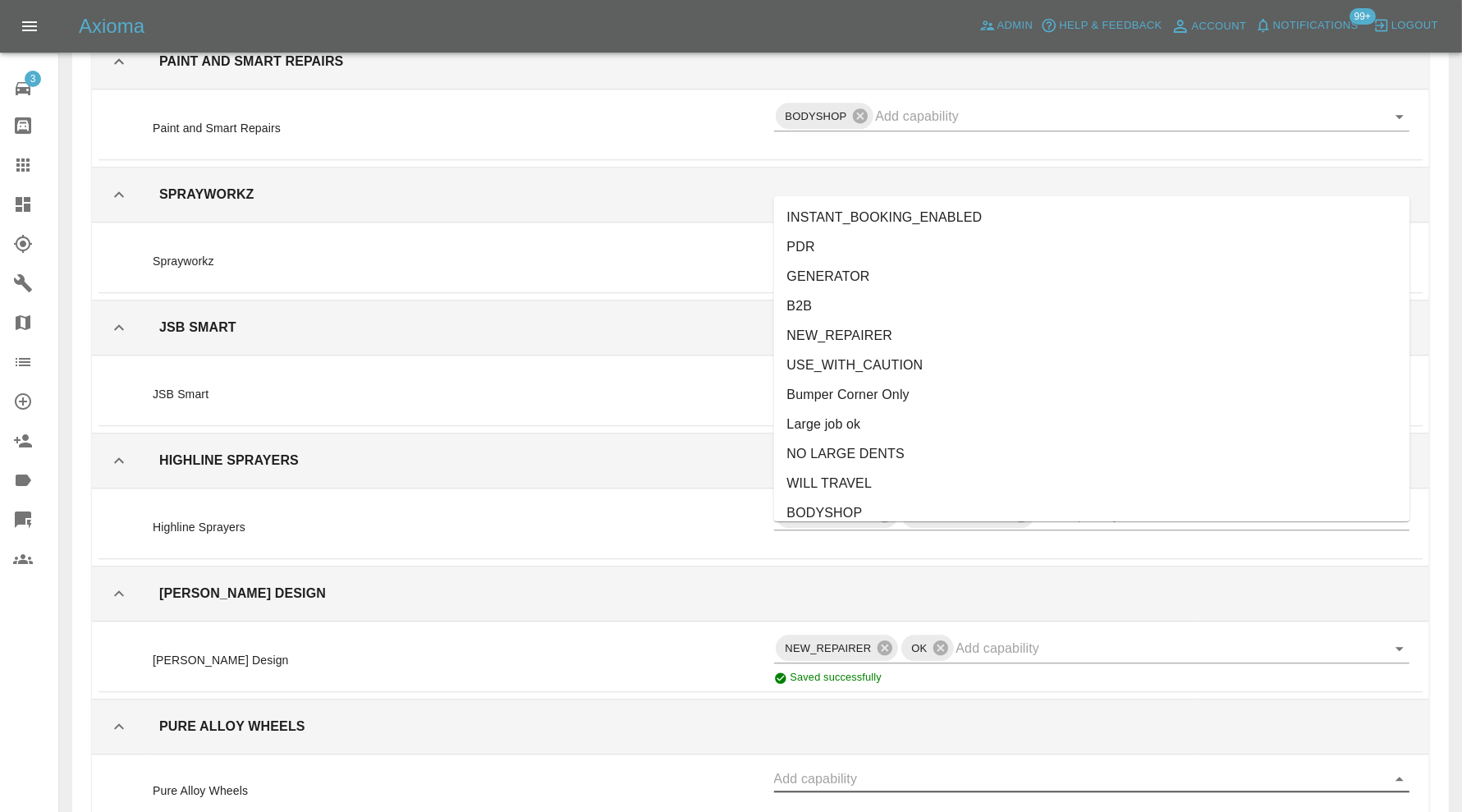
click at [1075, 766] on input "text" at bounding box center [1080, 778] width 612 height 25
click at [881, 336] on li "NEW_REPAIRER" at bounding box center [1093, 336] width 636 height 29
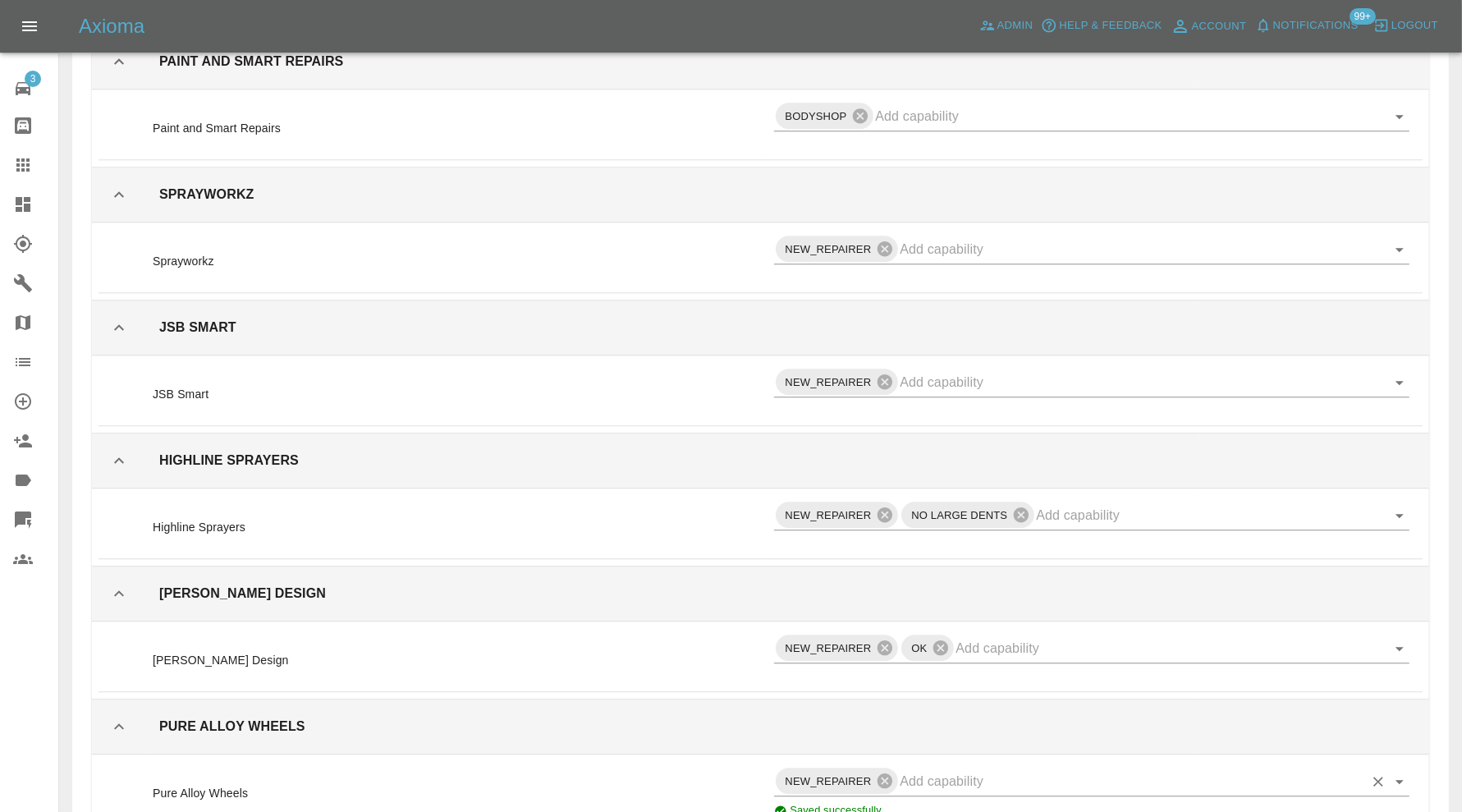
click at [1020, 768] on input "text" at bounding box center [1131, 781] width 464 height 25
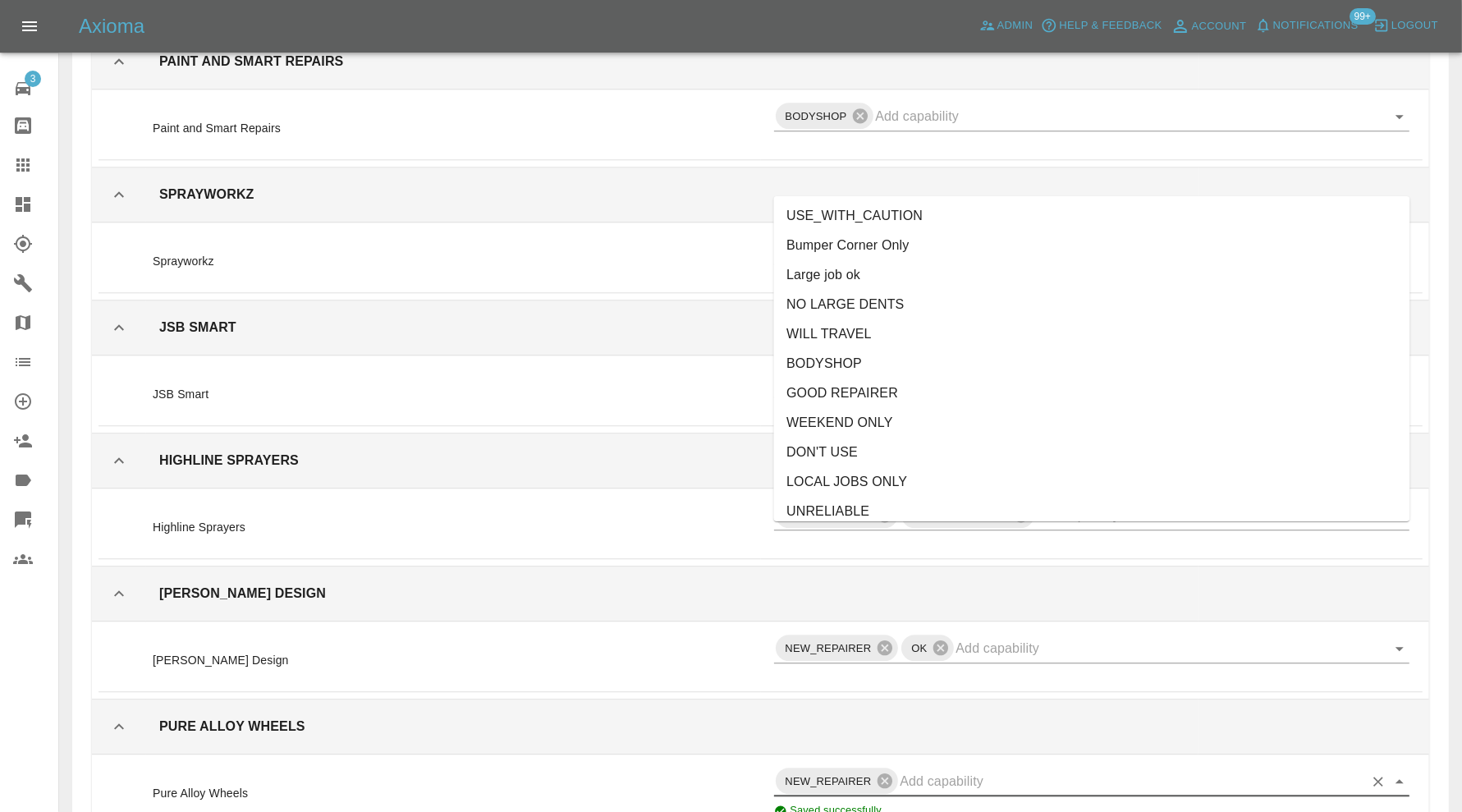
scroll to position [136, 0]
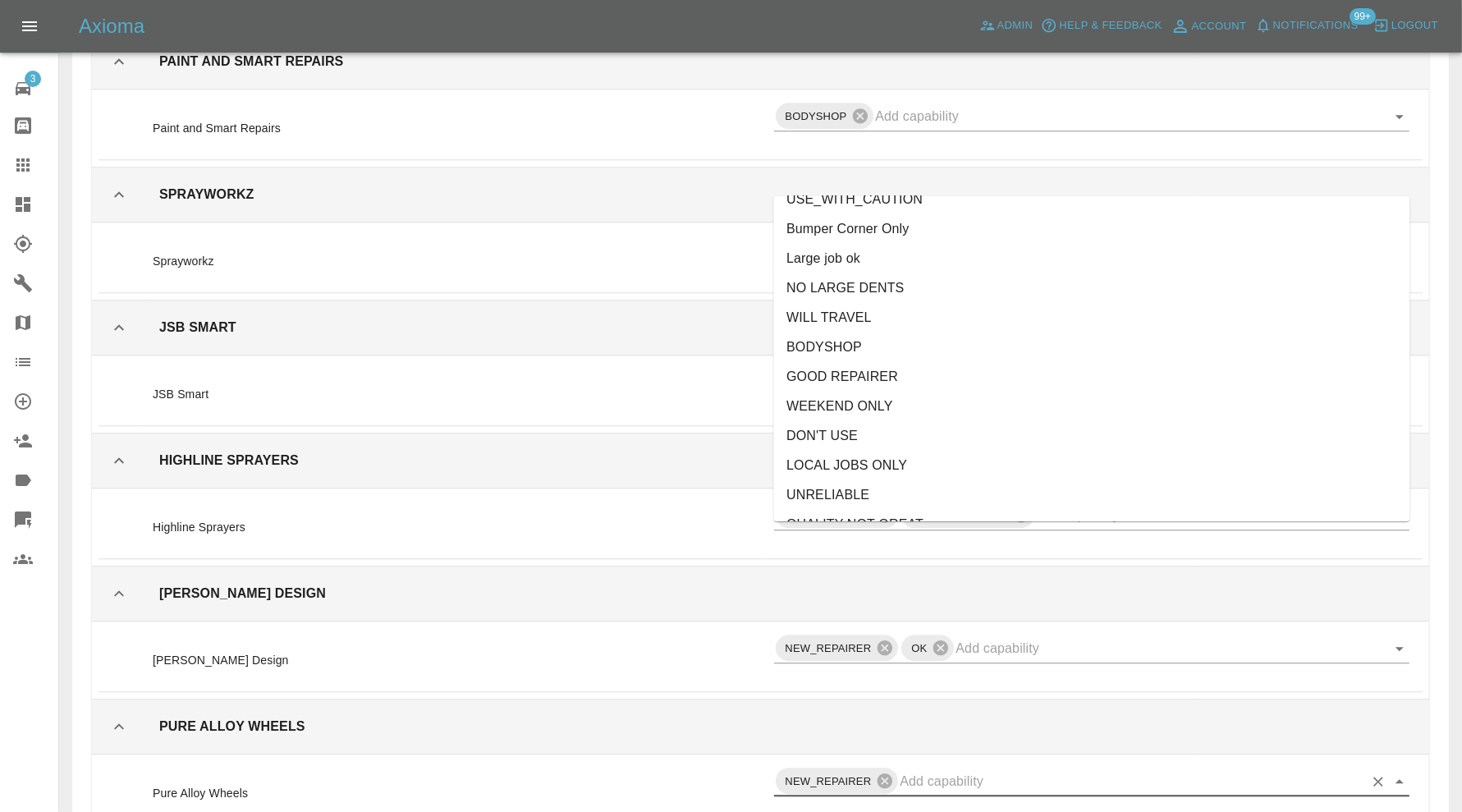
click at [887, 279] on li "NO LARGE DENTS" at bounding box center [1093, 288] width 636 height 29
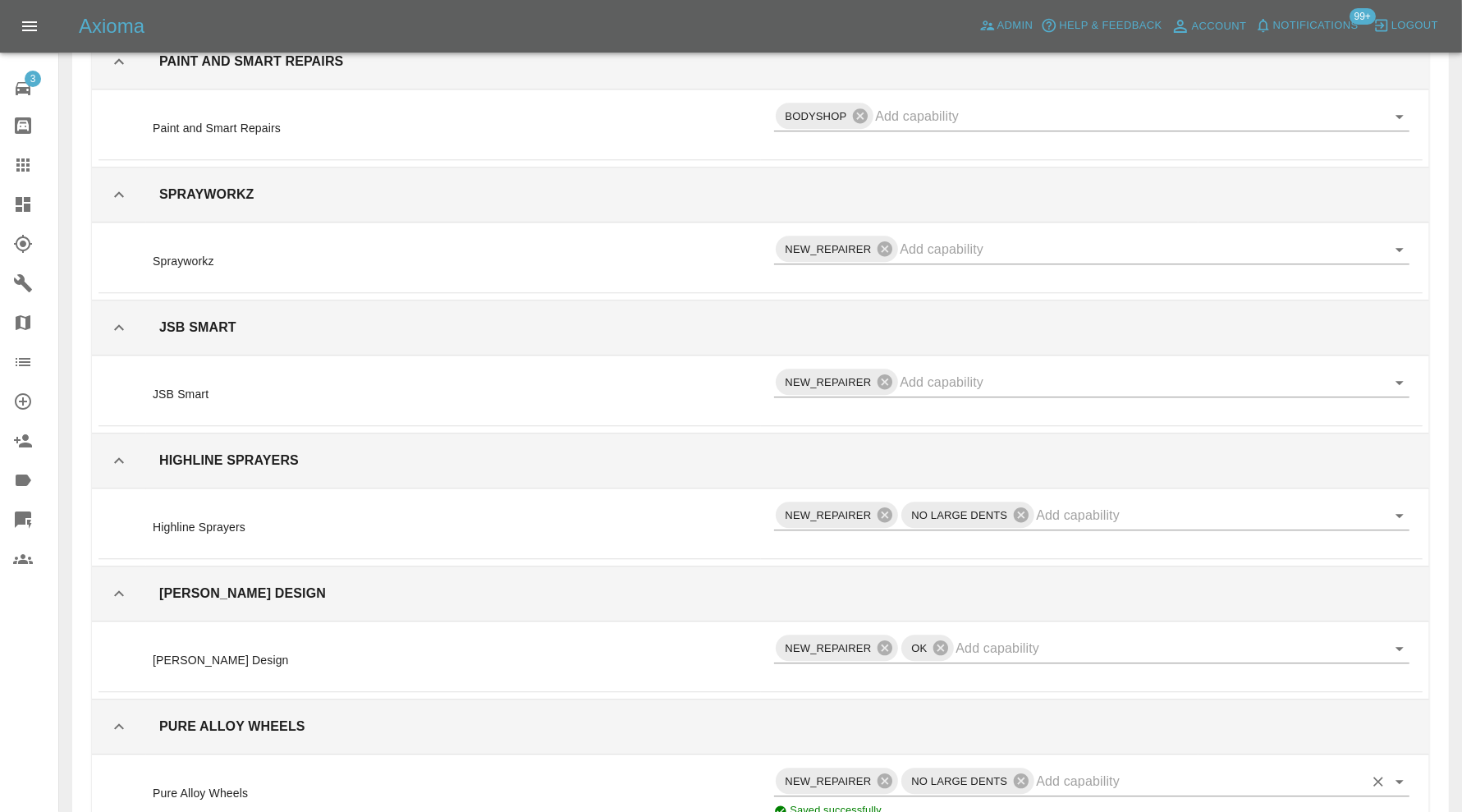
click at [1099, 768] on input "text" at bounding box center [1200, 781] width 327 height 25
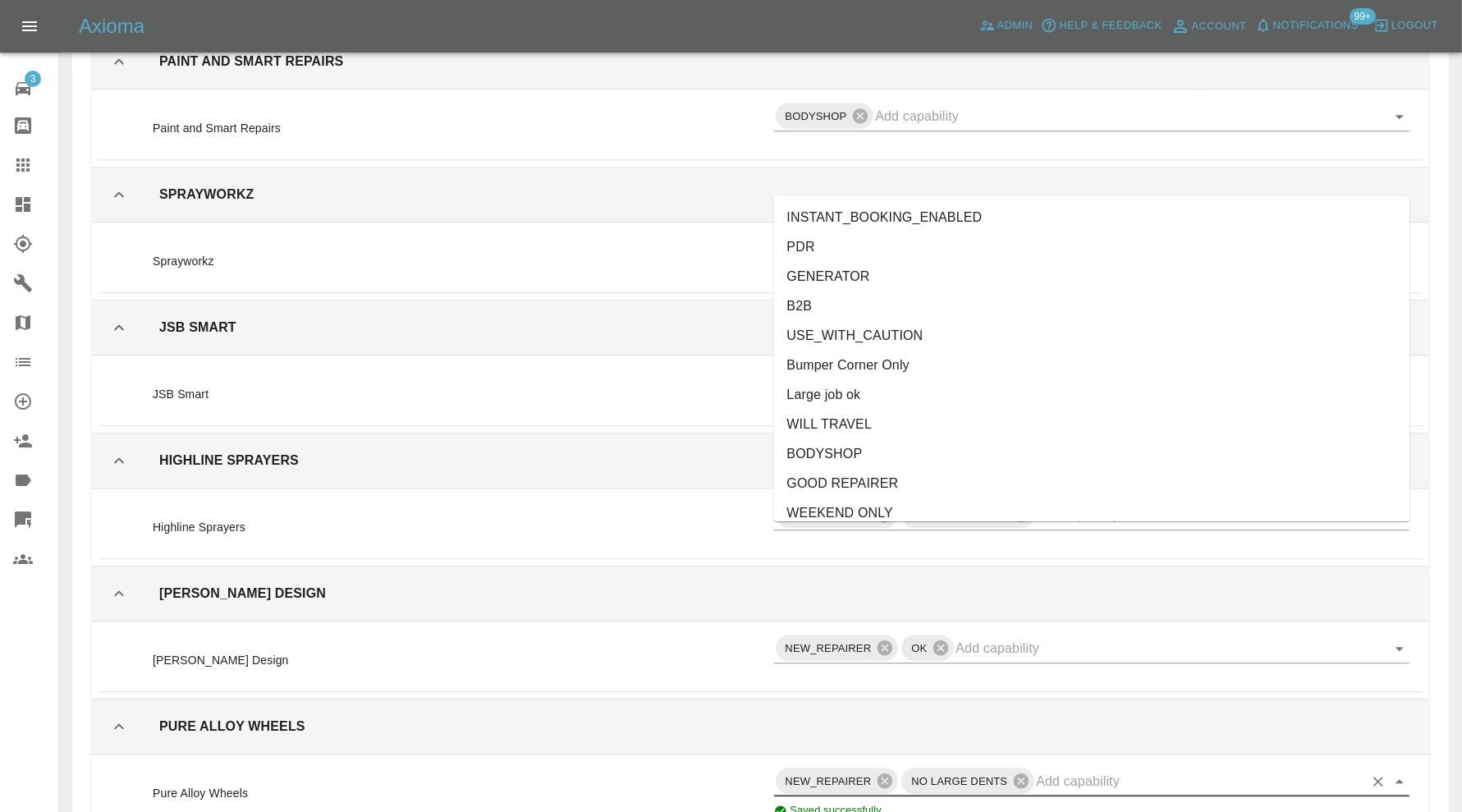
scroll to position [367, 0]
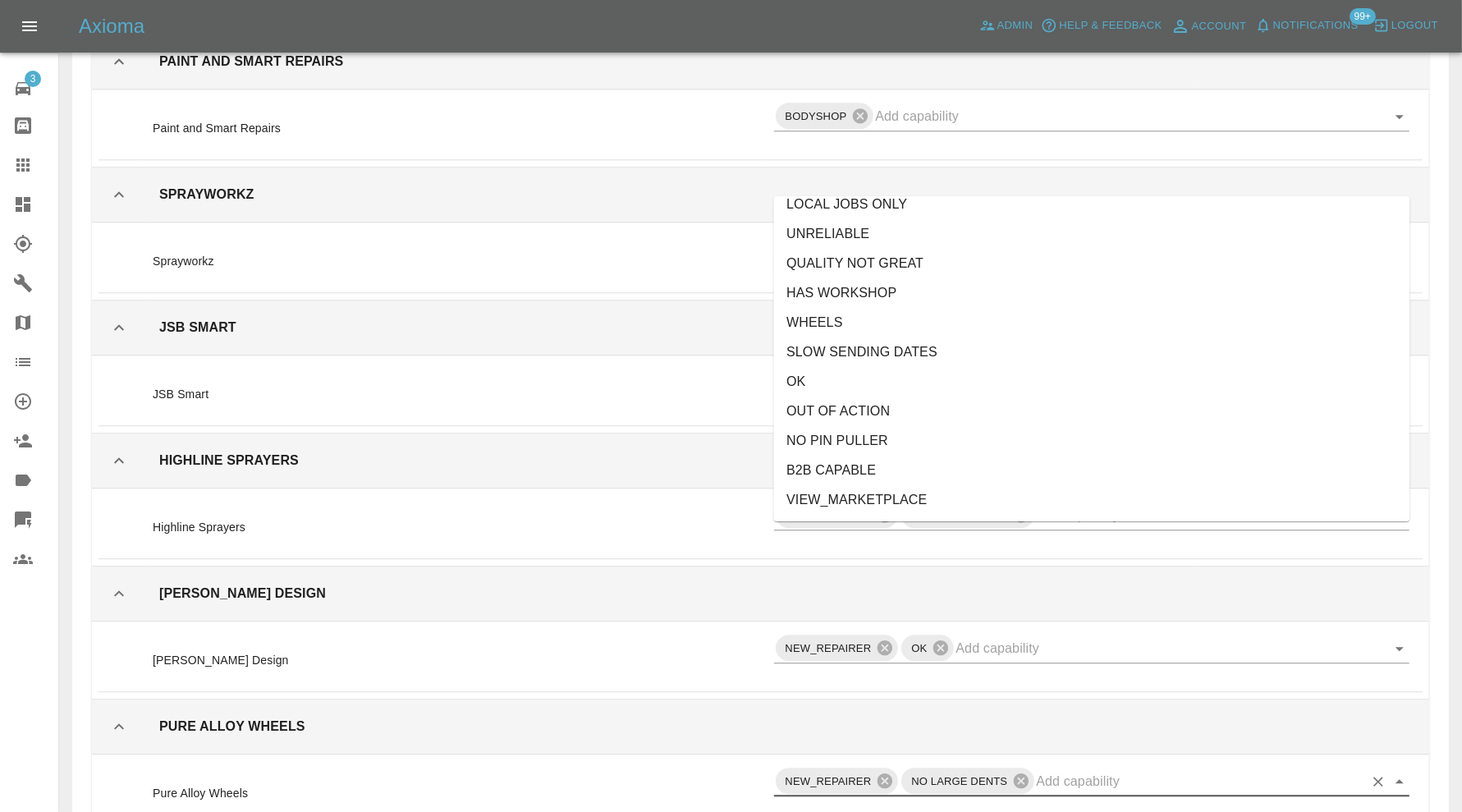
click at [948, 391] on li "OK" at bounding box center [1093, 381] width 636 height 29
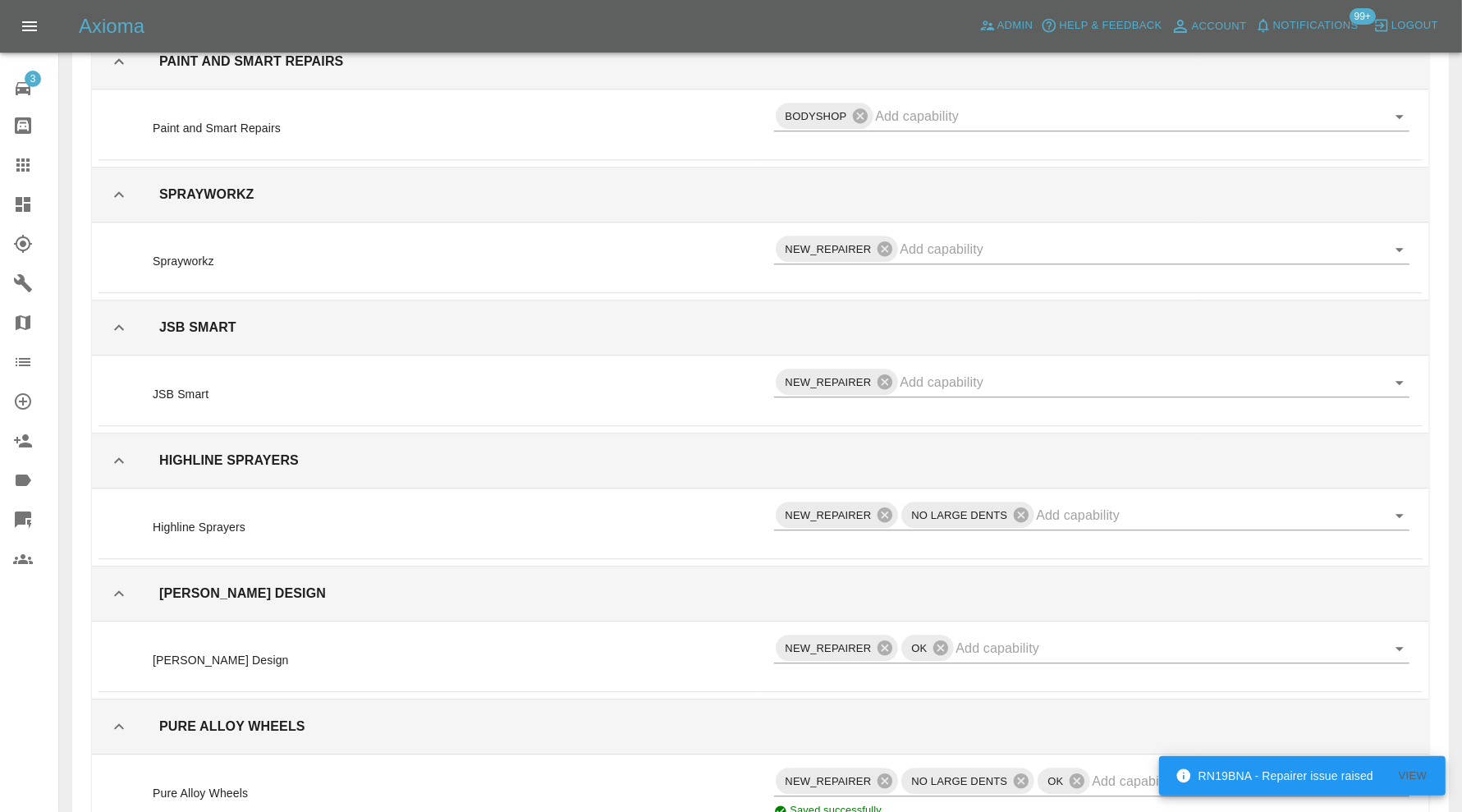
click at [1153, 768] on input "text" at bounding box center [1228, 781] width 272 height 25
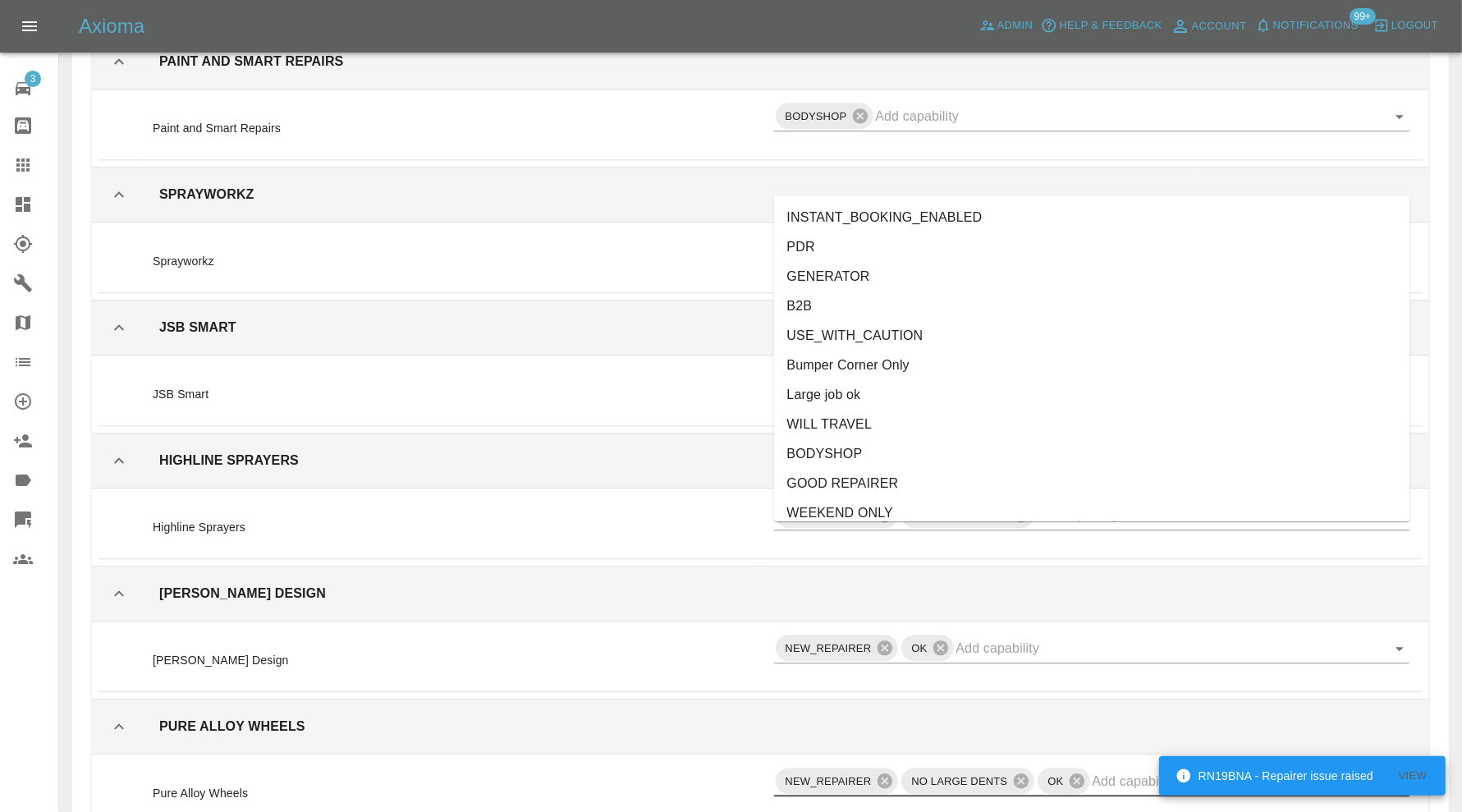
scroll to position [273, 0]
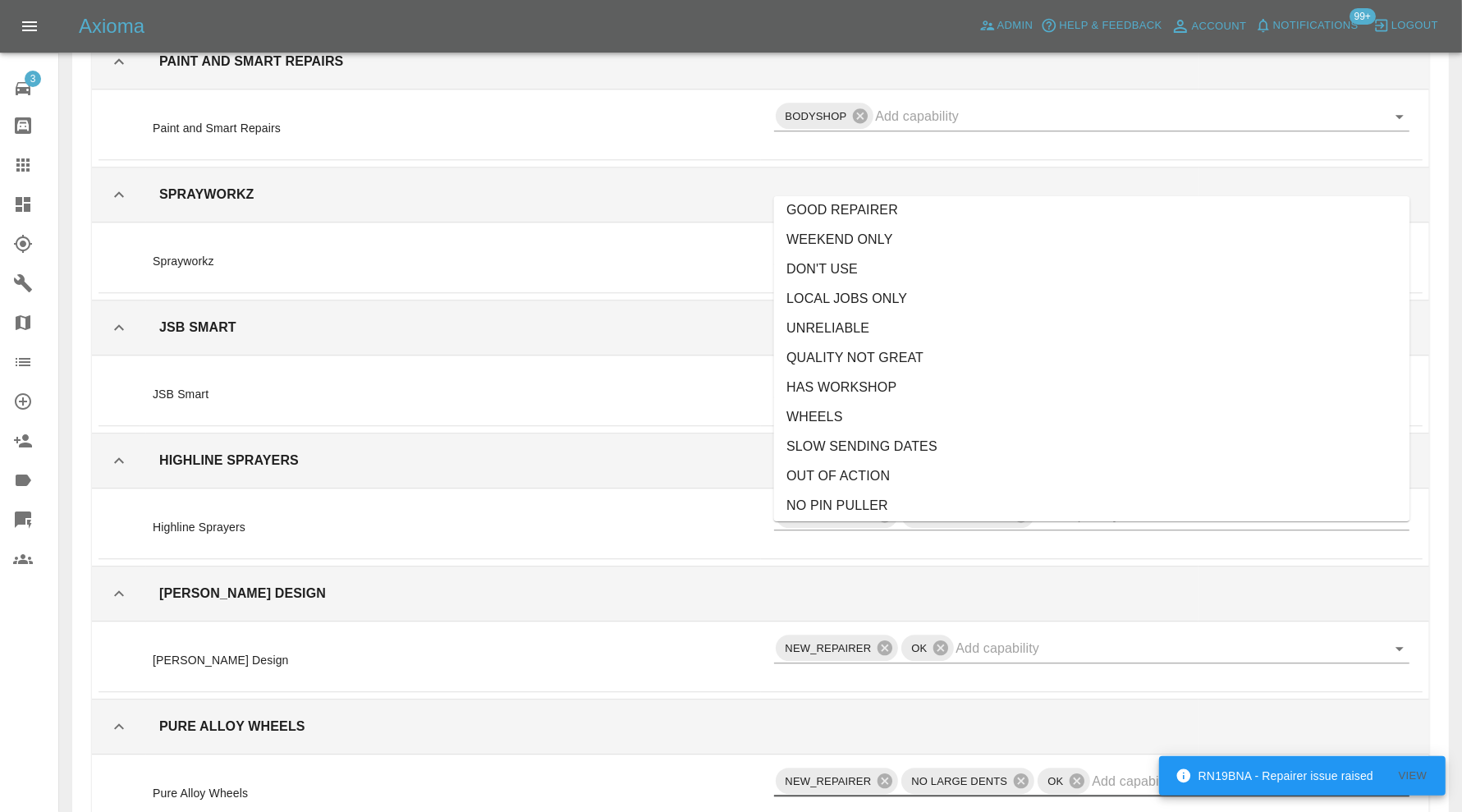
click at [940, 409] on li "WHEELS" at bounding box center [1093, 416] width 636 height 29
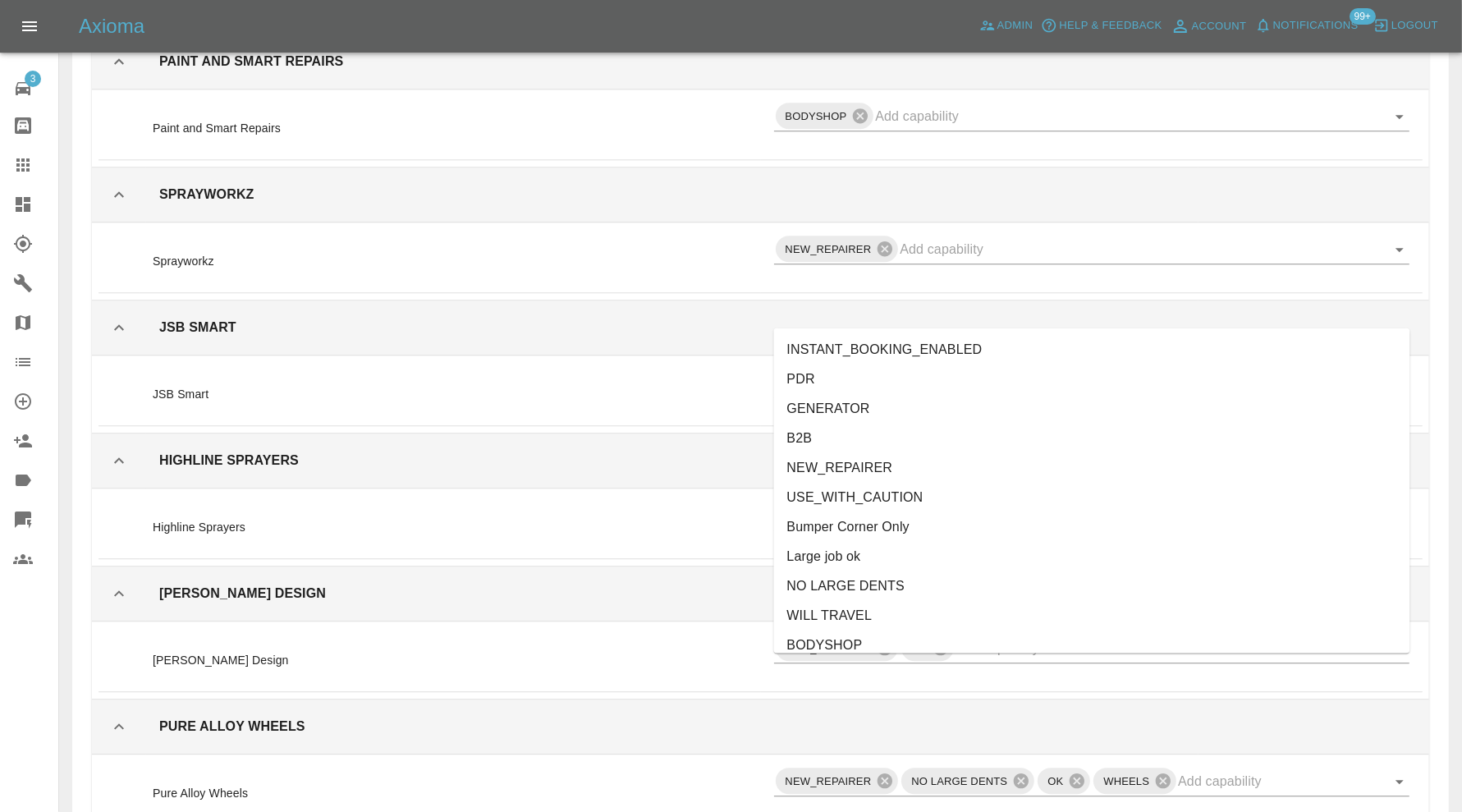
click at [920, 463] on li "NEW_REPAIRER" at bounding box center [1093, 467] width 636 height 29
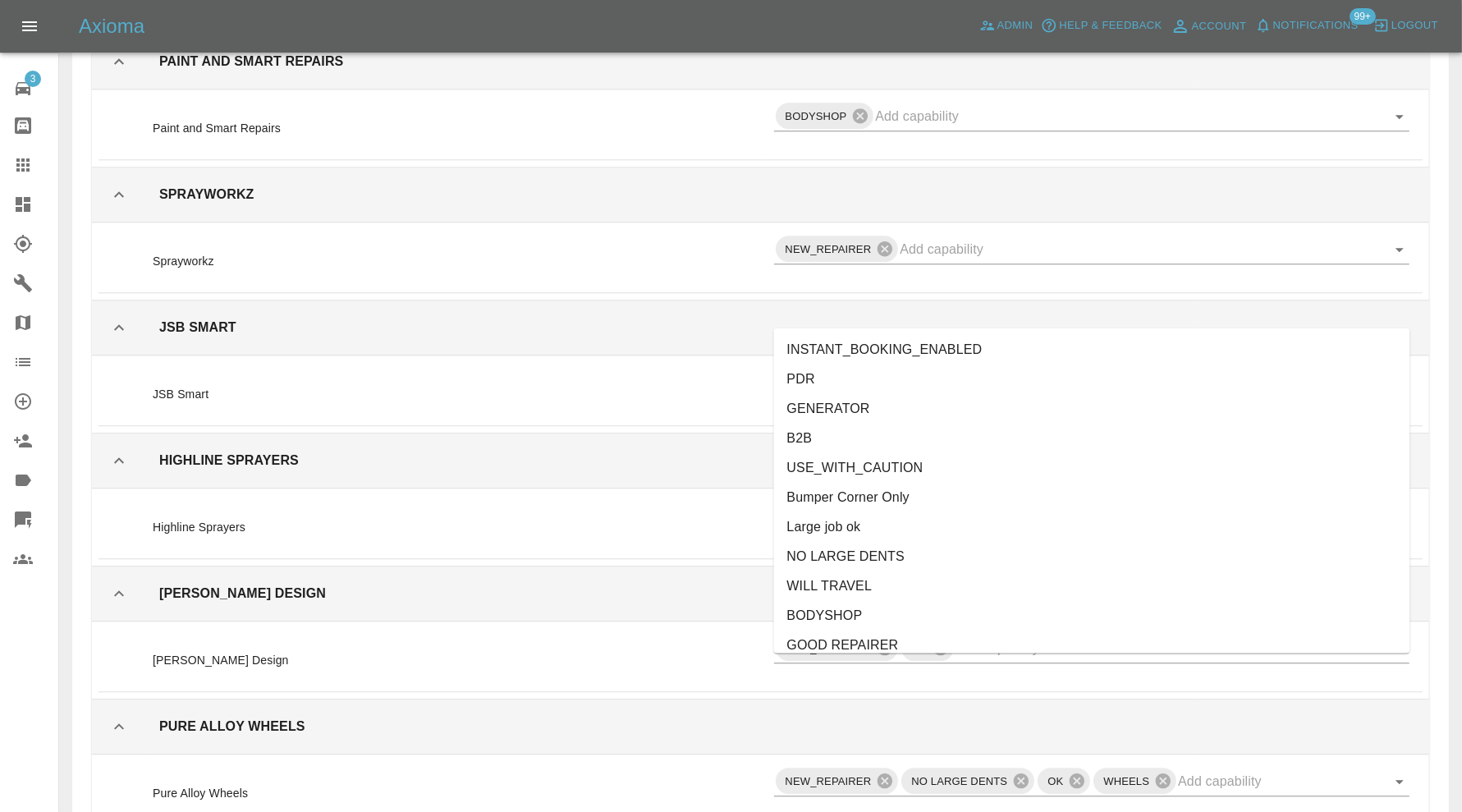
scroll to position [397, 0]
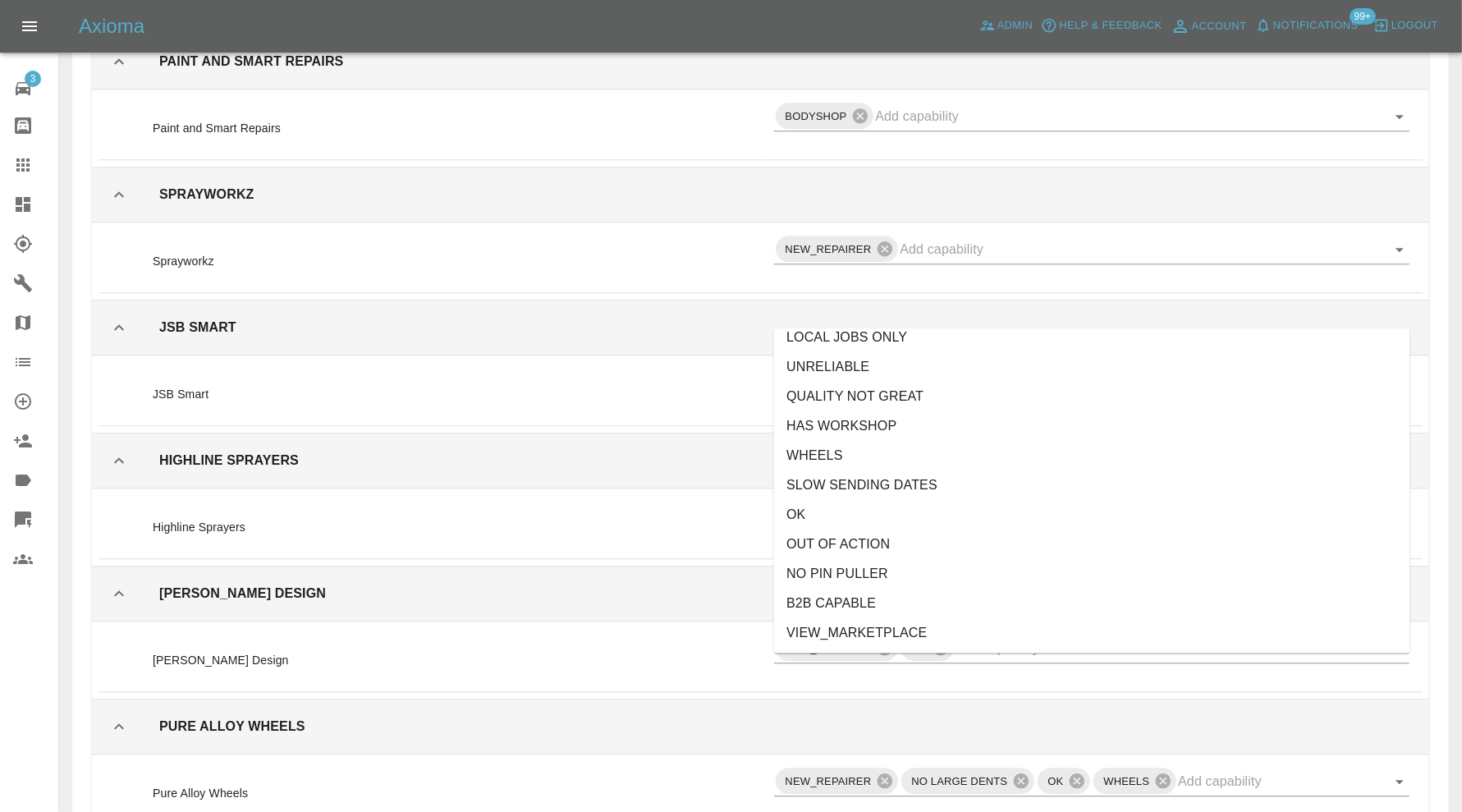
click at [901, 542] on li "OUT OF ACTION" at bounding box center [1093, 544] width 636 height 29
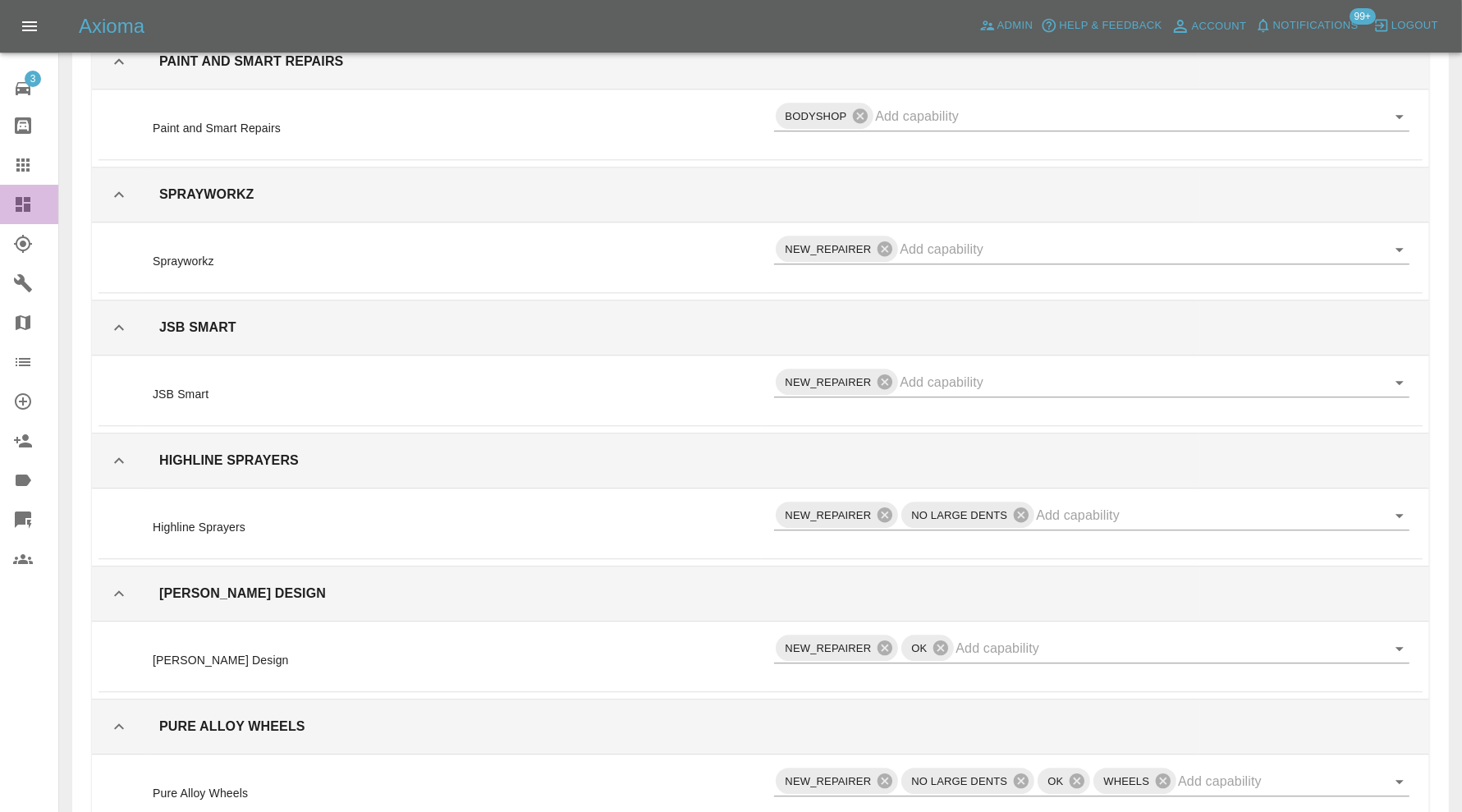
click at [22, 192] on link "Dashboard" at bounding box center [29, 204] width 58 height 39
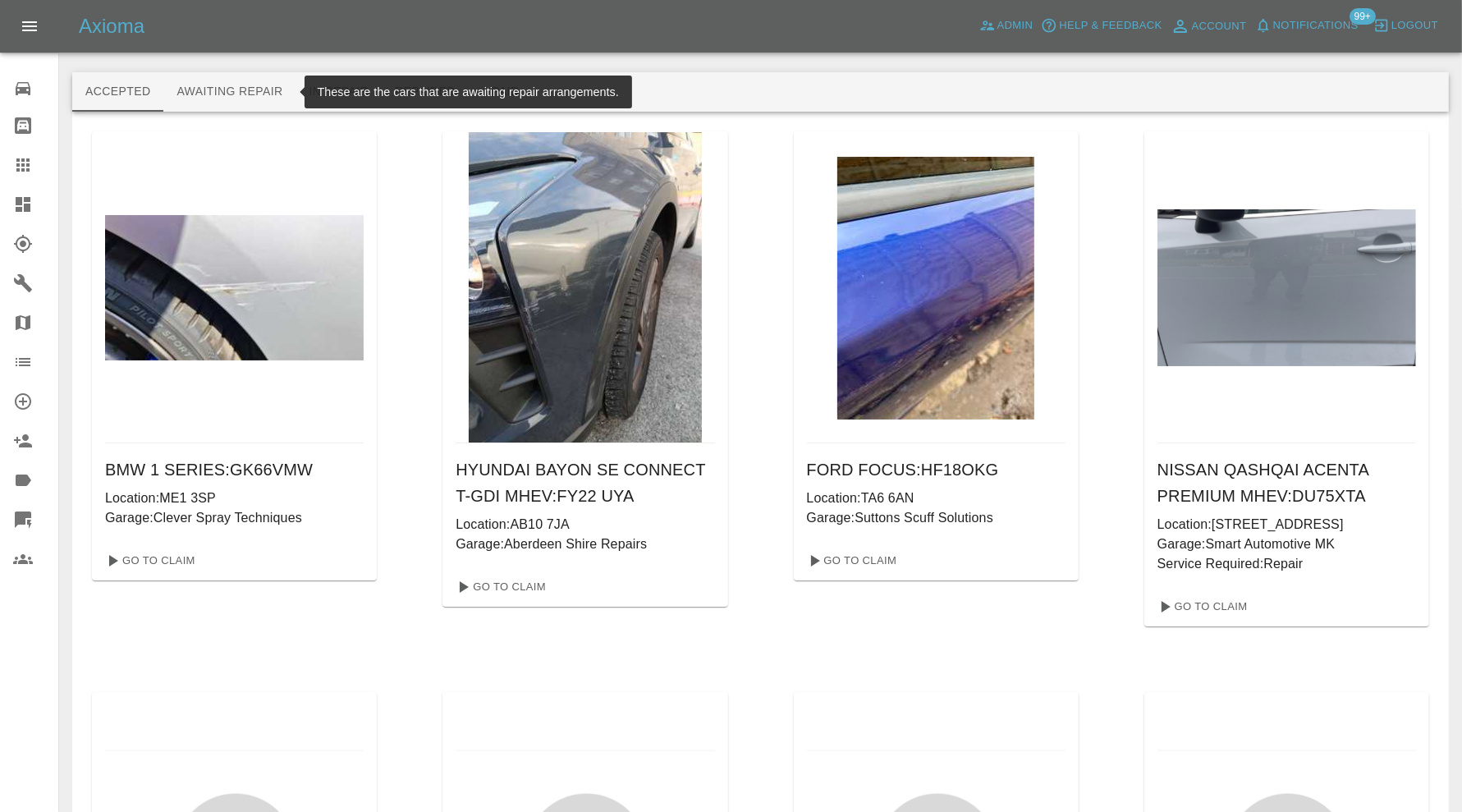
click at [250, 89] on button "Awaiting Repair" at bounding box center [230, 91] width 133 height 39
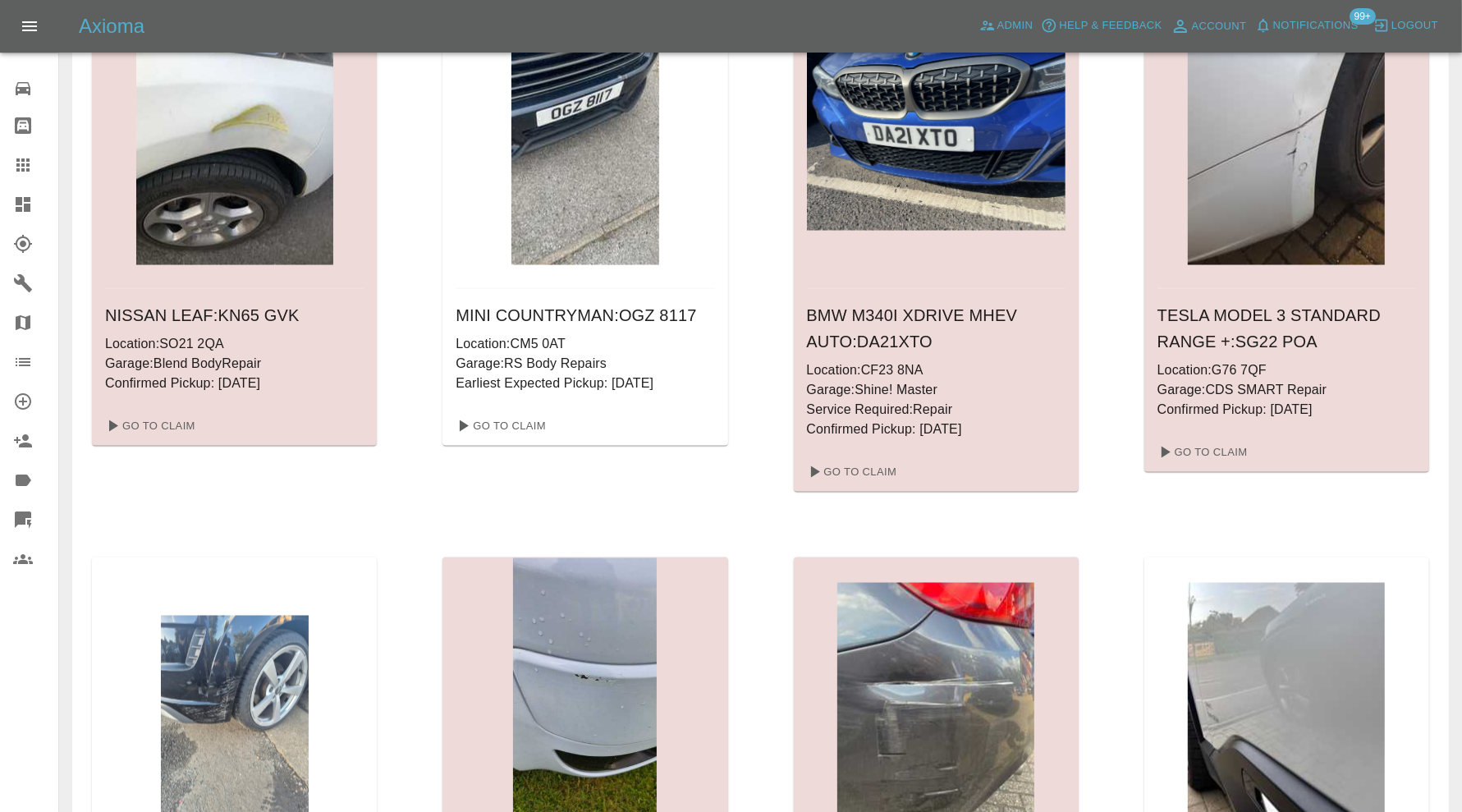
scroll to position [2324, 0]
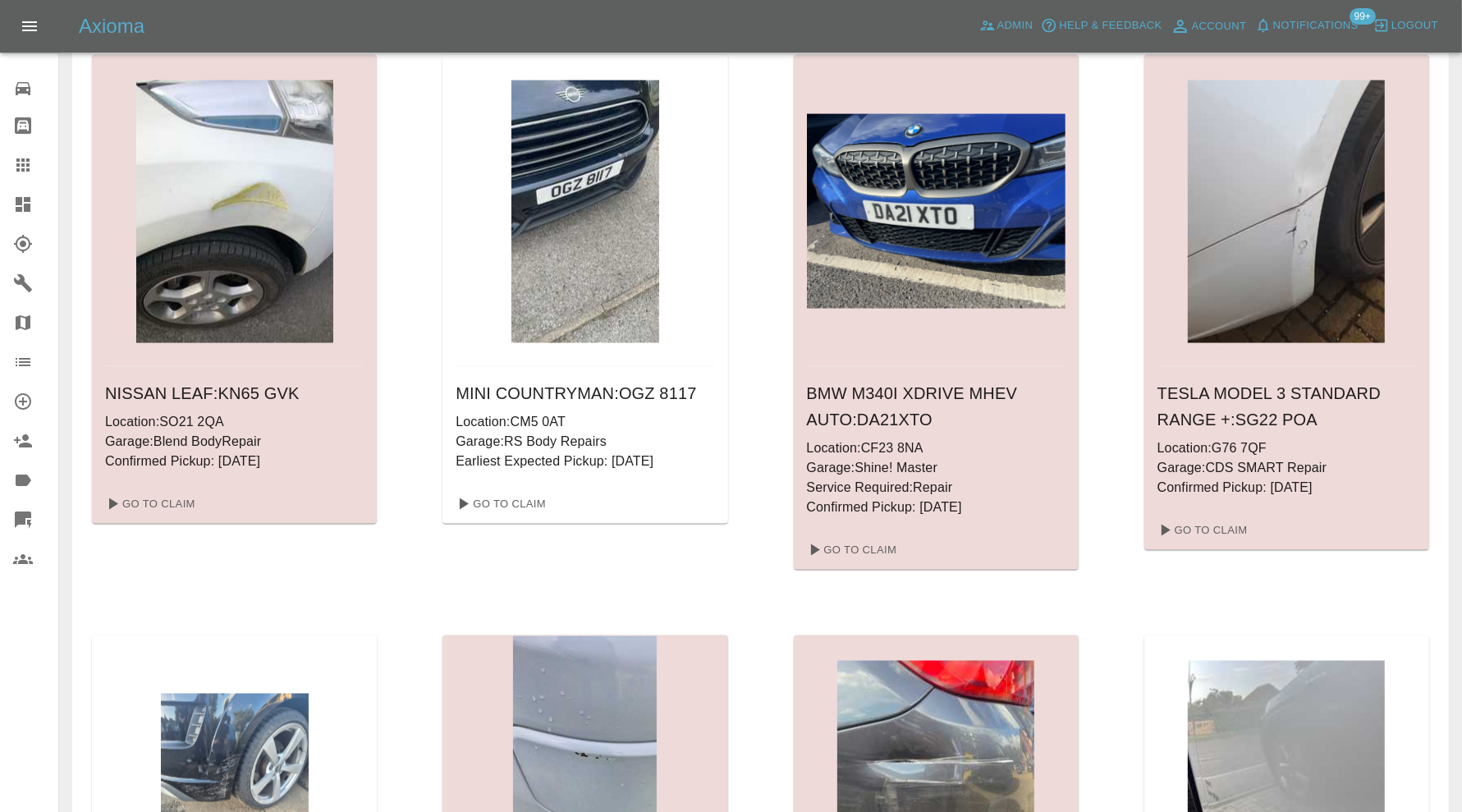
drag, startPoint x: 1227, startPoint y: 513, endPoint x: 1208, endPoint y: 560, distance: 50.7
click at [1208, 560] on div "TESLA MODEL 3 STANDARD RANGE + : SG22 POA Location: G76 7QF Garage: CDS SMART R…" at bounding box center [1287, 312] width 285 height 514
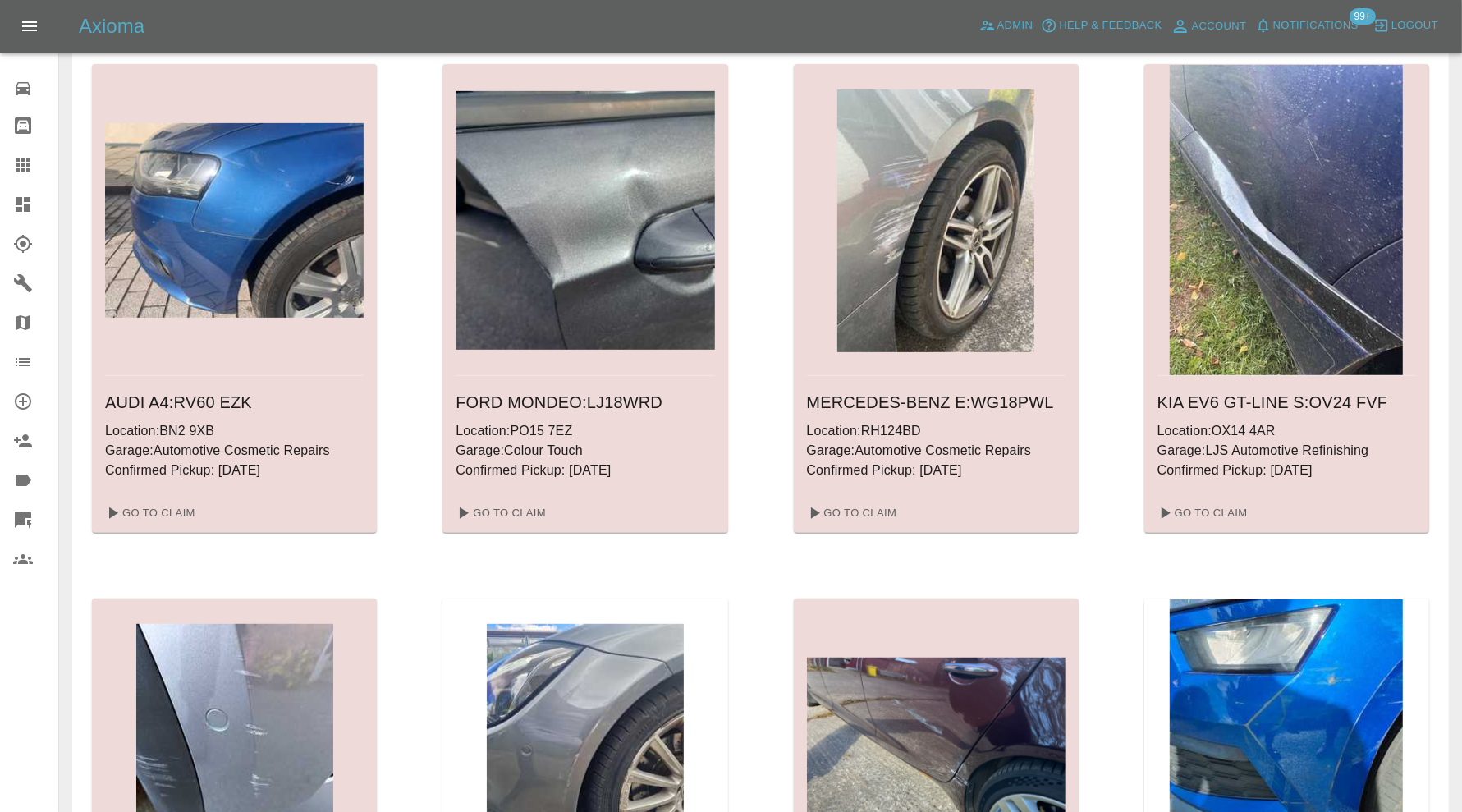
scroll to position [547, 0]
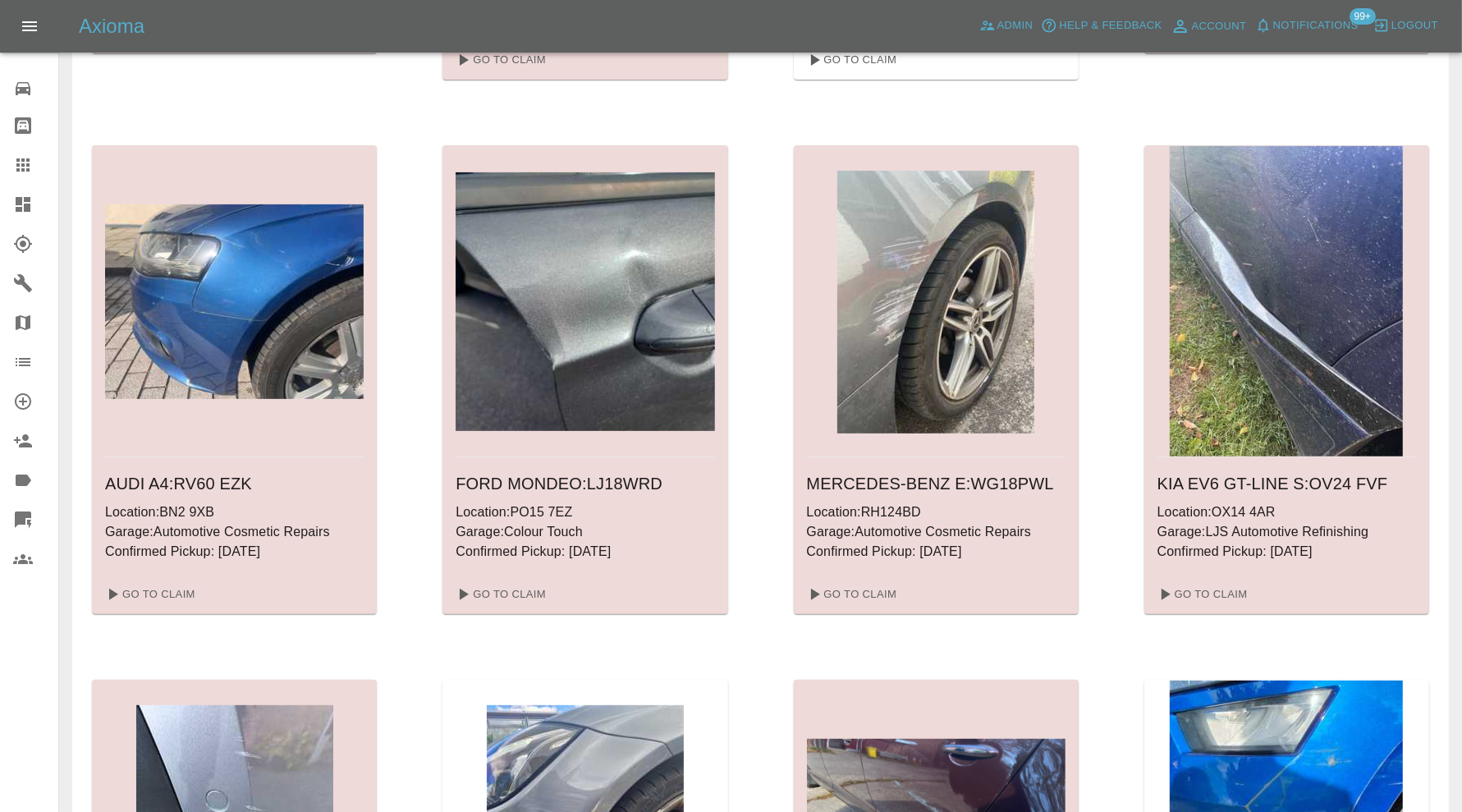
click at [39, 201] on div at bounding box center [36, 204] width 46 height 19
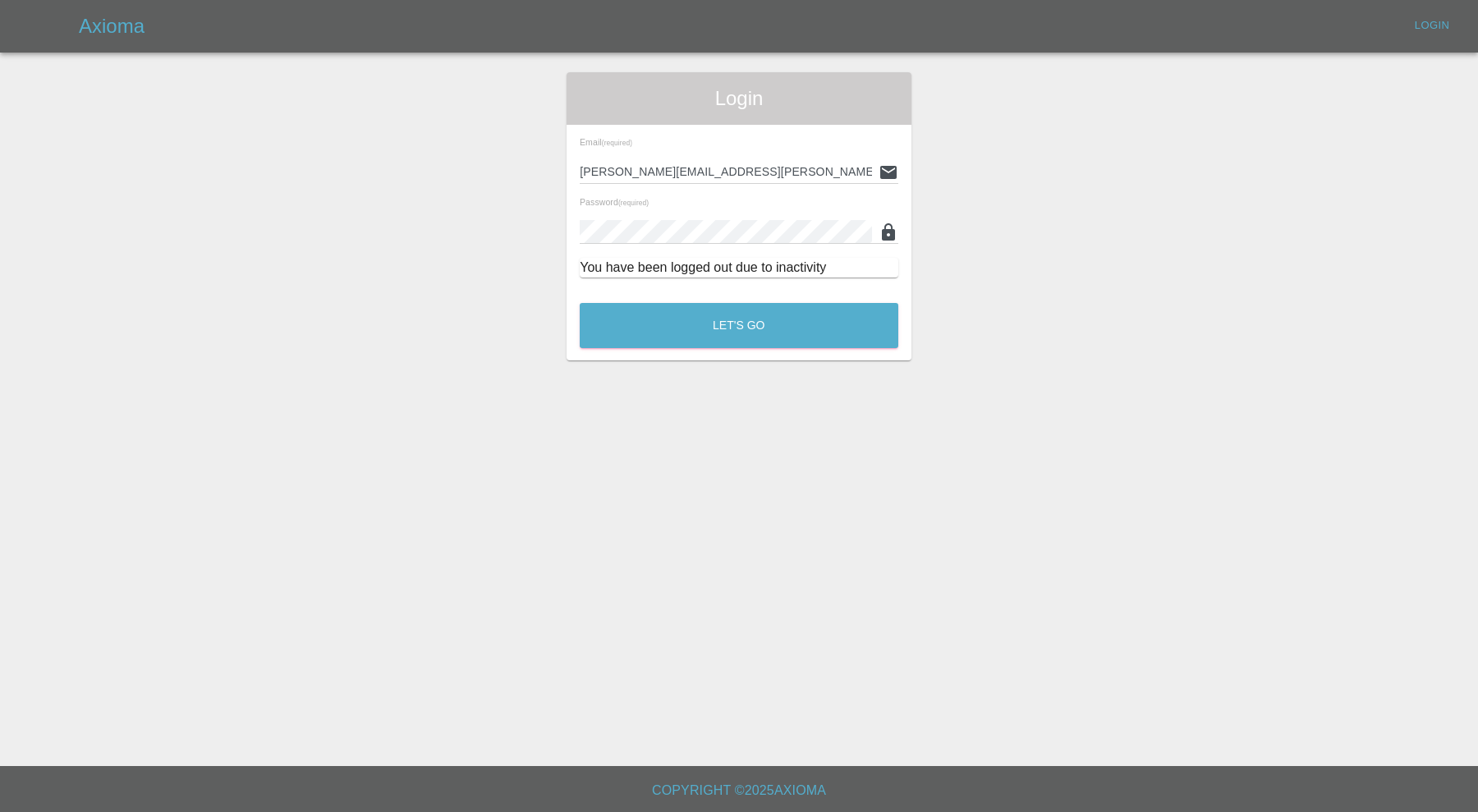
click at [696, 362] on main "Login Email (required) carl.ainsworth@axioma.co.uk Password (required) You have…" at bounding box center [739, 383] width 1478 height 766
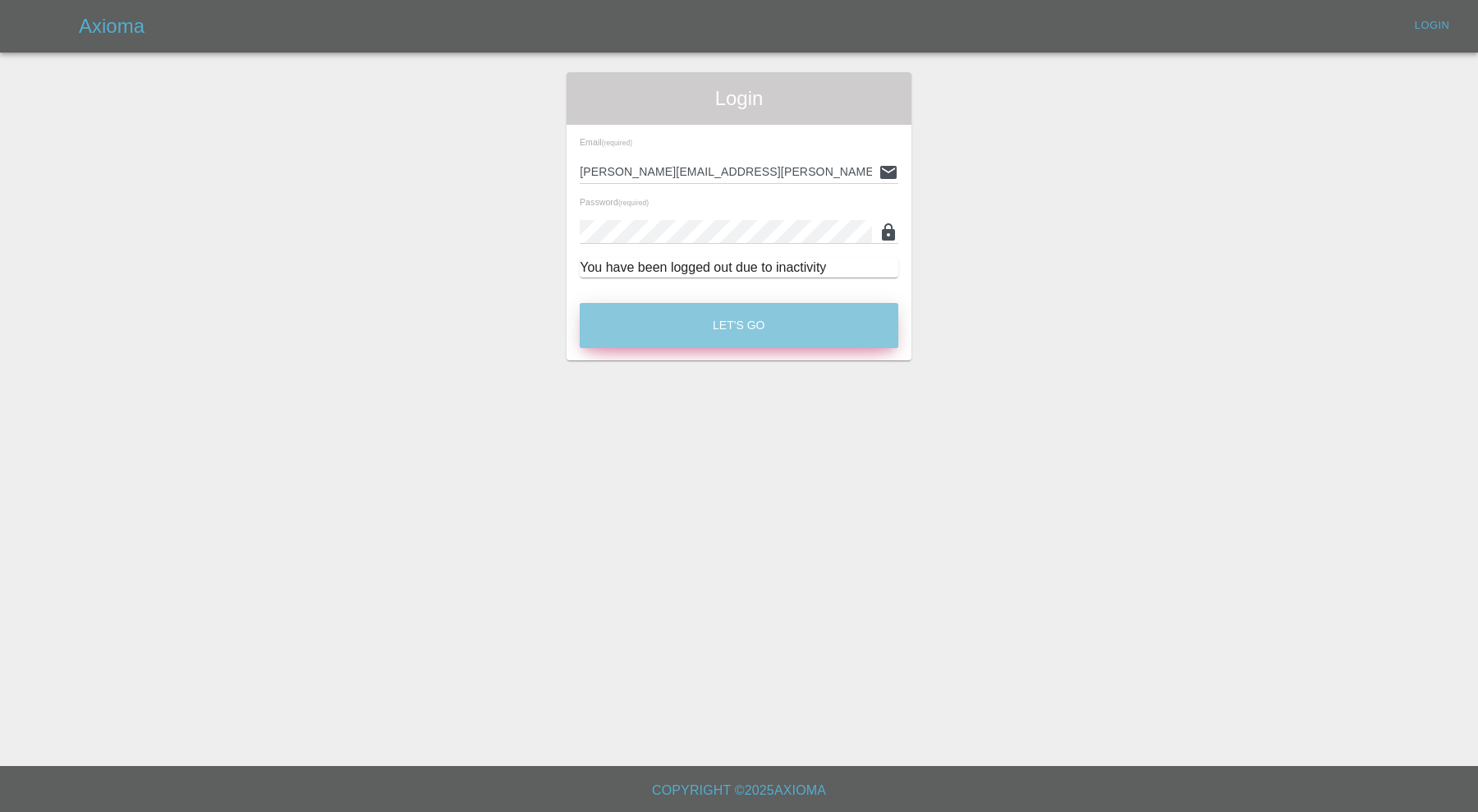
click at [708, 323] on button "Let's Go" at bounding box center [739, 325] width 319 height 45
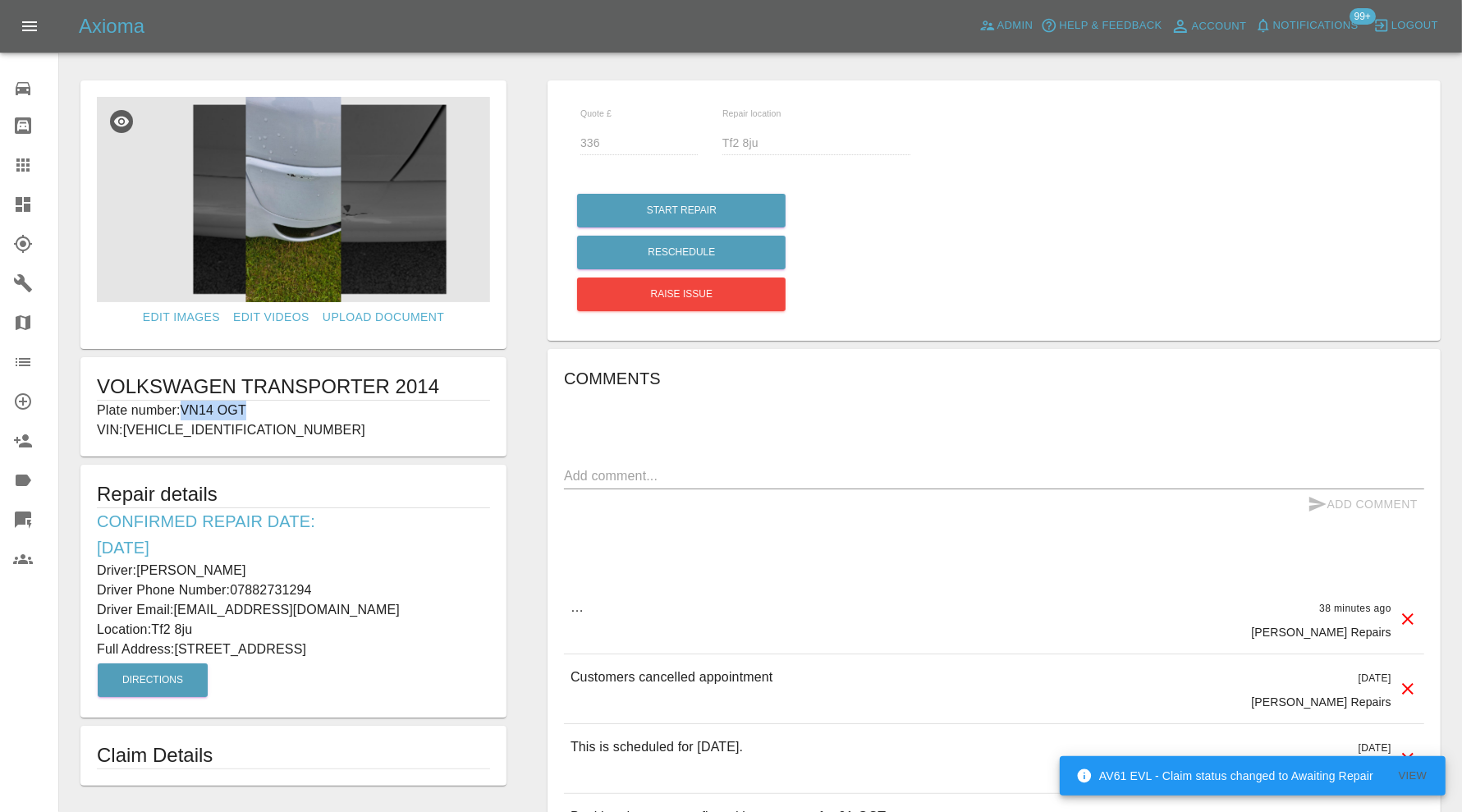
drag, startPoint x: 262, startPoint y: 401, endPoint x: 185, endPoint y: 413, distance: 77.9
click at [185, 413] on p "Plate number: VN14 OGT" at bounding box center [293, 409] width 394 height 19
copy p "VN14 OGT"
click at [27, 156] on icon at bounding box center [23, 164] width 19 height 19
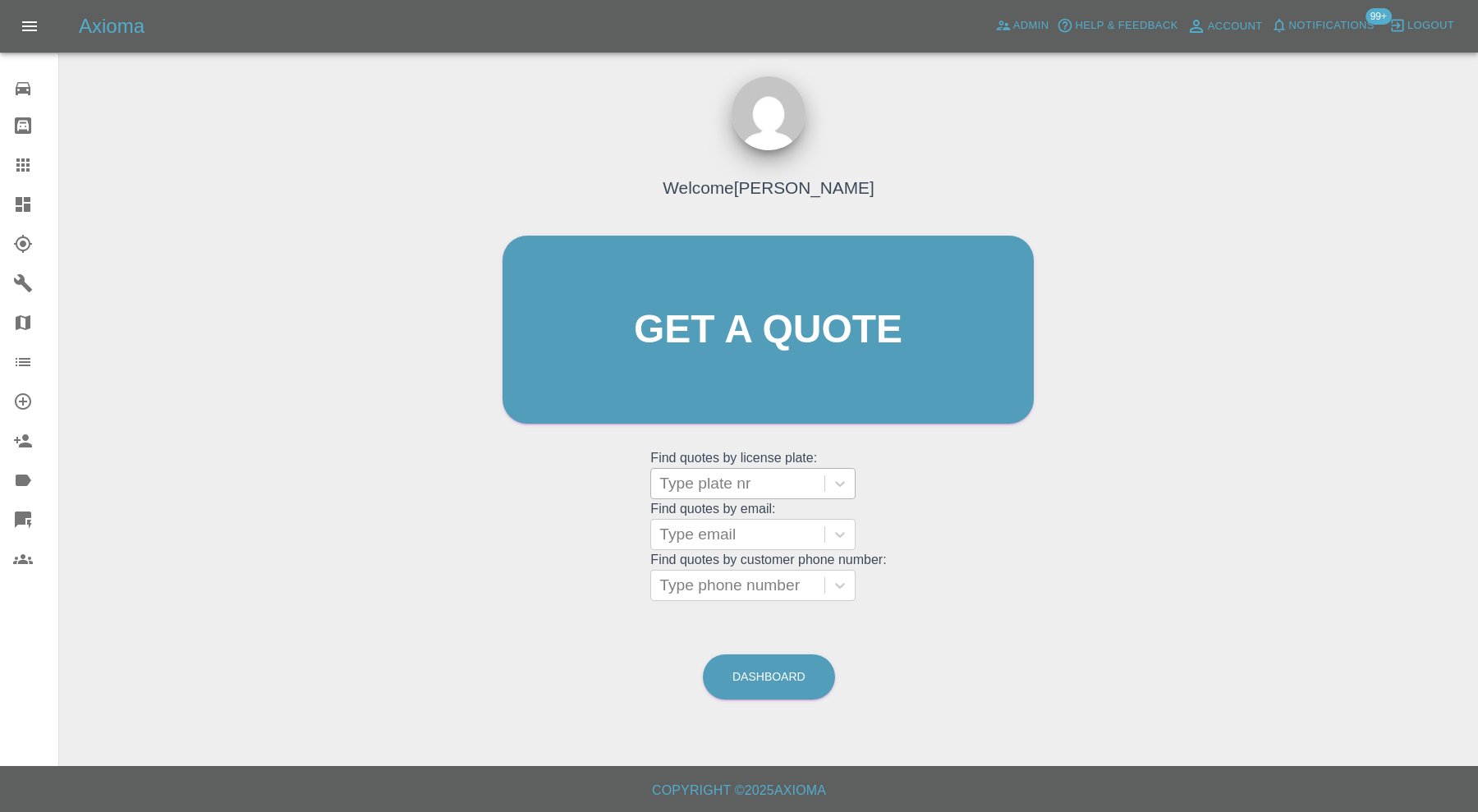
click at [750, 478] on div at bounding box center [738, 483] width 157 height 23
paste input "VN14 OGT"
type input "VN14 OGT"
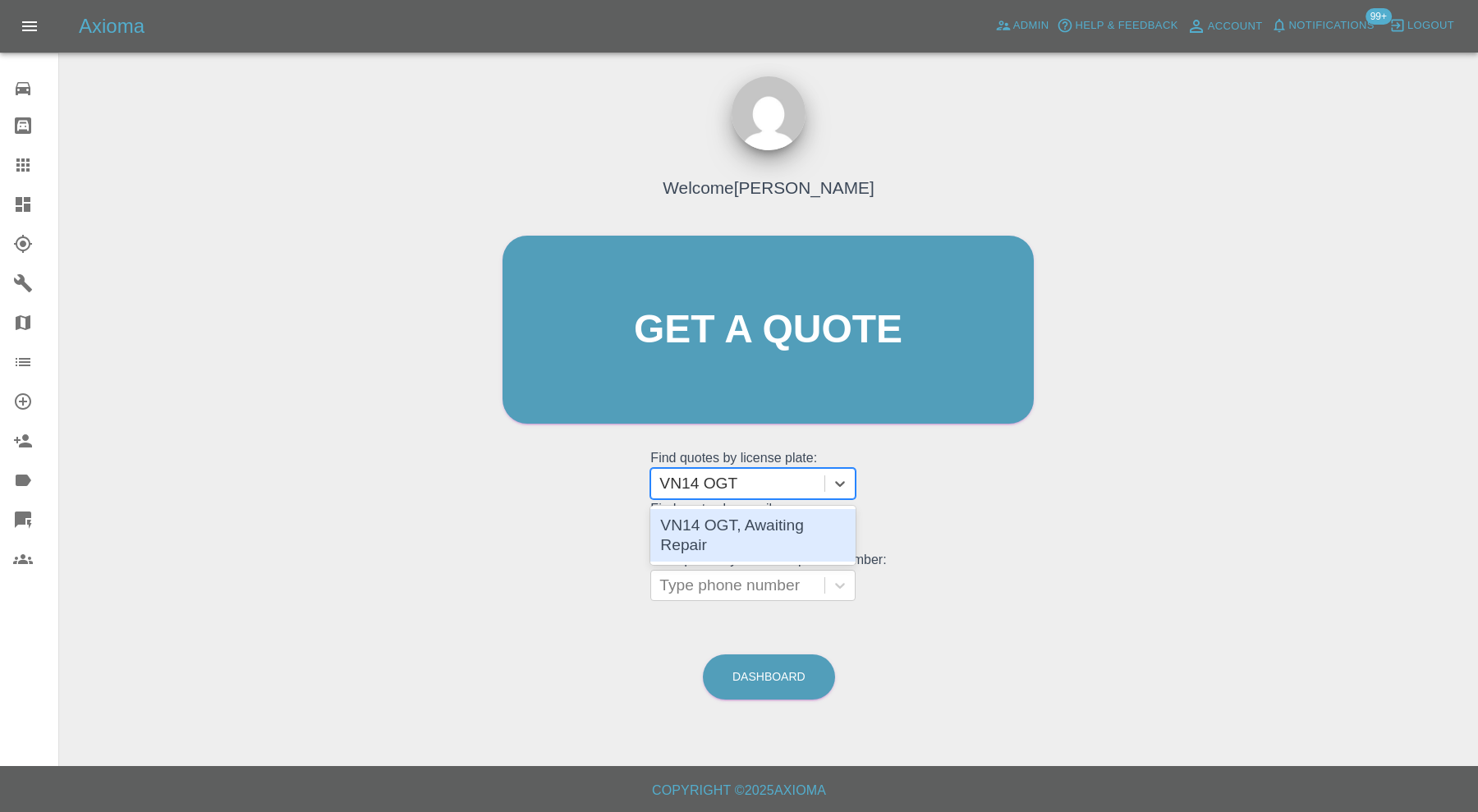
click at [760, 513] on div "VN14 OGT, Awaiting Repair" at bounding box center [753, 535] width 206 height 53
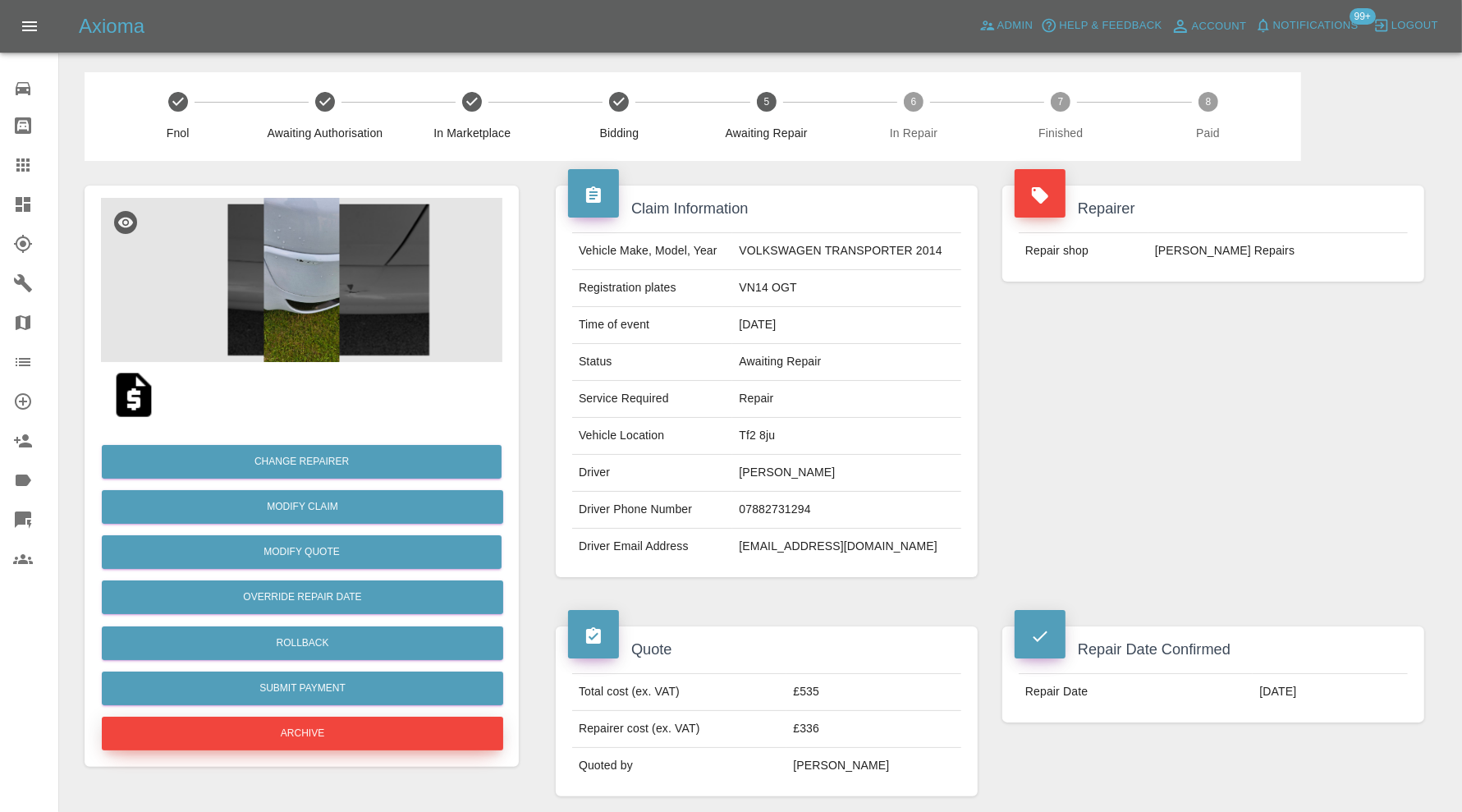
click at [358, 721] on button "Archive" at bounding box center [302, 733] width 401 height 34
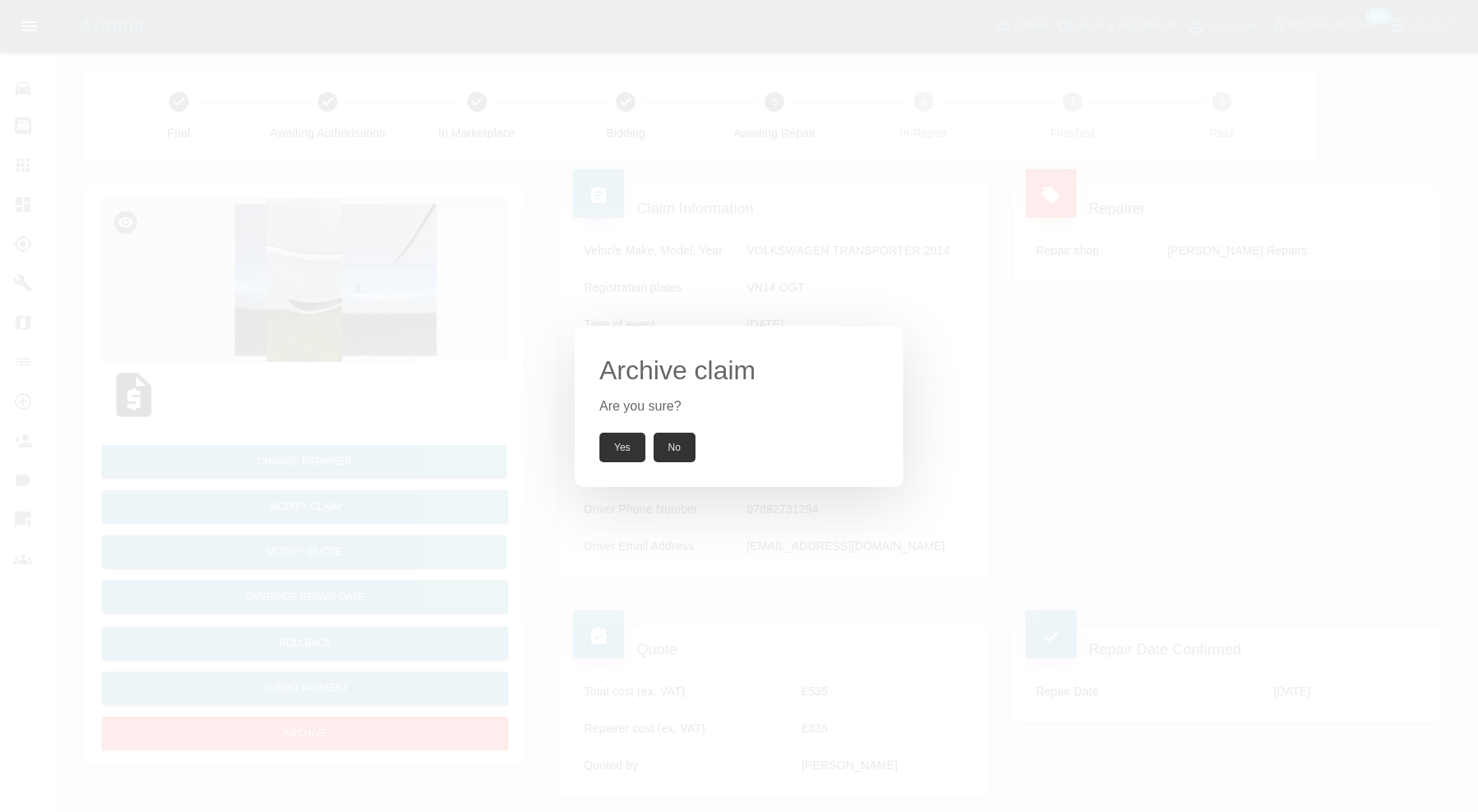
click at [625, 441] on button "Yes" at bounding box center [622, 447] width 46 height 29
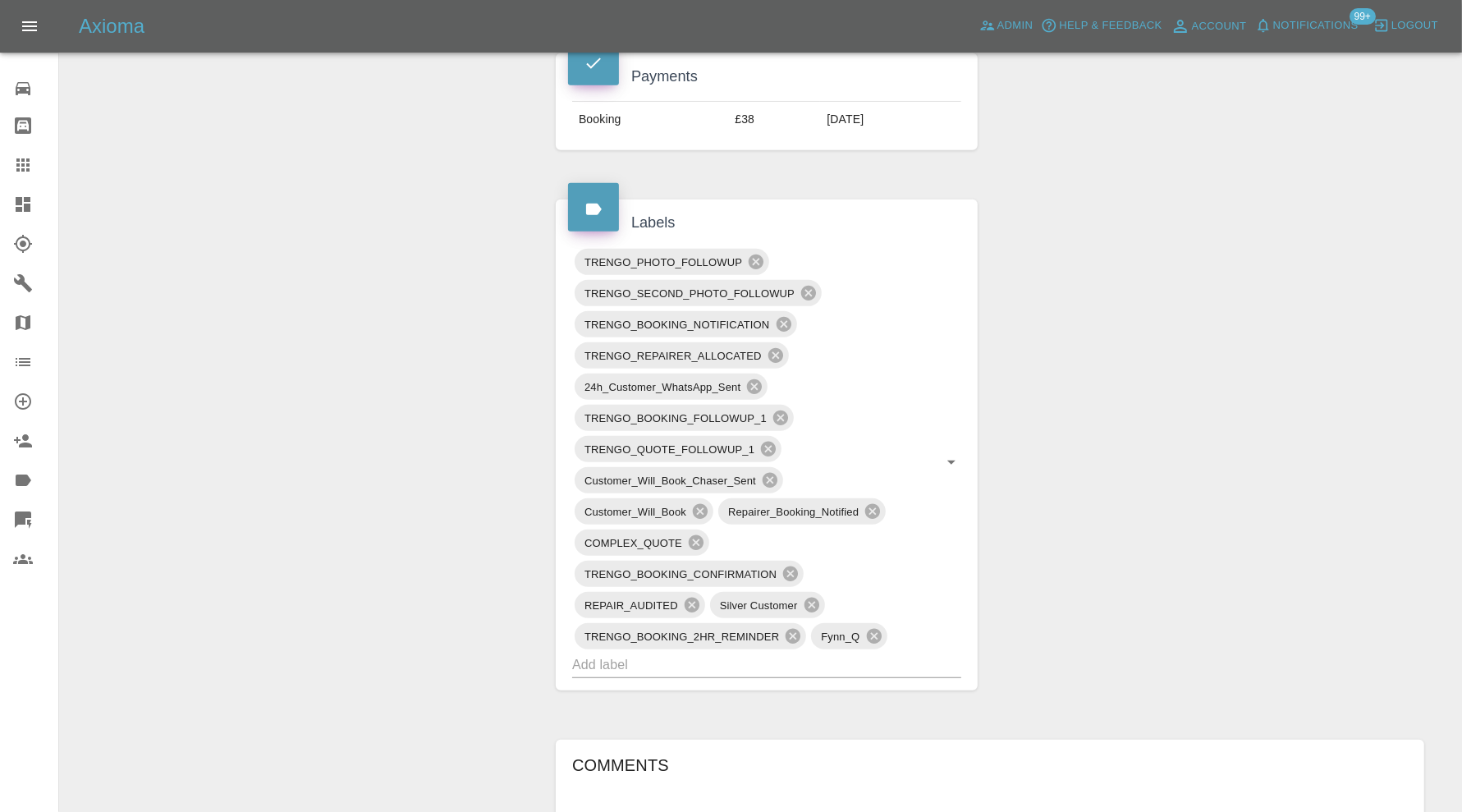
scroll to position [820, 0]
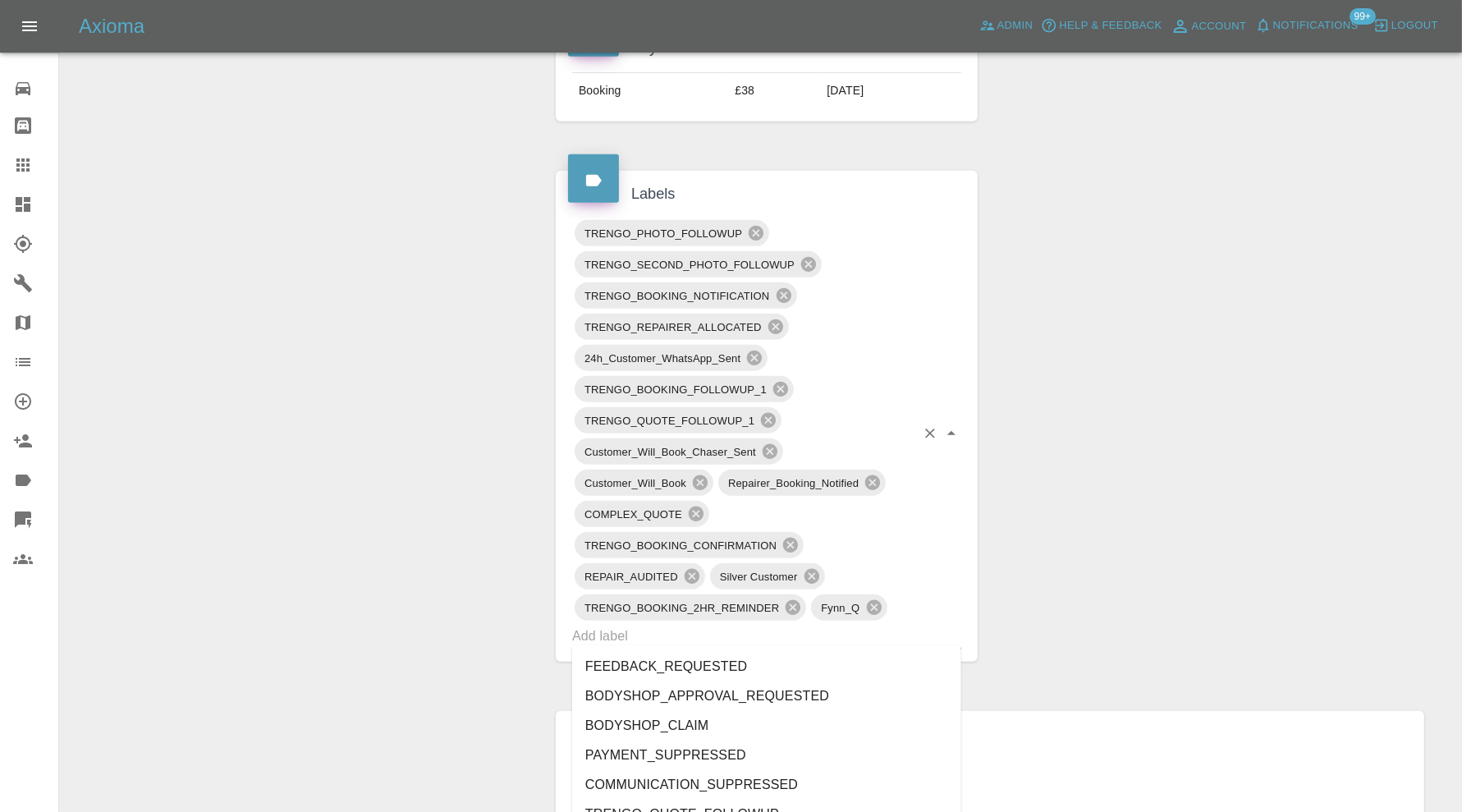
click at [807, 623] on input "text" at bounding box center [744, 636] width 343 height 25
type input "can"
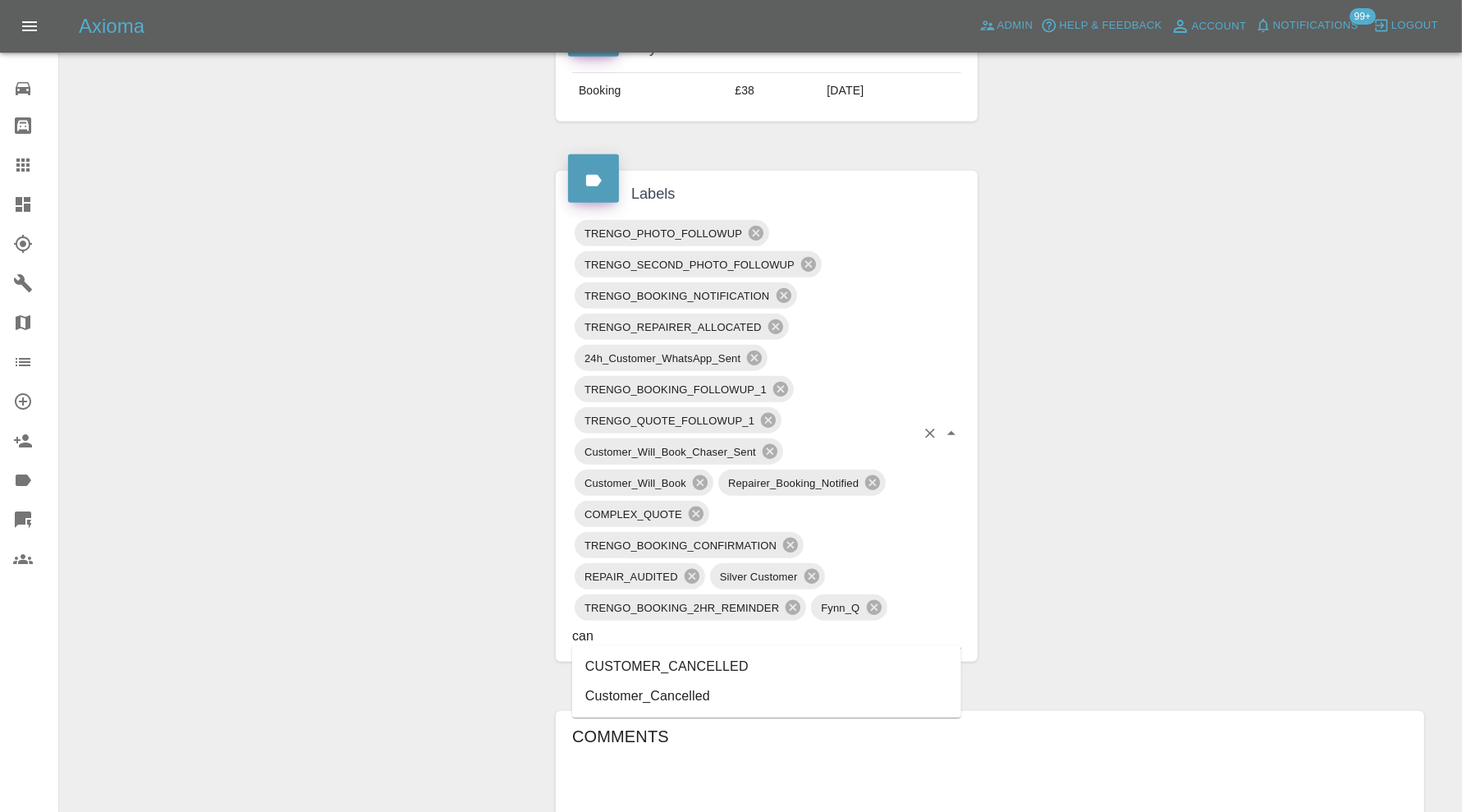
click at [743, 655] on li "CUSTOMER_CANCELLED" at bounding box center [767, 666] width 389 height 29
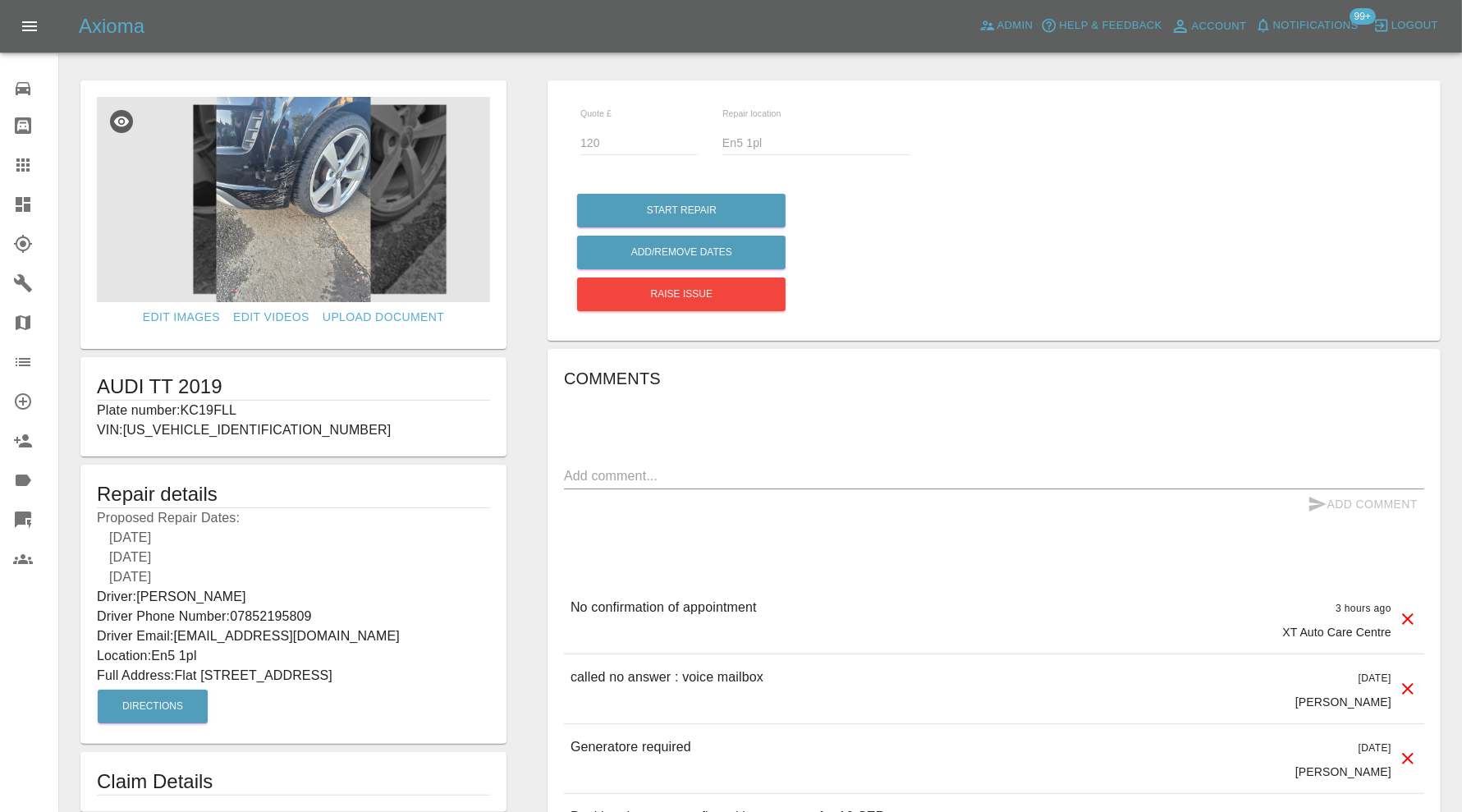
click at [213, 411] on p "Plate number: KC19FLL" at bounding box center [293, 409] width 394 height 19
copy p "KC19FLL"
click at [31, 168] on icon at bounding box center [23, 164] width 19 height 19
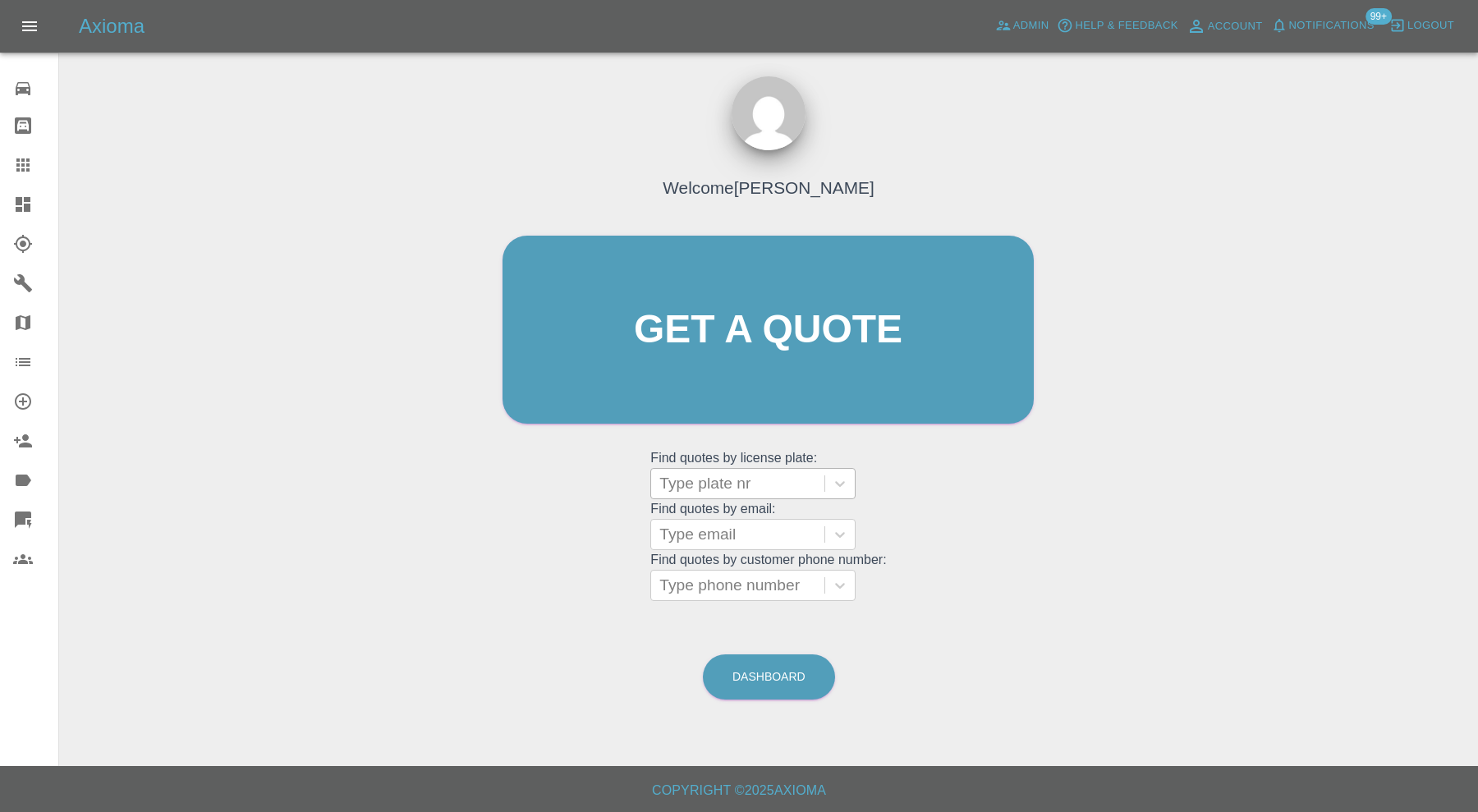
click at [734, 478] on div at bounding box center [738, 483] width 157 height 23
paste input "KC19FLL"
type input "KC19FLL"
click at [775, 525] on div "KC19FLL, Awaiting Repair" at bounding box center [753, 525] width 206 height 33
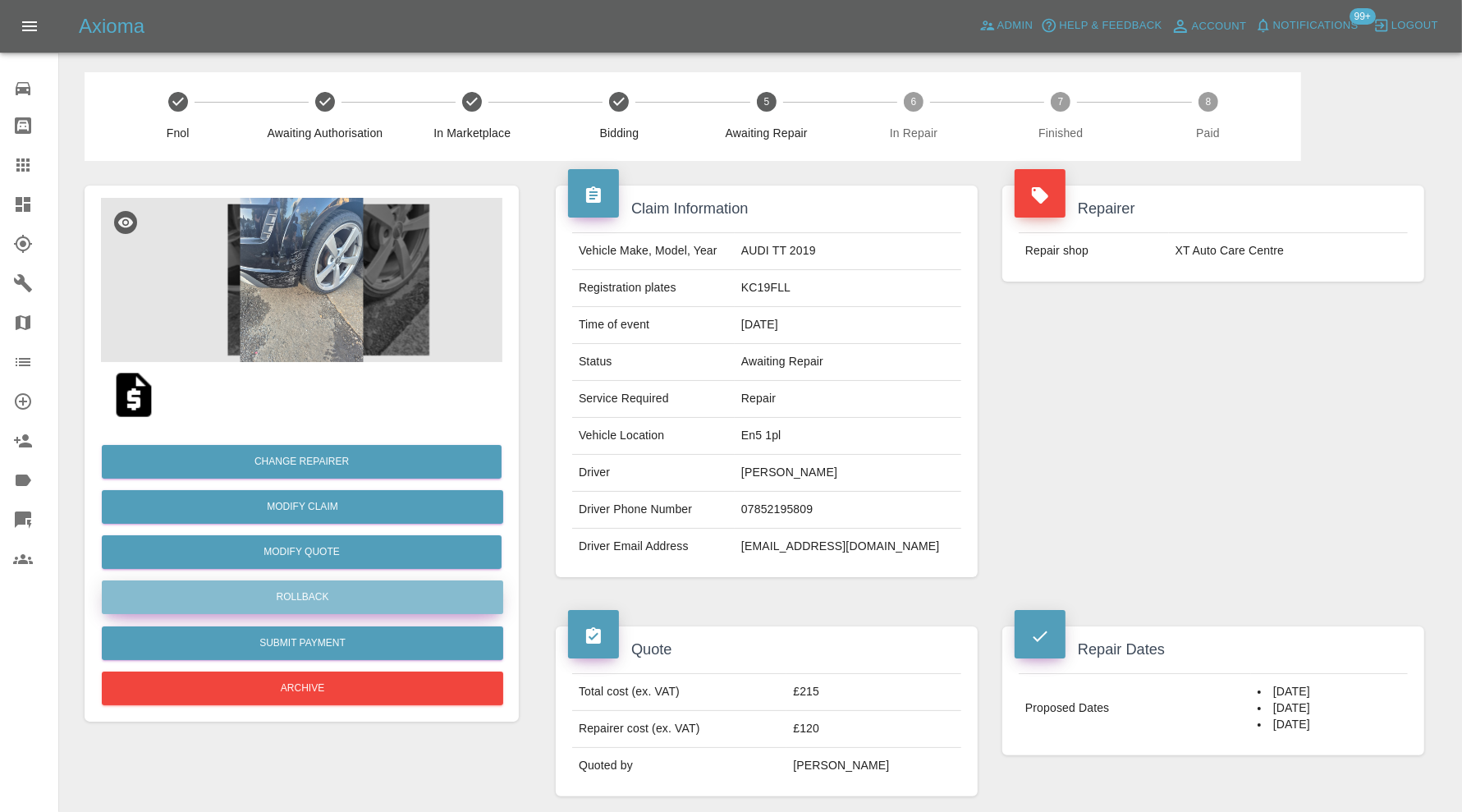
click at [465, 585] on button "Rollback" at bounding box center [302, 597] width 401 height 34
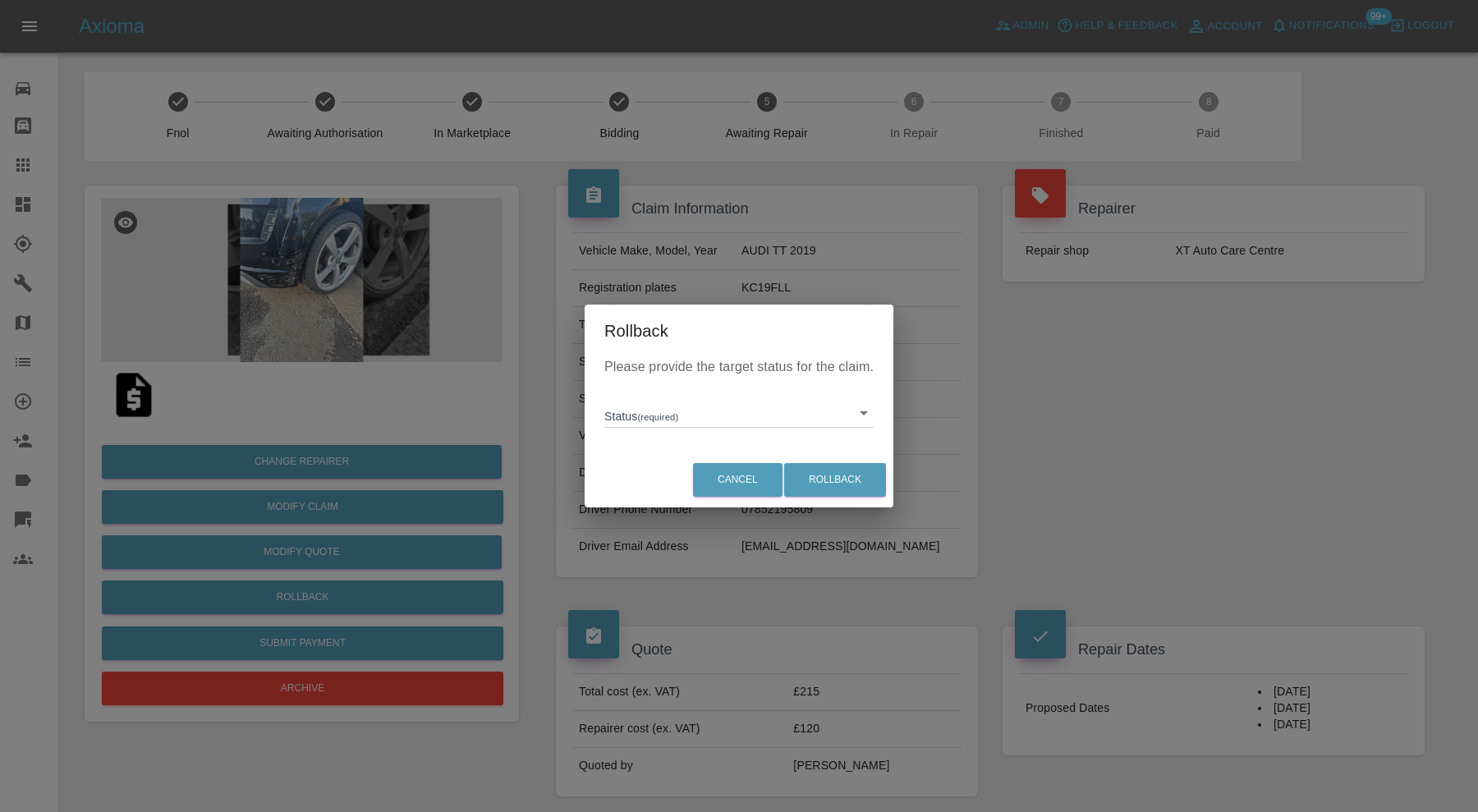
click at [692, 429] on div "Please provide the target status for the claim. Status (required) ​" at bounding box center [739, 404] width 309 height 95
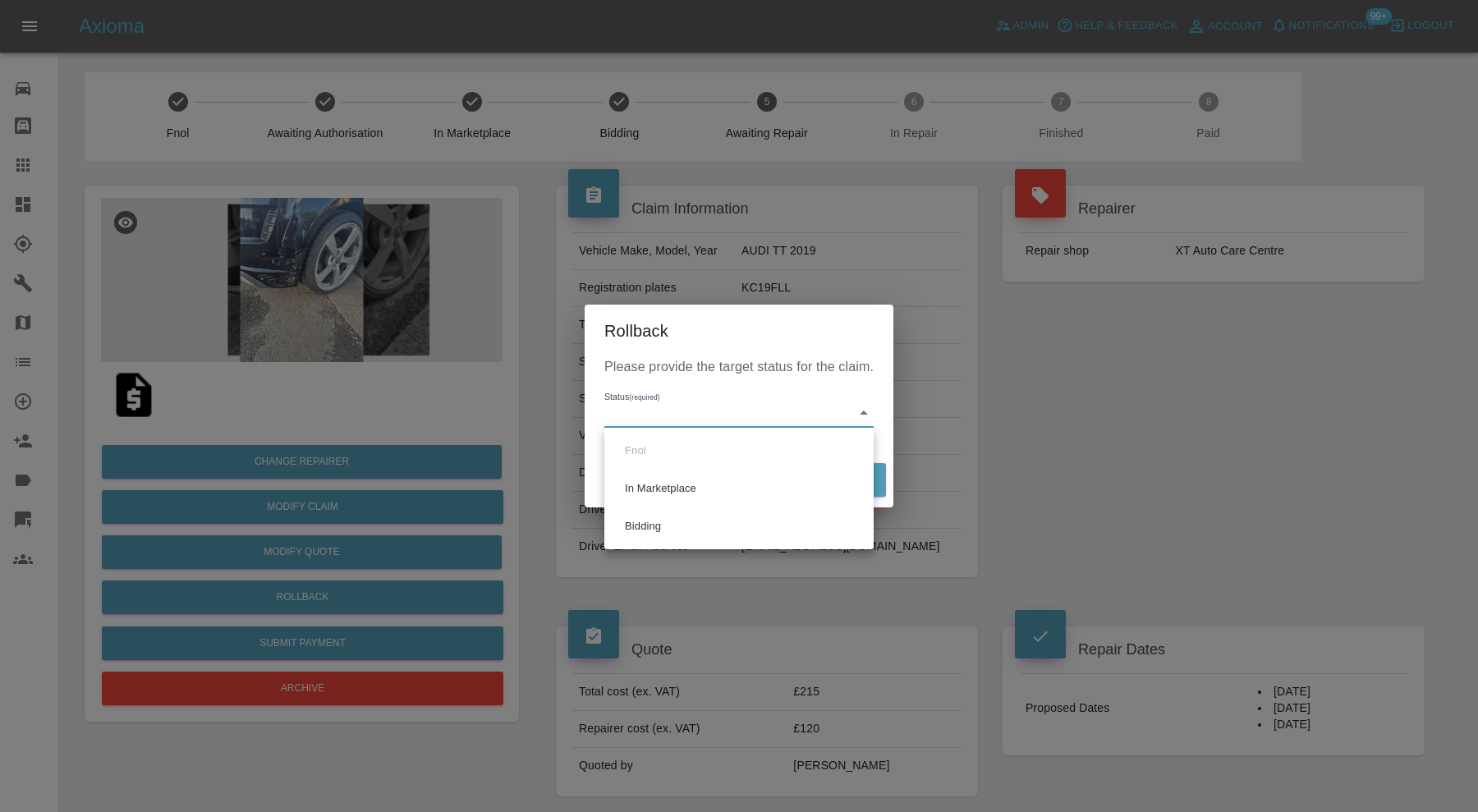
click at [682, 532] on li "Bidding" at bounding box center [739, 526] width 261 height 38
type input "bidding"
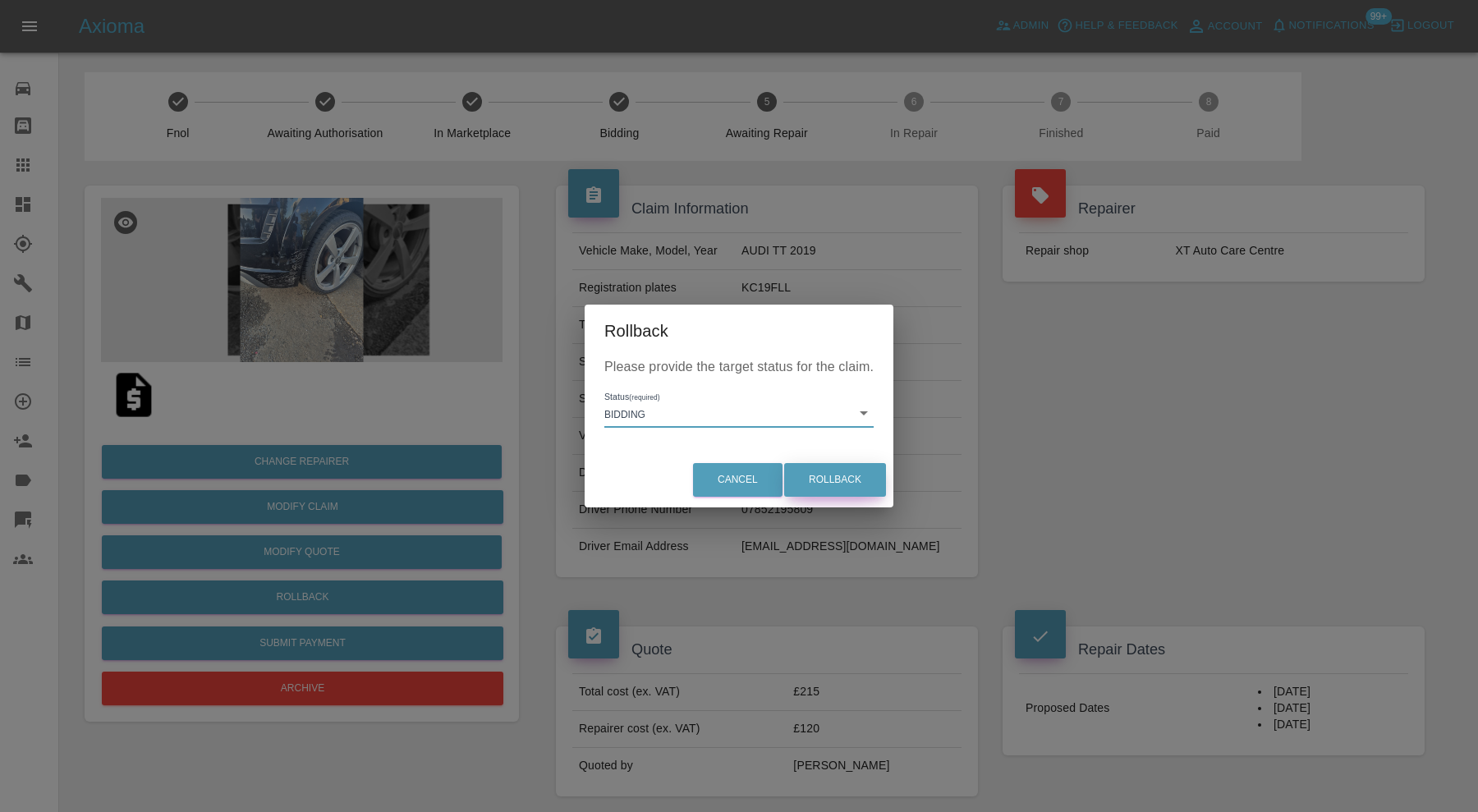
click at [807, 471] on button "Rollback" at bounding box center [834, 480] width 102 height 34
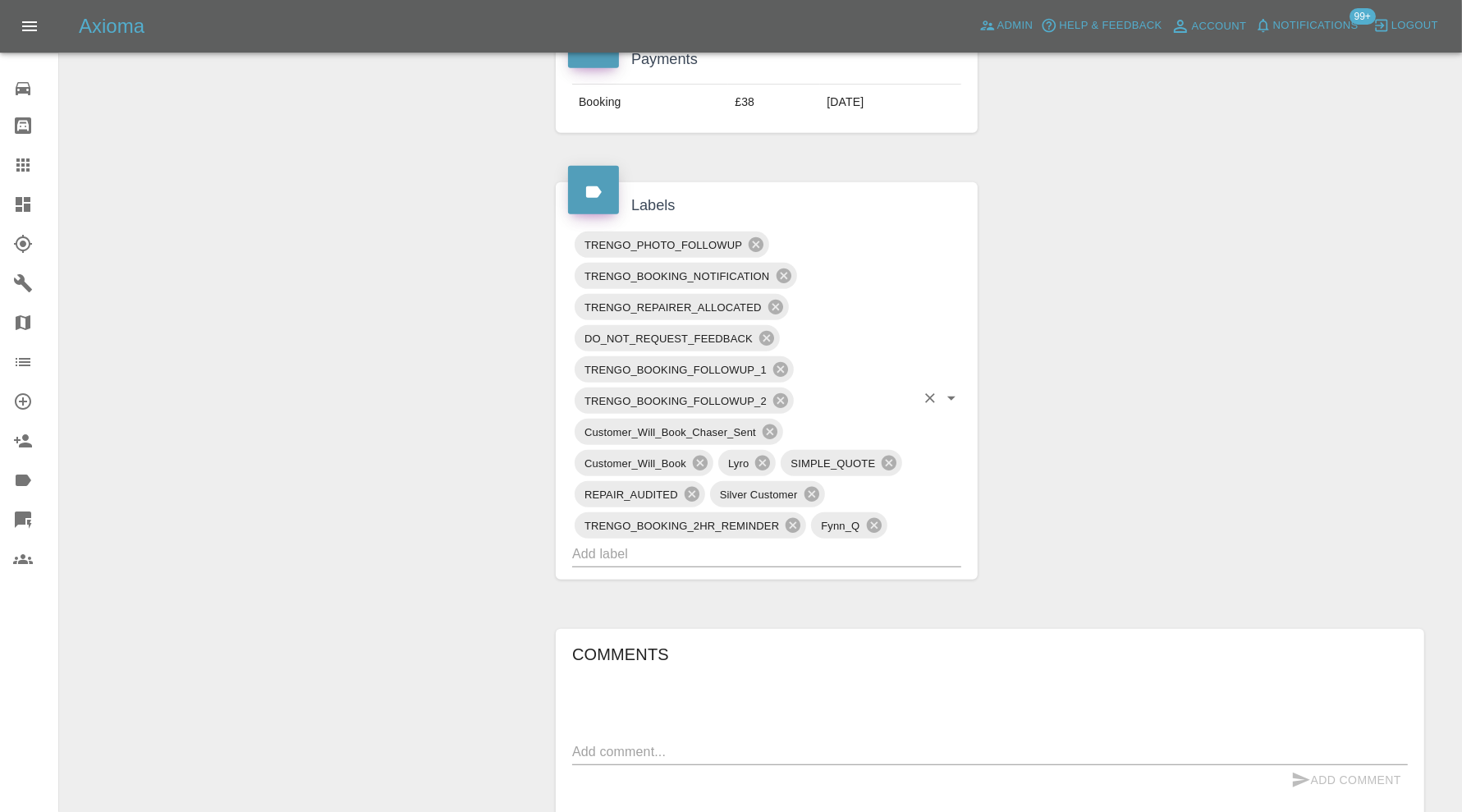
scroll to position [820, 0]
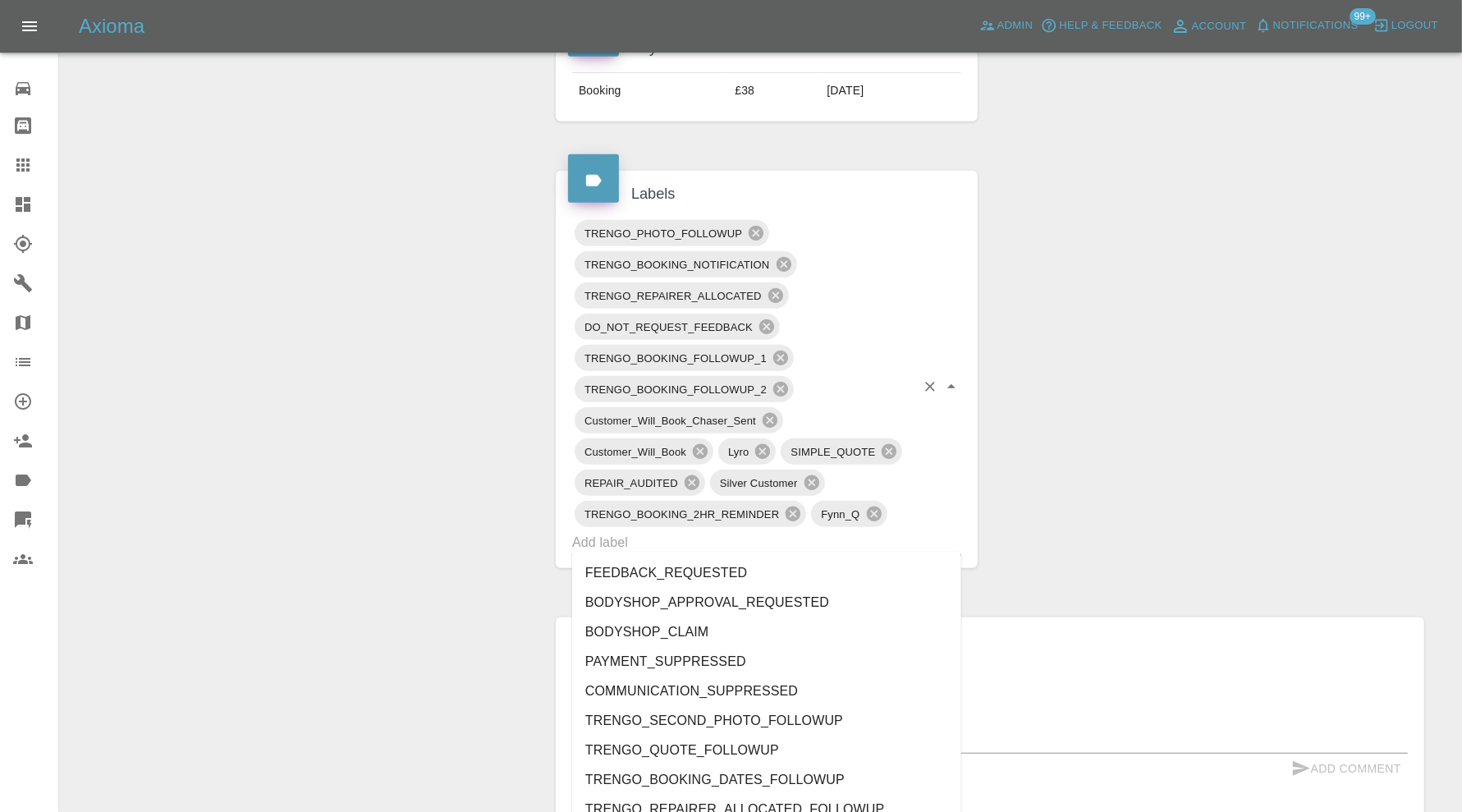
click at [842, 534] on input "text" at bounding box center [744, 542] width 343 height 25
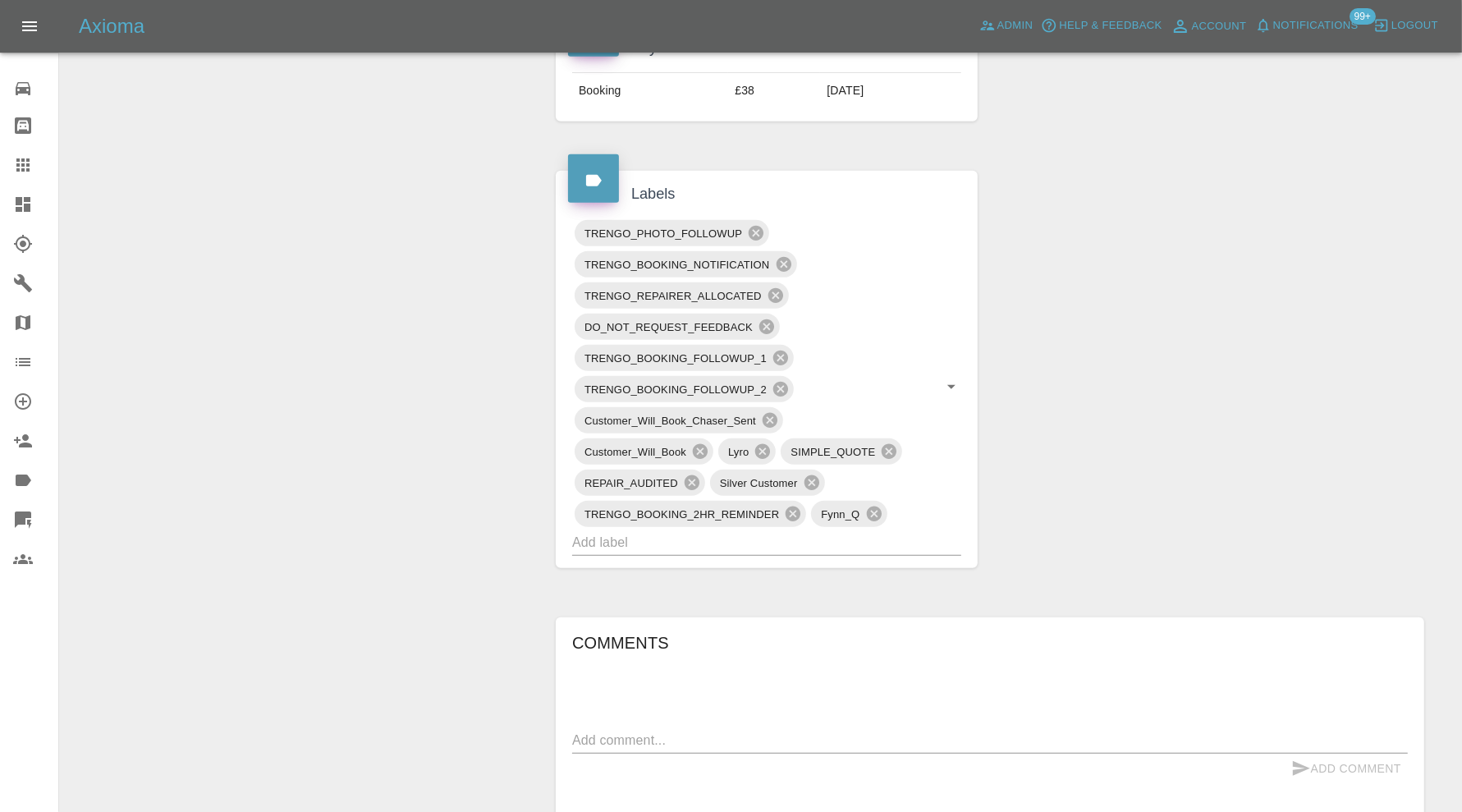
click at [1083, 494] on div "Claim Information Vehicle Make, Model, Year AUDI TT 2019 Registration plates KC…" at bounding box center [990, 416] width 893 height 2153
click at [785, 257] on icon at bounding box center [785, 264] width 18 height 18
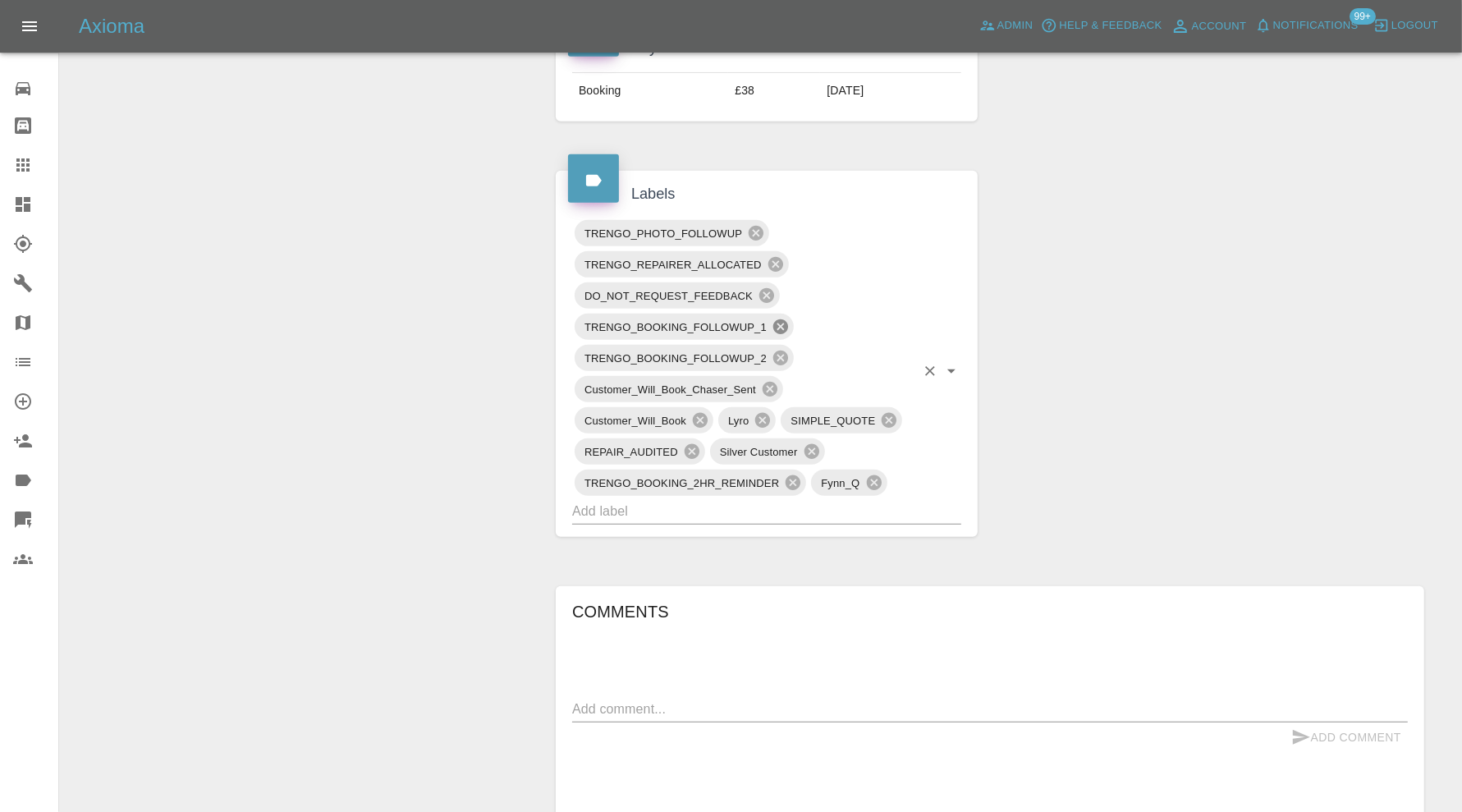
click at [777, 320] on icon at bounding box center [781, 327] width 15 height 15
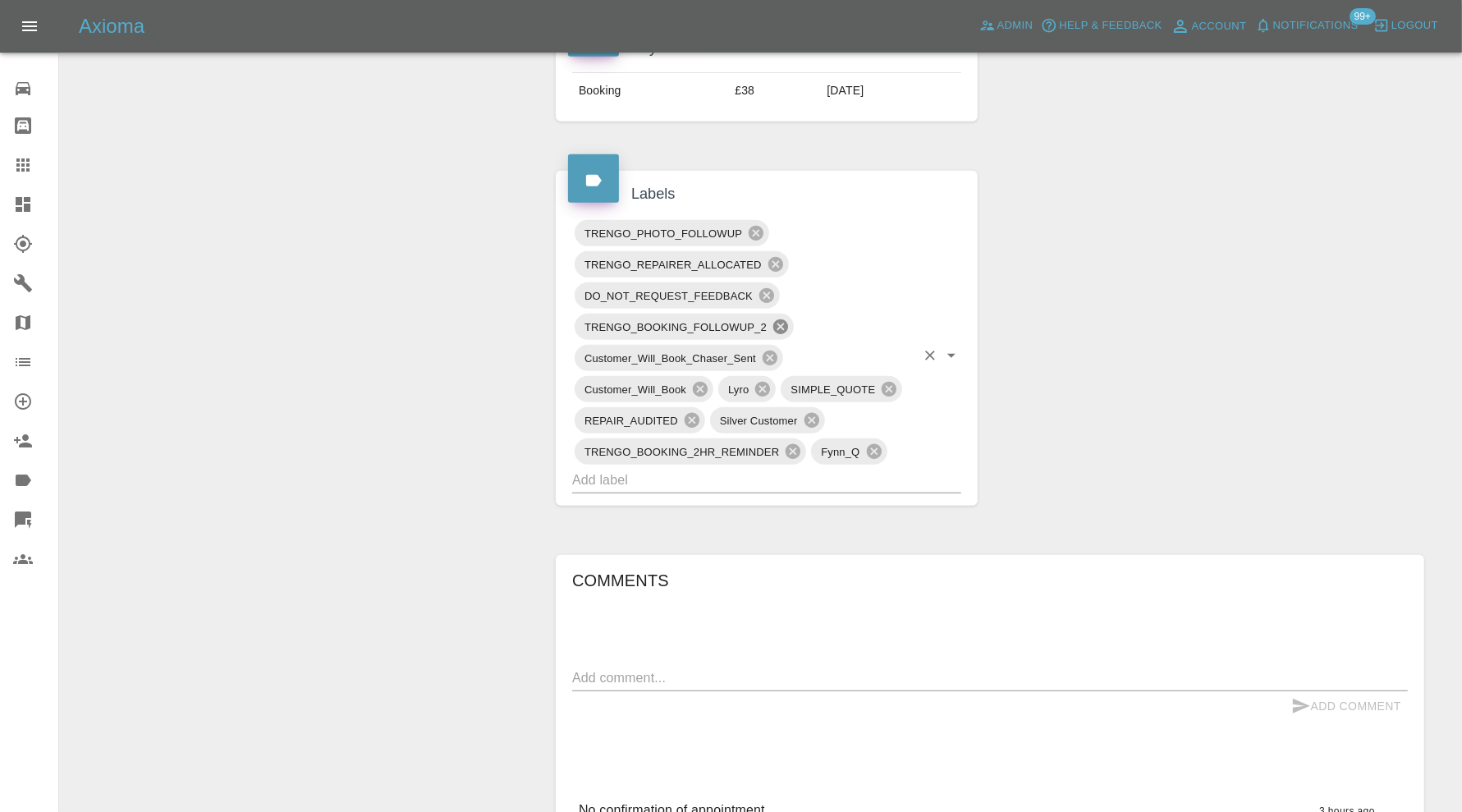
click at [777, 320] on icon at bounding box center [781, 327] width 15 height 15
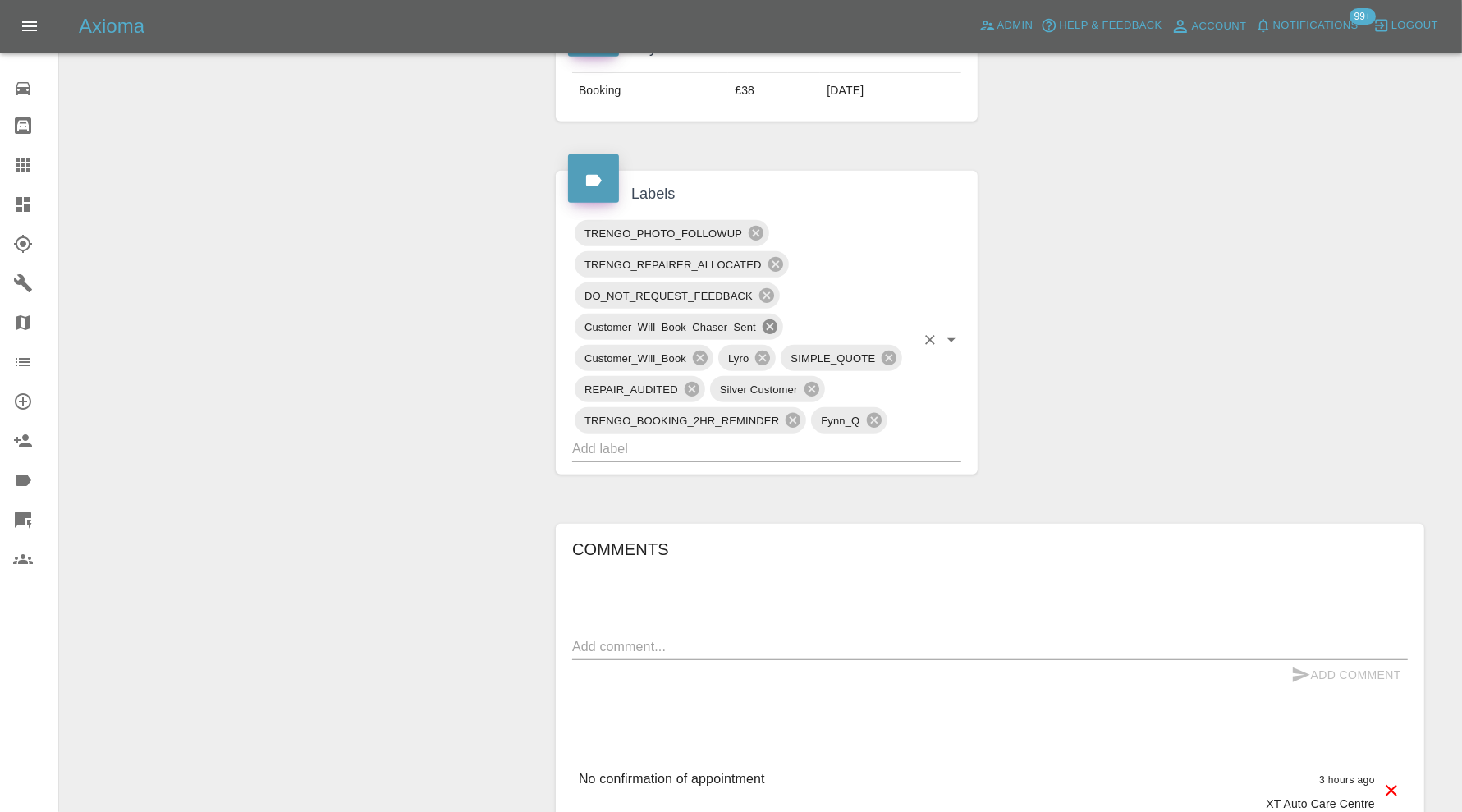
click at [777, 318] on icon at bounding box center [770, 327] width 18 height 18
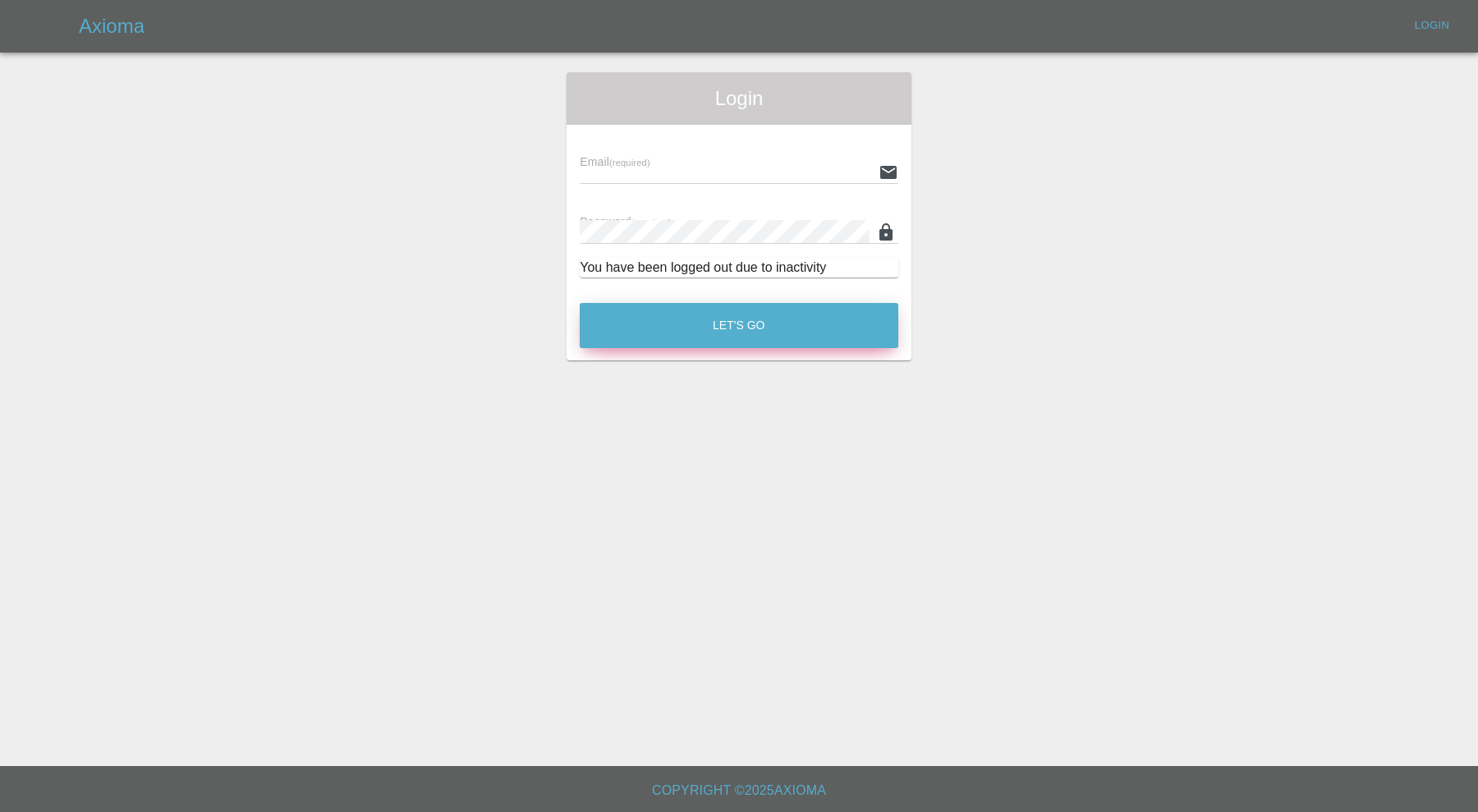
type input "carl.ainsworth@axioma.co.uk"
click at [748, 321] on button "Let's Go" at bounding box center [739, 325] width 319 height 45
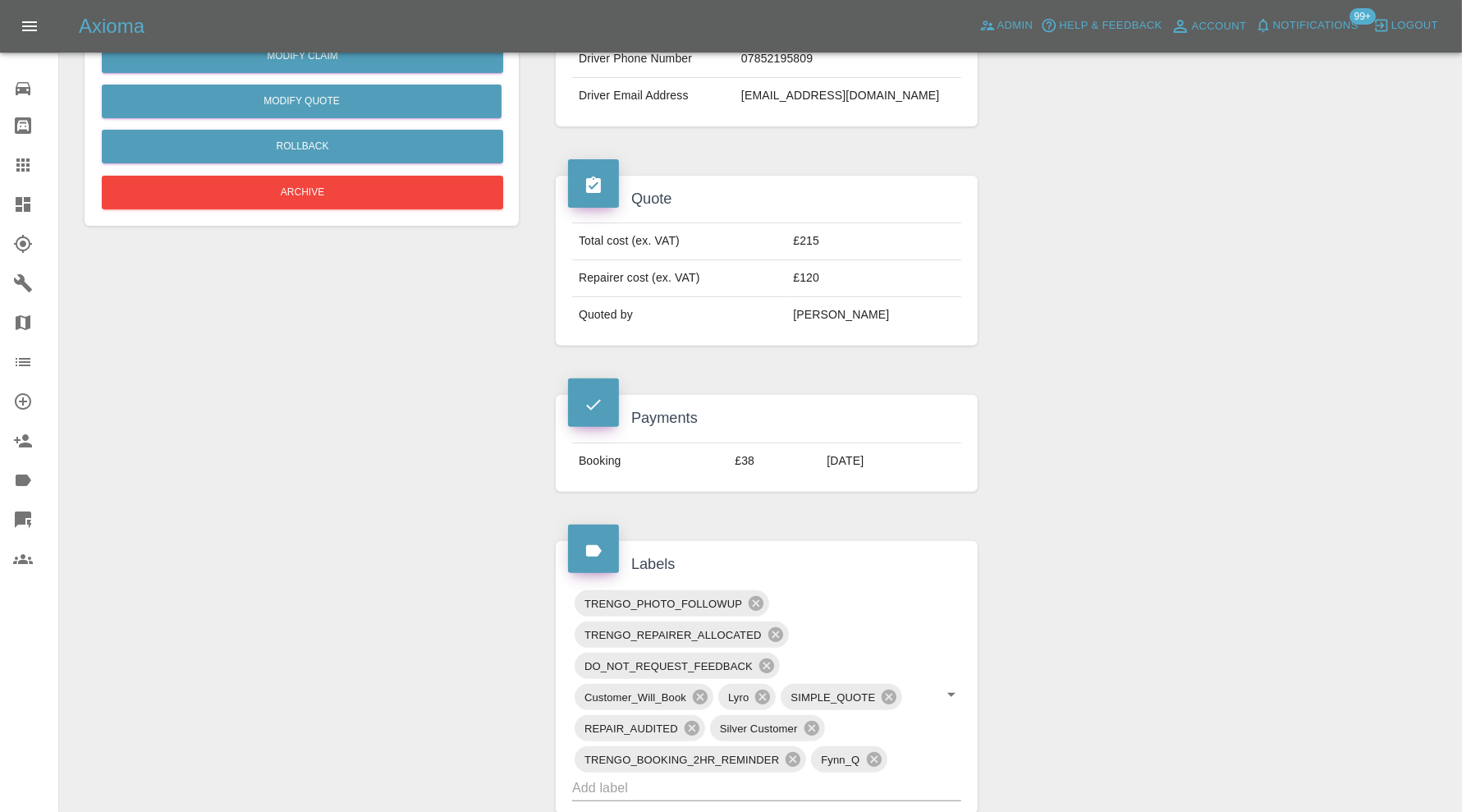
scroll to position [820, 0]
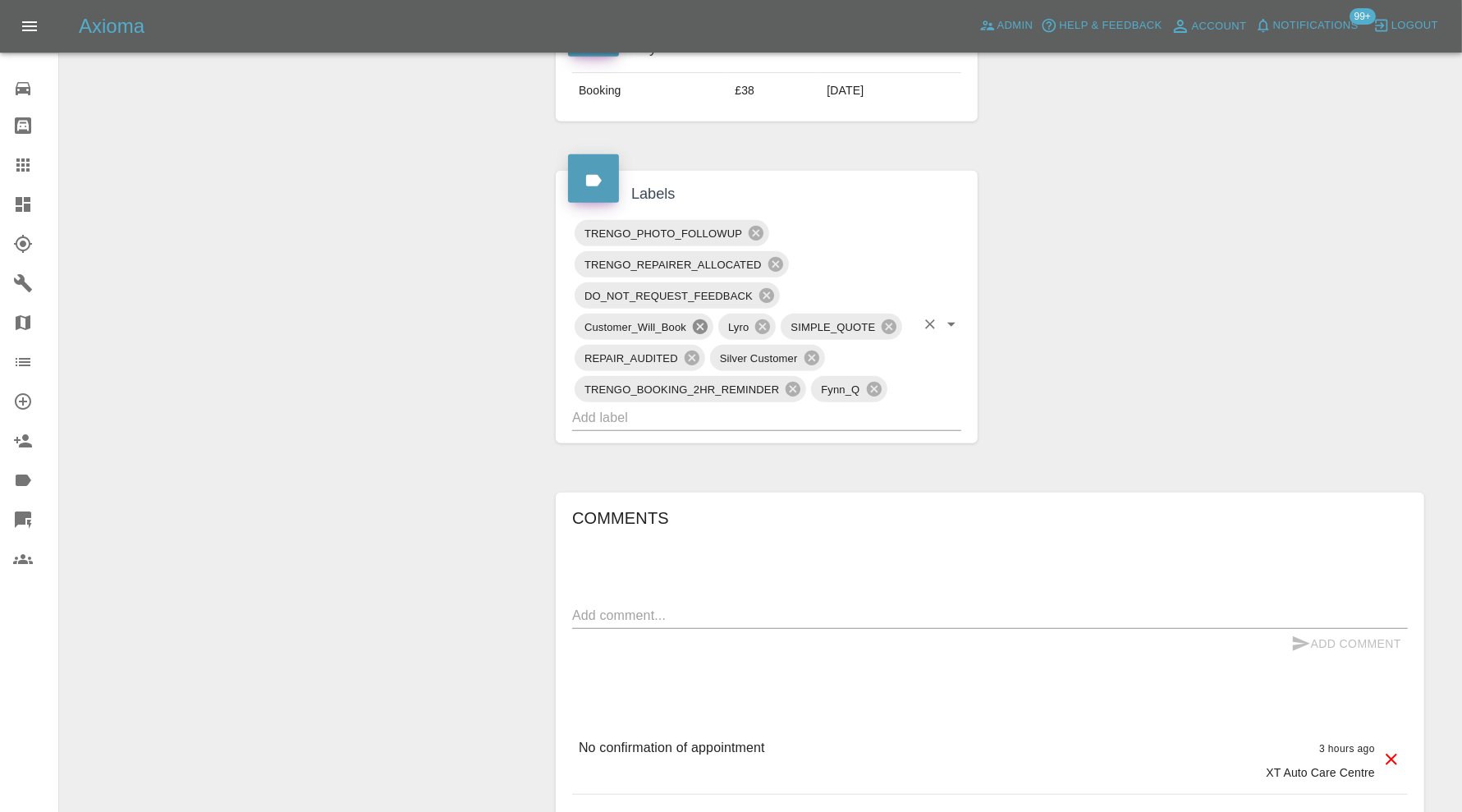
click at [697, 320] on icon at bounding box center [701, 327] width 15 height 15
click at [791, 385] on icon at bounding box center [793, 389] width 15 height 15
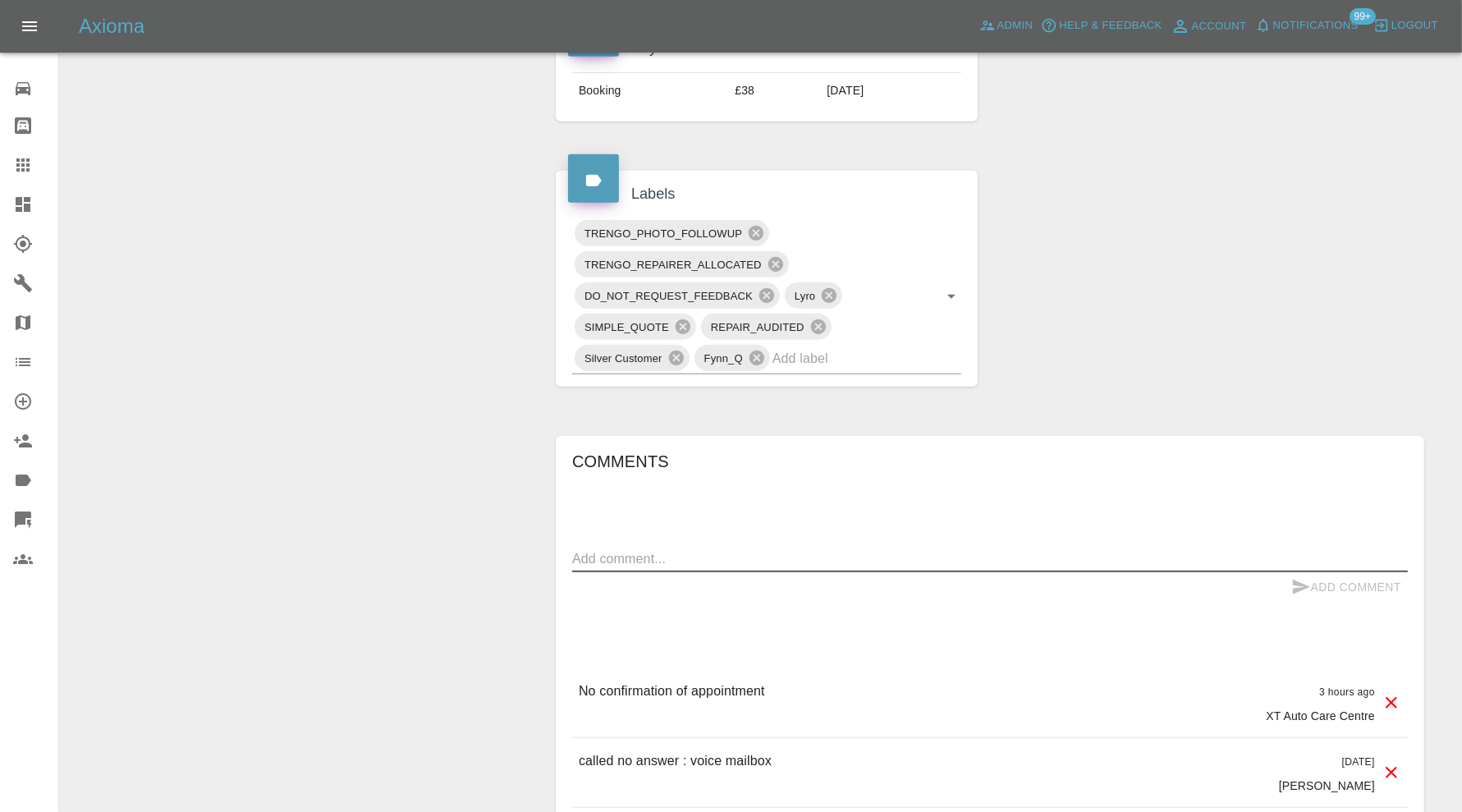
click at [769, 553] on textarea at bounding box center [990, 558] width 836 height 19
type textarea "please send new dates"
click at [1332, 587] on button "Add Comment" at bounding box center [1346, 587] width 123 height 30
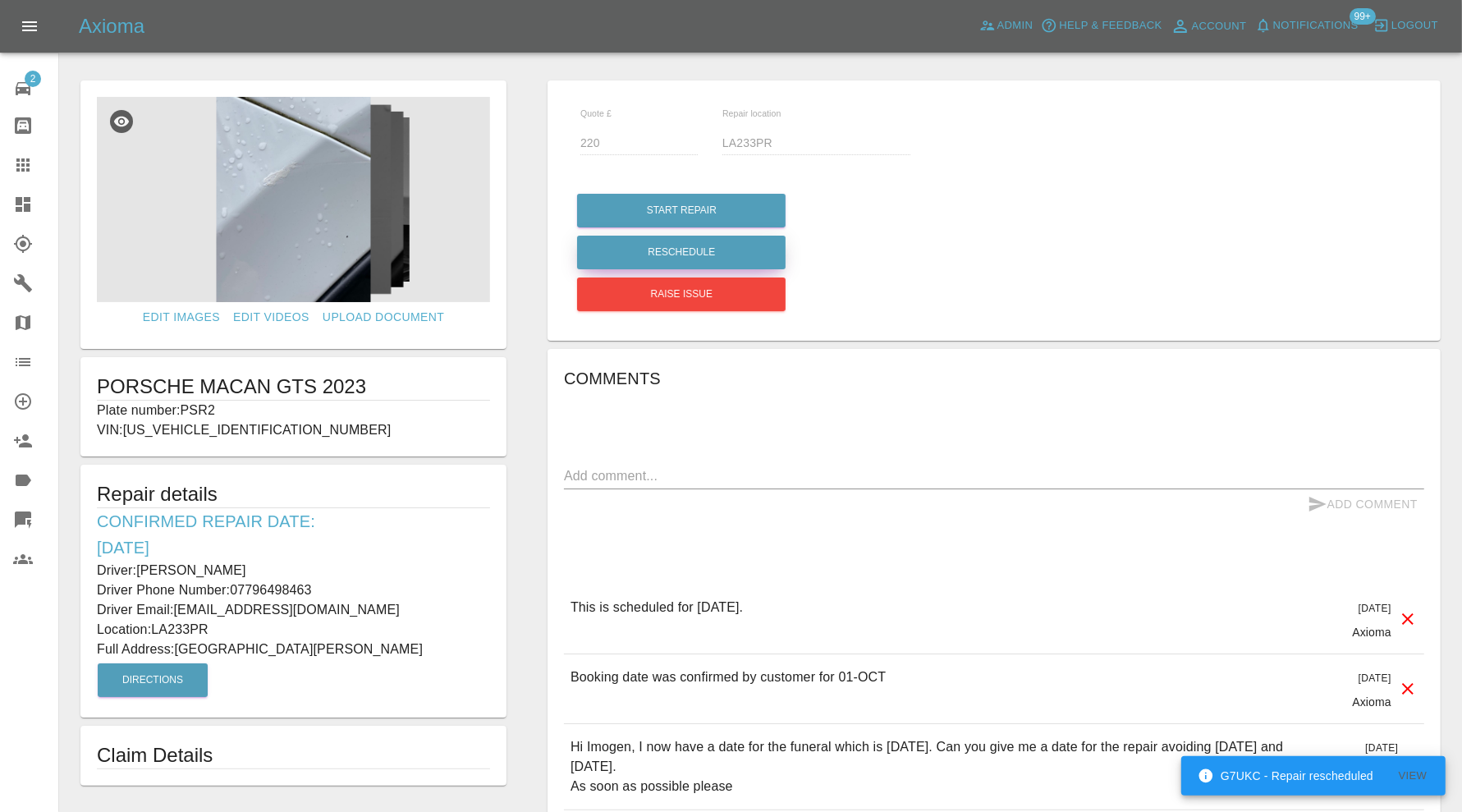
click at [717, 246] on button "Reschedule" at bounding box center [681, 252] width 208 height 34
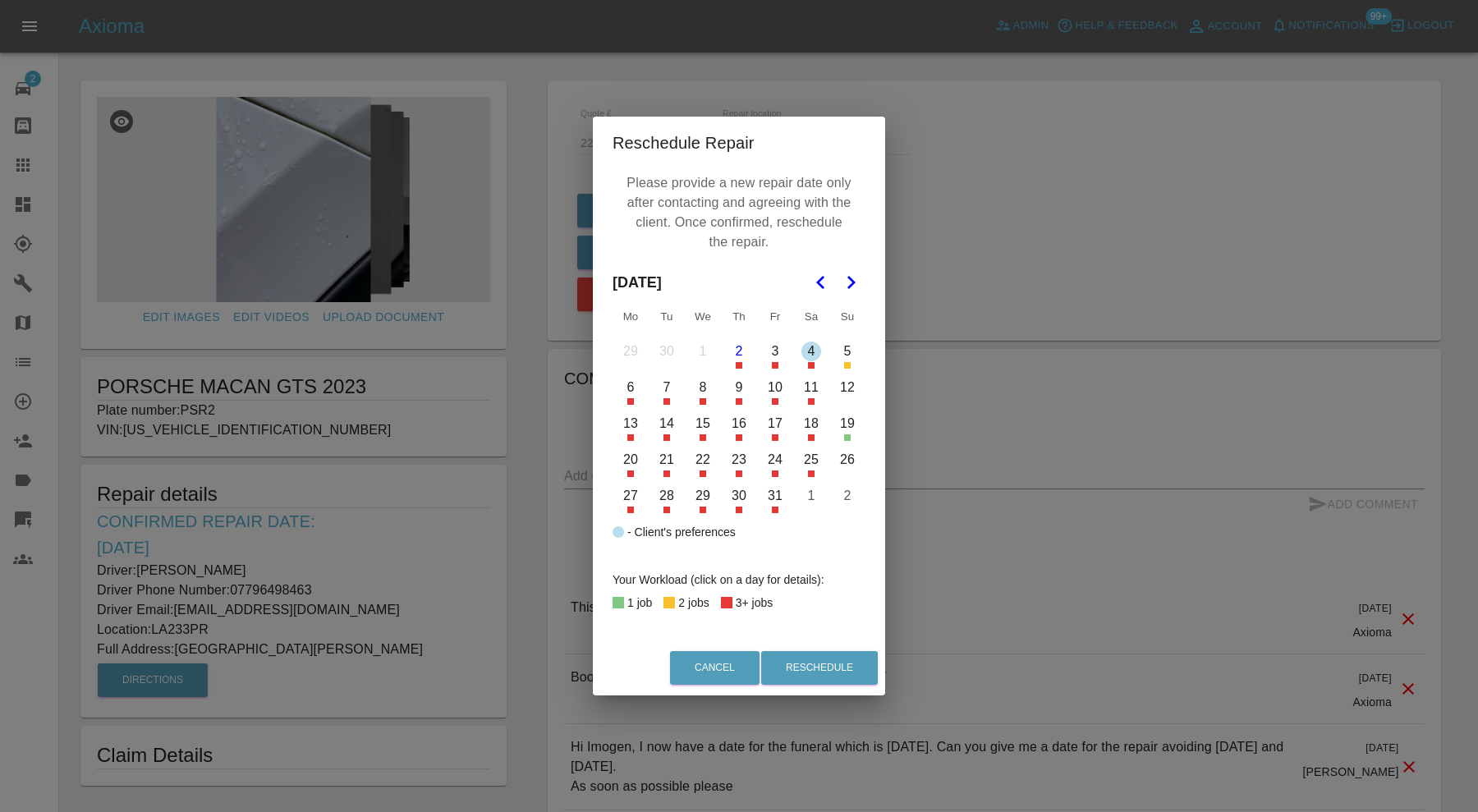
click at [854, 359] on button "5" at bounding box center [847, 351] width 34 height 34
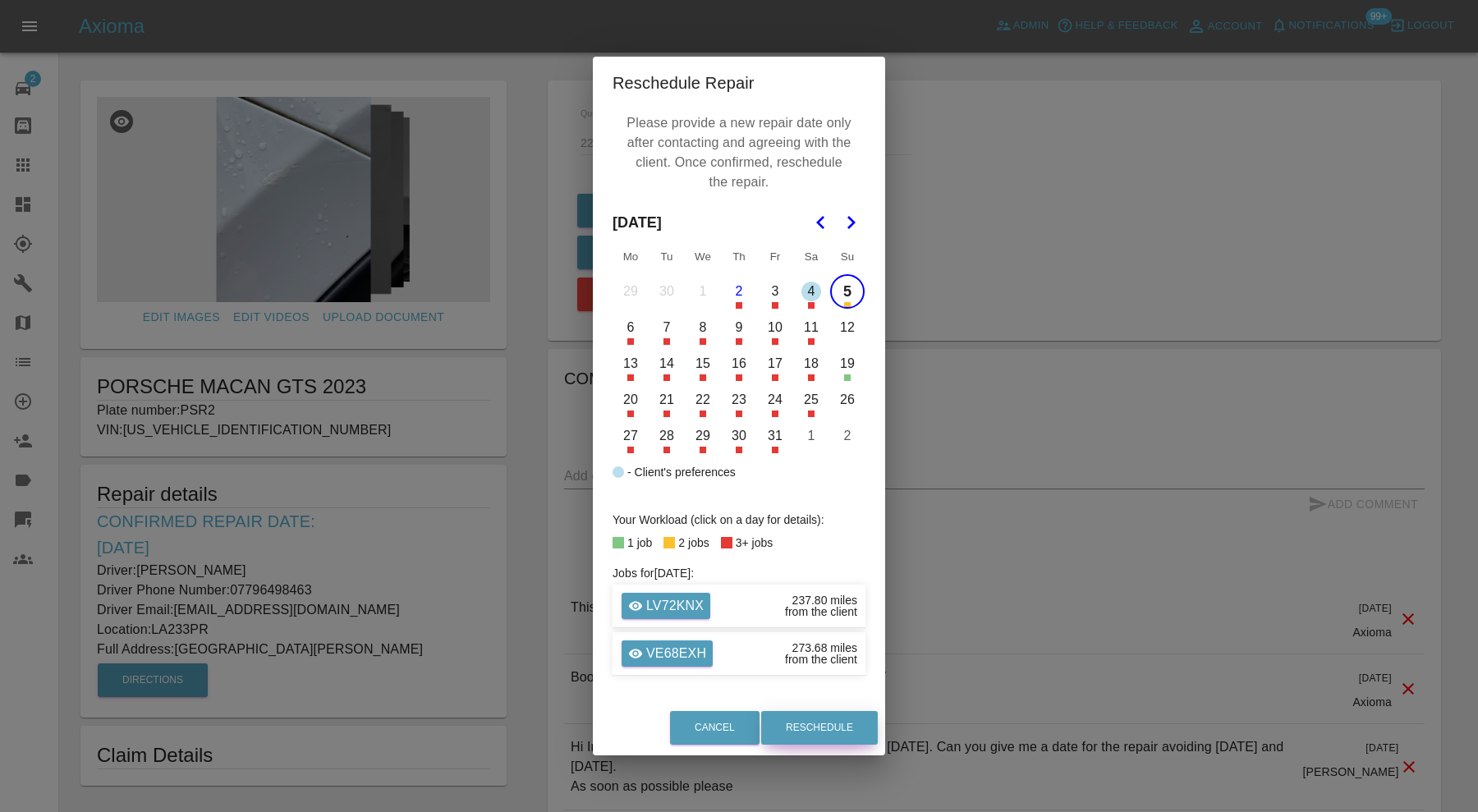
click at [835, 725] on button "Reschedule" at bounding box center [819, 727] width 117 height 34
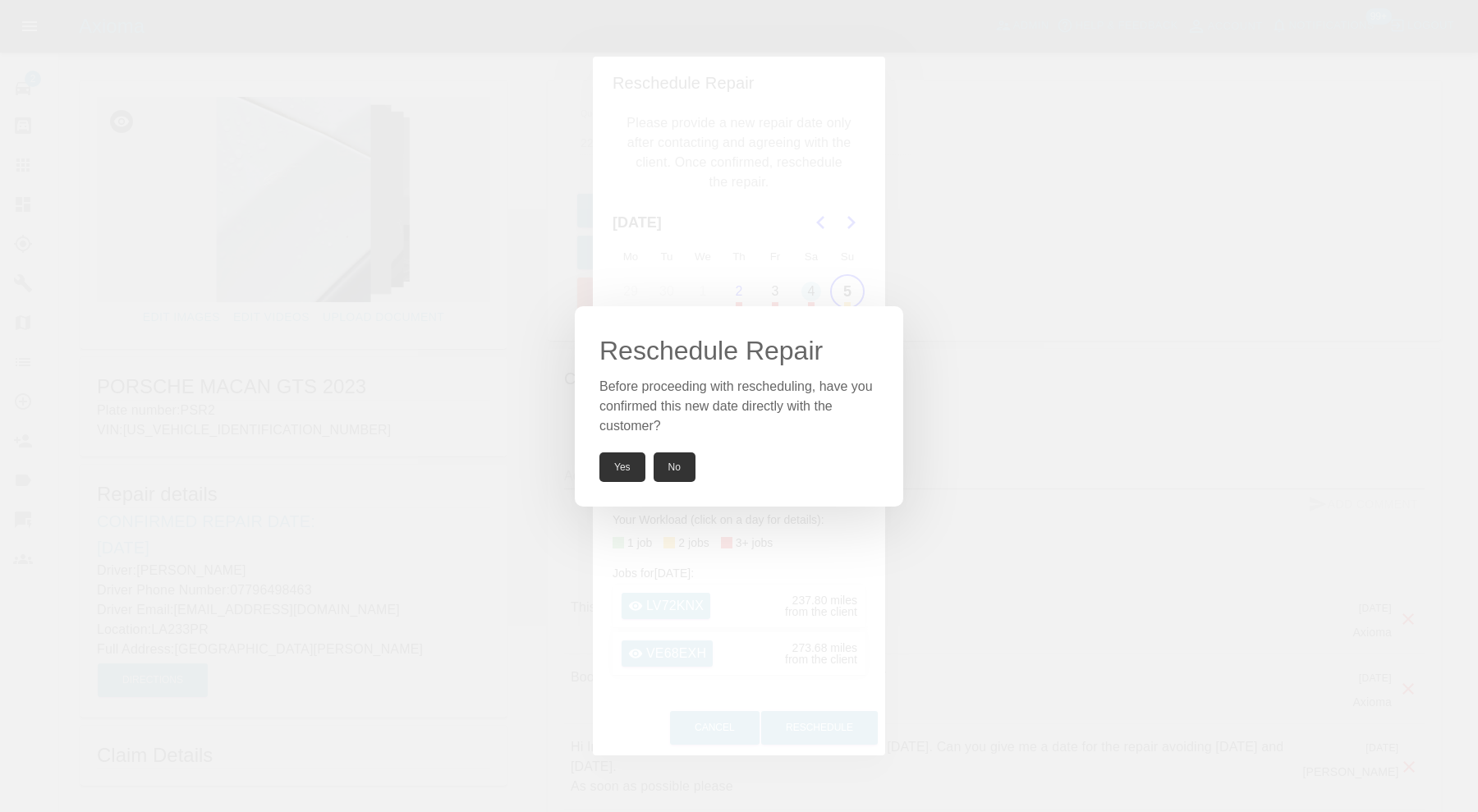
click at [608, 464] on button "Yes" at bounding box center [622, 466] width 46 height 29
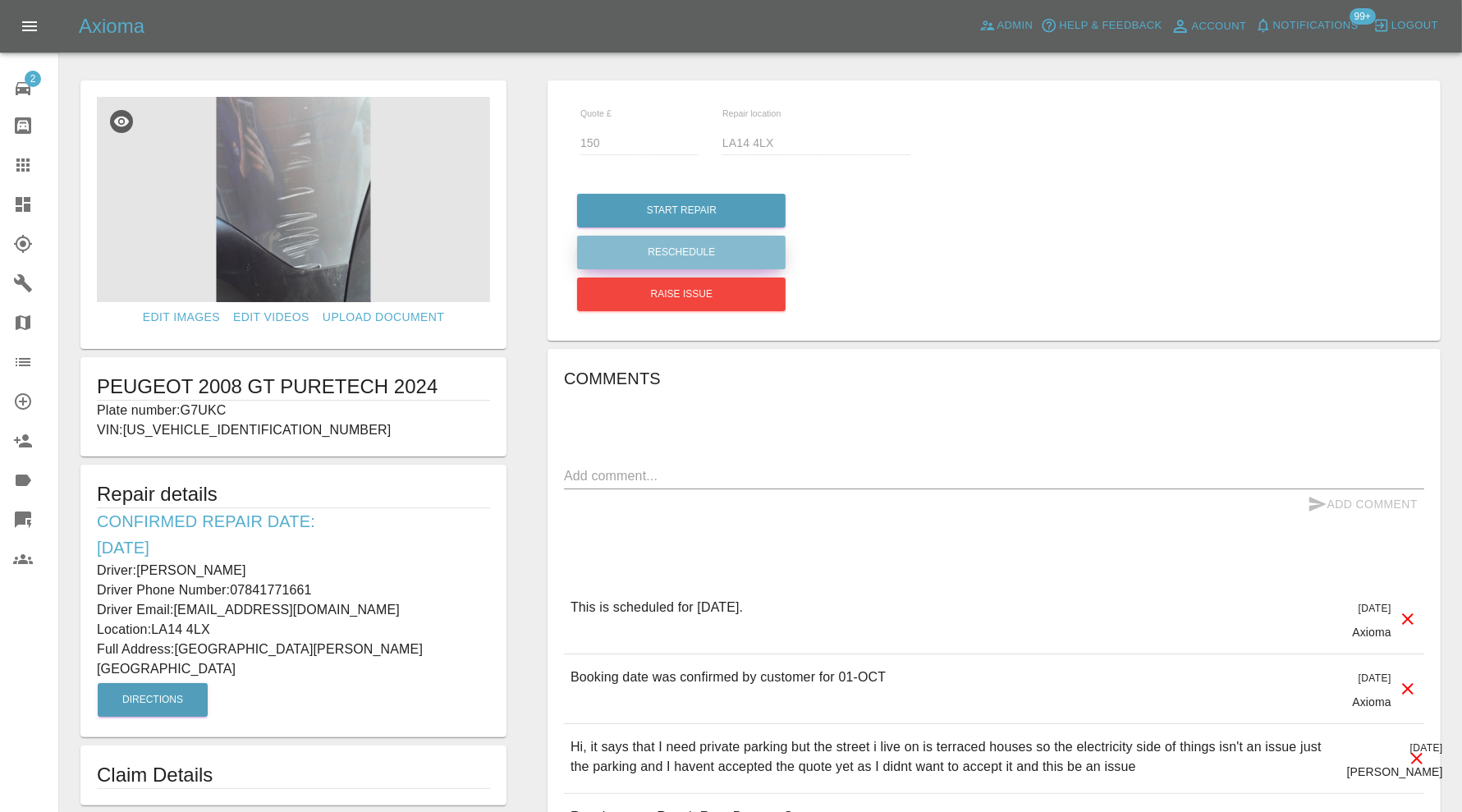
click at [601, 250] on button "Reschedule" at bounding box center [681, 252] width 208 height 34
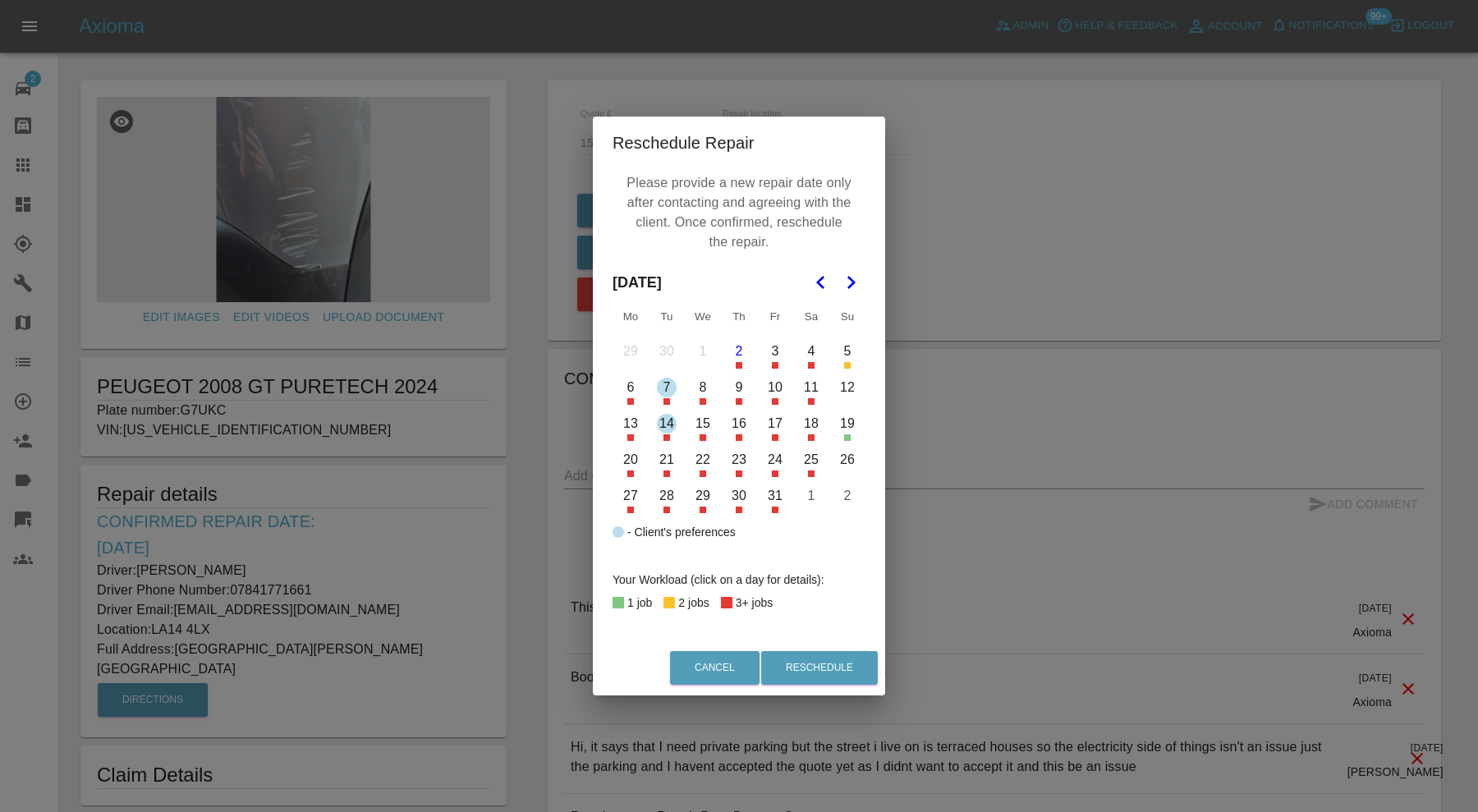
click at [850, 359] on button "5" at bounding box center [847, 351] width 34 height 34
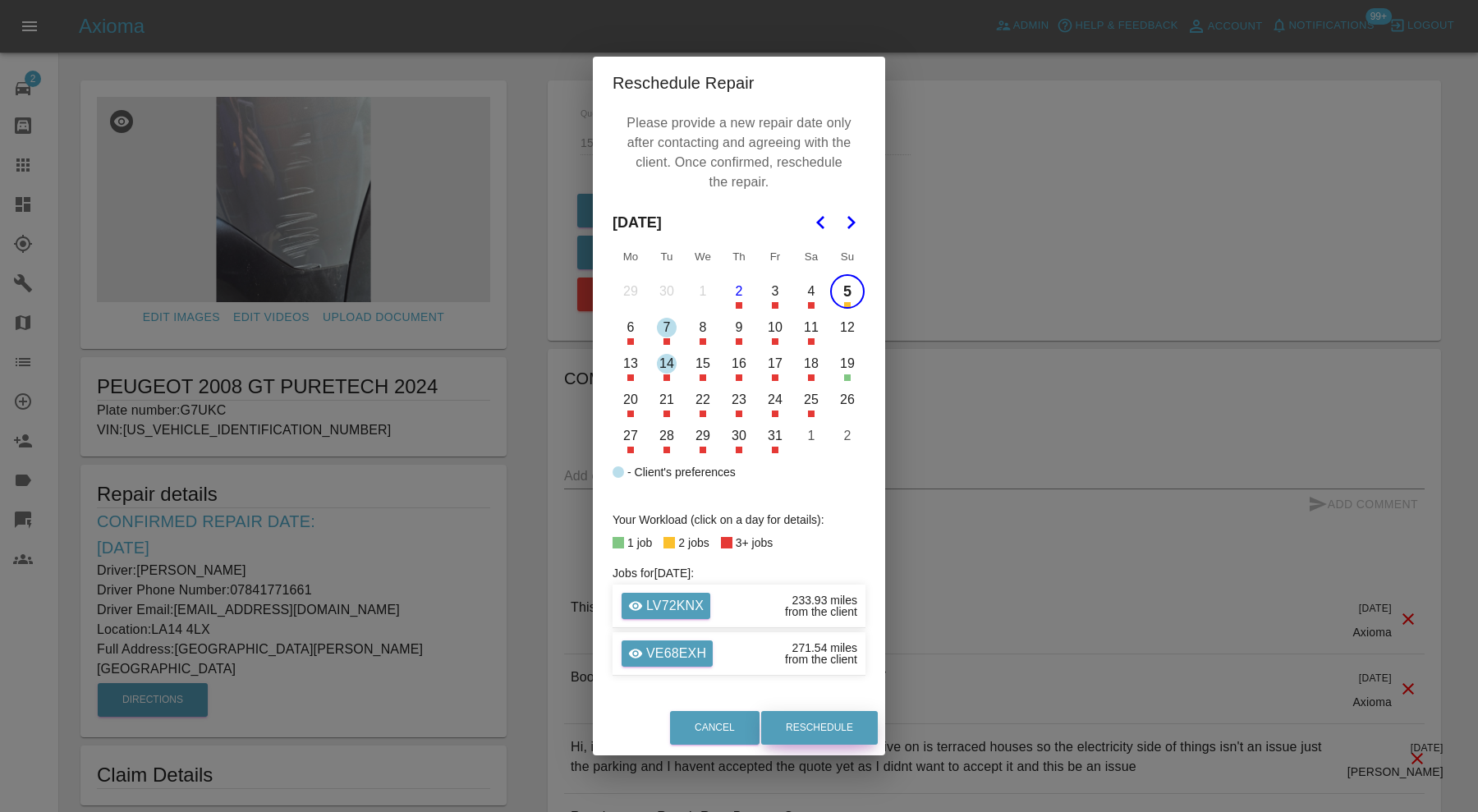
click at [830, 728] on button "Reschedule" at bounding box center [819, 727] width 117 height 34
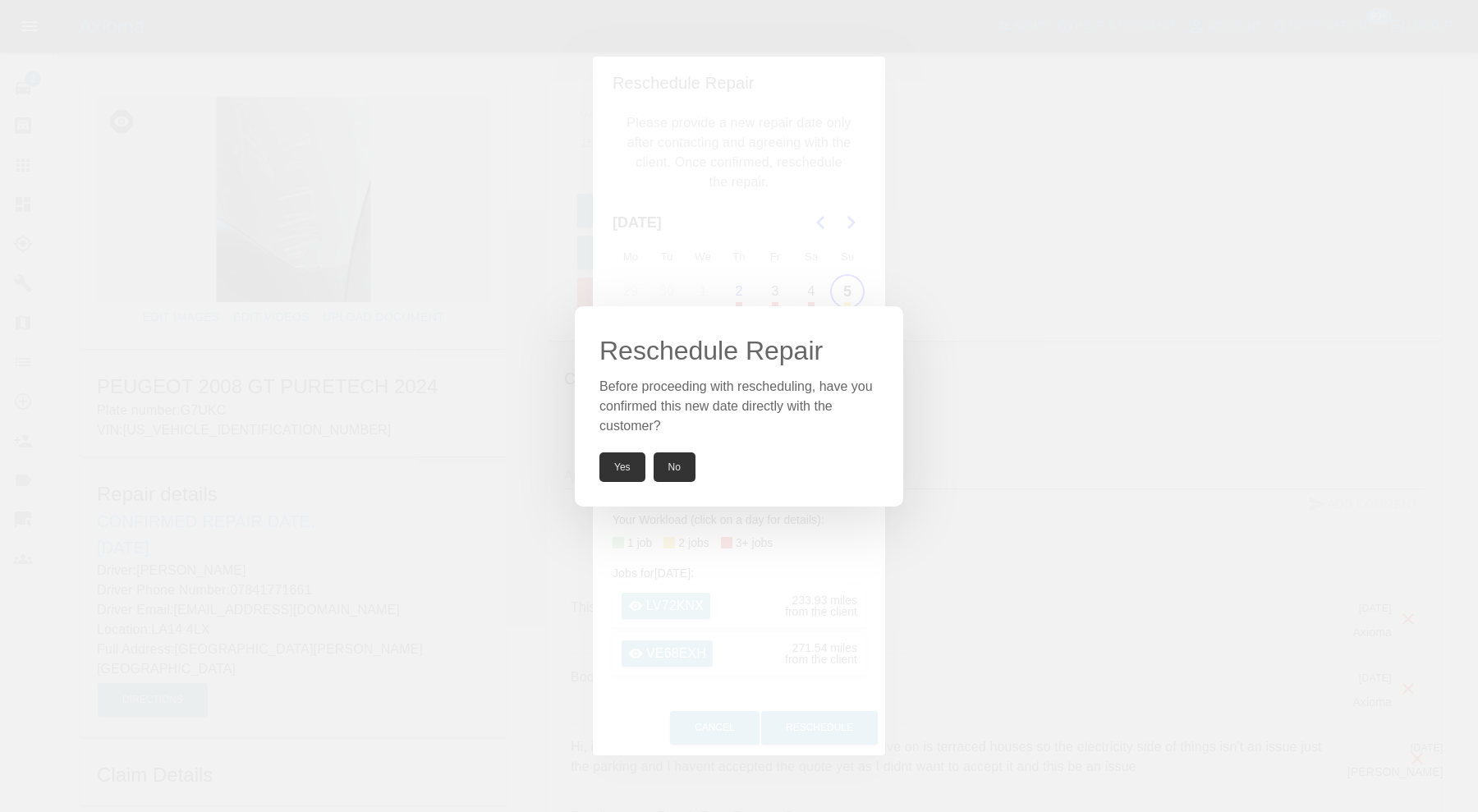
click at [624, 456] on button "Yes" at bounding box center [622, 466] width 46 height 29
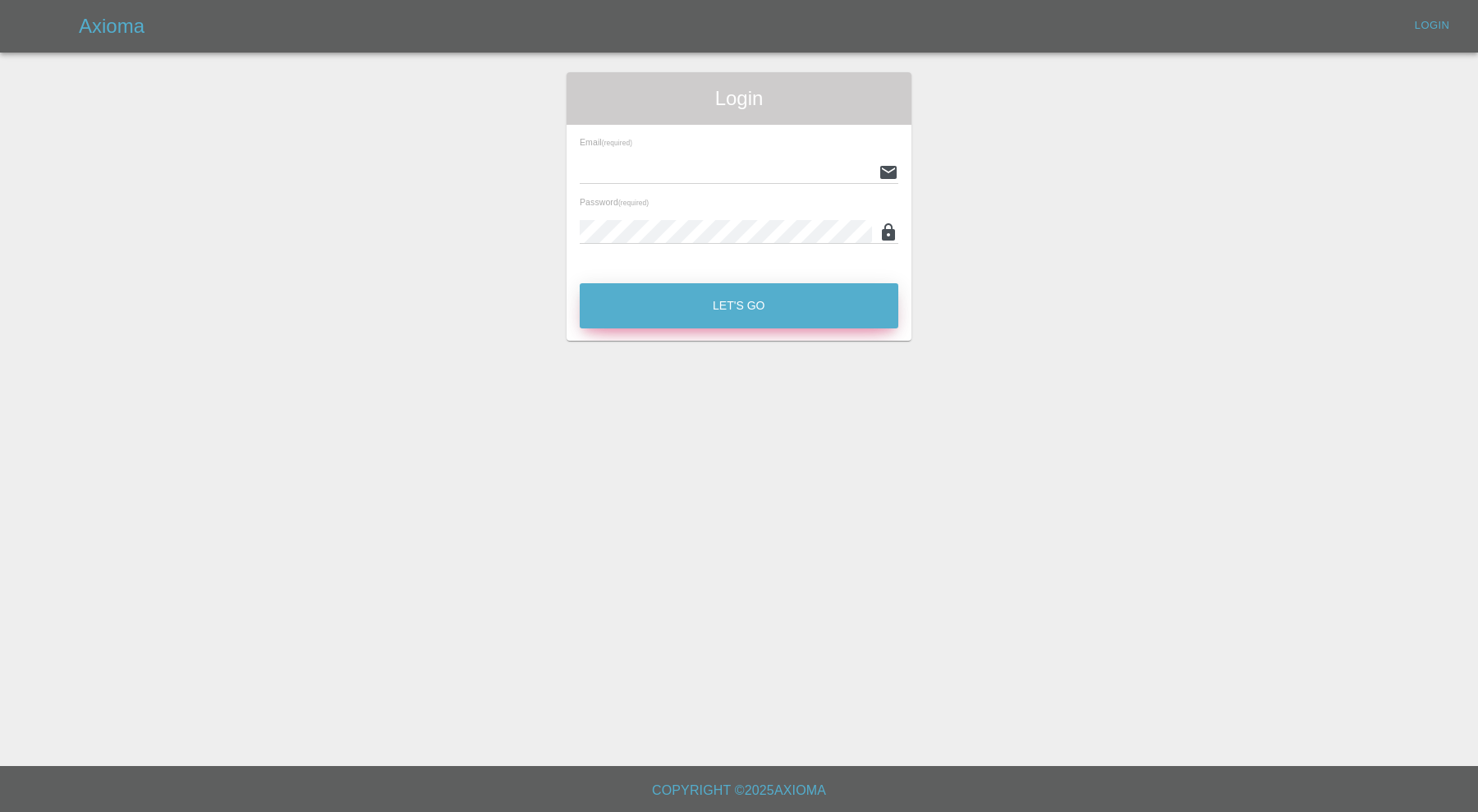
type input "[PERSON_NAME][EMAIL_ADDRESS][PERSON_NAME][DOMAIN_NAME]"
click at [818, 319] on button "Let's Go" at bounding box center [739, 306] width 319 height 45
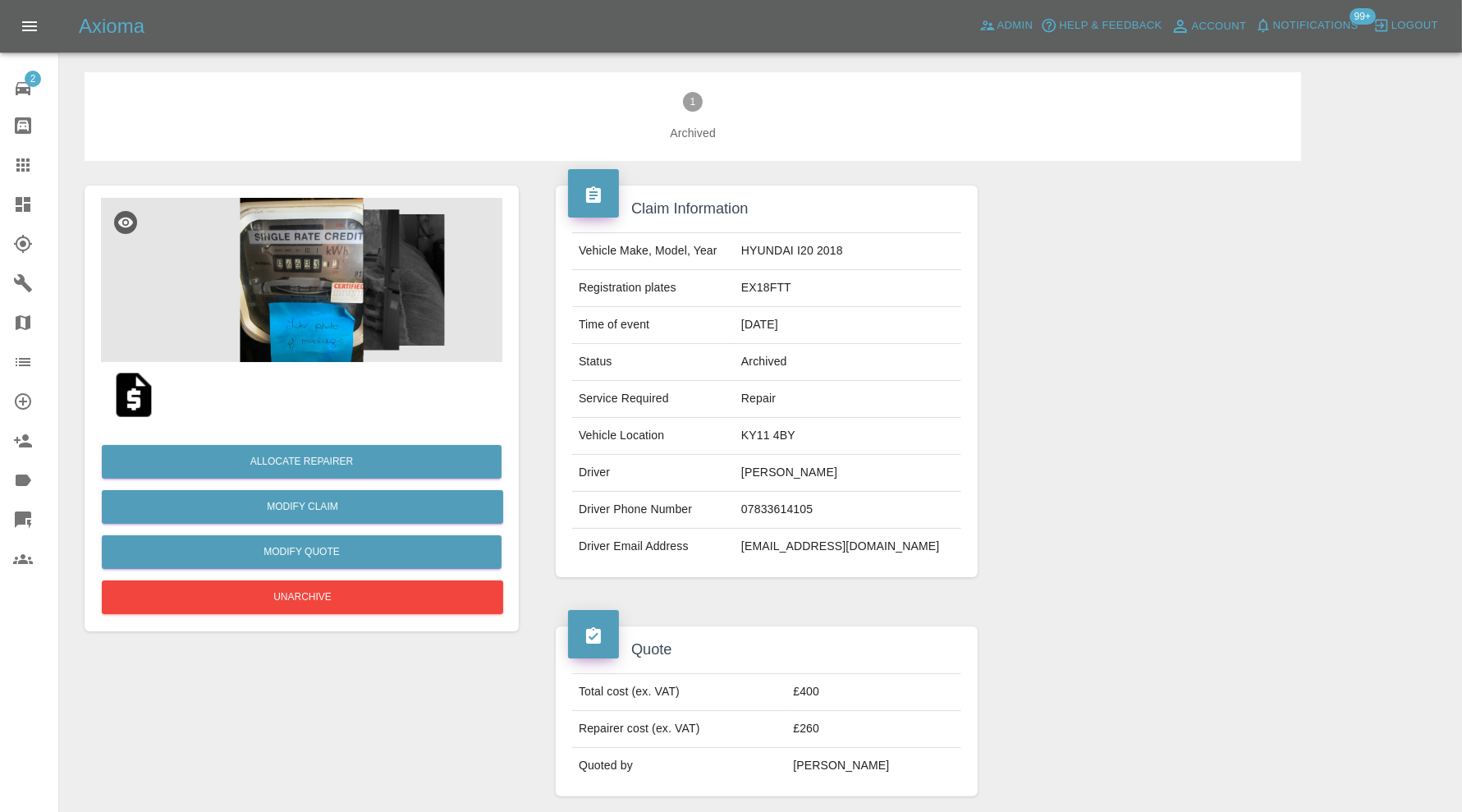
click at [312, 282] on img at bounding box center [301, 280] width 401 height 164
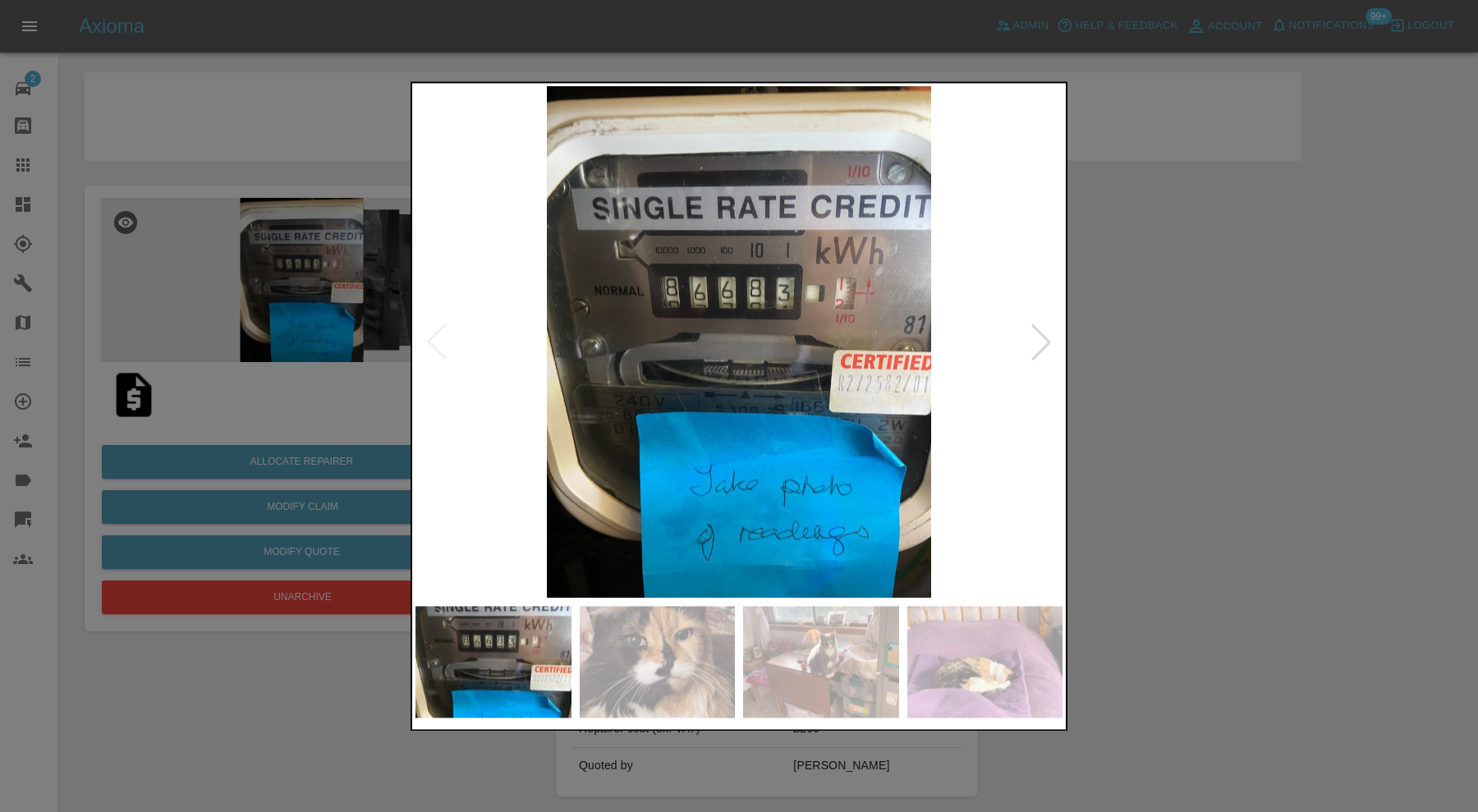
click at [1038, 344] on div at bounding box center [1041, 341] width 36 height 36
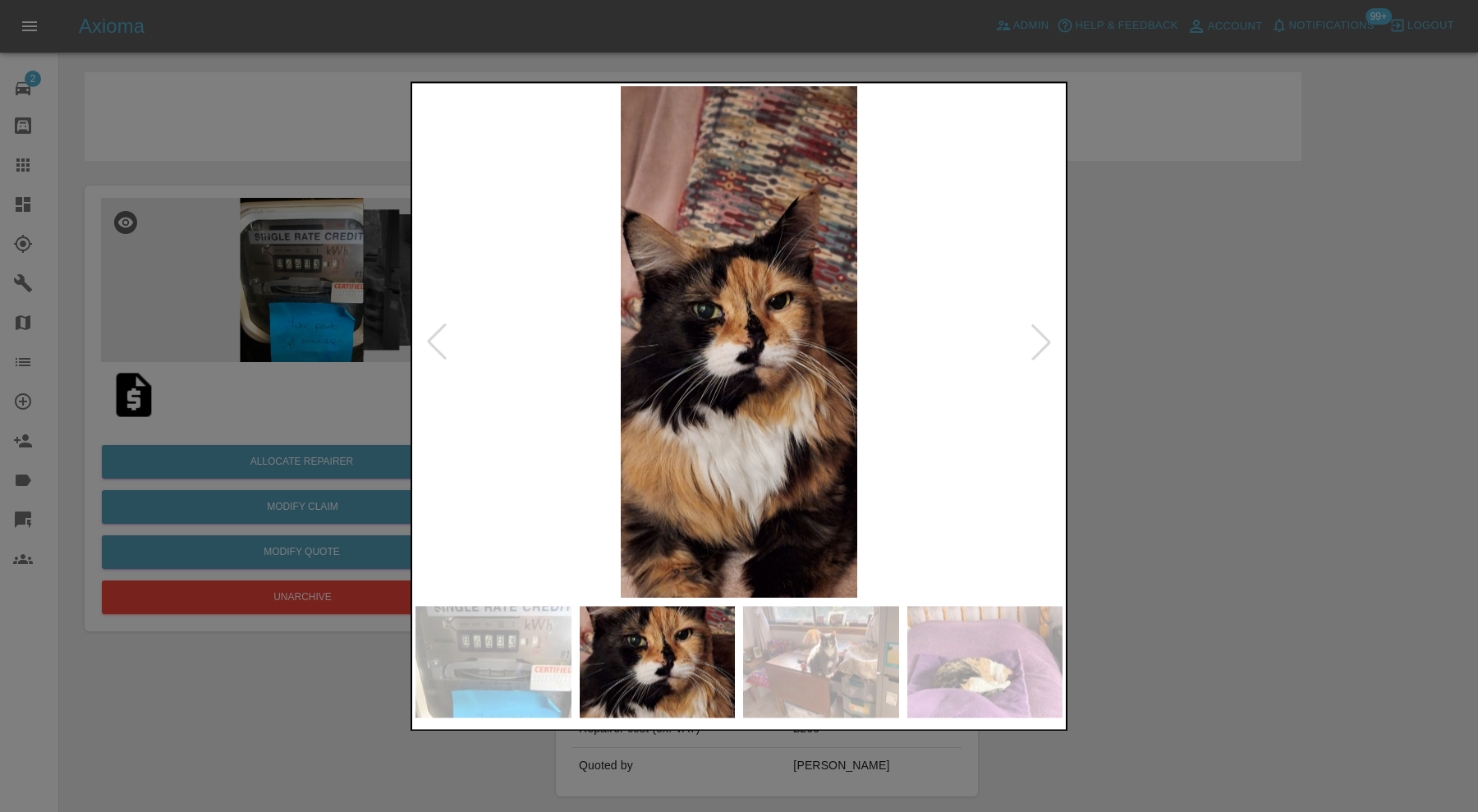
click at [1038, 344] on div at bounding box center [1041, 341] width 36 height 36
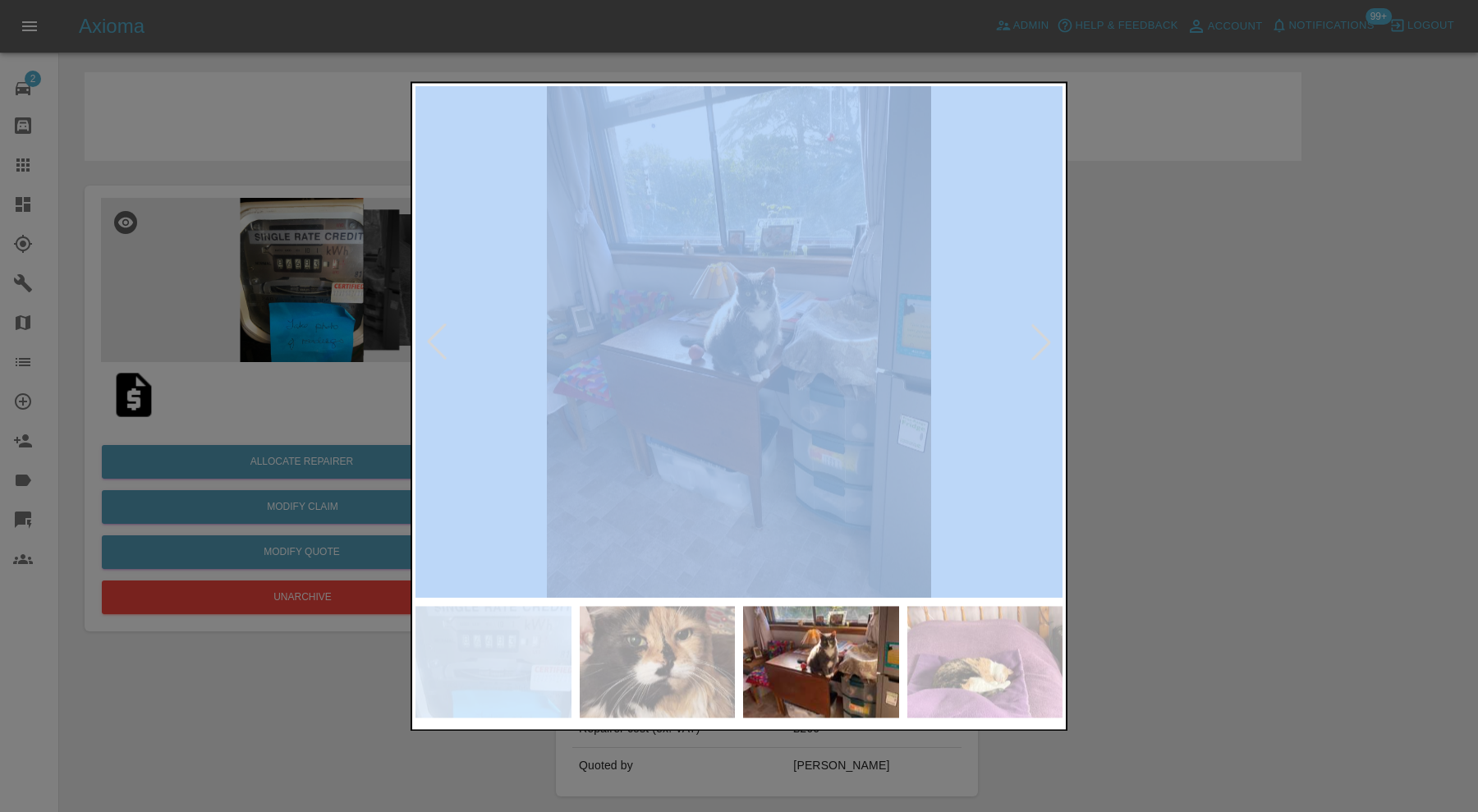
click at [1038, 344] on div at bounding box center [1041, 341] width 36 height 36
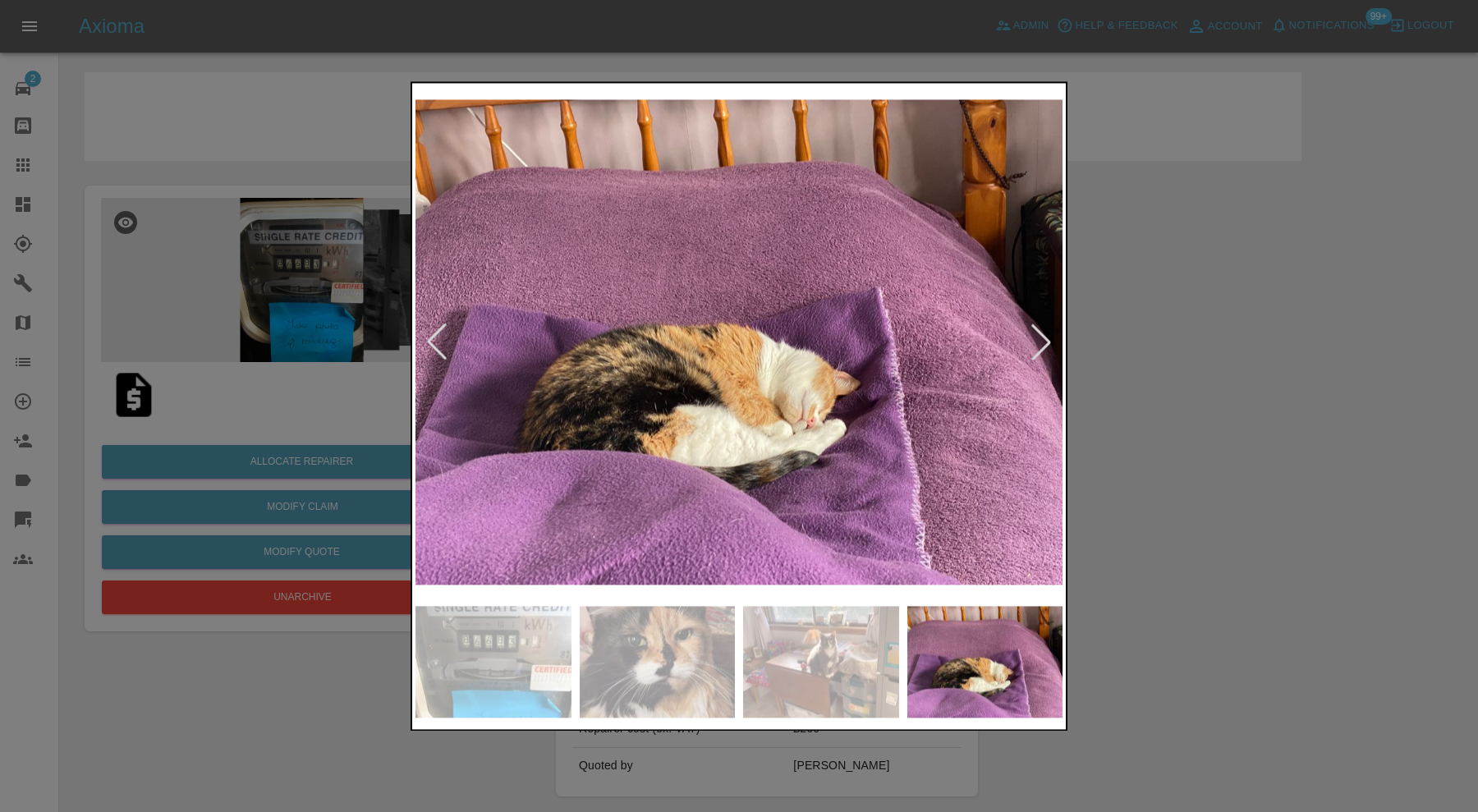
click at [1257, 331] on div at bounding box center [739, 406] width 1478 height 812
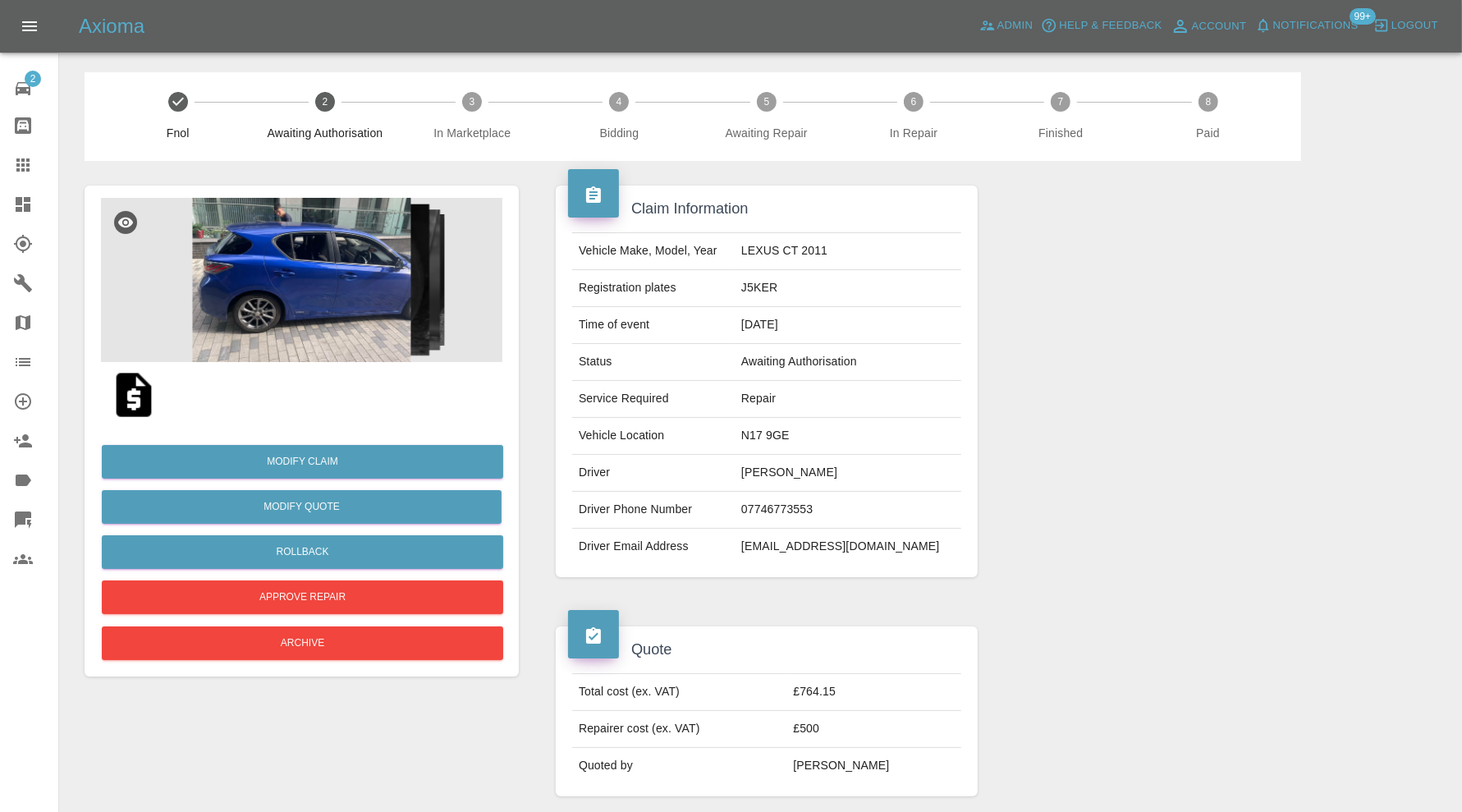
click at [358, 321] on img at bounding box center [301, 280] width 401 height 164
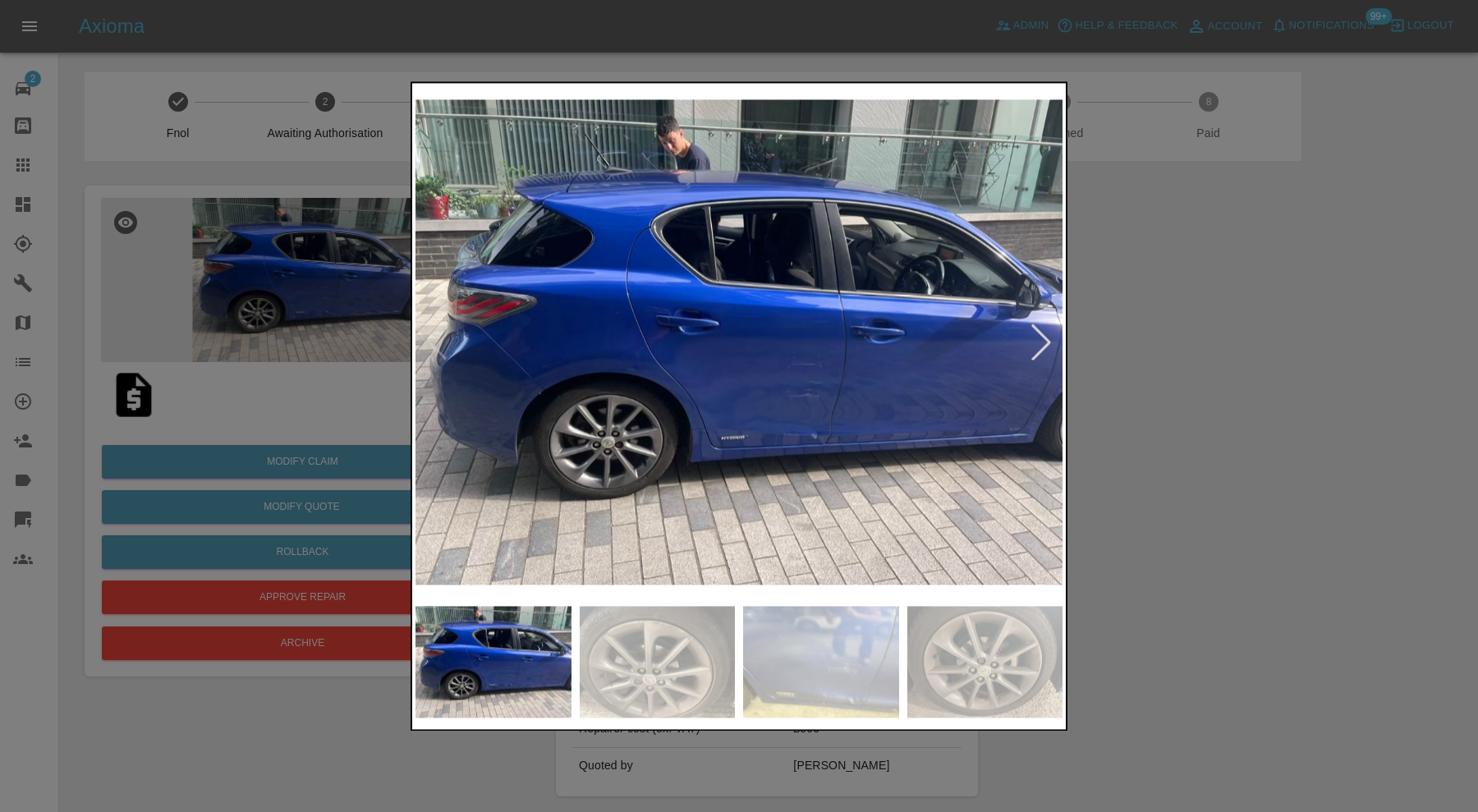
click at [1040, 343] on div at bounding box center [1041, 341] width 36 height 36
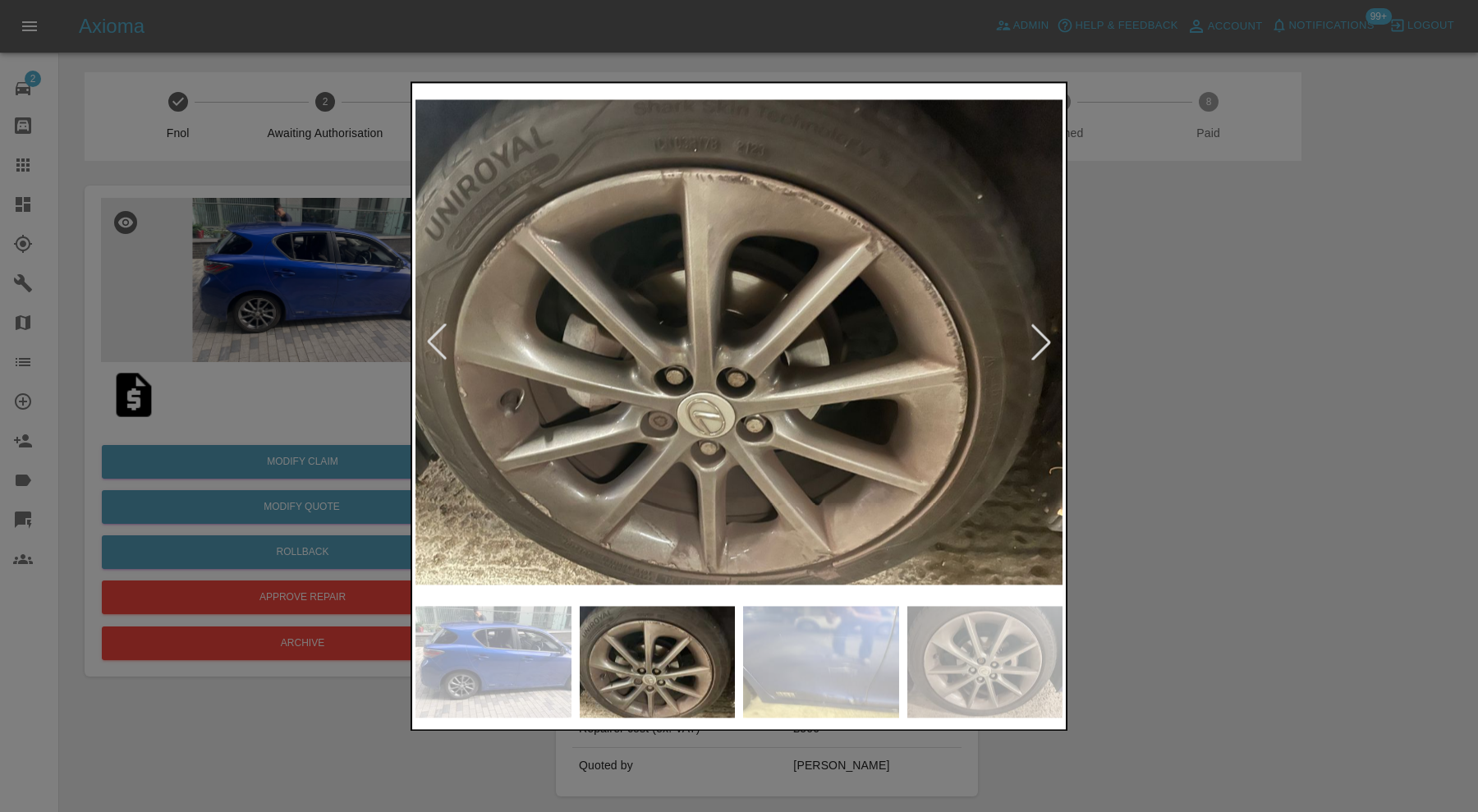
click at [1040, 343] on div at bounding box center [1041, 341] width 36 height 36
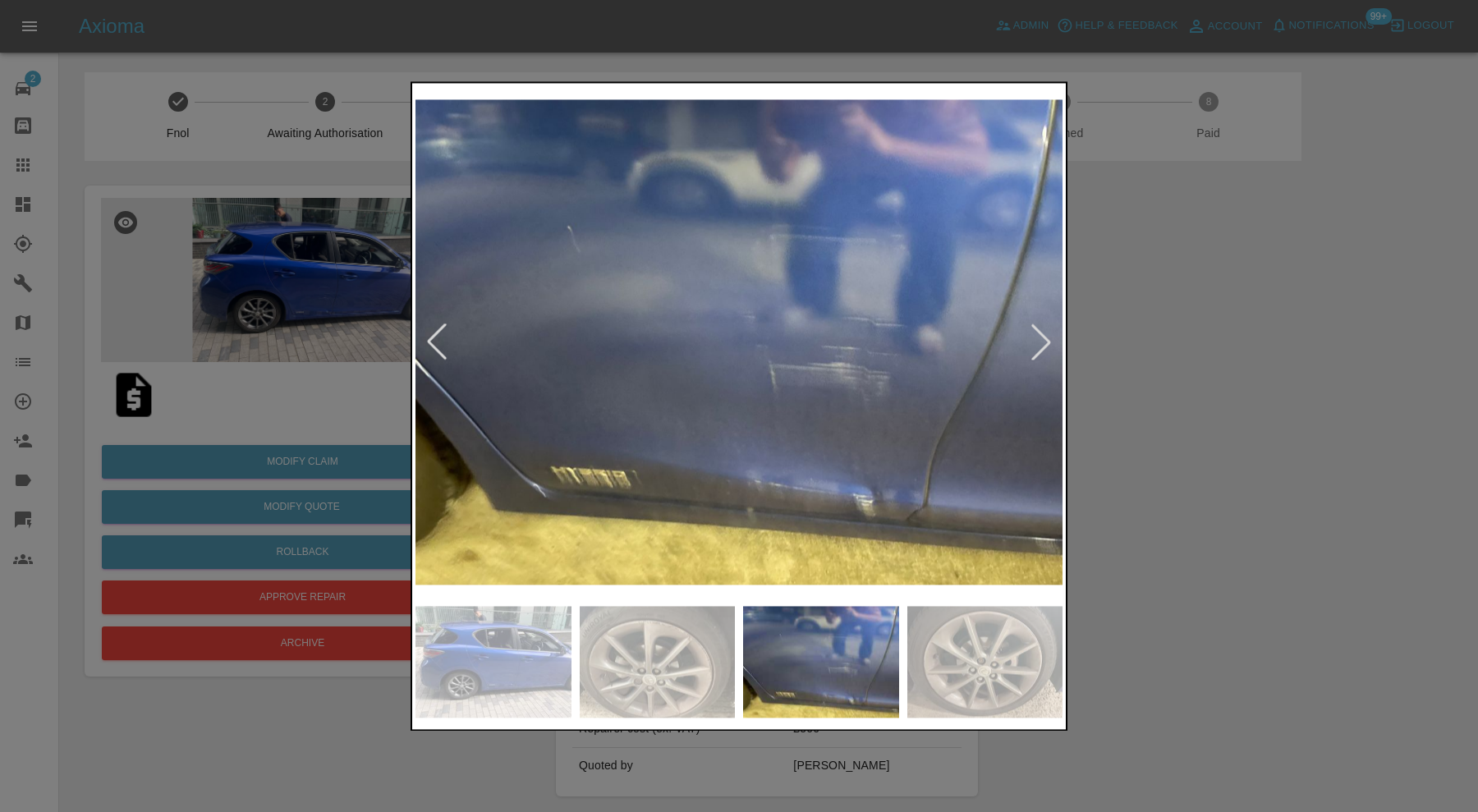
click at [1040, 343] on div at bounding box center [1041, 341] width 36 height 36
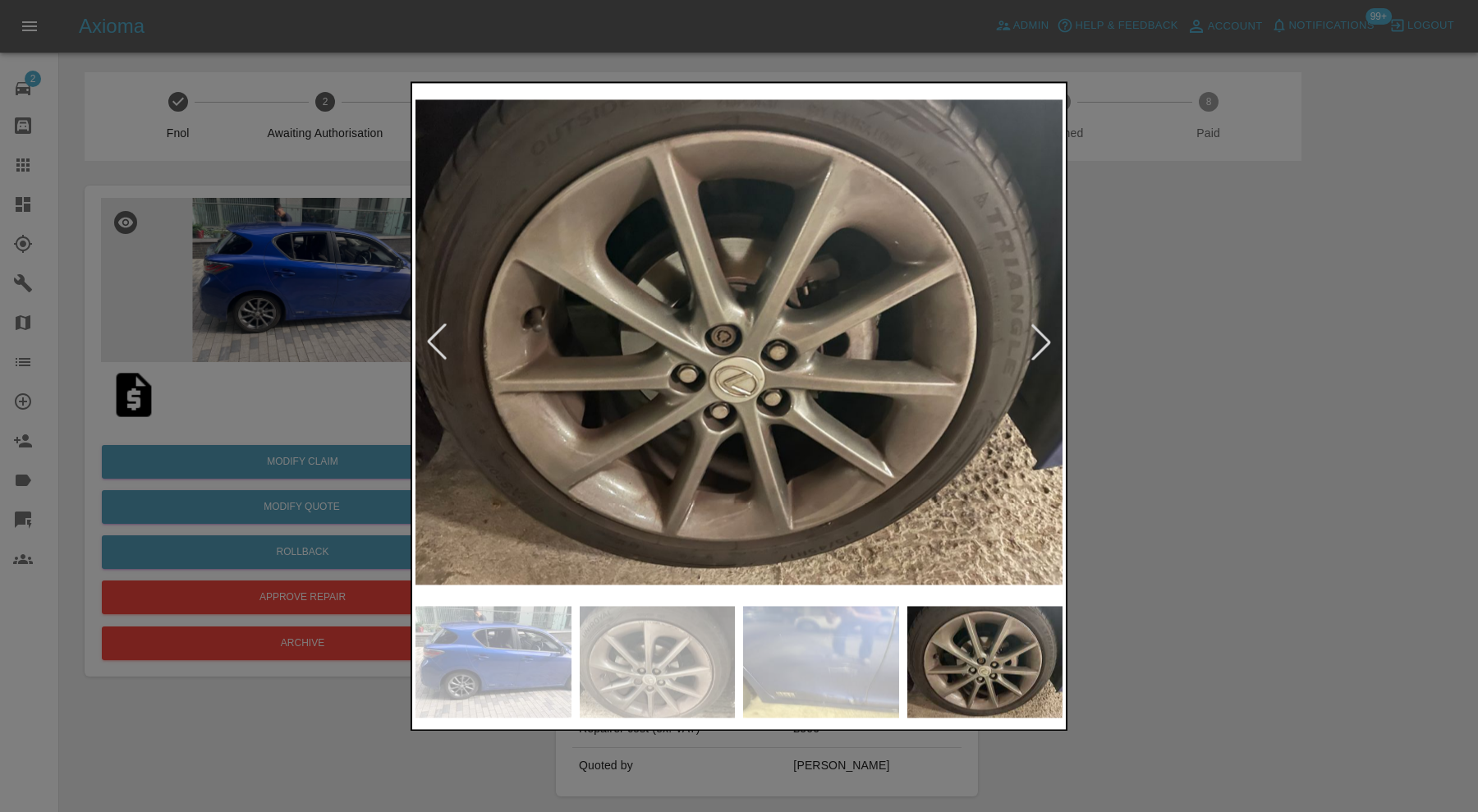
click at [1040, 343] on div at bounding box center [1041, 341] width 36 height 36
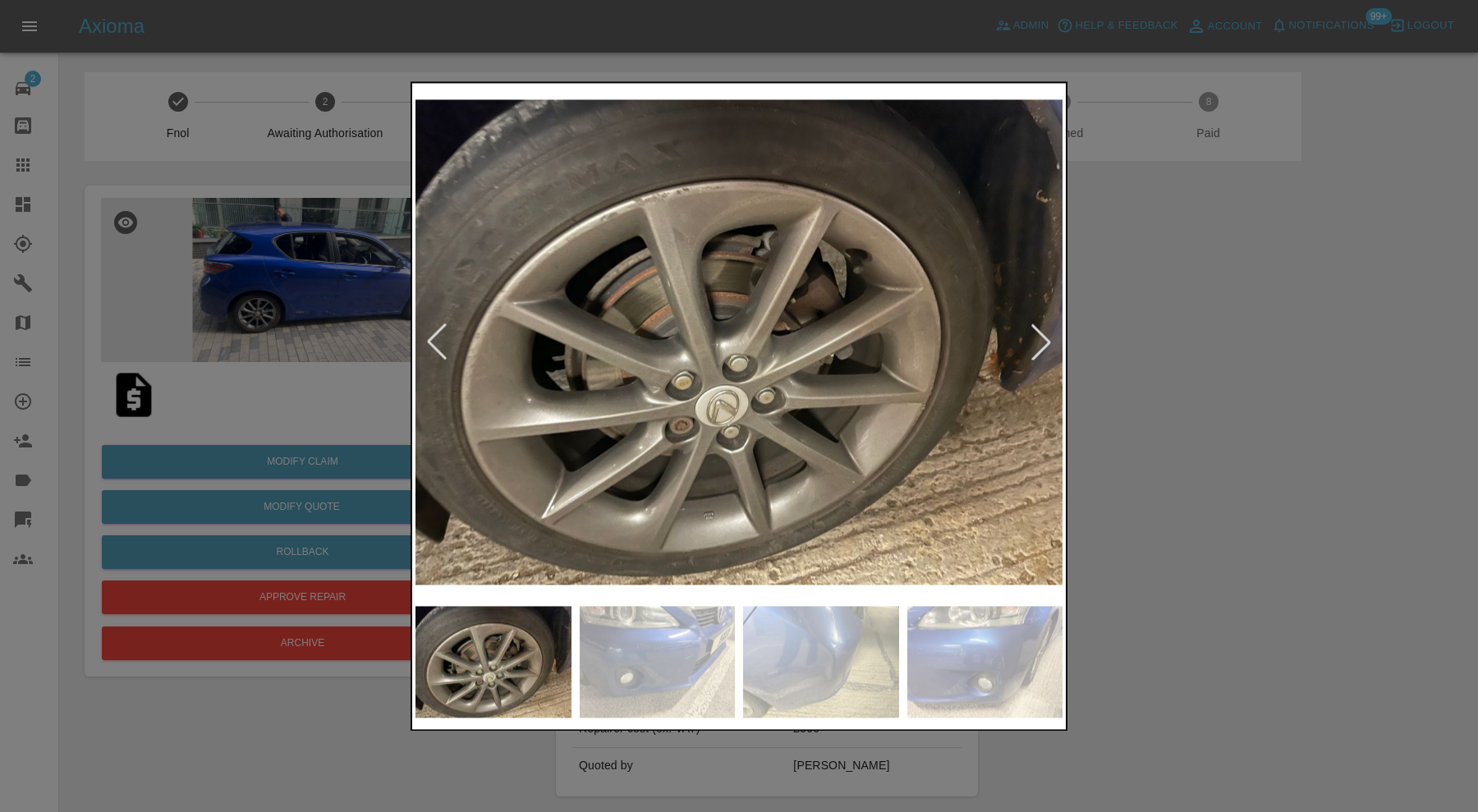
click at [1040, 343] on div at bounding box center [1041, 341] width 36 height 36
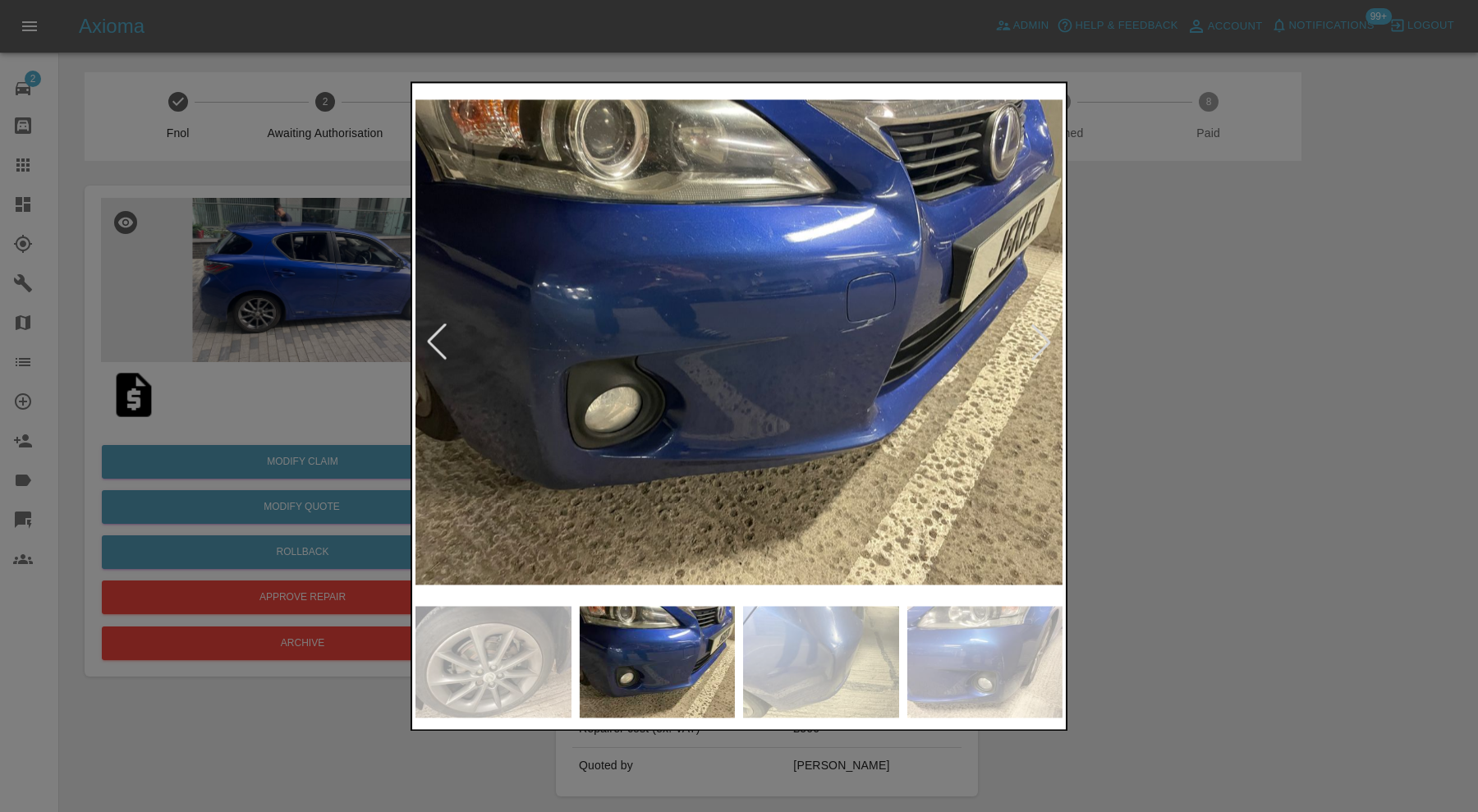
click at [1162, 351] on div at bounding box center [739, 406] width 1478 height 812
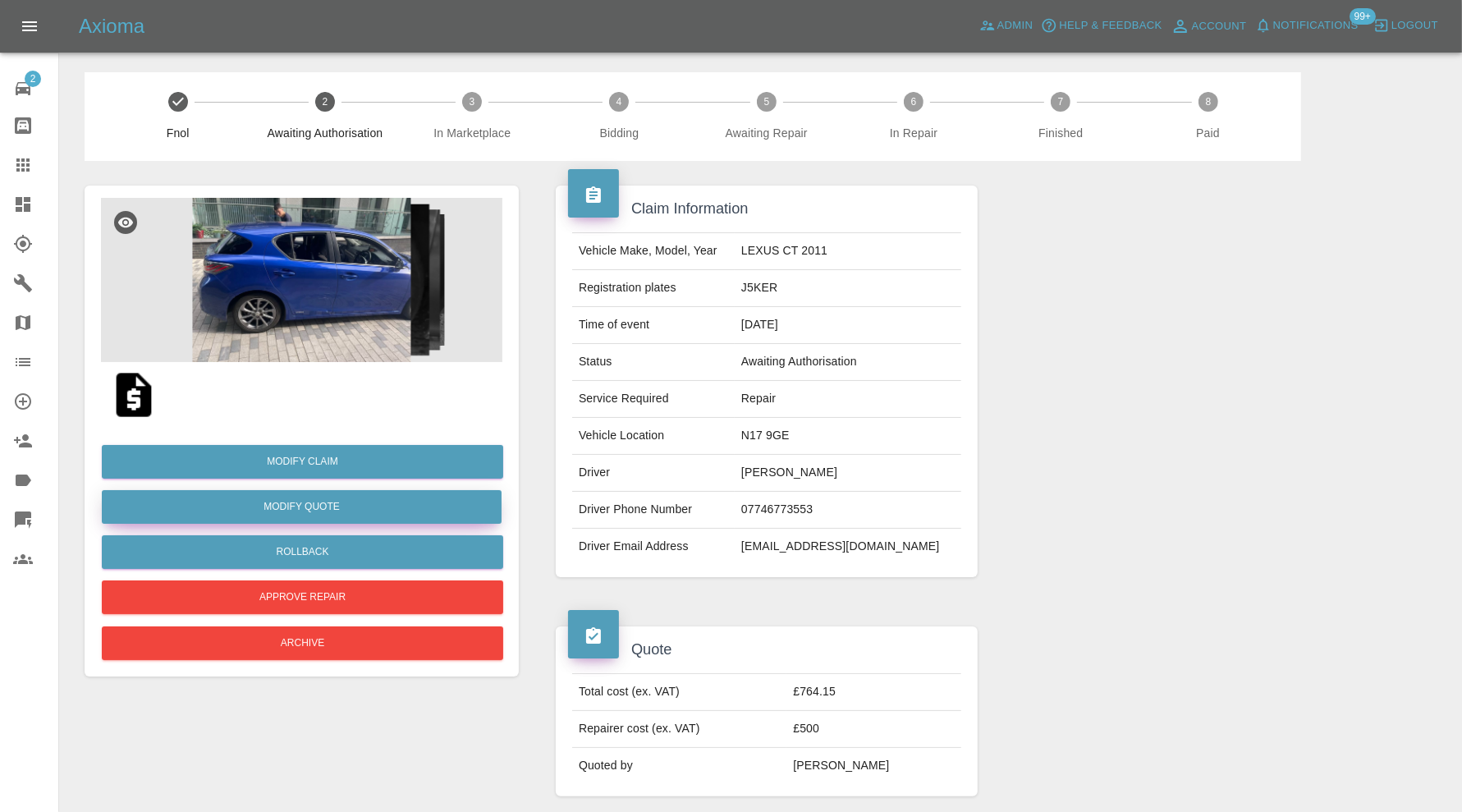
click at [378, 508] on button "Modify Quote" at bounding box center [301, 507] width 399 height 34
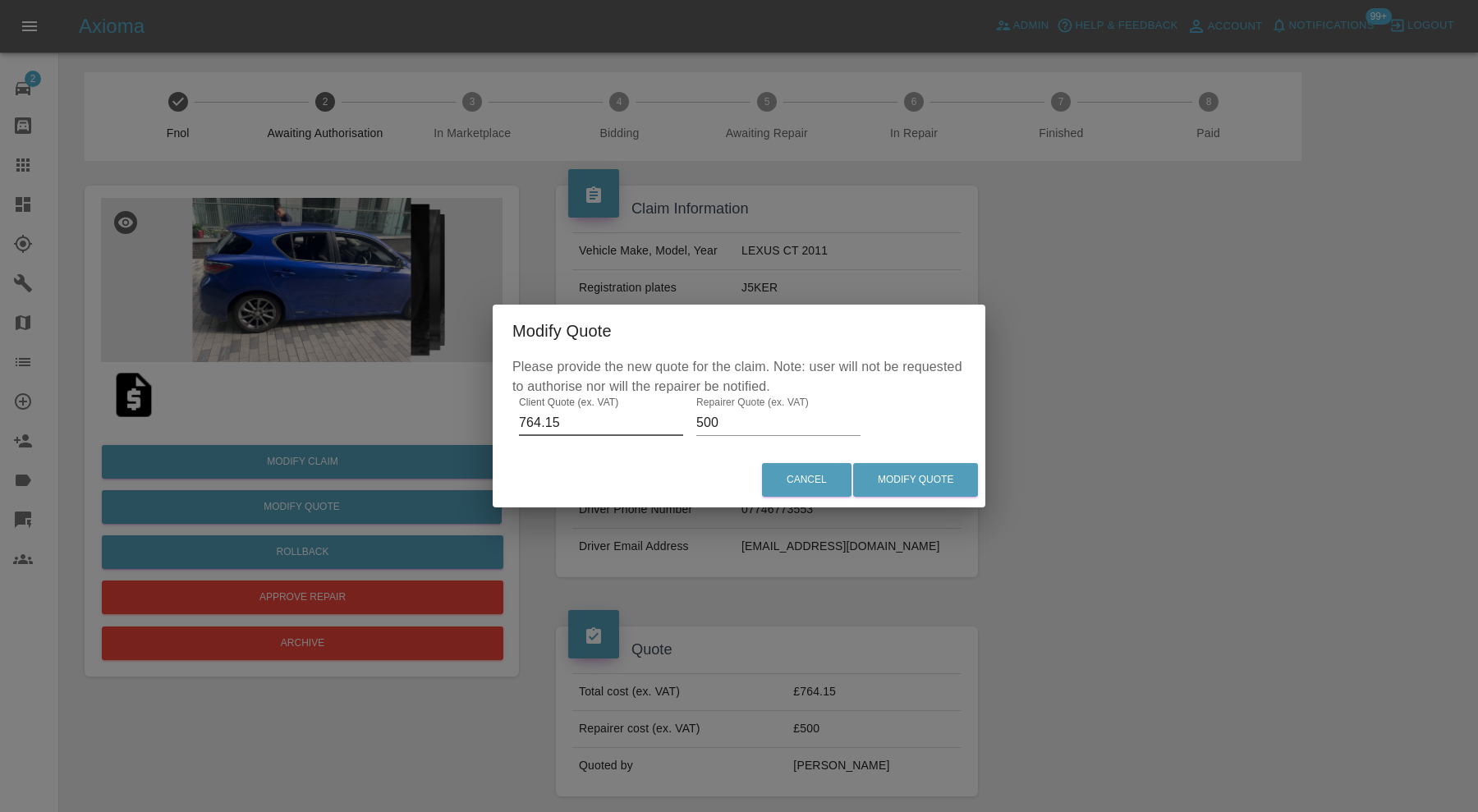
drag, startPoint x: 569, startPoint y: 422, endPoint x: 526, endPoint y: 425, distance: 43.1
click at [526, 425] on input "764.15" at bounding box center [601, 422] width 165 height 26
type input "700"
drag, startPoint x: 760, startPoint y: 421, endPoint x: 692, endPoint y: 420, distance: 68.0
click at [692, 420] on div "Please provide the new quote for the claim. Note: user will not be requested to…" at bounding box center [739, 404] width 493 height 95
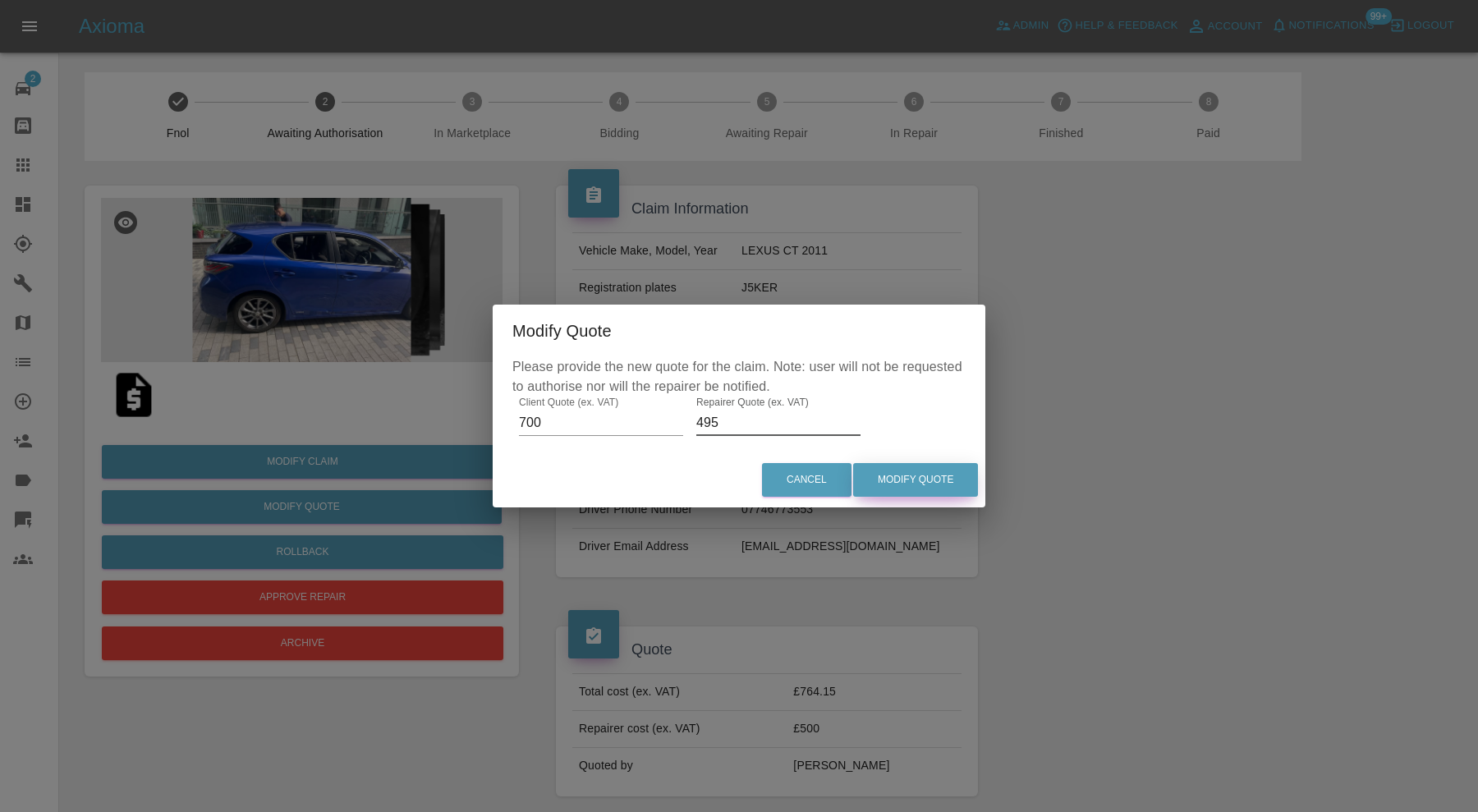
type input "495"
click at [964, 471] on button "Modify Quote" at bounding box center [915, 480] width 125 height 34
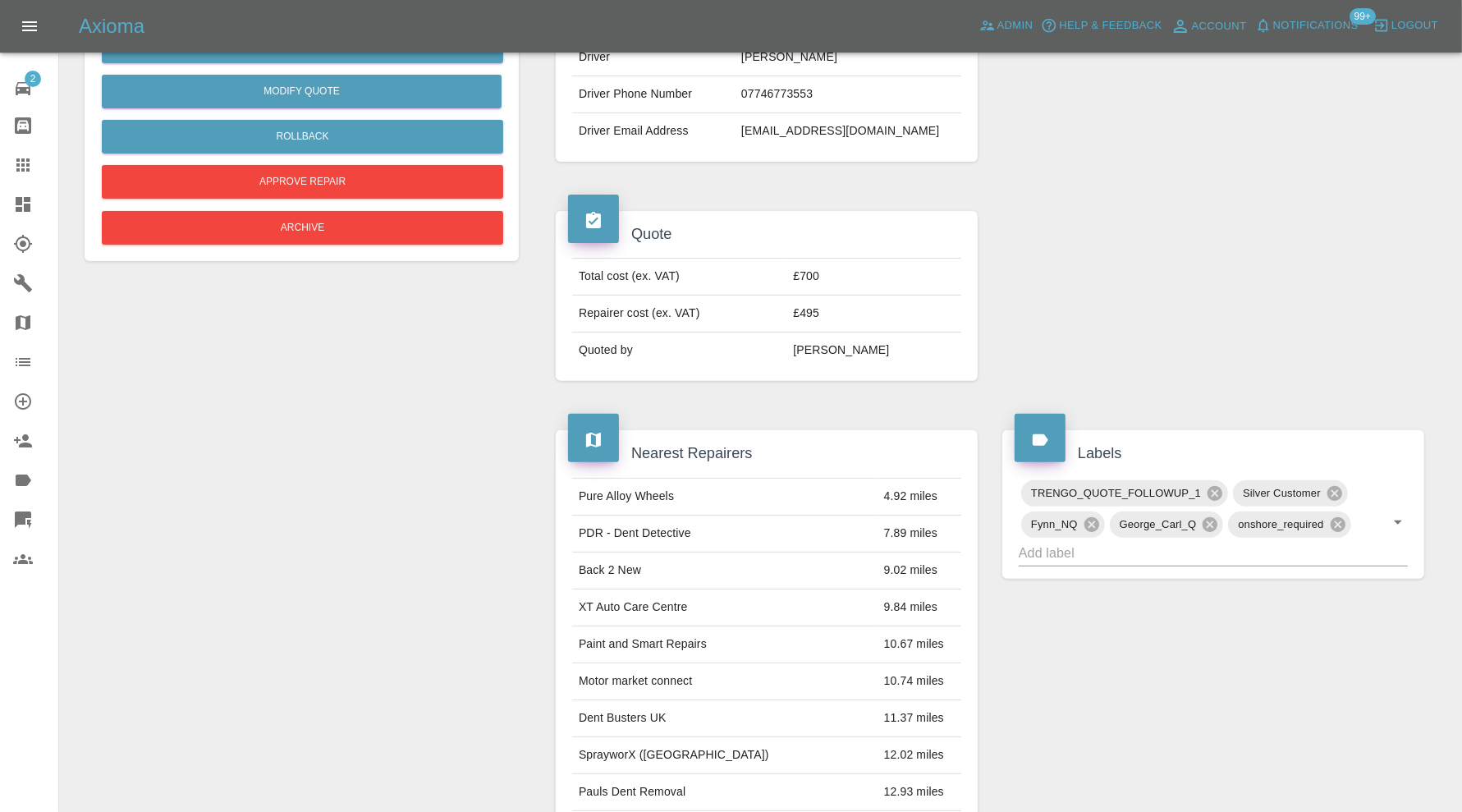
scroll to position [410, 0]
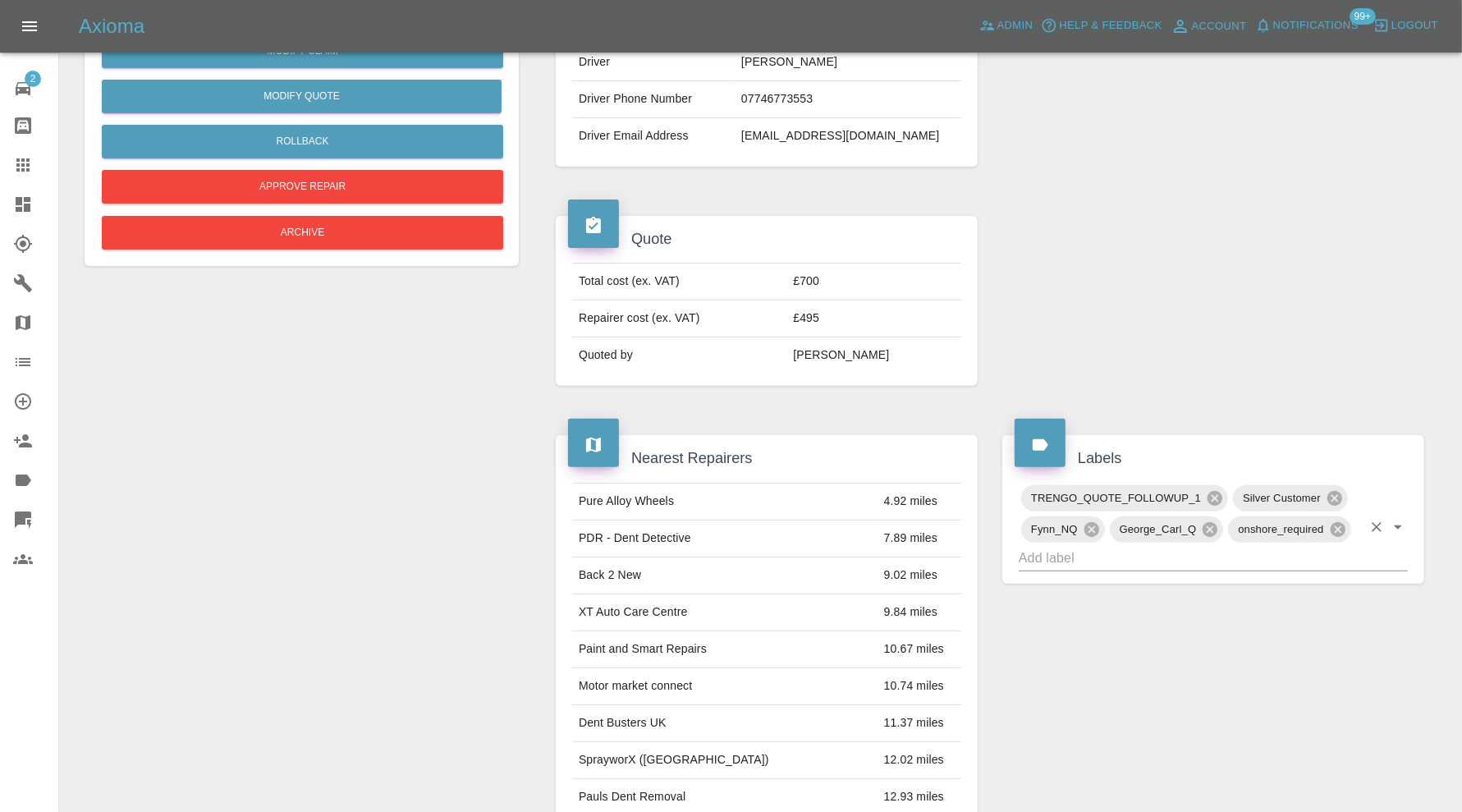
click at [1181, 559] on input "text" at bounding box center [1190, 558] width 343 height 25
type input "price"
click at [1110, 590] on li "PRICE_UPDATED" at bounding box center [1214, 588] width 389 height 29
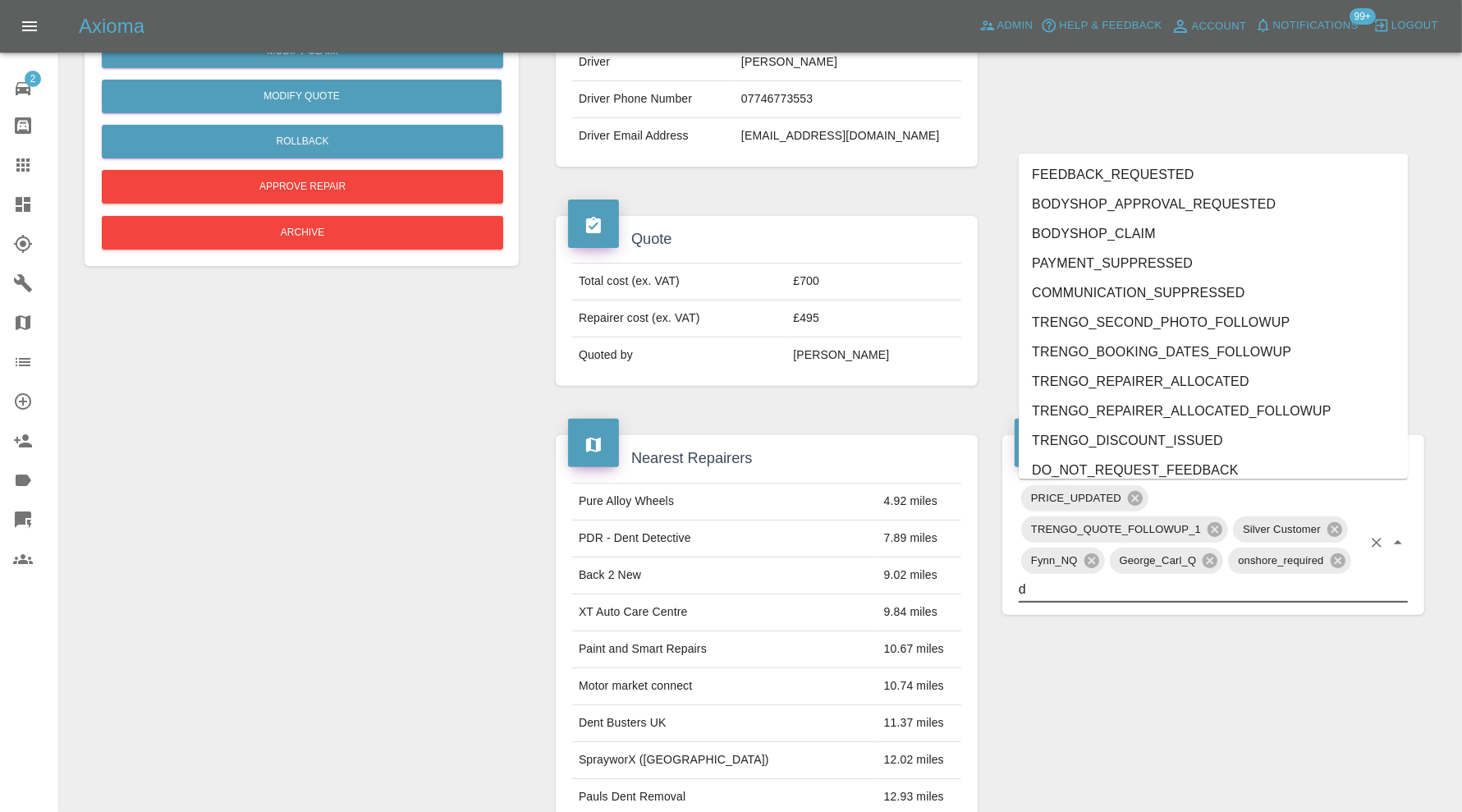
type input "do"
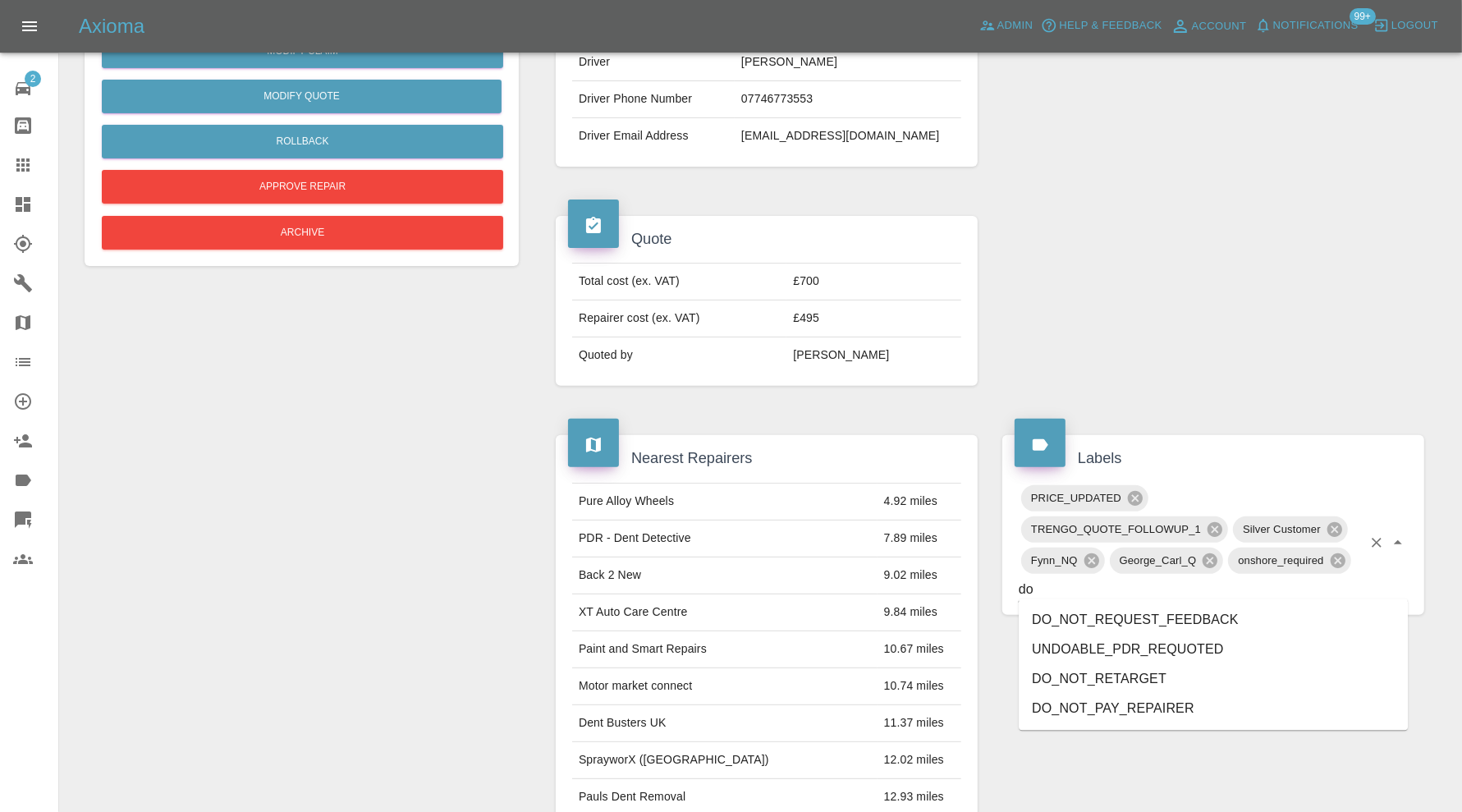
click at [1150, 618] on li "DO_NOT_REQUEST_FEEDBACK" at bounding box center [1214, 619] width 389 height 29
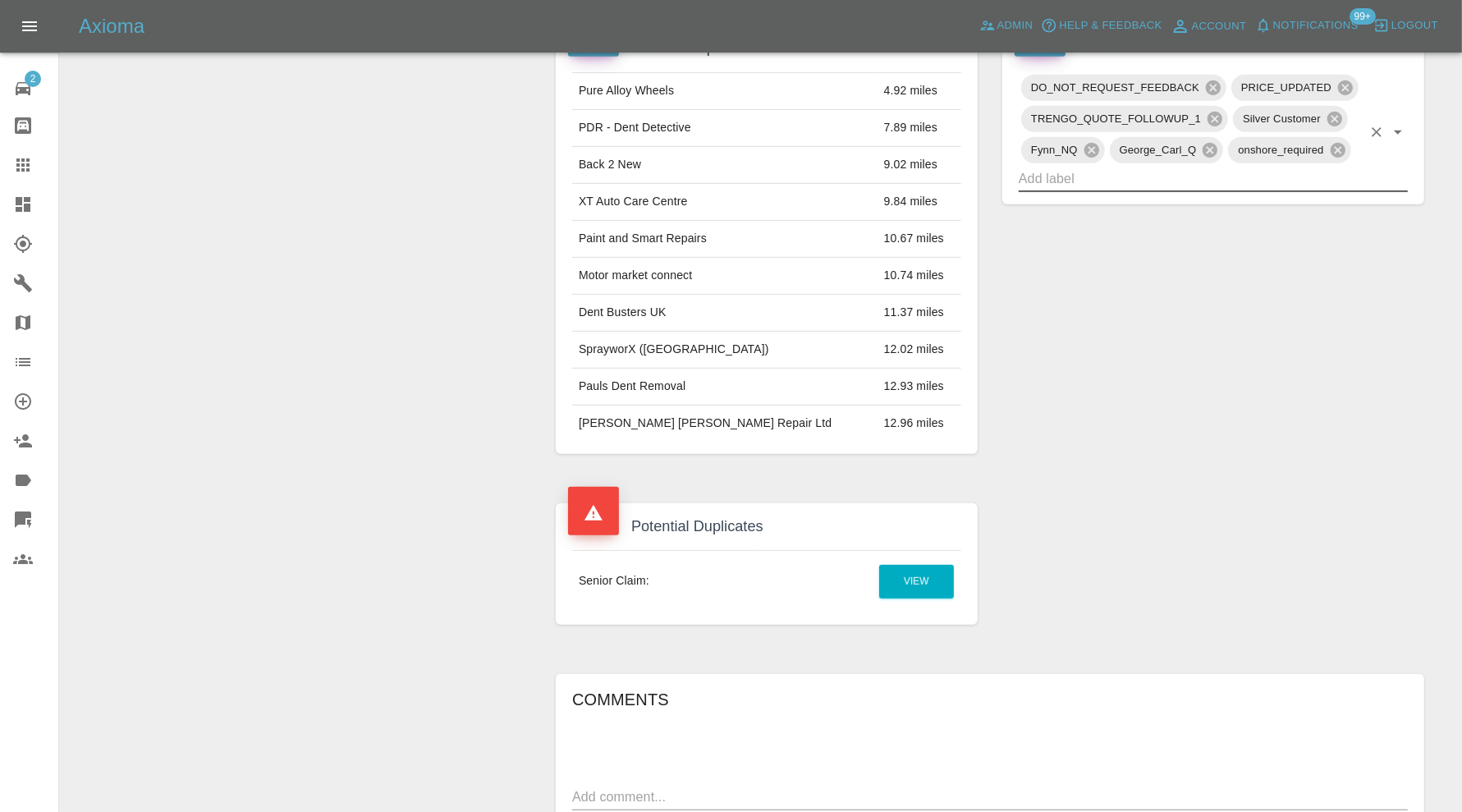
scroll to position [0, 0]
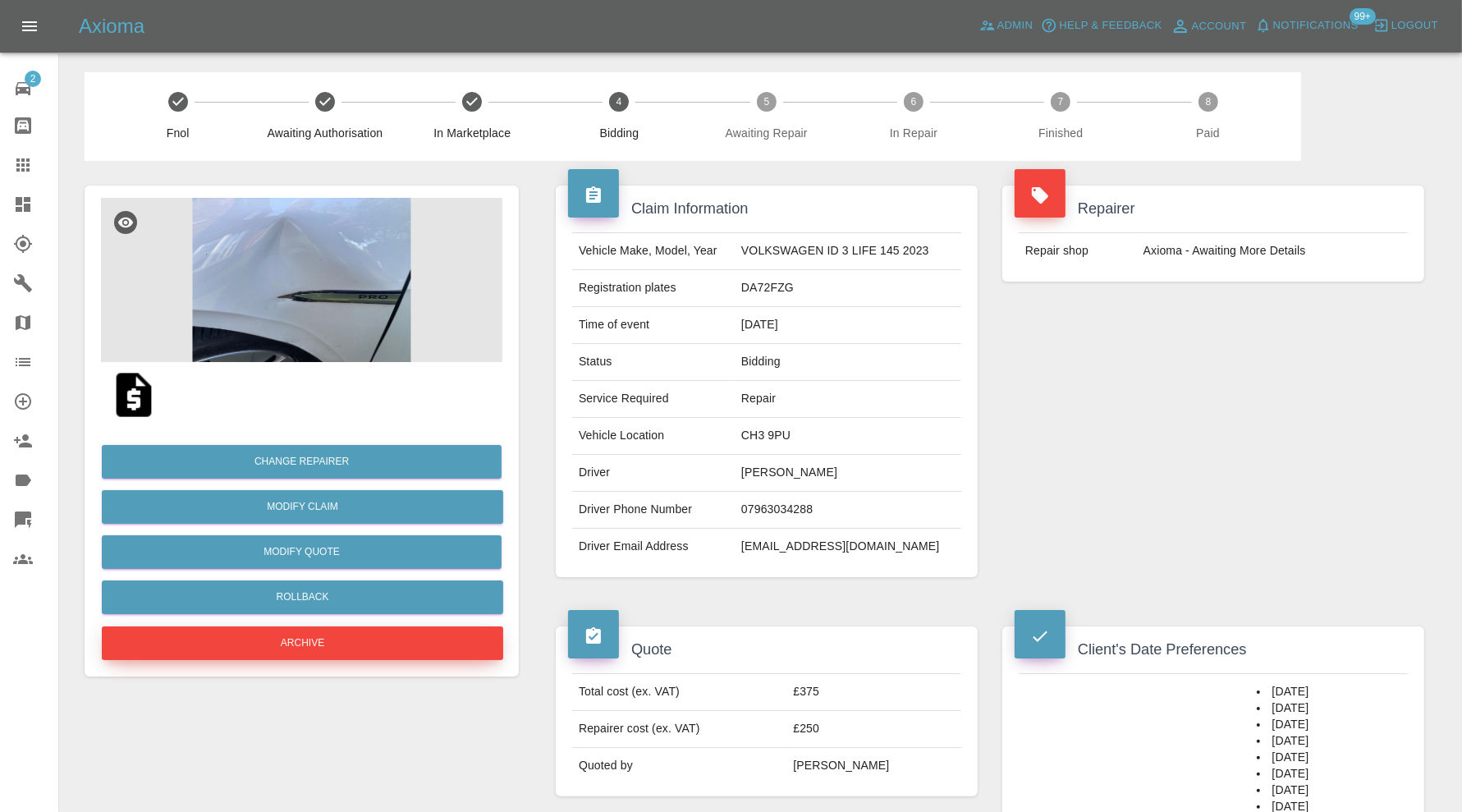
click at [452, 637] on button "Archive" at bounding box center [302, 643] width 401 height 34
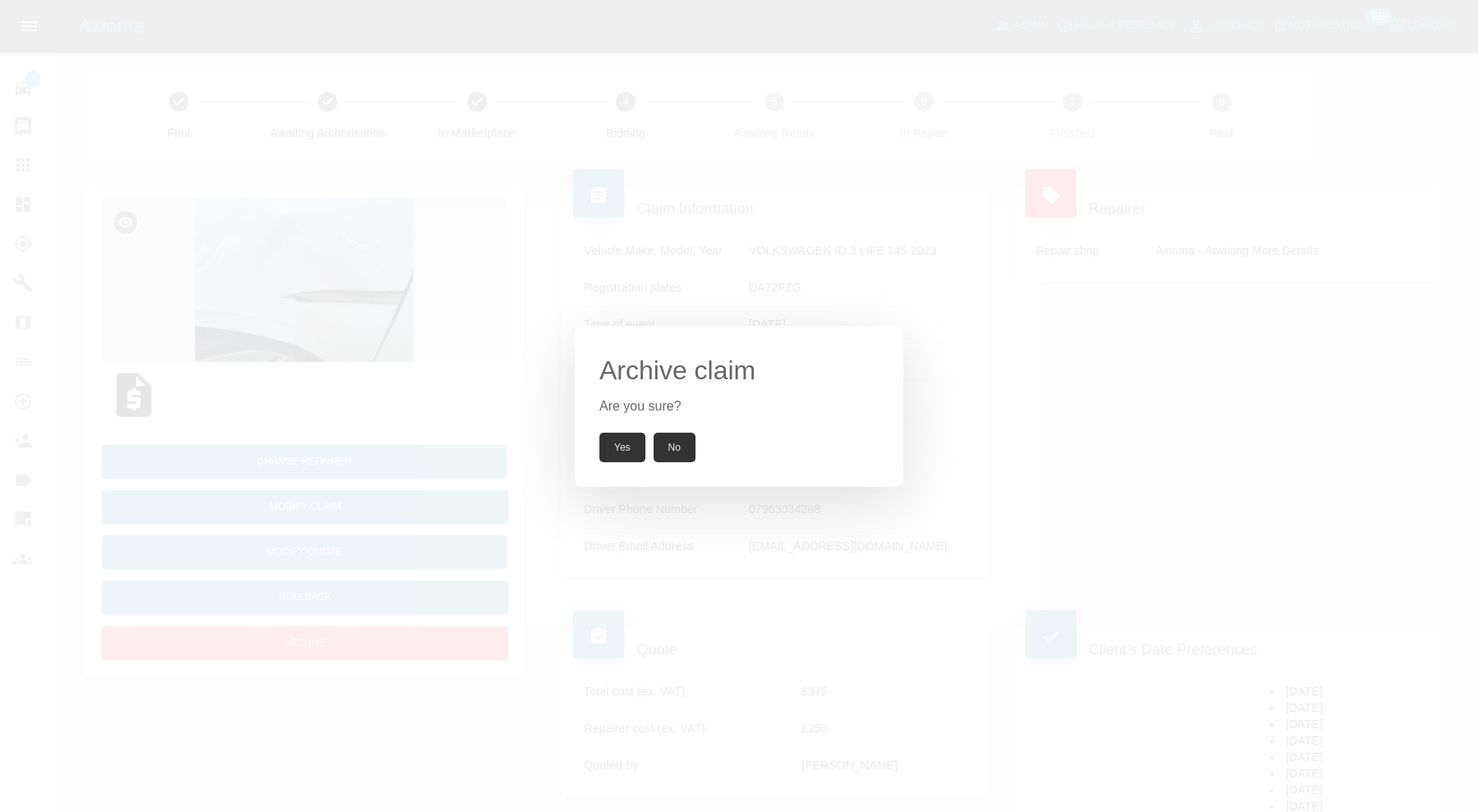
click at [610, 449] on button "Yes" at bounding box center [622, 447] width 46 height 29
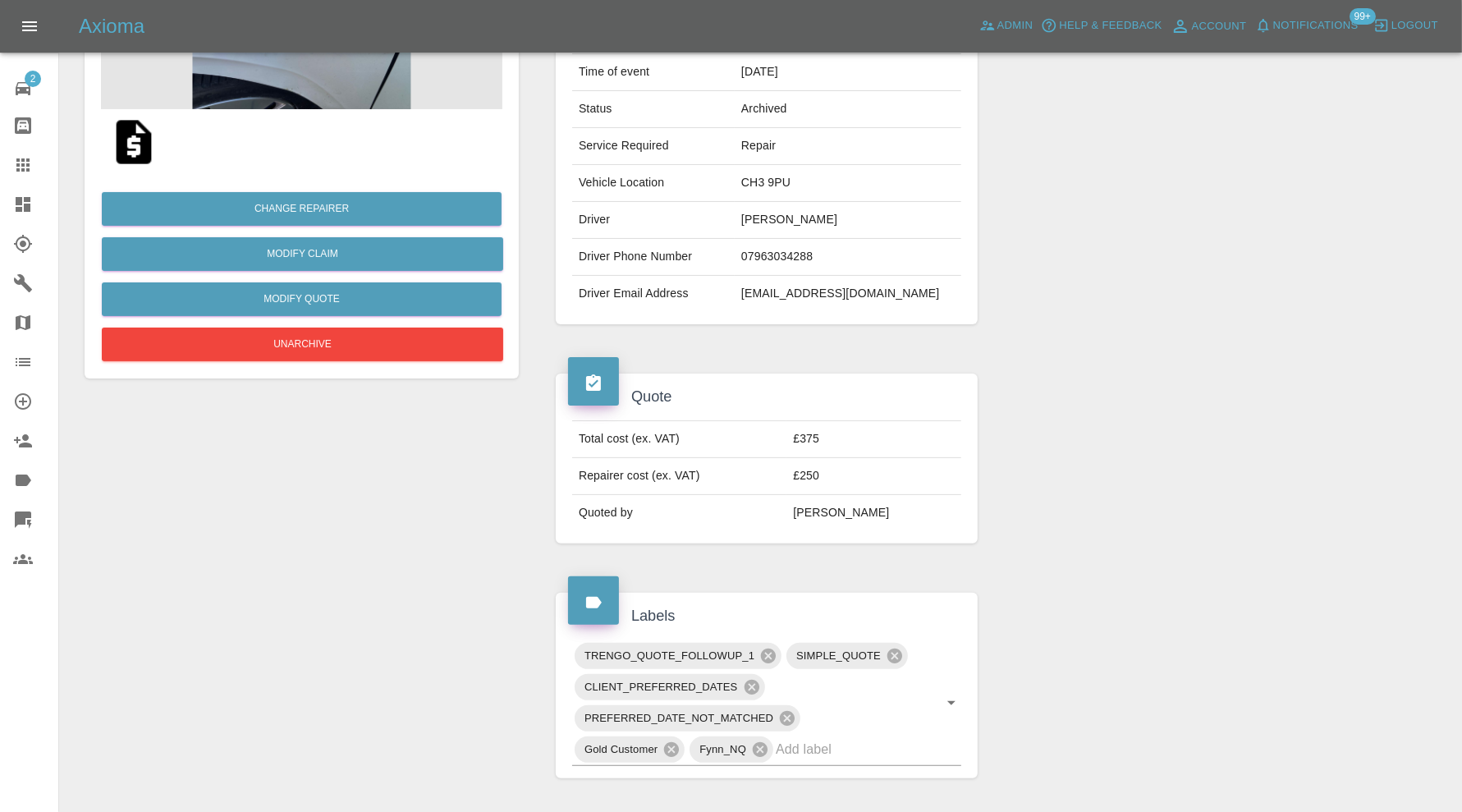
scroll to position [684, 0]
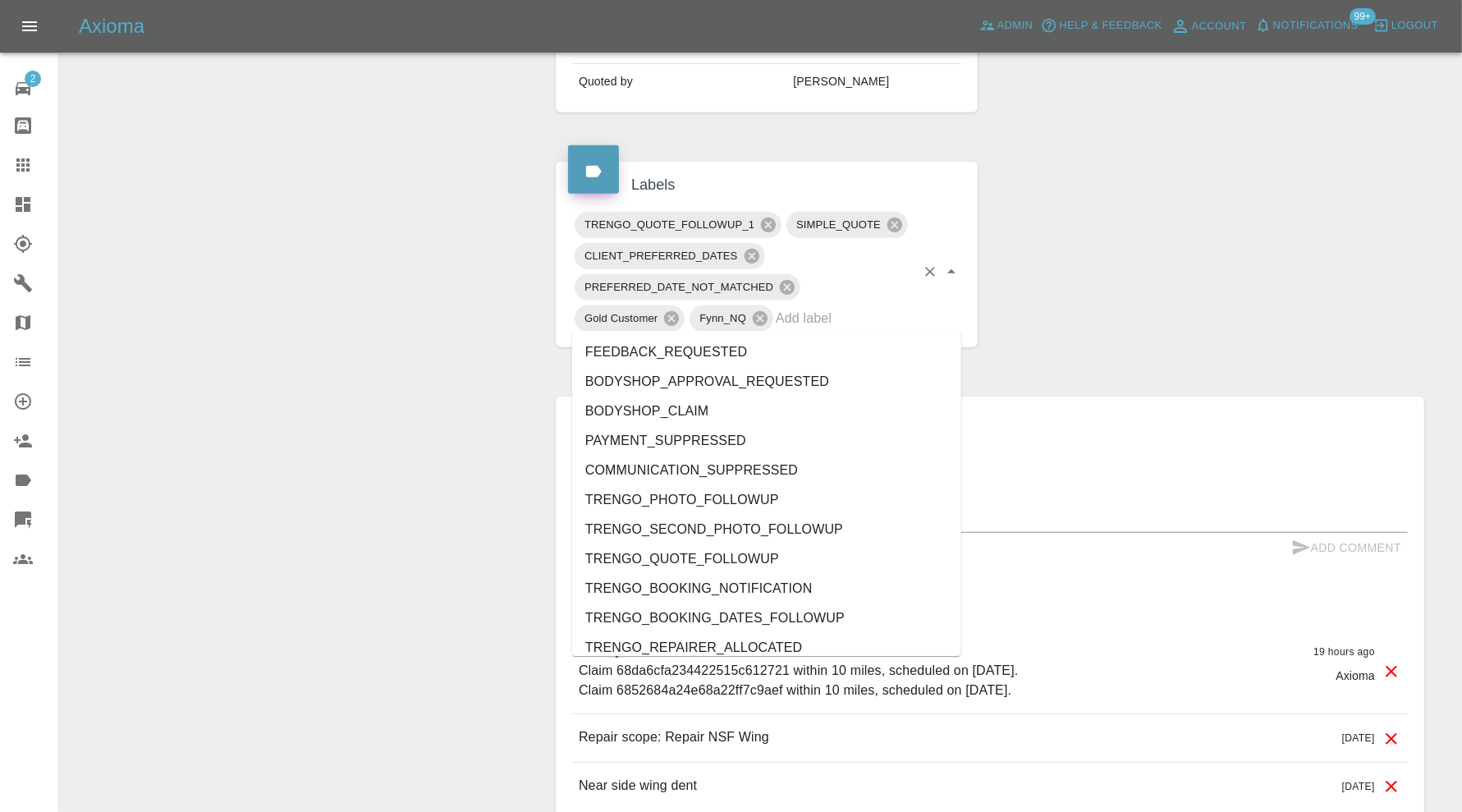
click at [863, 326] on div "TRENGO_QUOTE_FOLLOWUP_1 SIMPLE_QUOTE CLIENT_PREFERRED_DATES PREFERRED_DATE_NOT_…" at bounding box center [767, 272] width 389 height 126
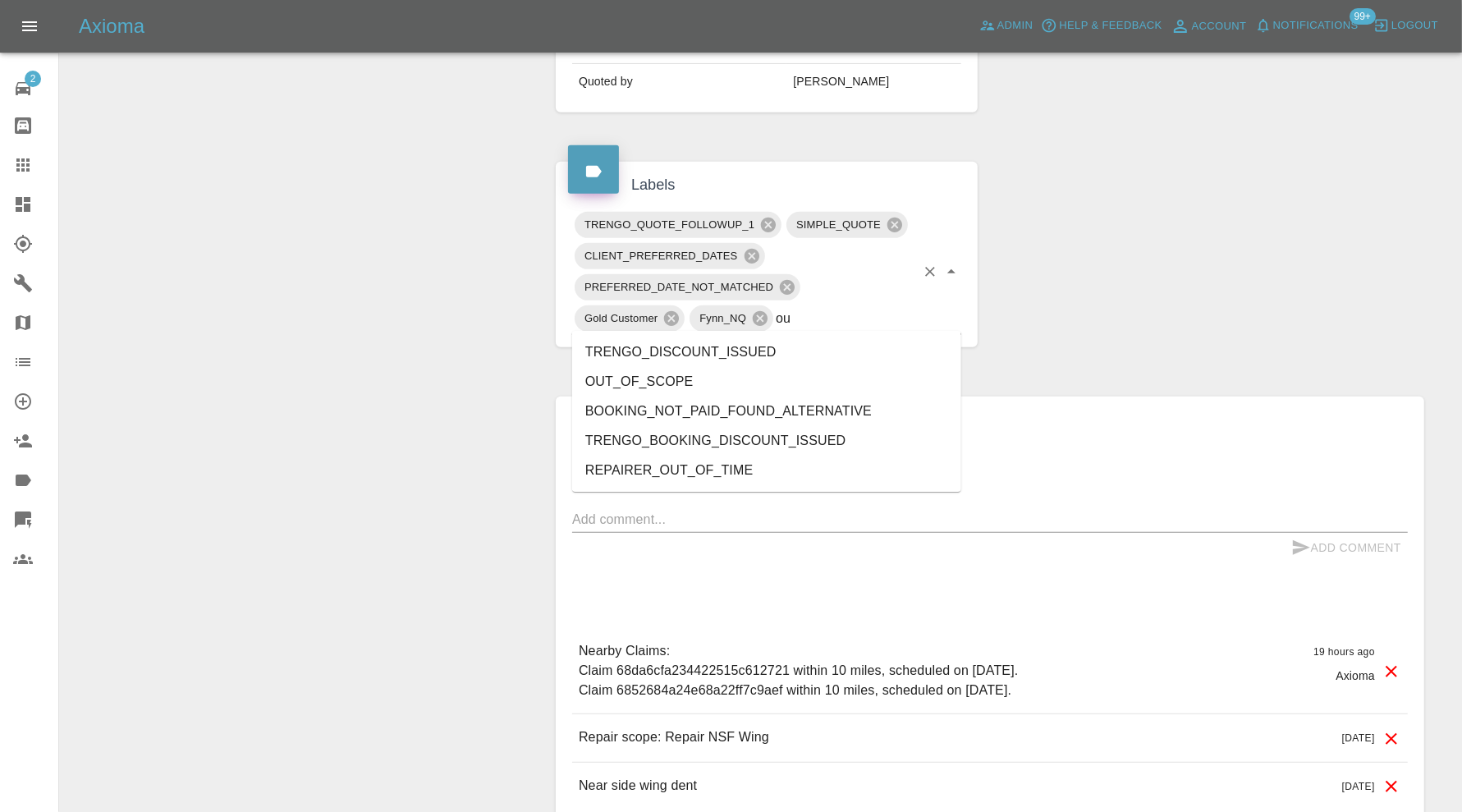
type input "out"
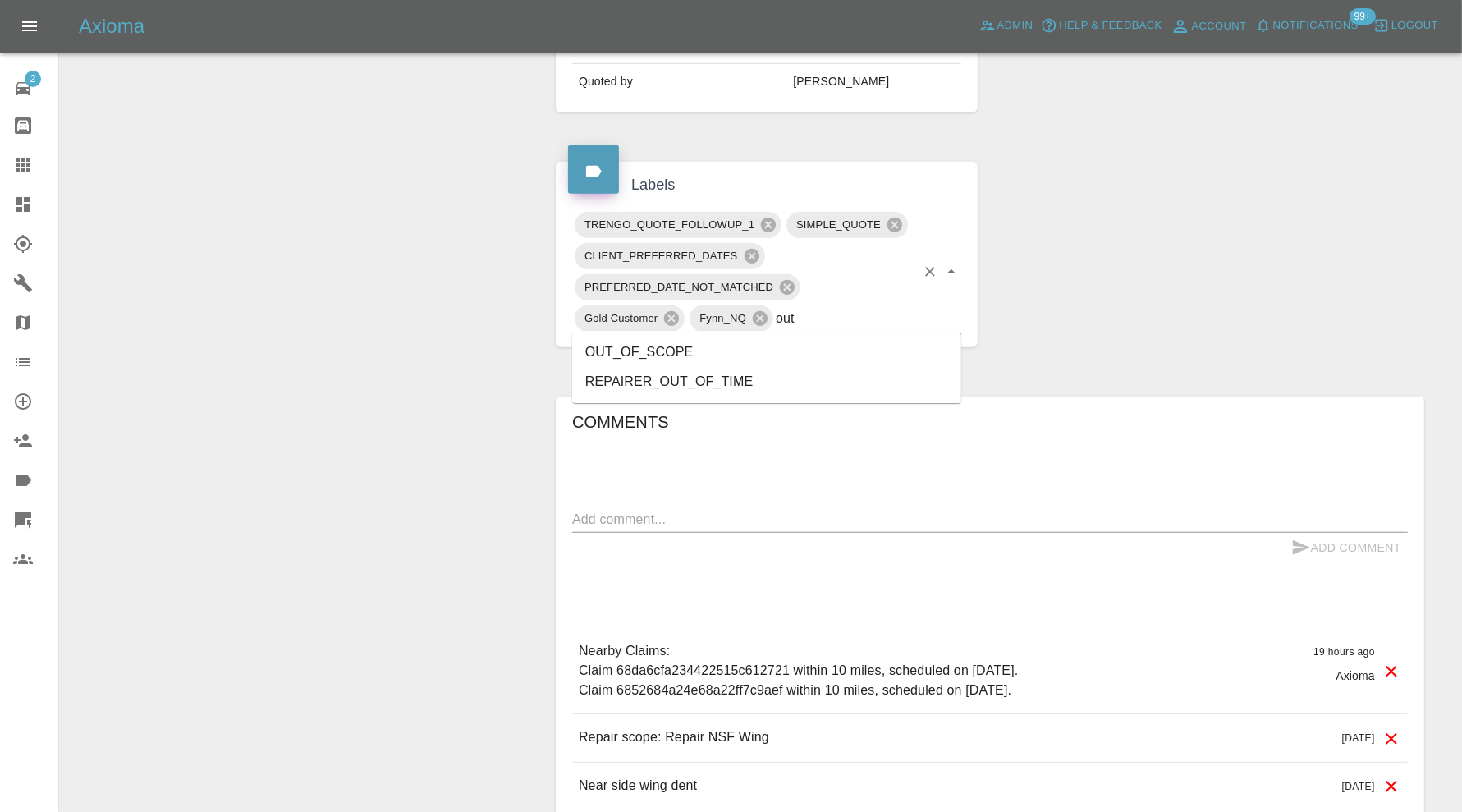
click at [685, 339] on li "OUT_OF_SCOPE" at bounding box center [767, 351] width 389 height 29
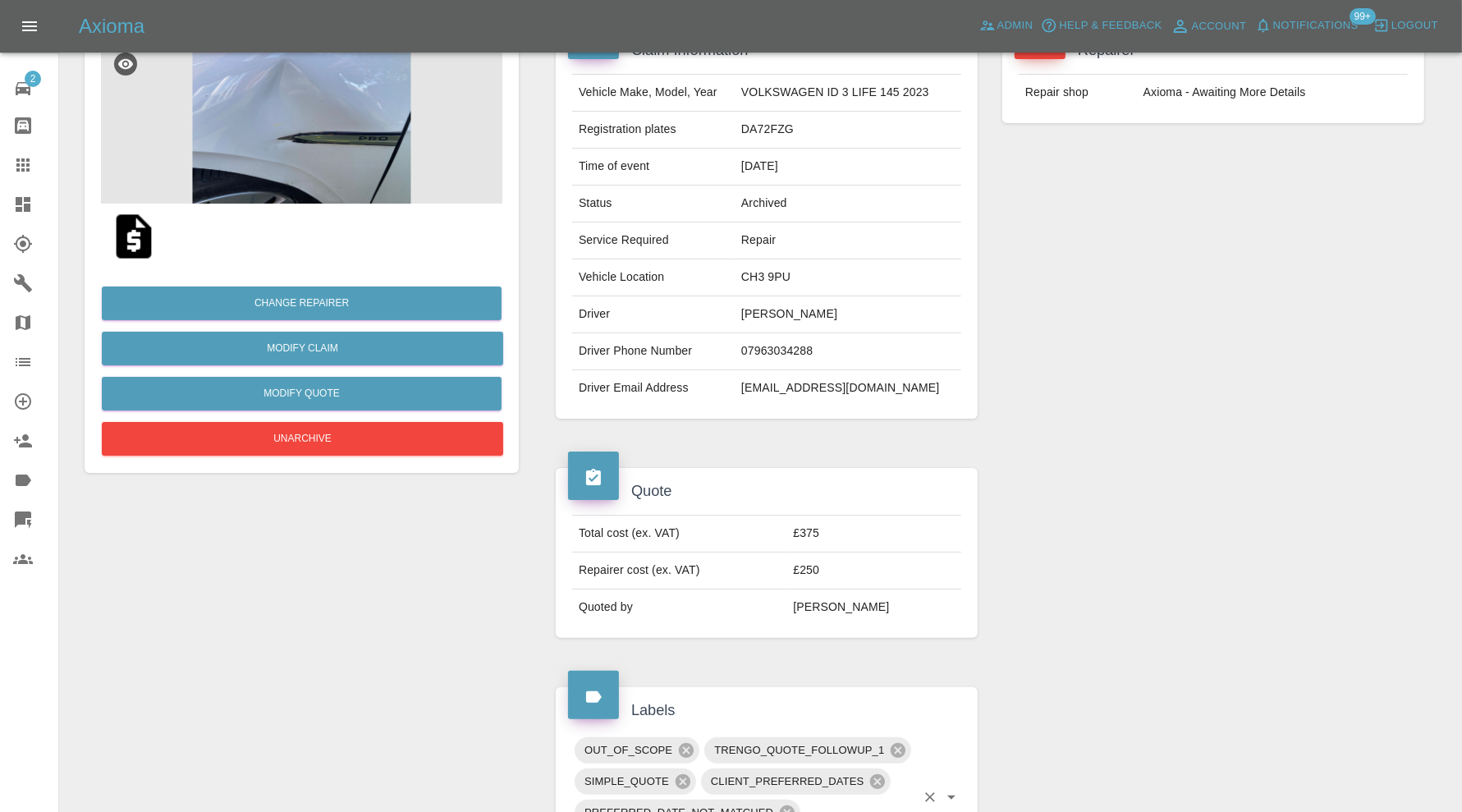
scroll to position [0, 0]
